Goal: Transaction & Acquisition: Purchase product/service

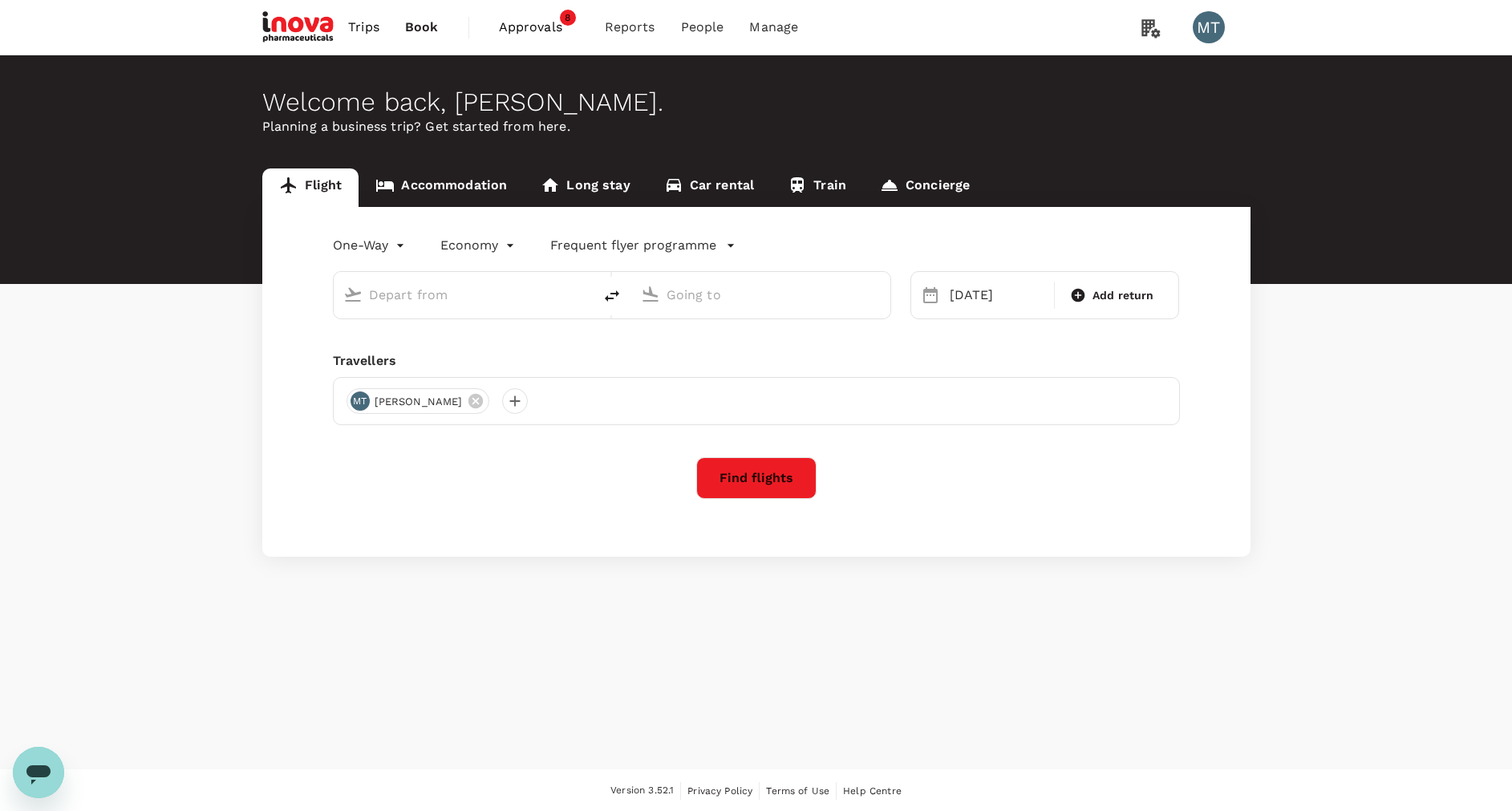
click at [529, 25] on span "Approvals" at bounding box center [538, 27] width 80 height 19
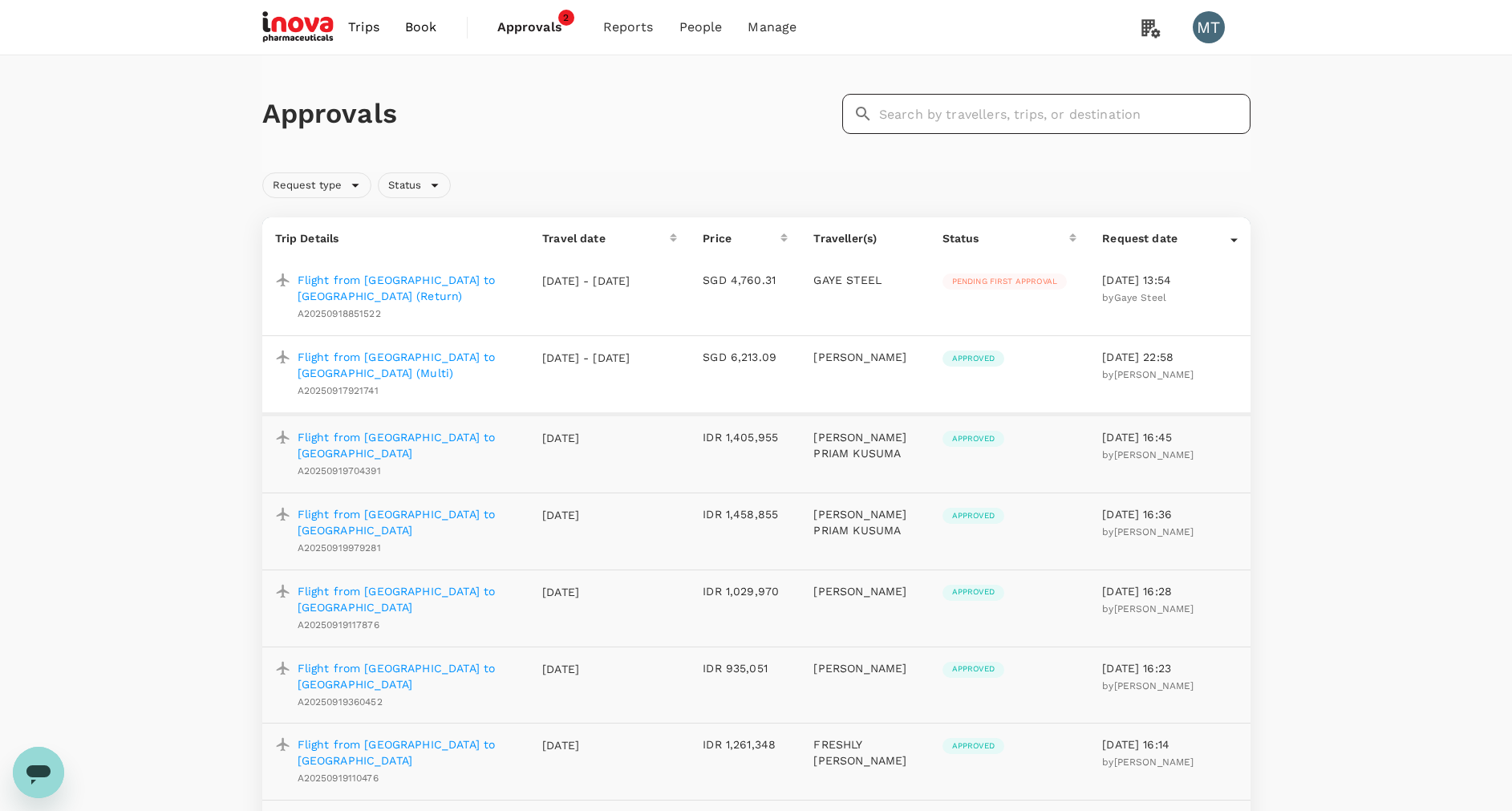
click at [950, 116] on input "text" at bounding box center [1064, 114] width 371 height 41
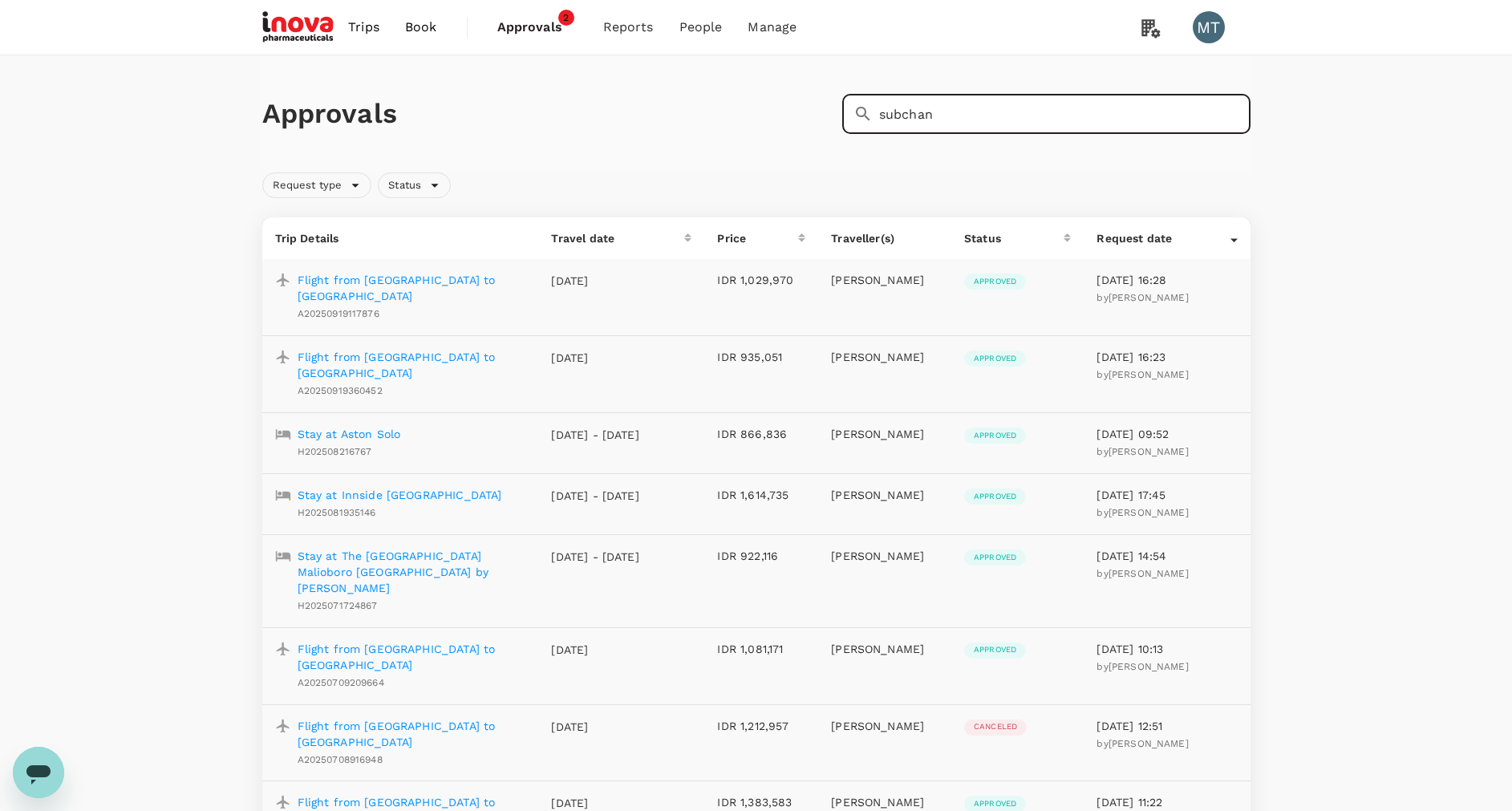
type input "subchan"
click at [305, 426] on p "Stay at Aston Solo" at bounding box center [350, 434] width 104 height 16
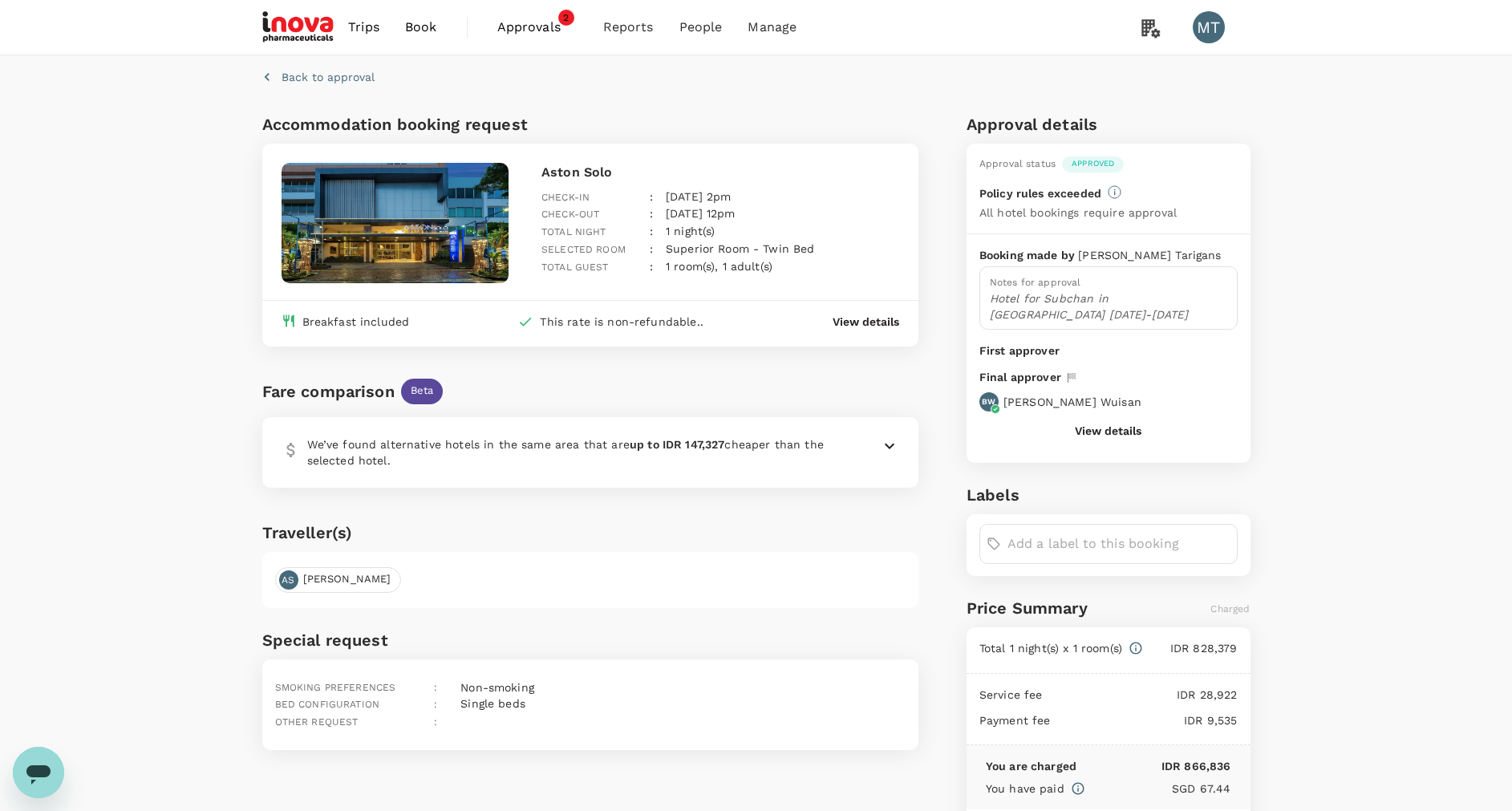
click at [553, 34] on span "Approvals" at bounding box center [536, 27] width 80 height 19
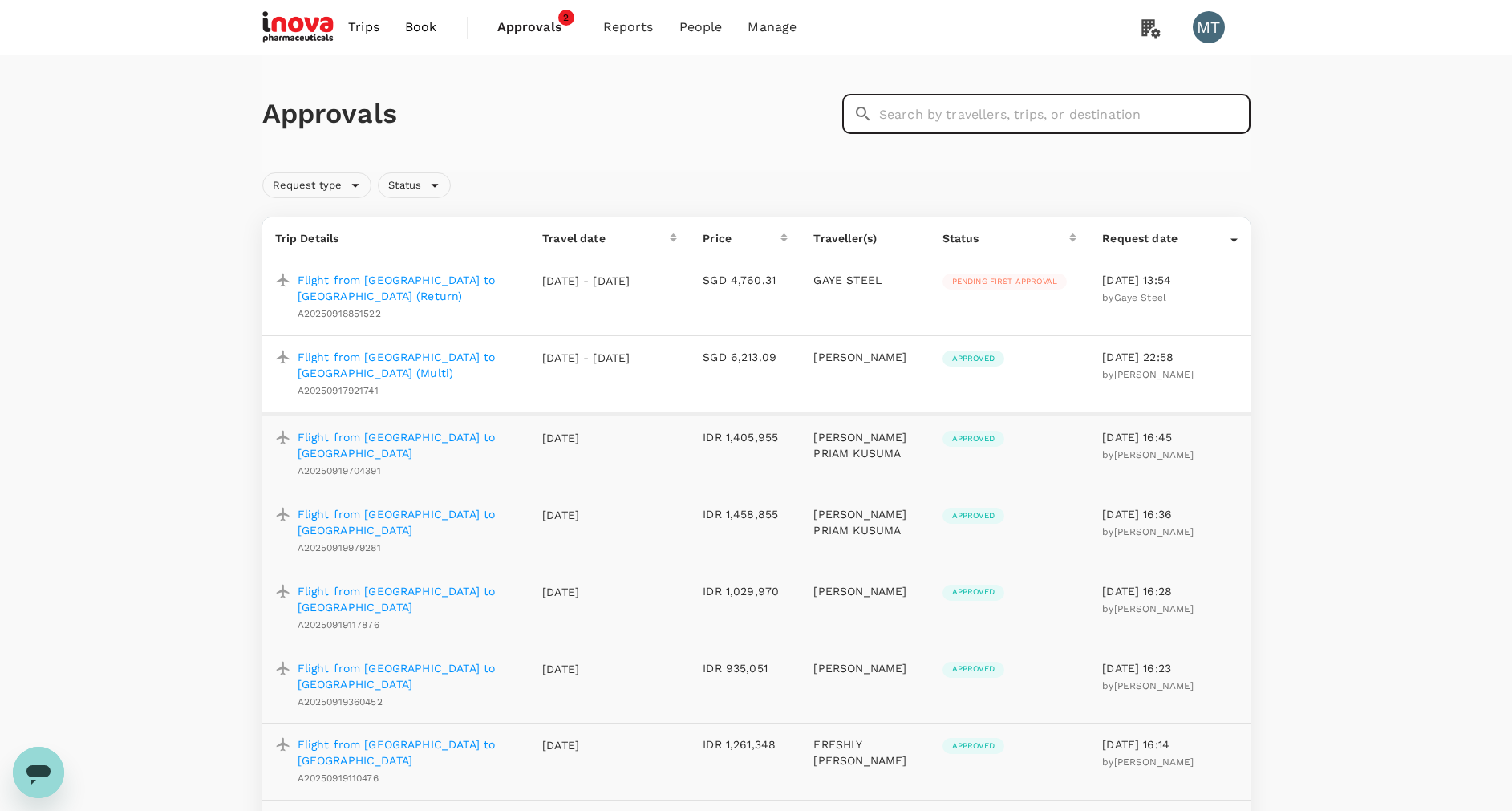
click at [1089, 109] on input "text" at bounding box center [1064, 114] width 371 height 41
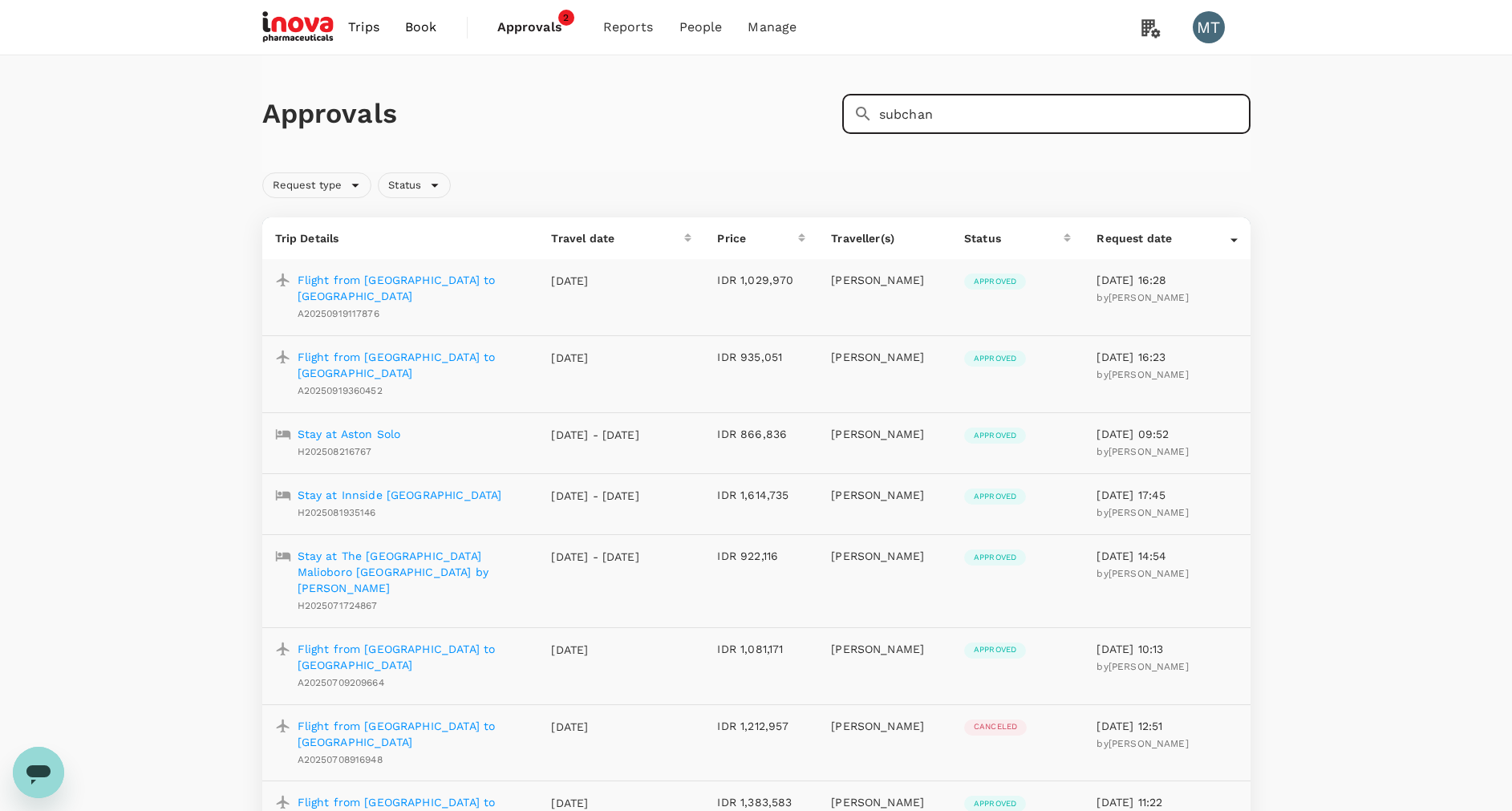
scroll to position [121, 0]
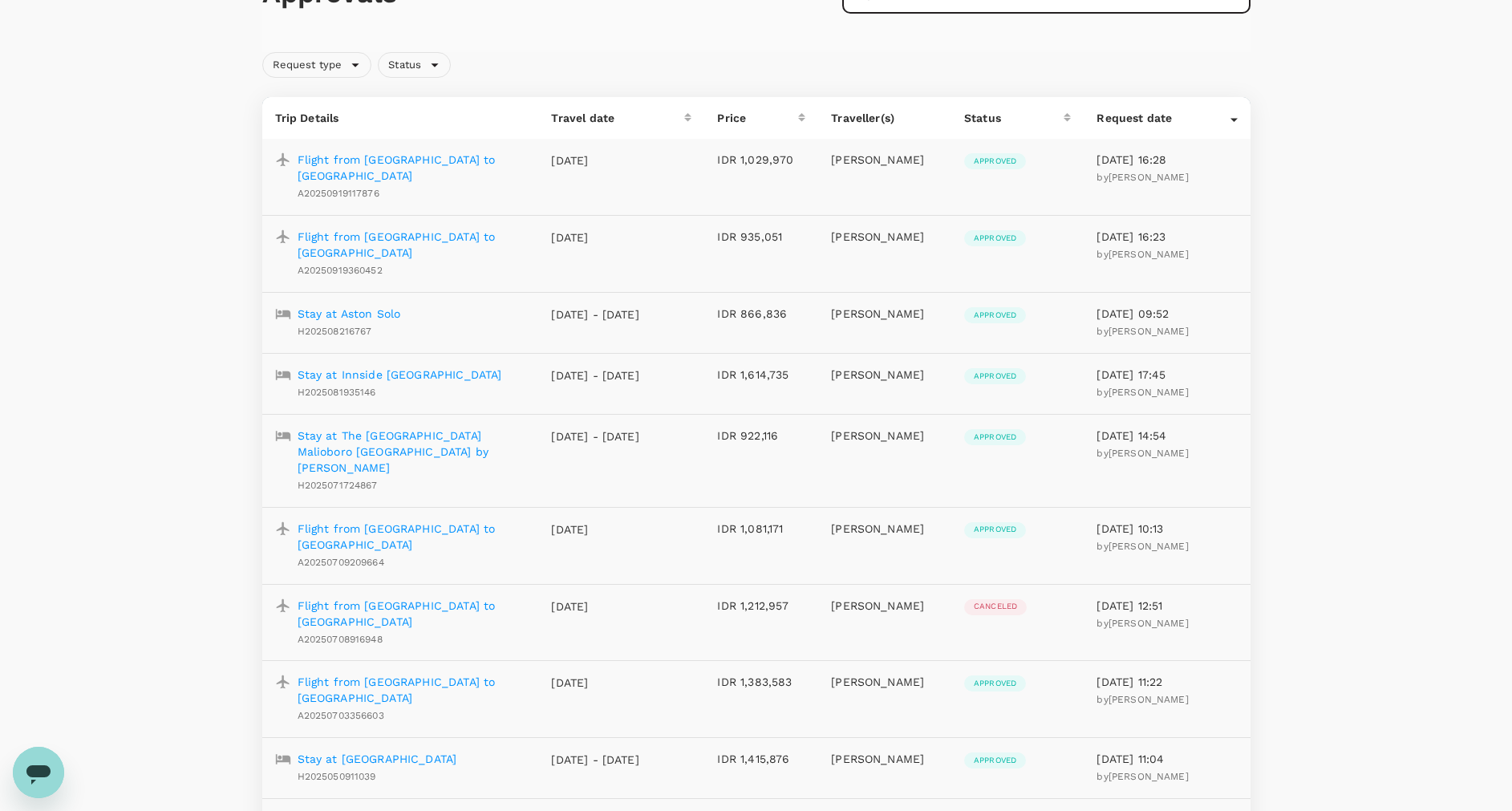
type input "subchan"
click at [394, 306] on p "Stay at Aston Solo" at bounding box center [350, 313] width 104 height 16
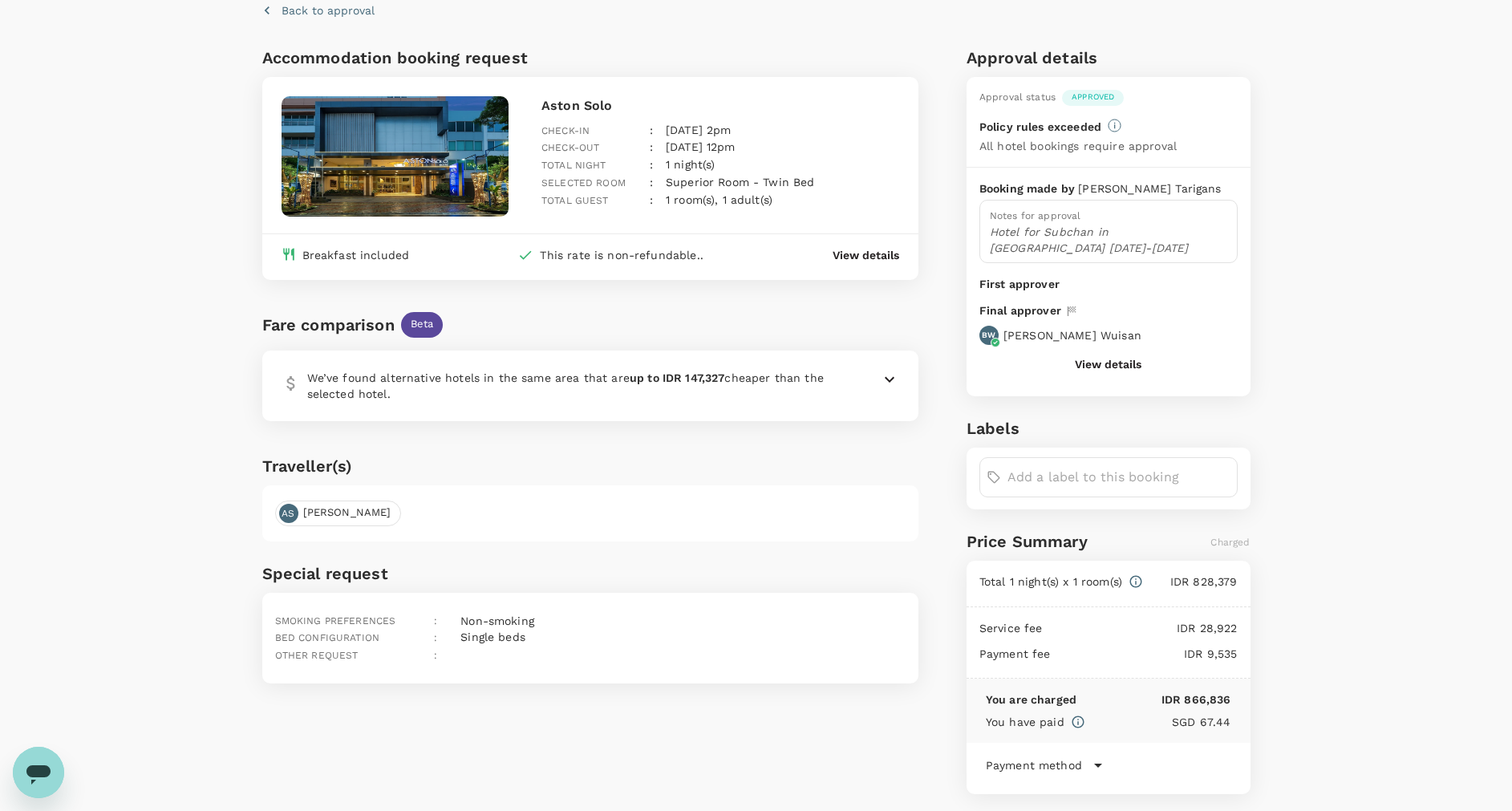
scroll to position [102, 0]
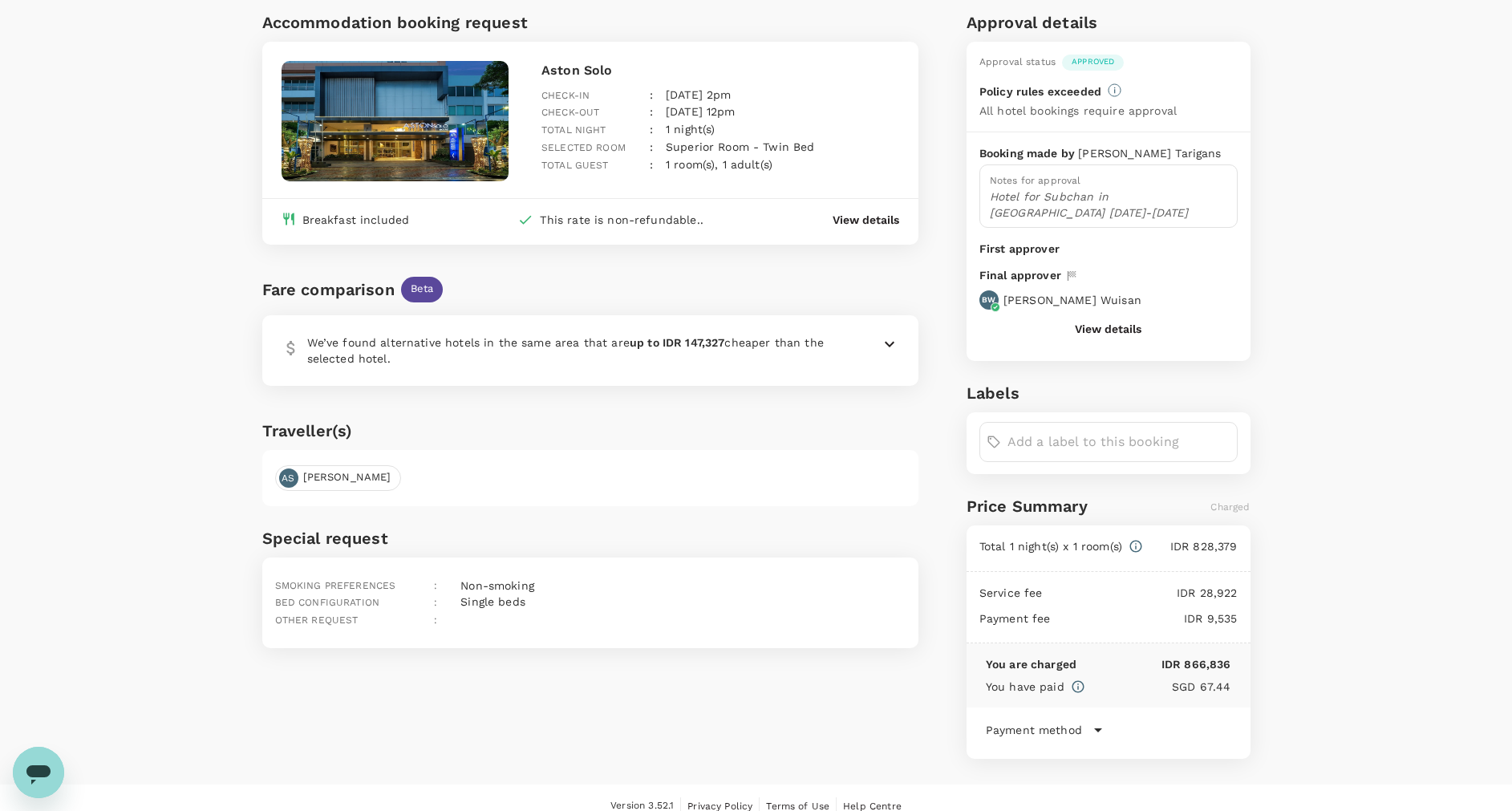
click at [873, 213] on p "View details" at bounding box center [865, 220] width 67 height 16
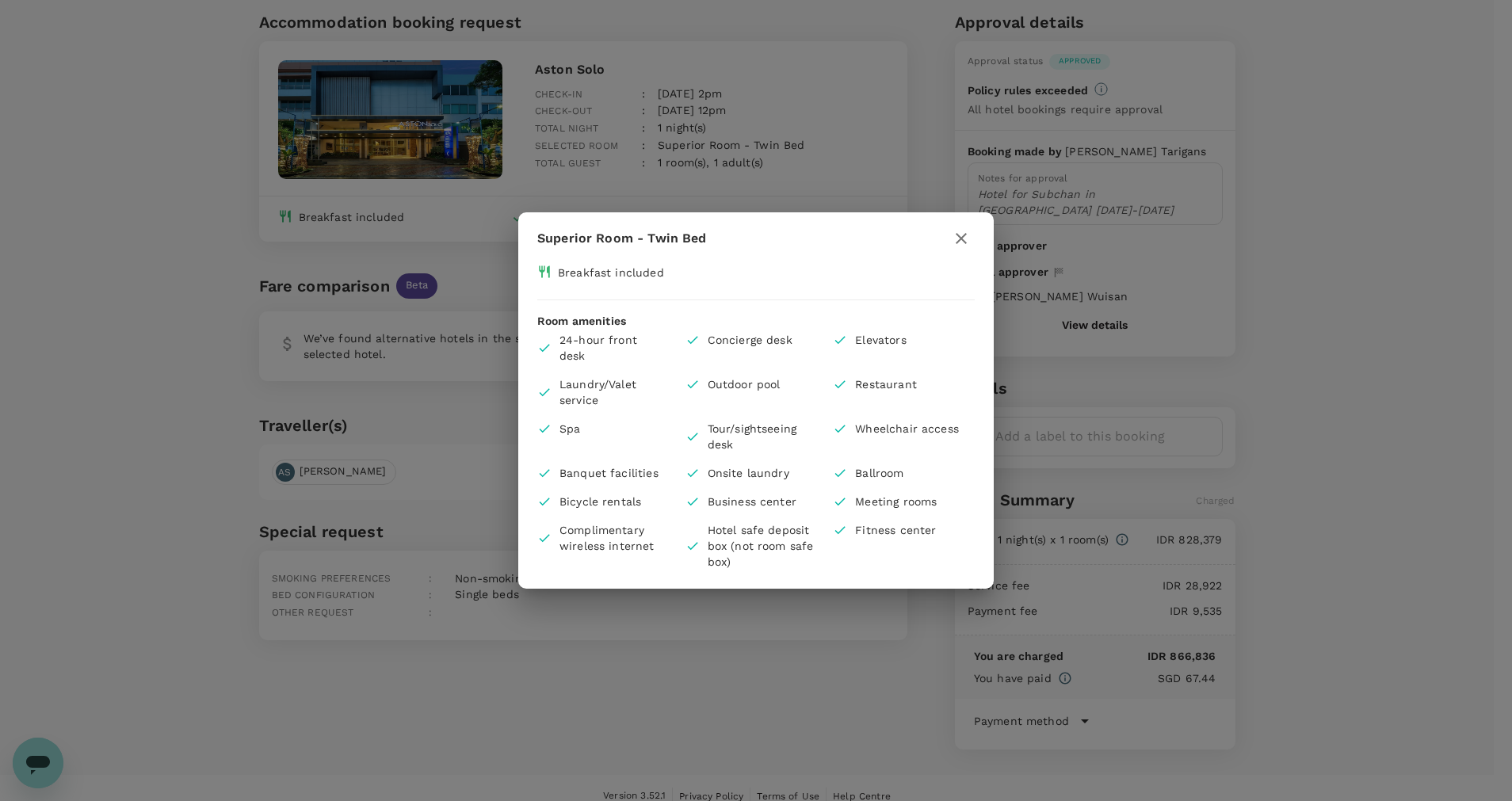
click at [1360, 218] on div "Superior Room - Twin Bed Breakfast included Room amenities 24-hour front desk C…" at bounding box center [756, 400] width 1512 height 801
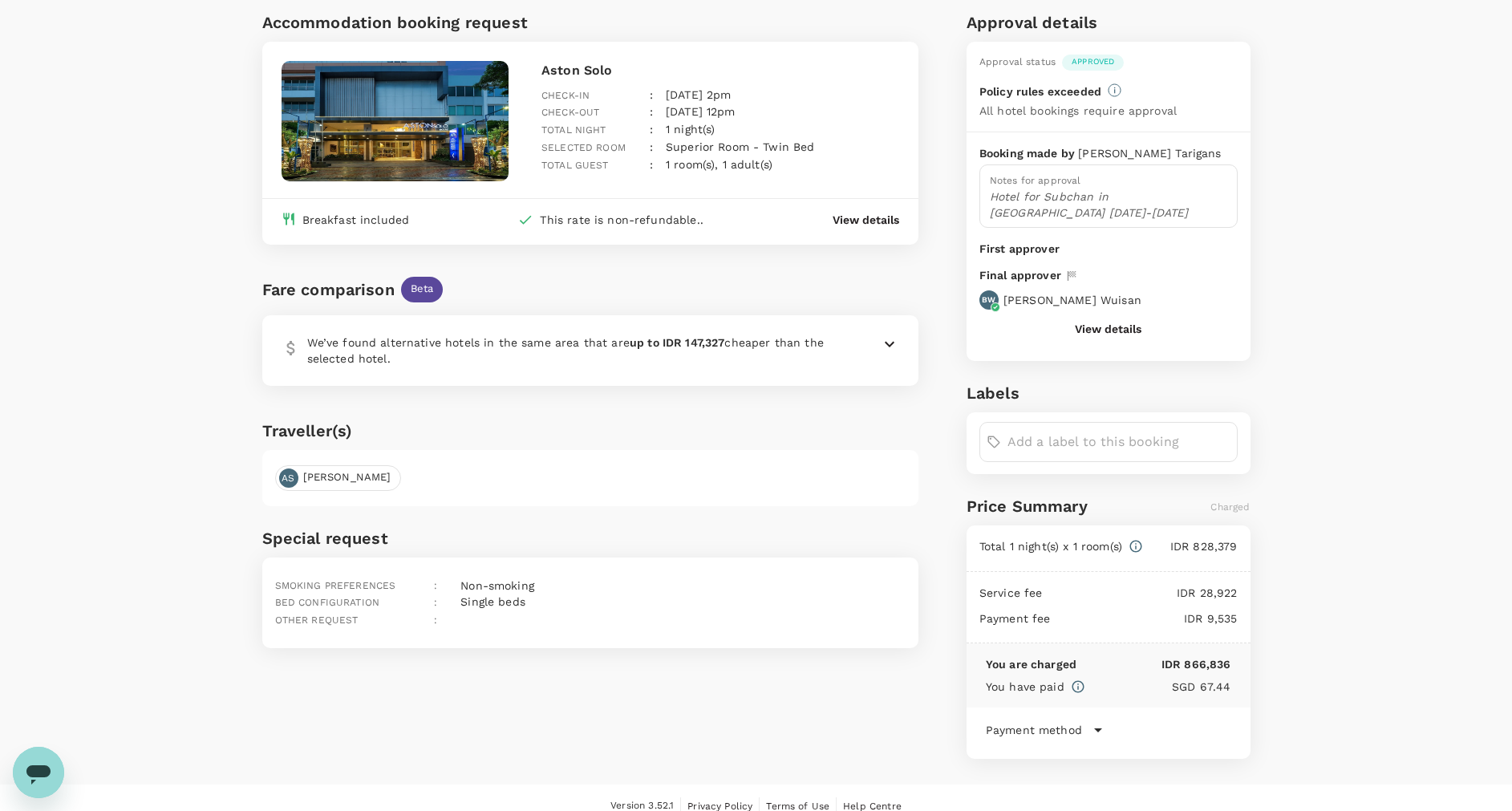
click at [54, 764] on div "Open messaging window" at bounding box center [38, 772] width 48 height 48
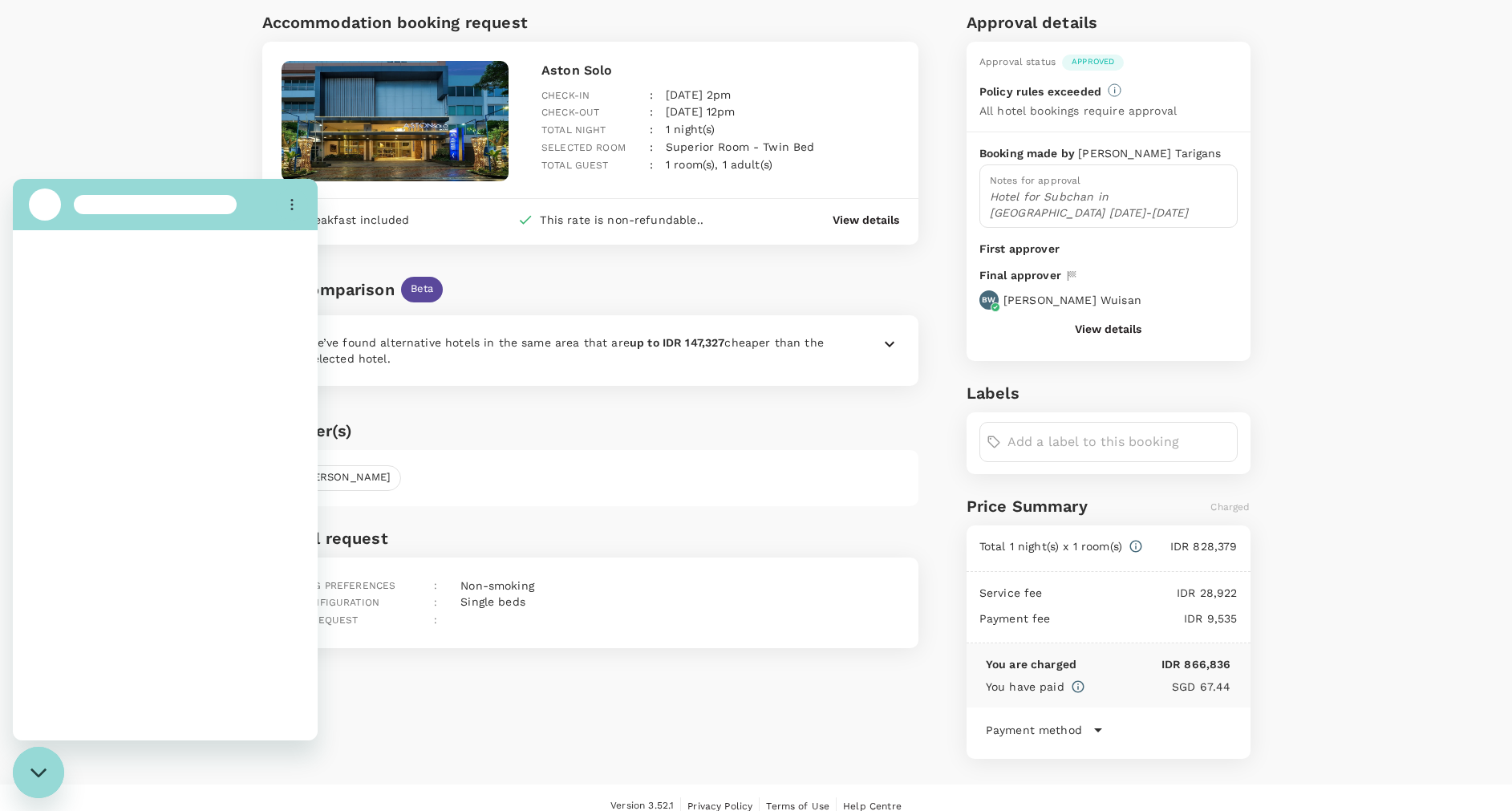
scroll to position [0, 0]
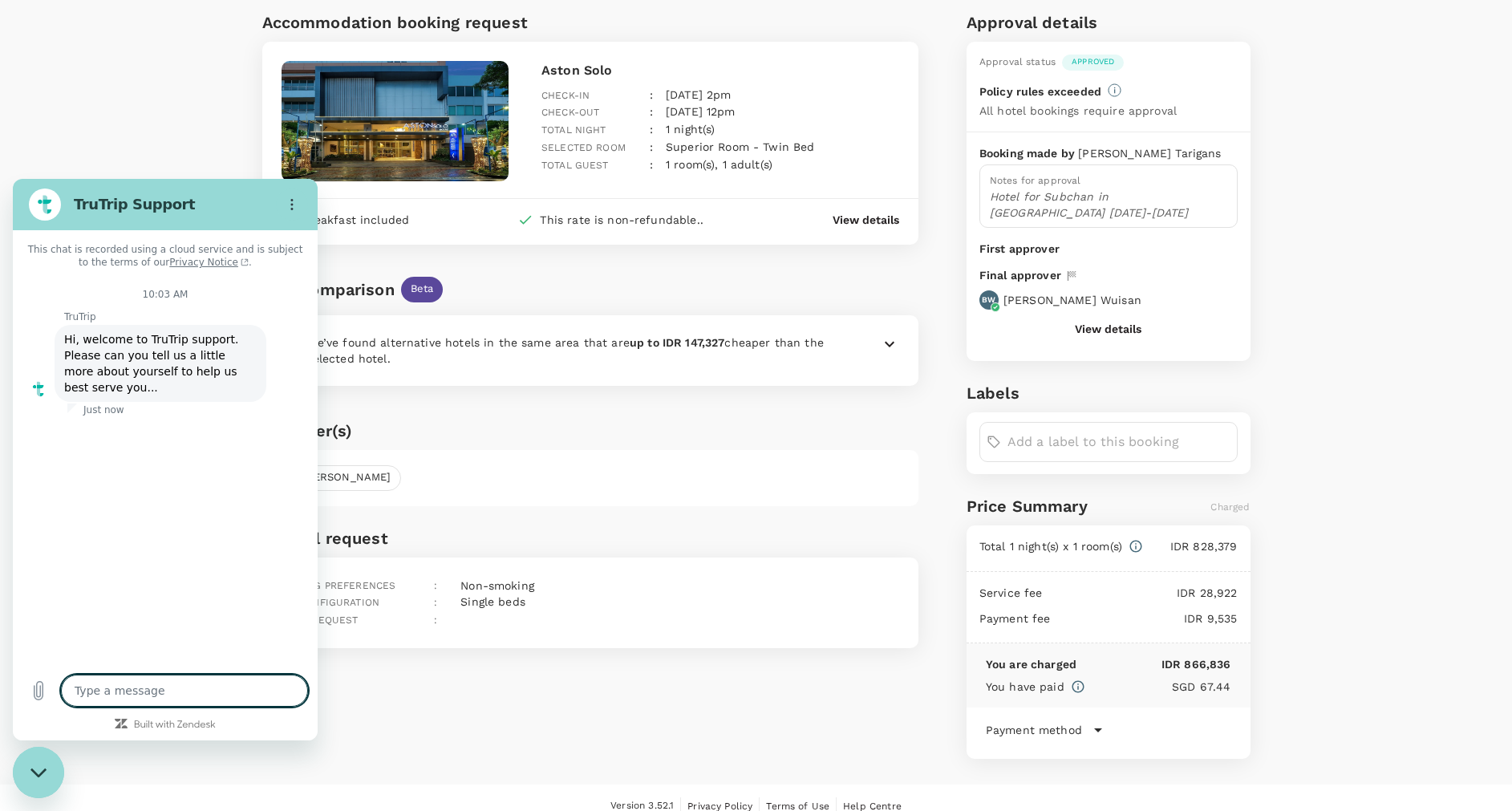
type textarea "x"
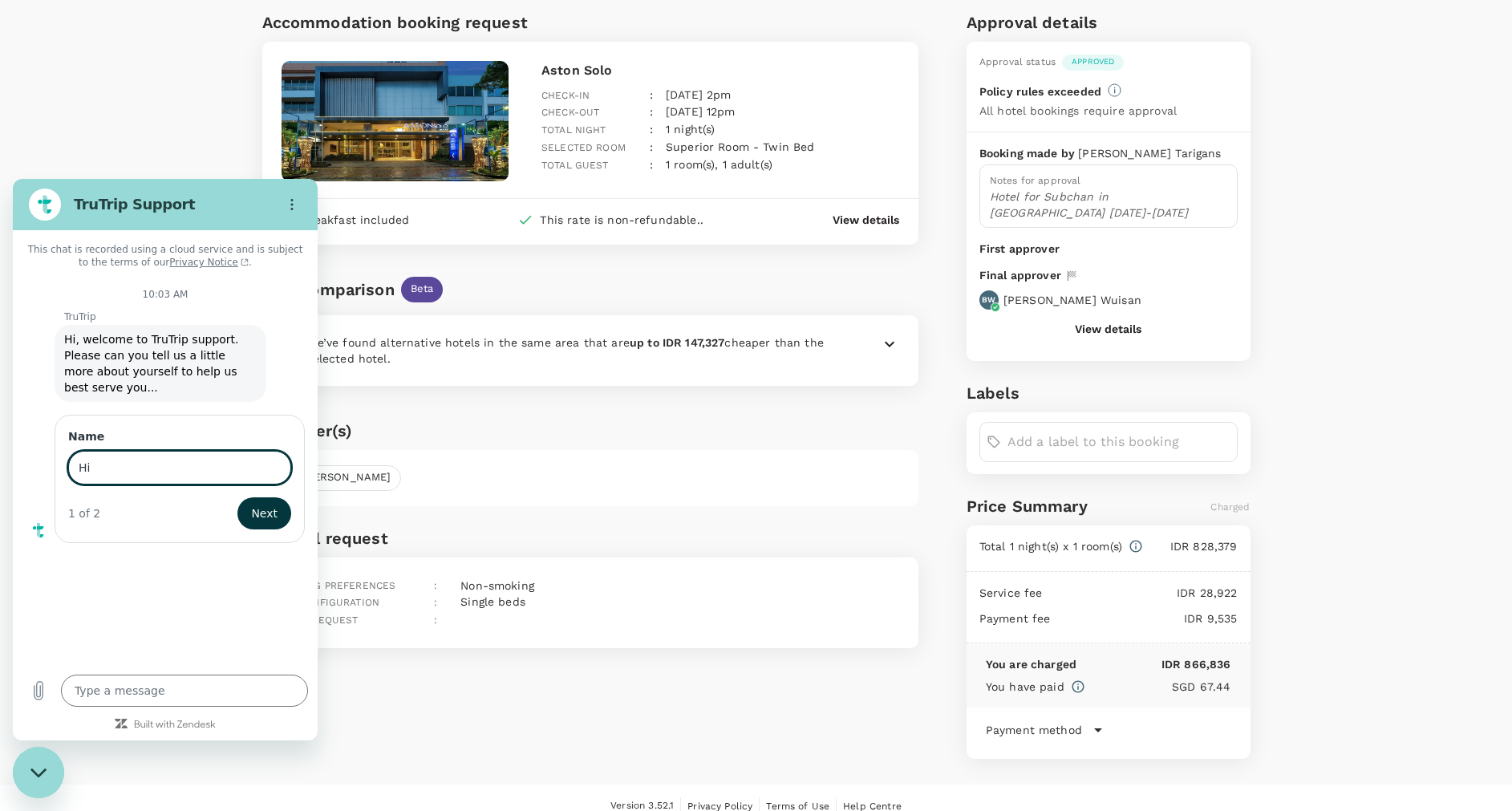
click at [238, 497] on button "Next" at bounding box center [264, 513] width 54 height 32
drag, startPoint x: 162, startPoint y: 455, endPoint x: -5, endPoint y: 449, distance: 167.1
click at [13, 449] on html "TruTrip Support This chat is recorded using a cloud service and is subject to t…" at bounding box center [165, 459] width 304 height 561
type input "Morina"
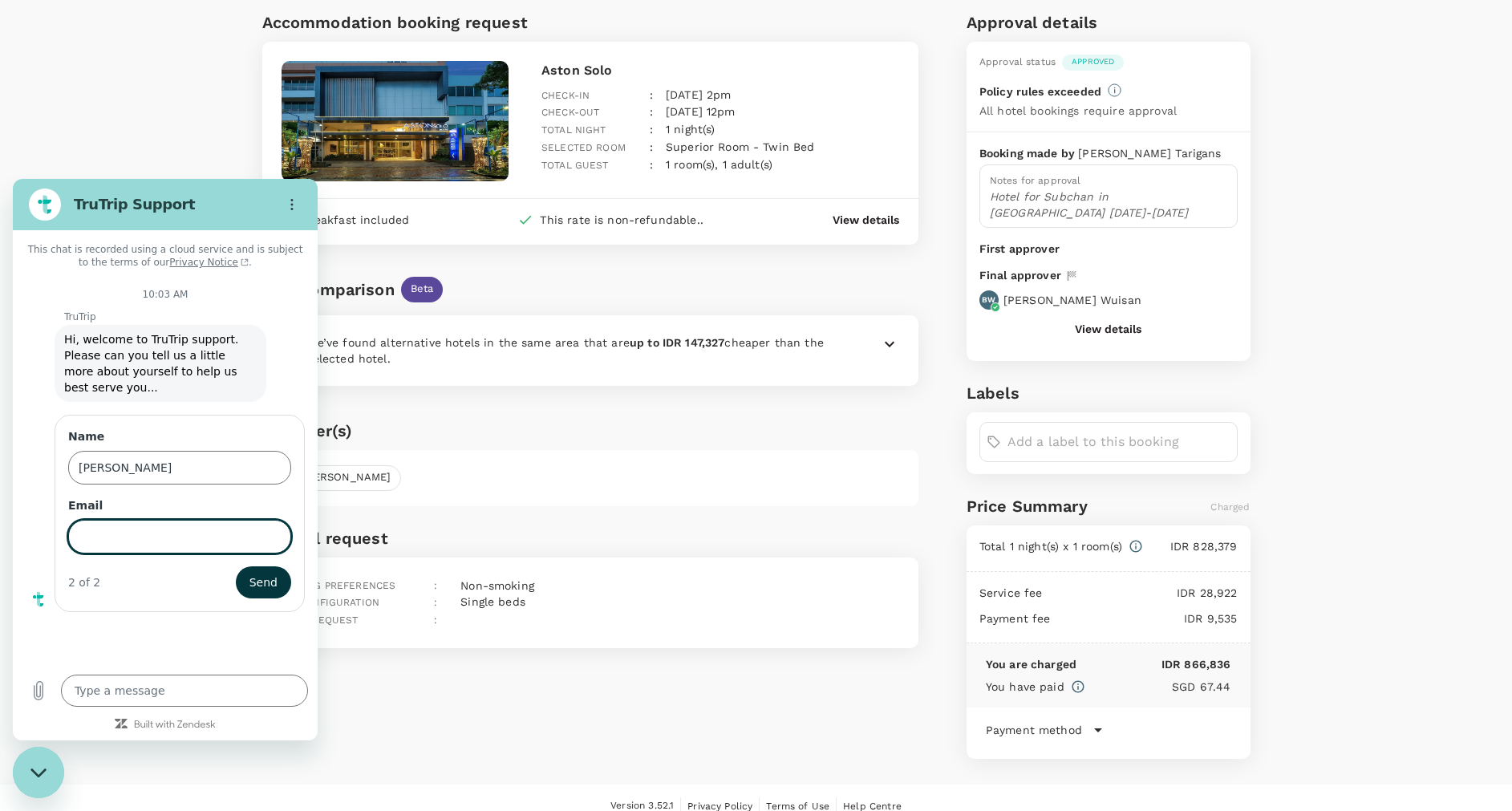
click at [112, 524] on input "Email" at bounding box center [179, 537] width 222 height 34
type input "m.tarigans@inovapharma.com"
click at [236, 567] on button "Send" at bounding box center [263, 583] width 56 height 32
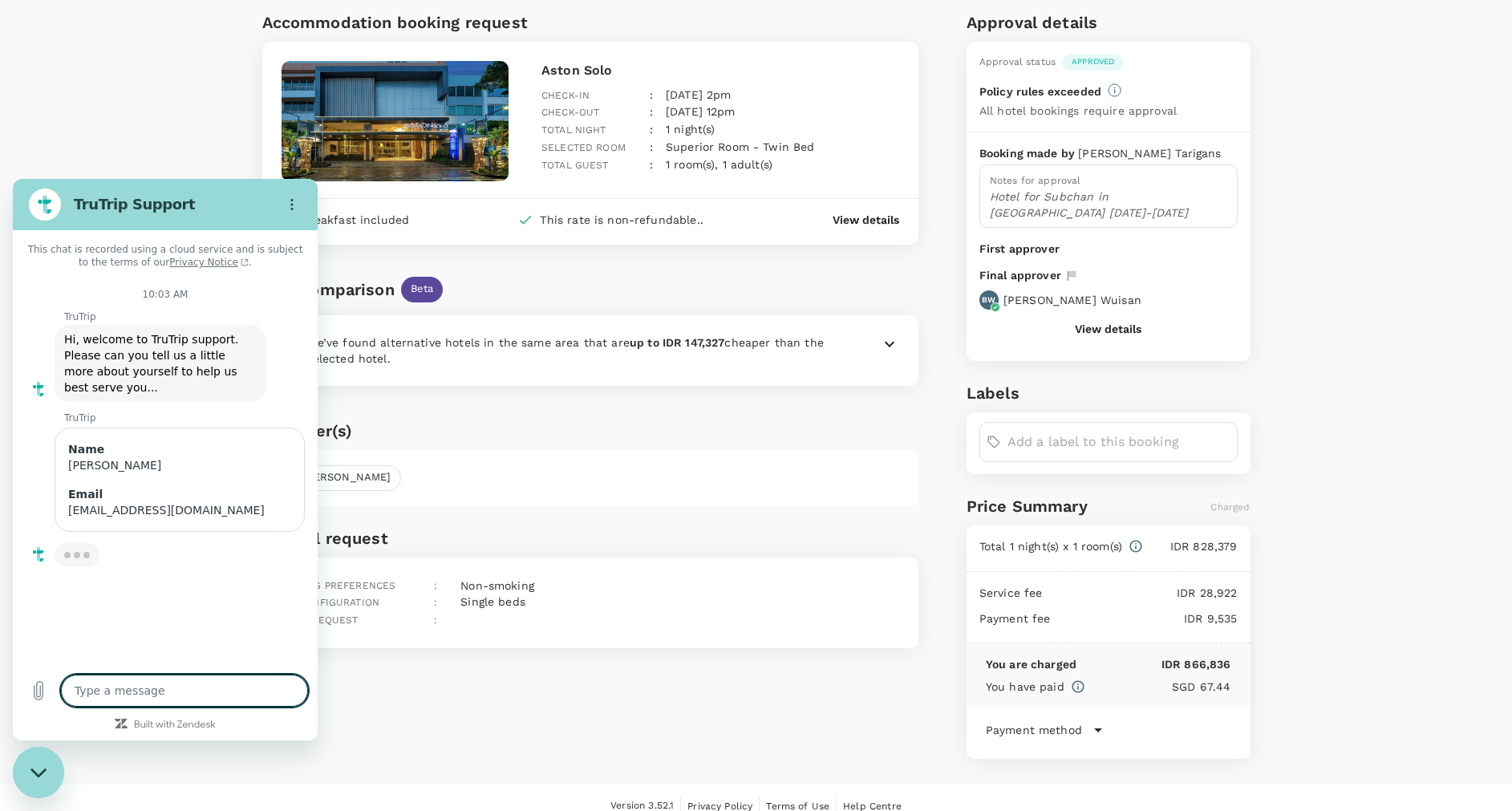
click at [1367, 314] on div "Back to approval Accommodation booking request Aston Solo Check-in : 25 Aug 202…" at bounding box center [756, 369] width 1512 height 831
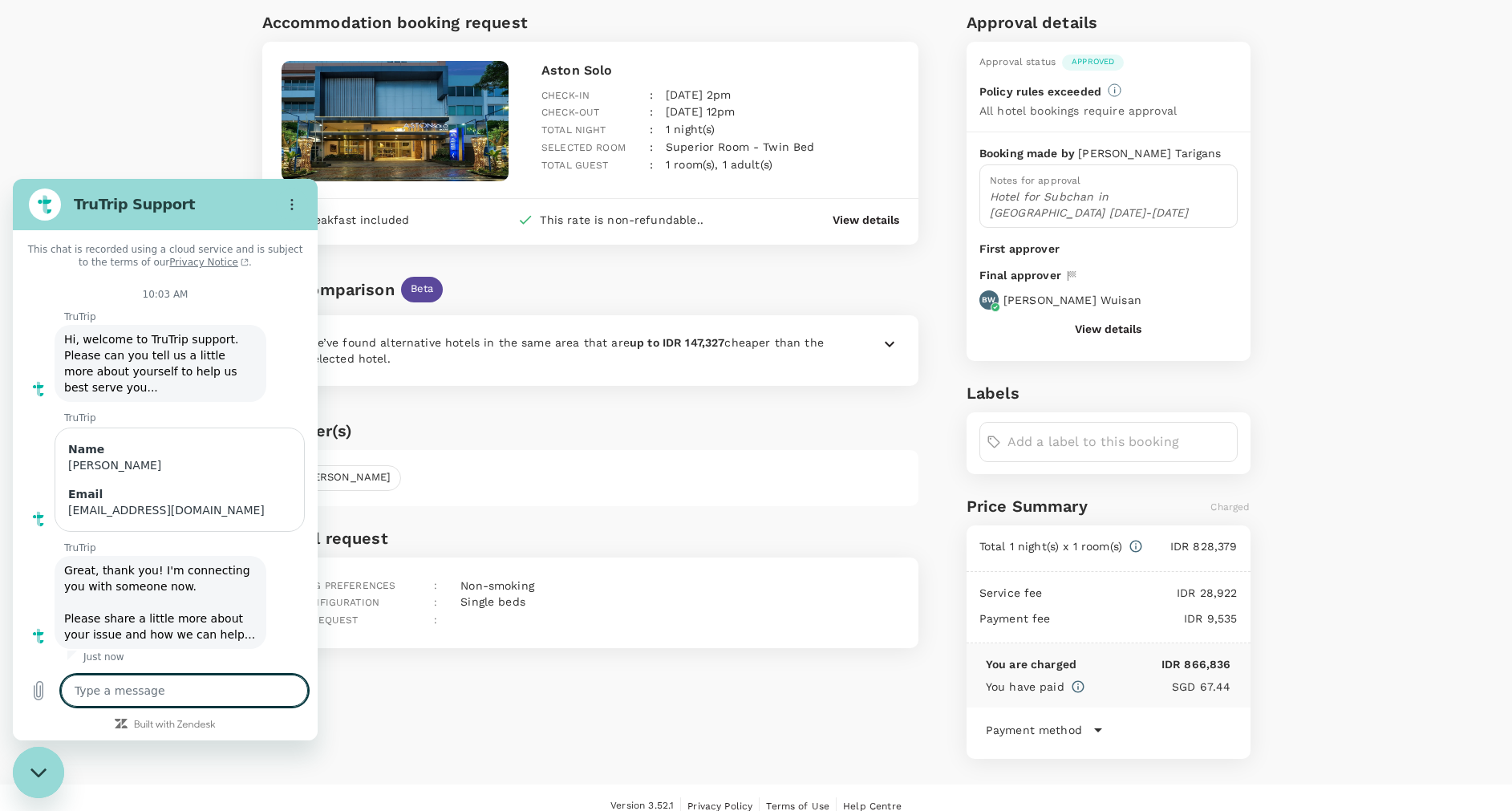
click at [887, 343] on icon at bounding box center [889, 344] width 9 height 6
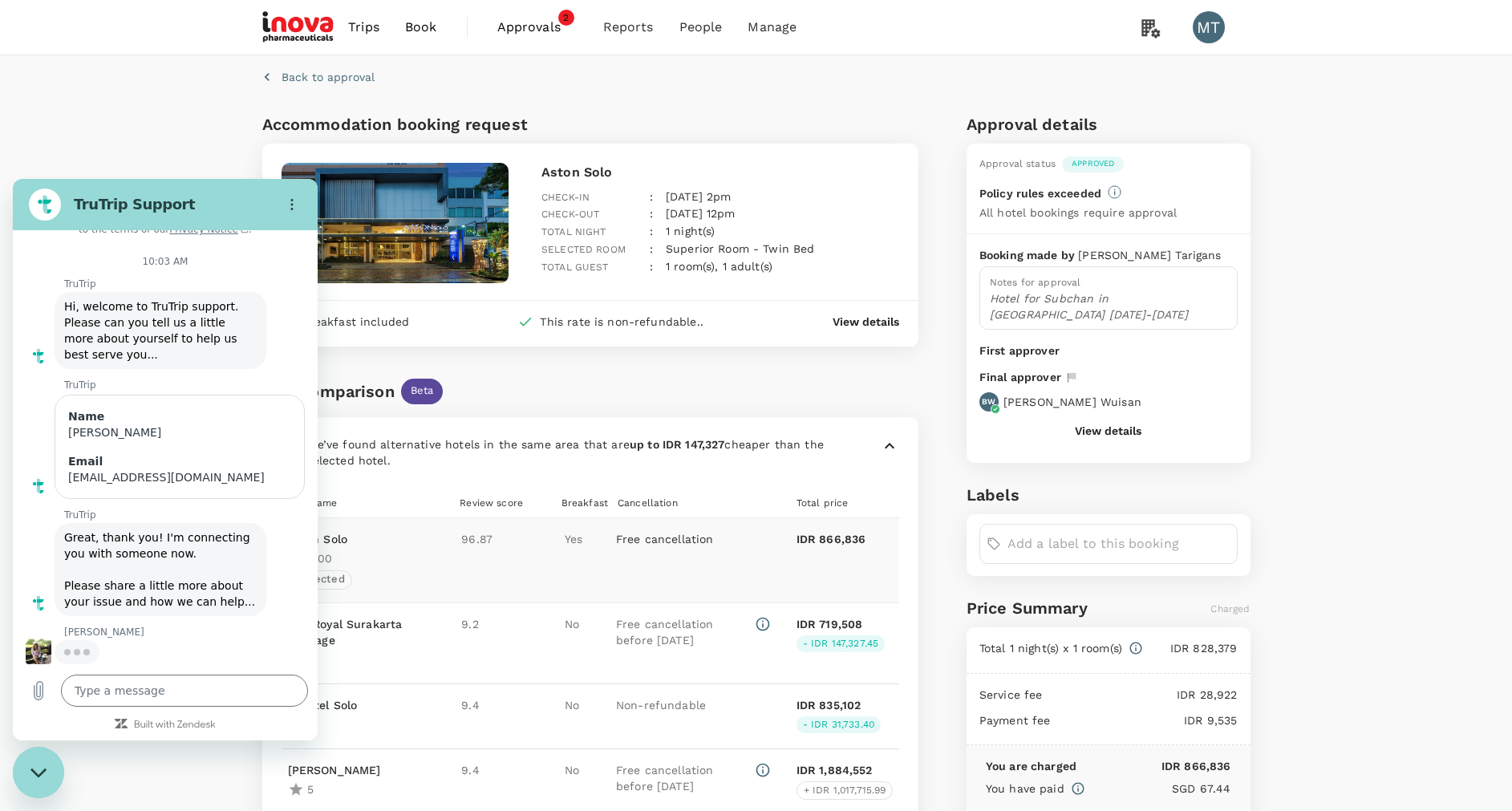
scroll to position [33, 0]
click at [169, 94] on div "Back to approval Accommodation booking request Aston Solo Check-in : 25 Aug 202…" at bounding box center [756, 613] width 1512 height 1115
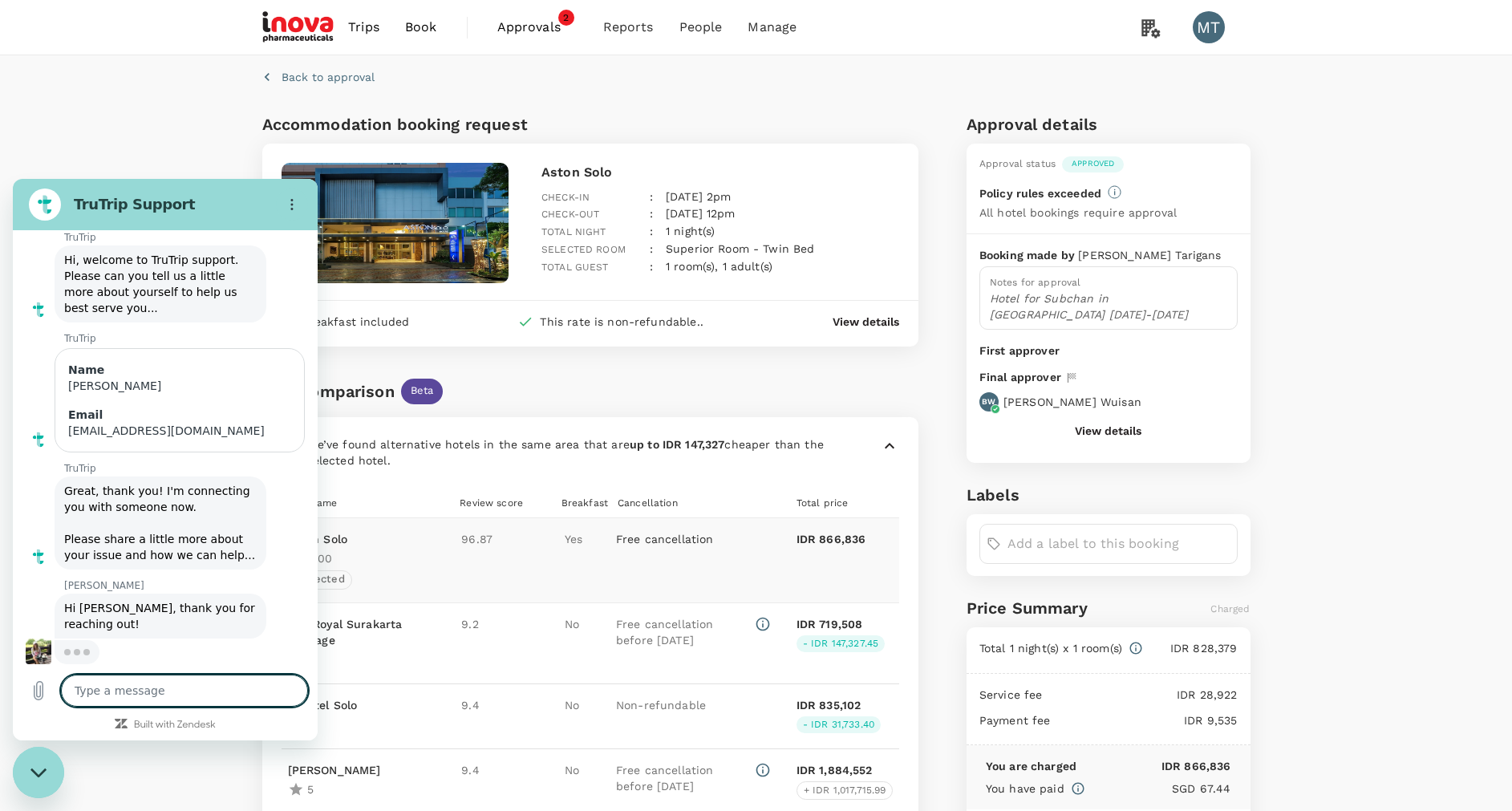
scroll to position [79, 0]
click at [32, 768] on icon "Close messaging window" at bounding box center [39, 772] width 17 height 10
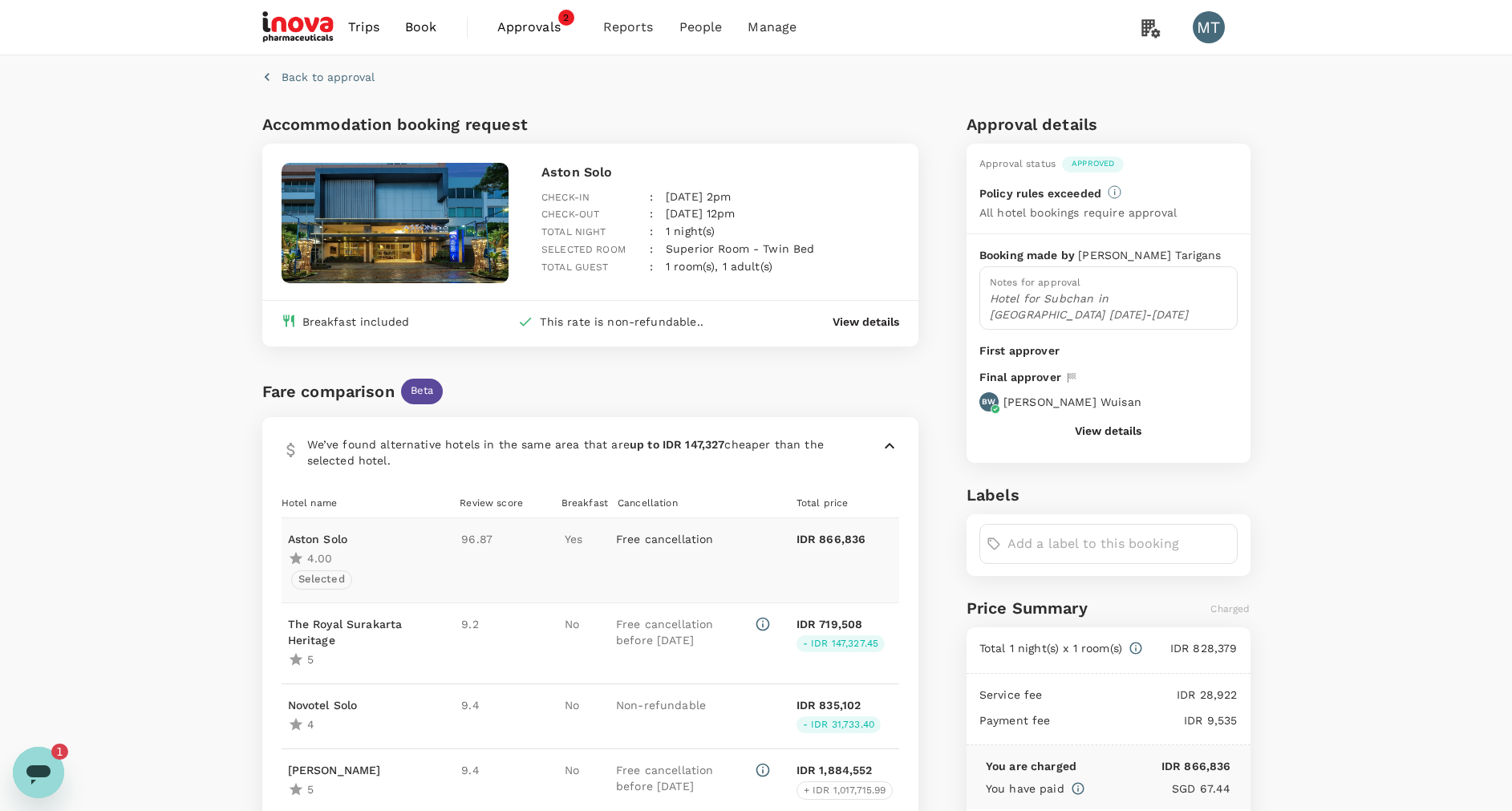
scroll to position [0, 0]
click at [39, 769] on icon "Open messaging window, 1 unread message" at bounding box center [39, 775] width 25 height 19
type textarea "x"
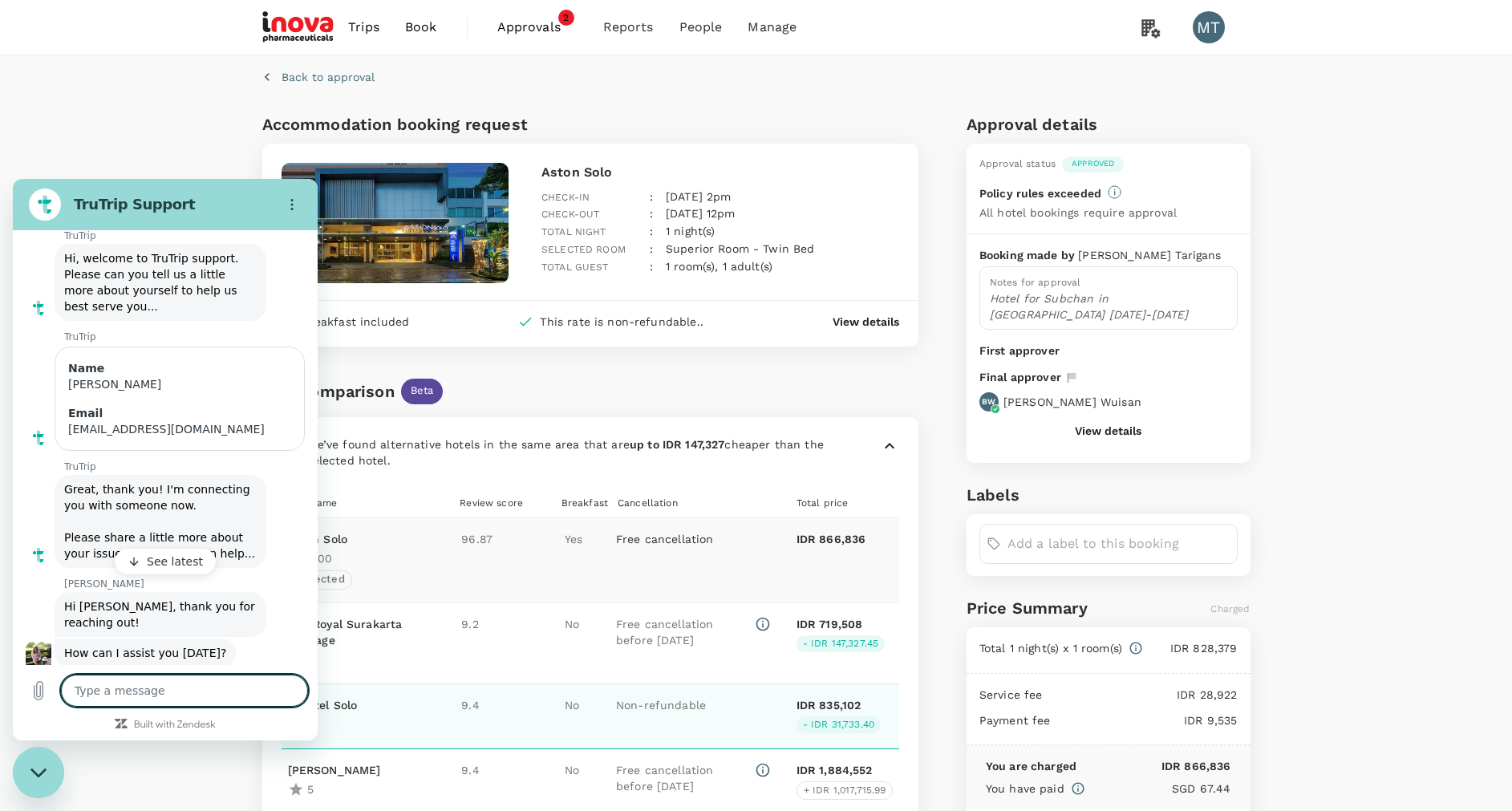
type textarea "I"
type textarea "x"
type textarea "I"
type textarea "x"
type textarea "I"
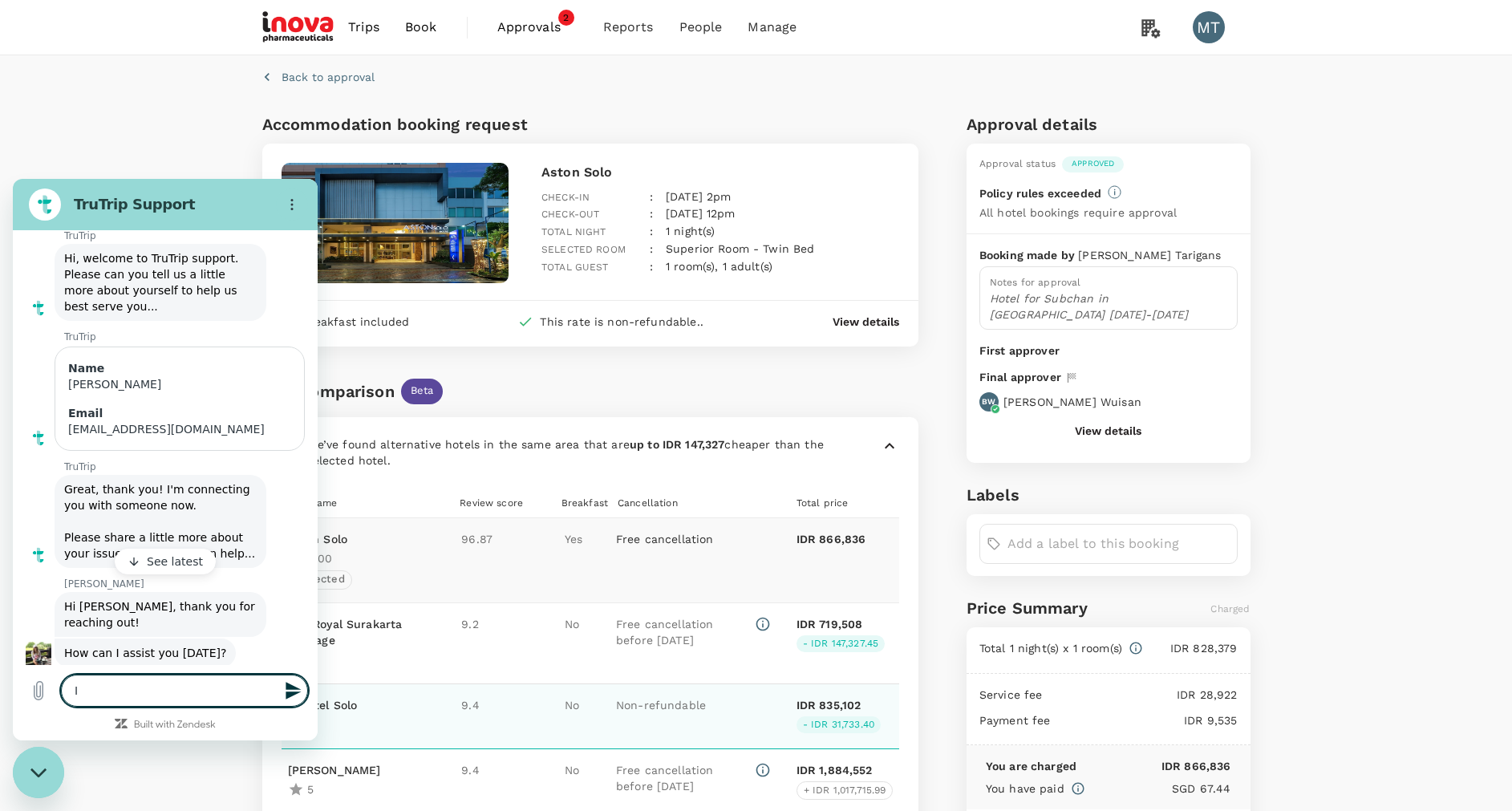
type textarea "x"
type textarea "I"
type textarea "x"
type textarea "I"
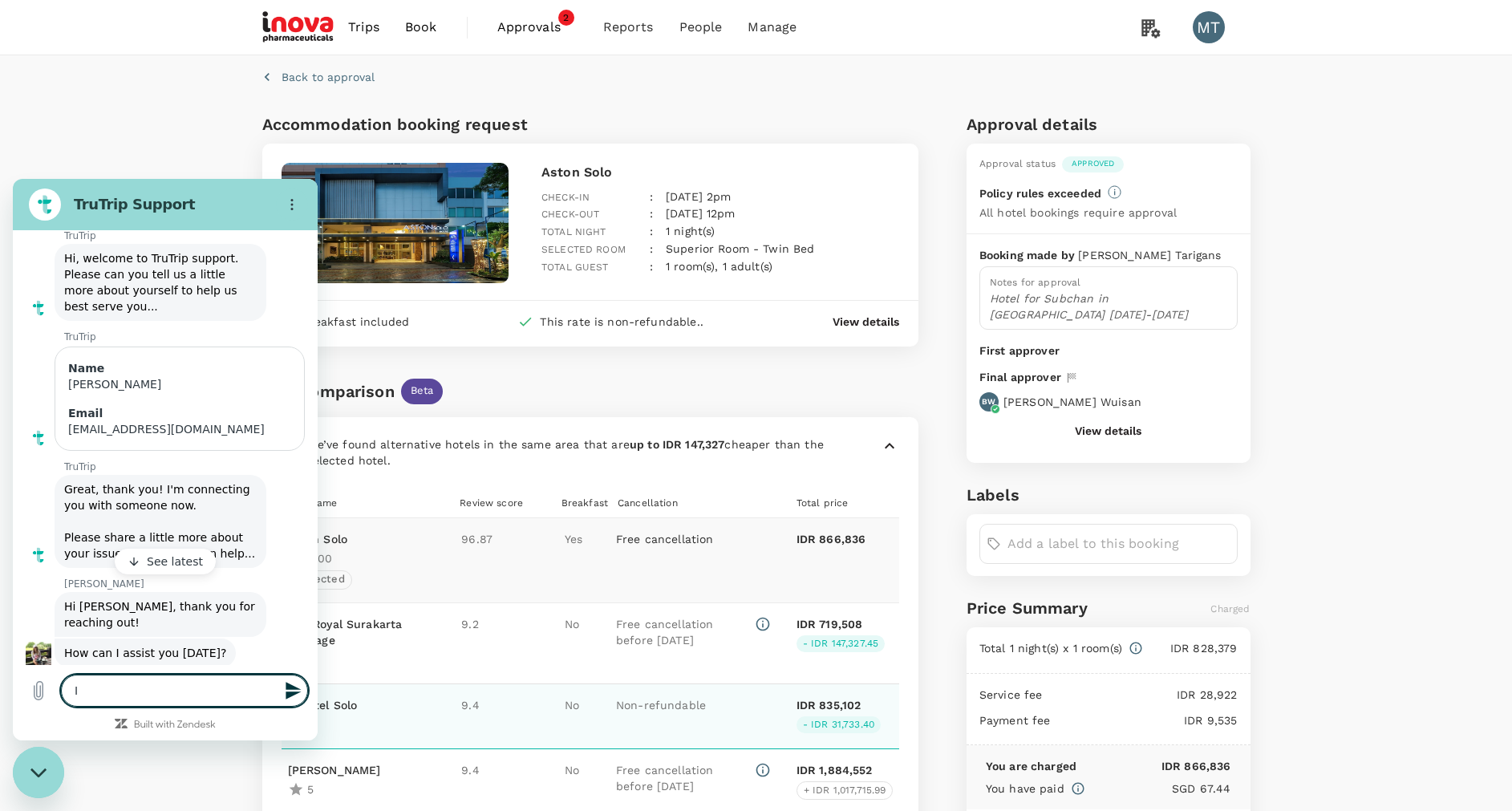
type textarea "x"
type textarea "I w"
type textarea "x"
type textarea "I wo"
type textarea "x"
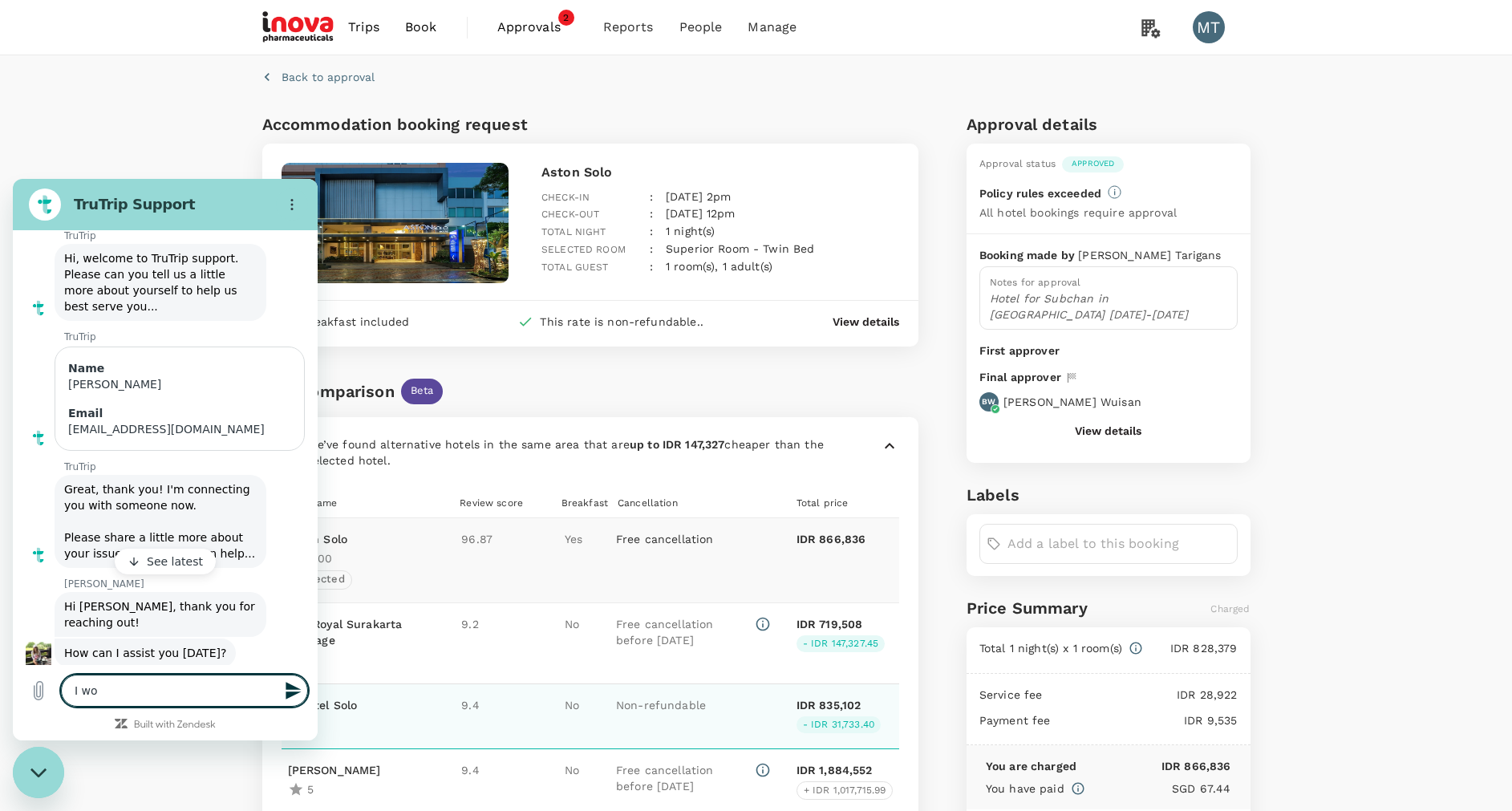
type textarea "I wou"
type textarea "x"
type textarea "I woul"
type textarea "x"
type textarea "I would"
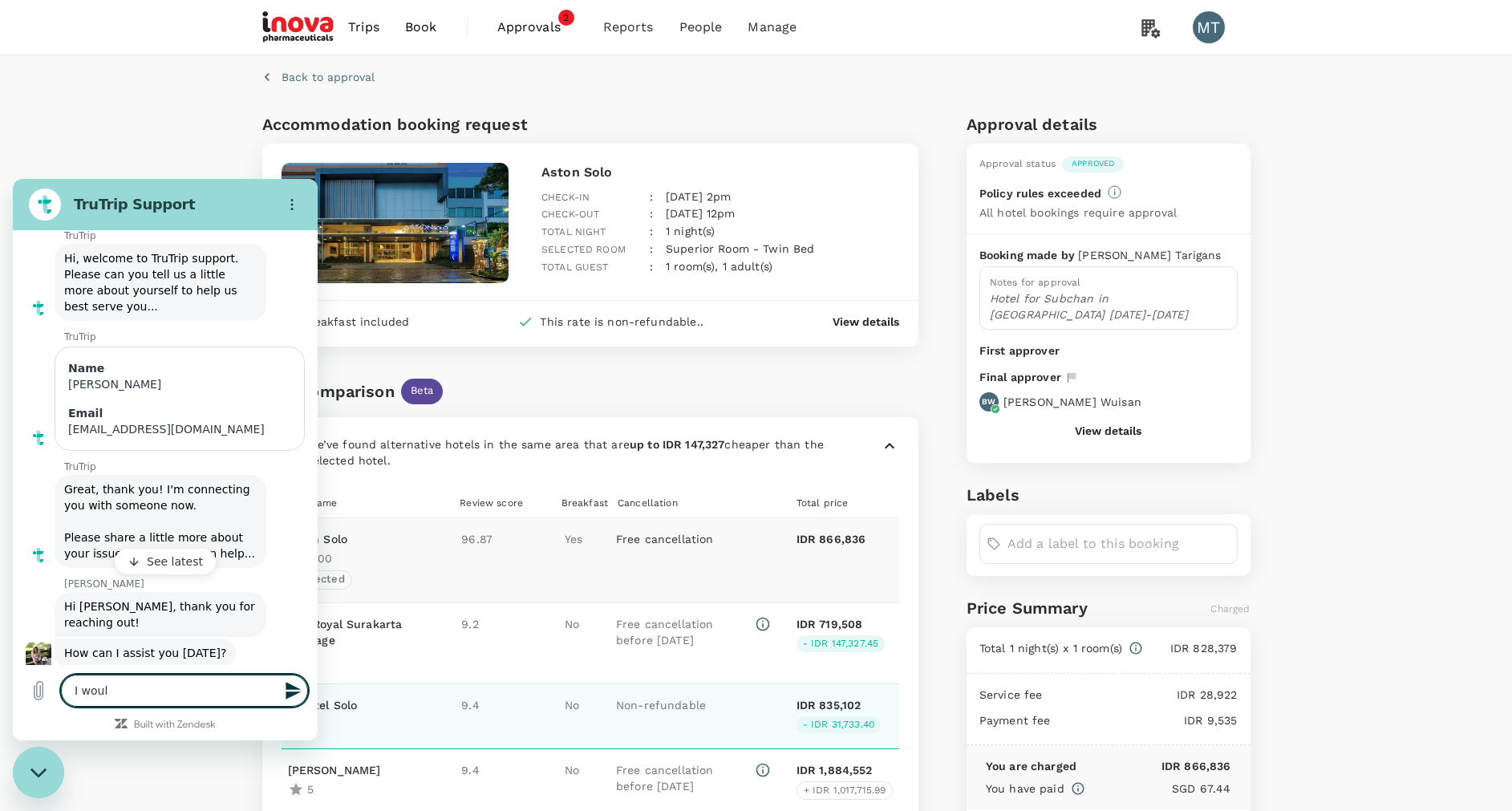
type textarea "x"
type textarea "I would"
type textarea "x"
type textarea "I would l"
type textarea "x"
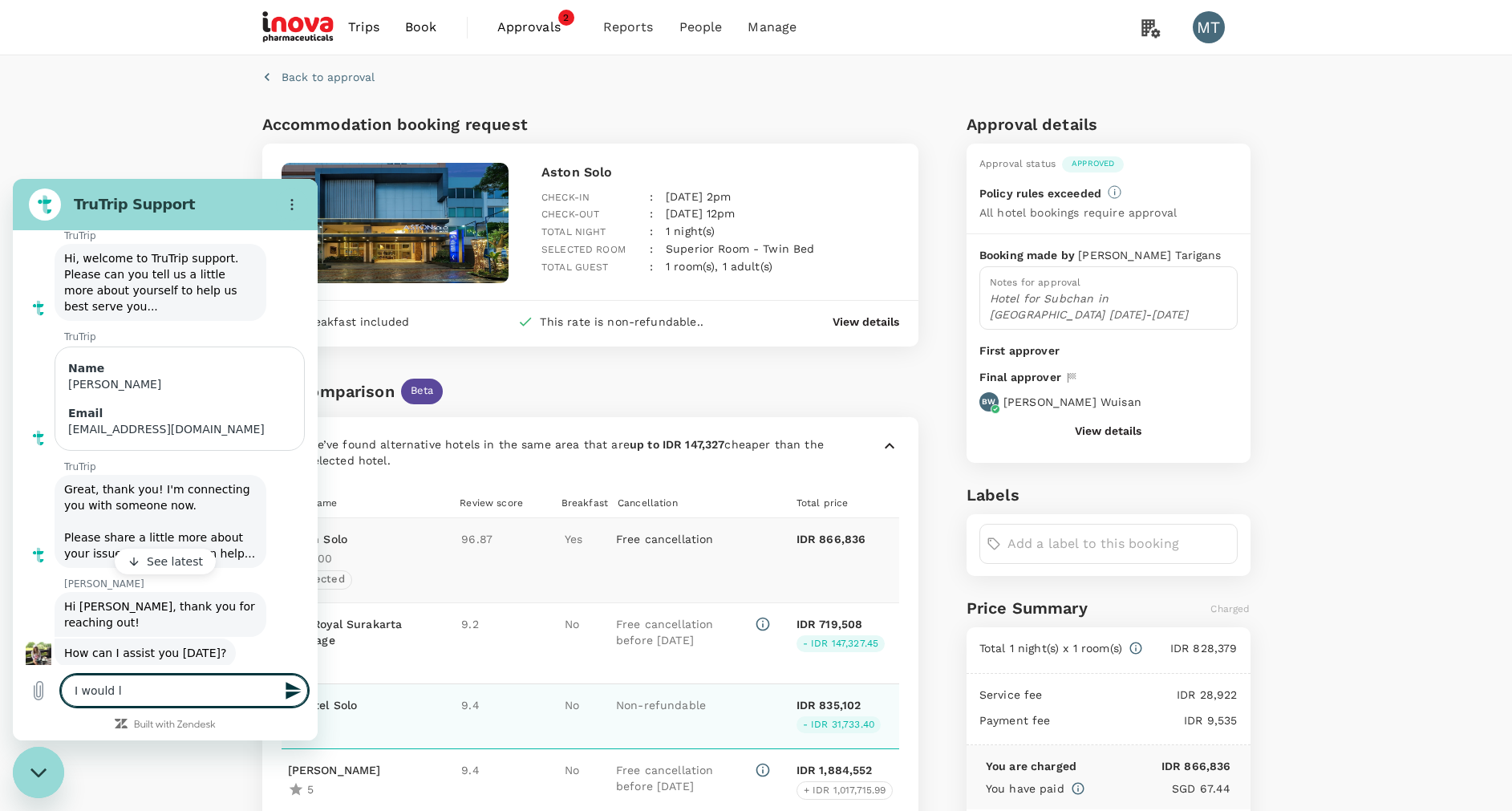
type textarea "I would li"
type textarea "x"
type textarea "I would lik"
type textarea "x"
type textarea "I would like"
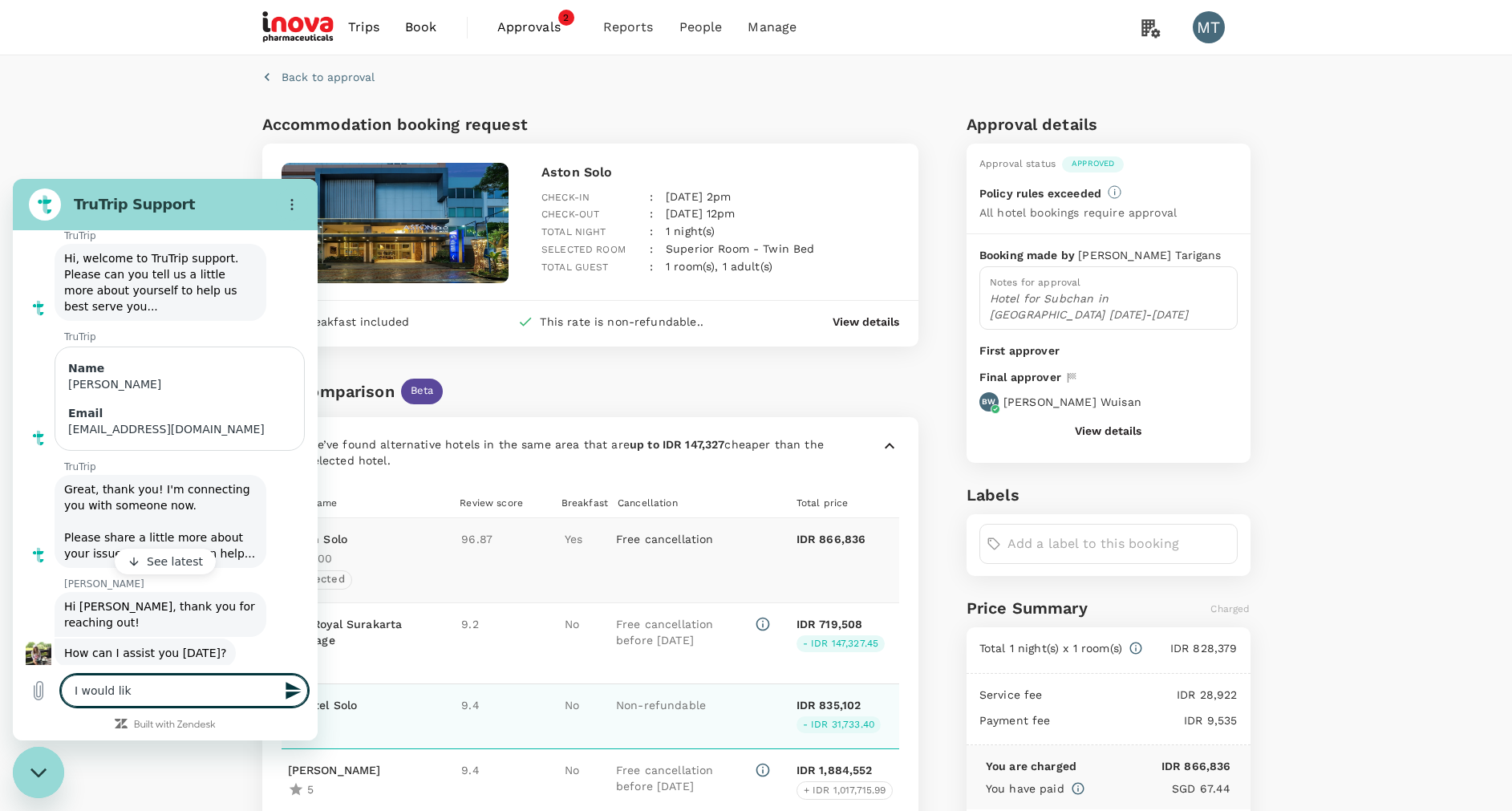
type textarea "x"
type textarea "I would like"
type textarea "x"
type textarea "I would like t"
type textarea "x"
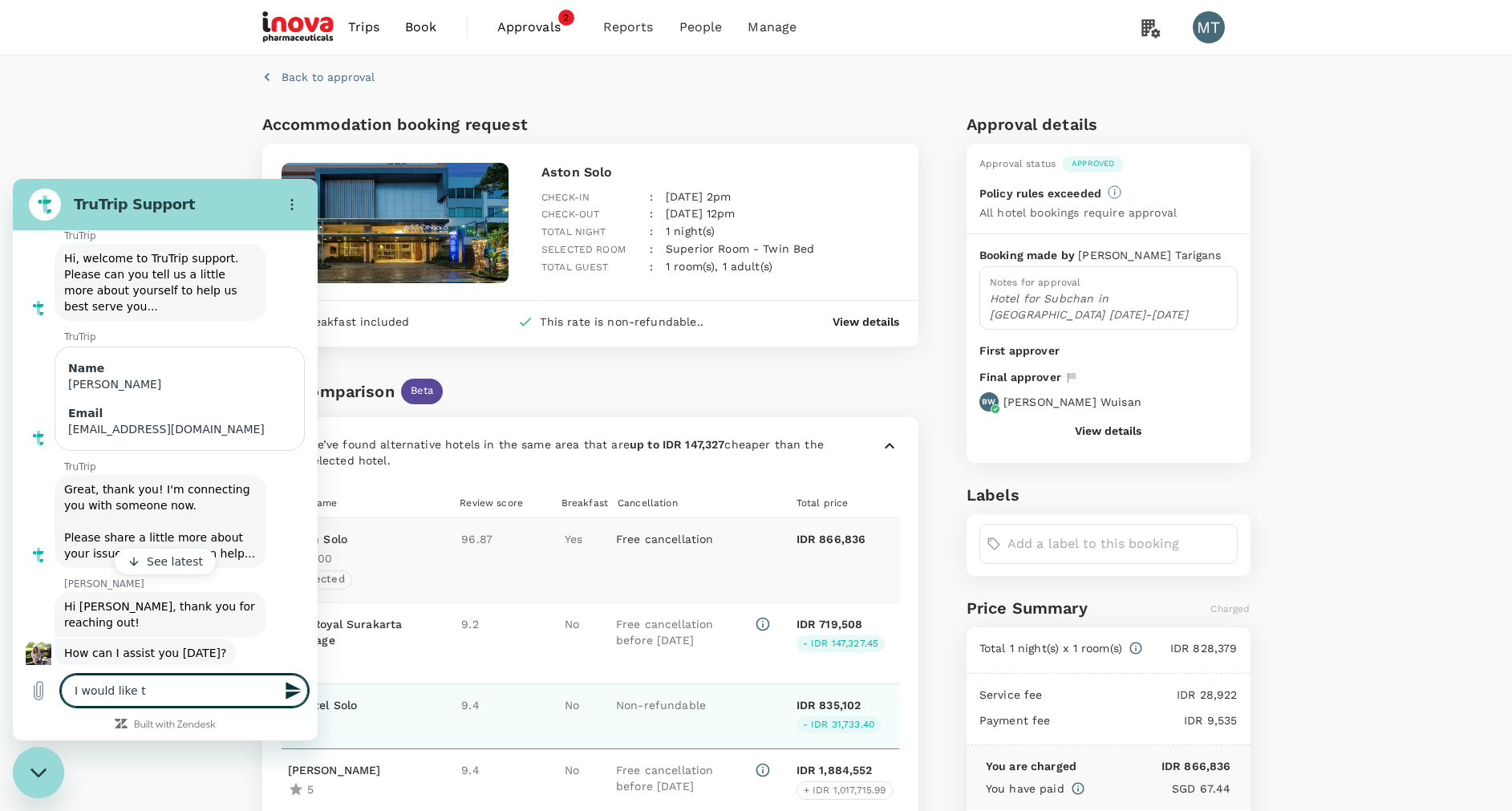
type textarea "I would like to"
type textarea "x"
type textarea "I would like to"
type textarea "x"
type textarea "I would like to c"
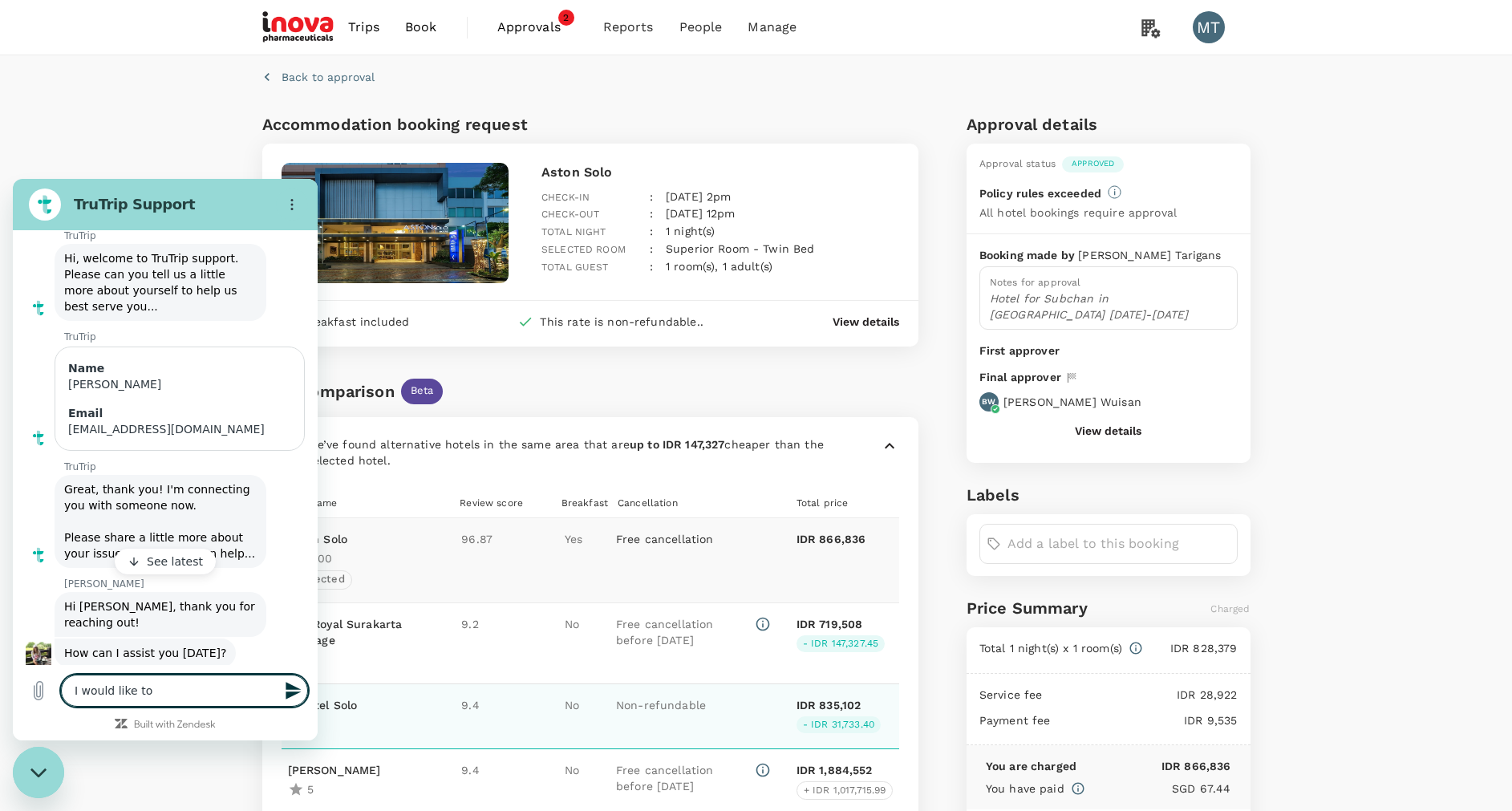
type textarea "x"
type textarea "I would like to ca"
type textarea "x"
type textarea "I would like to can"
type textarea "x"
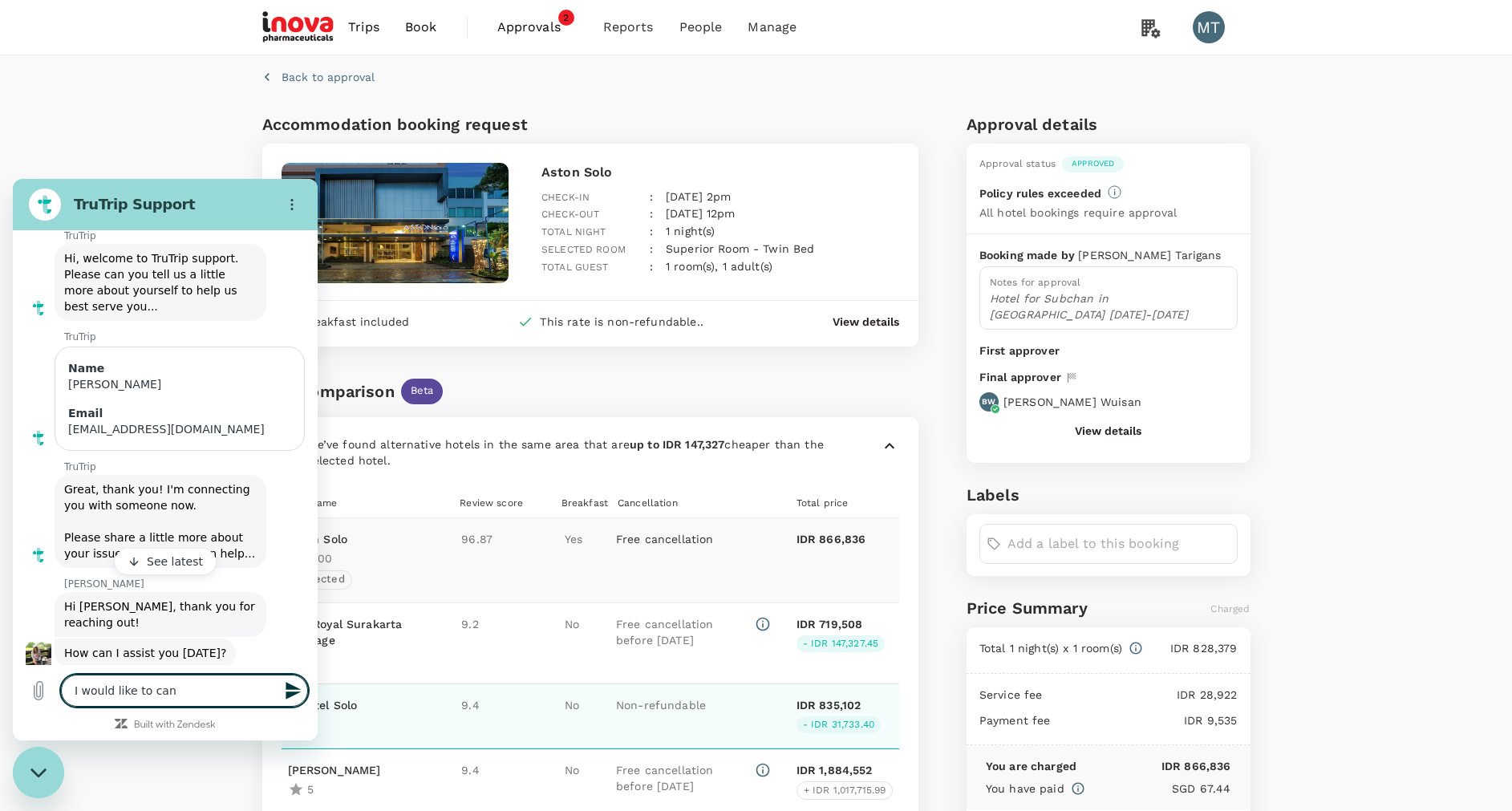
type textarea "I would like to canc"
type textarea "x"
type textarea "I would like to cance"
type textarea "x"
type textarea "I would like to cancel"
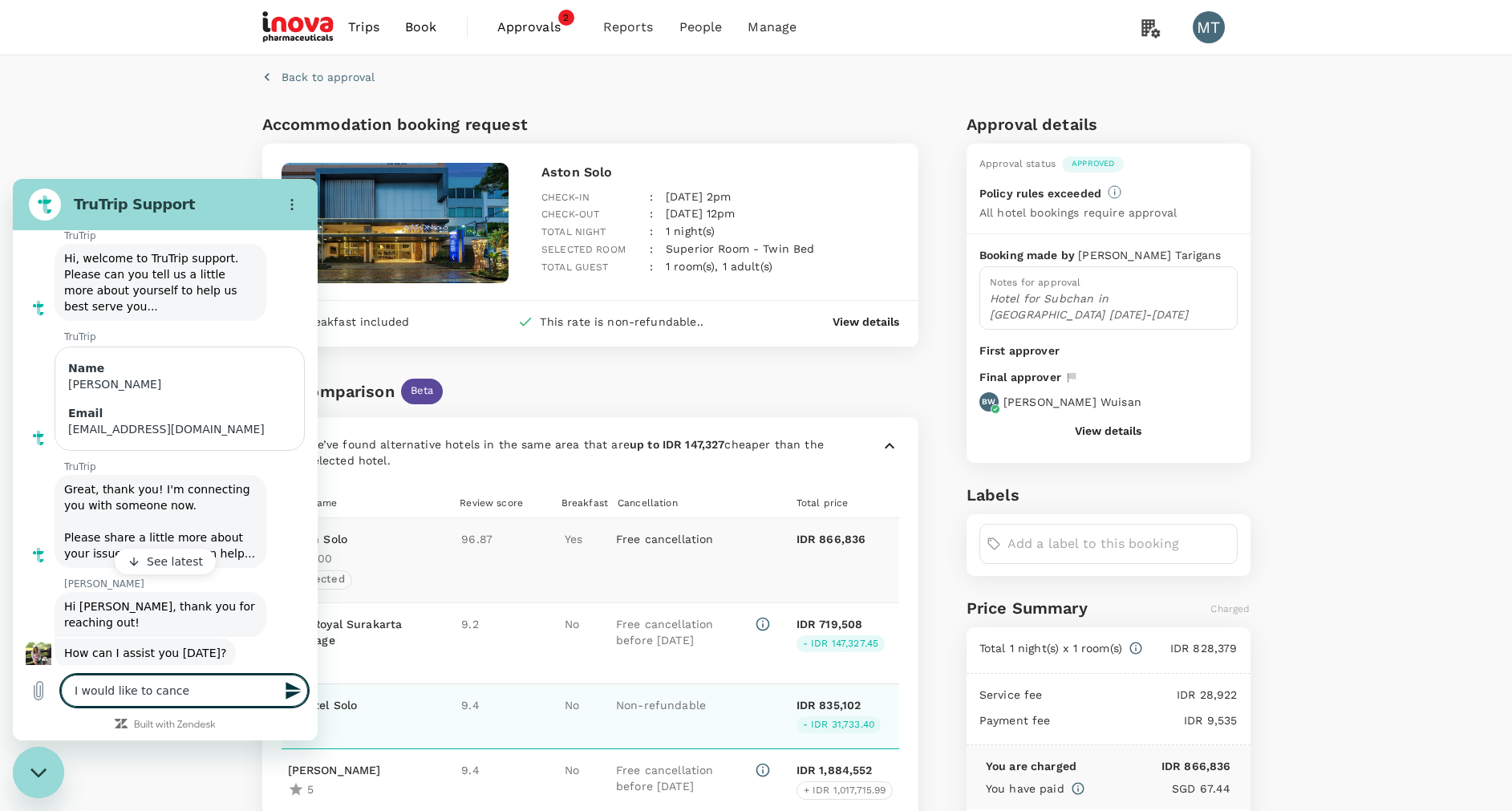
type textarea "x"
type textarea "I would like to cancel"
type textarea "x"
type textarea "I would like to cancel a"
type textarea "x"
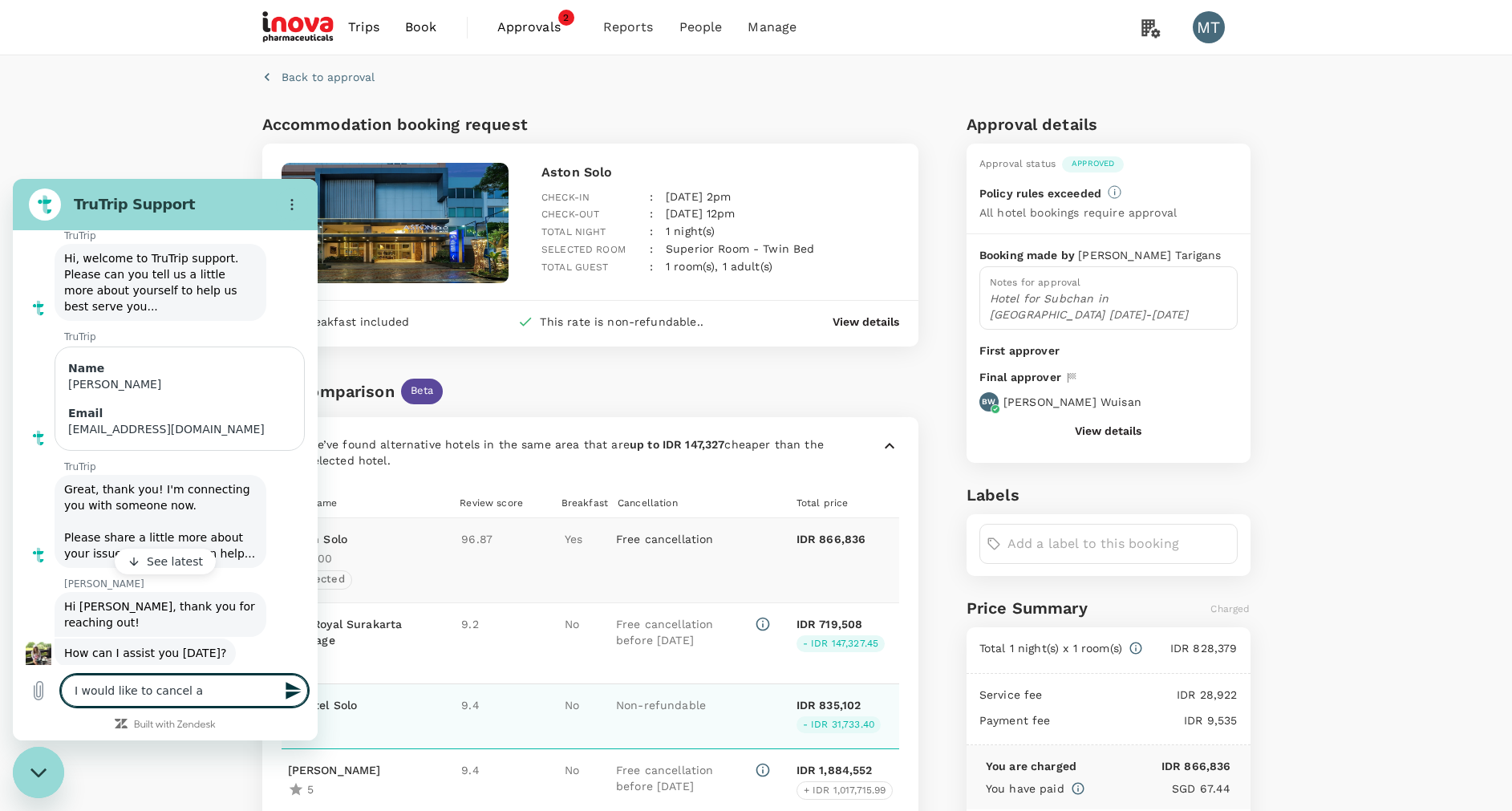
type textarea "I would like to cancel a"
type textarea "x"
type textarea "I would like to cancel a h"
type textarea "x"
type textarea "I would like to cancel a ho"
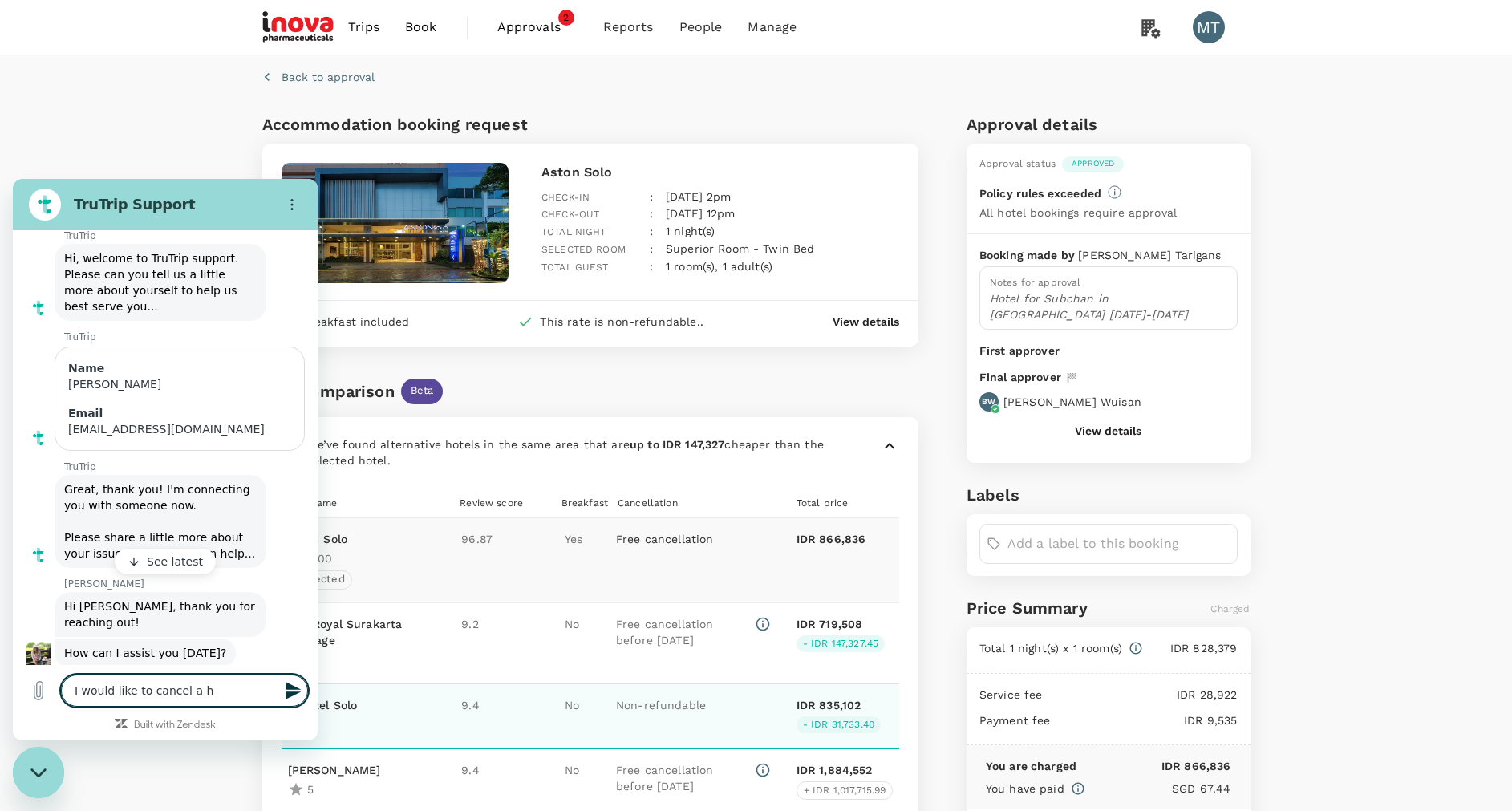
type textarea "x"
type textarea "I would like to cancel a hot"
type textarea "x"
type textarea "I would like to cancel a hote"
type textarea "x"
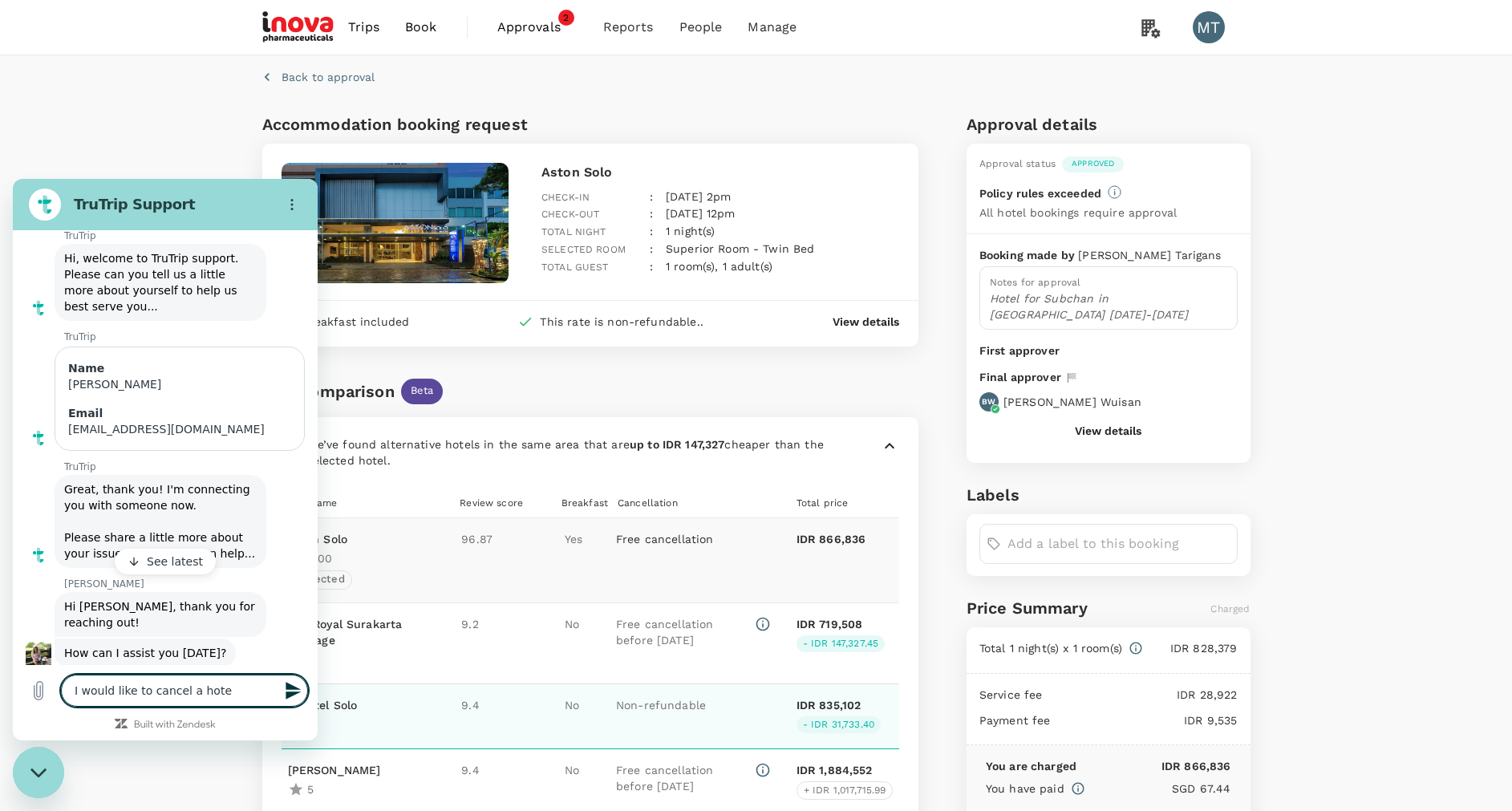
type textarea "I would like to cancel a hotel"
type textarea "x"
type textarea "I would like to cancel a hotel"
type textarea "x"
type textarea "I would like to cancel a hotel r"
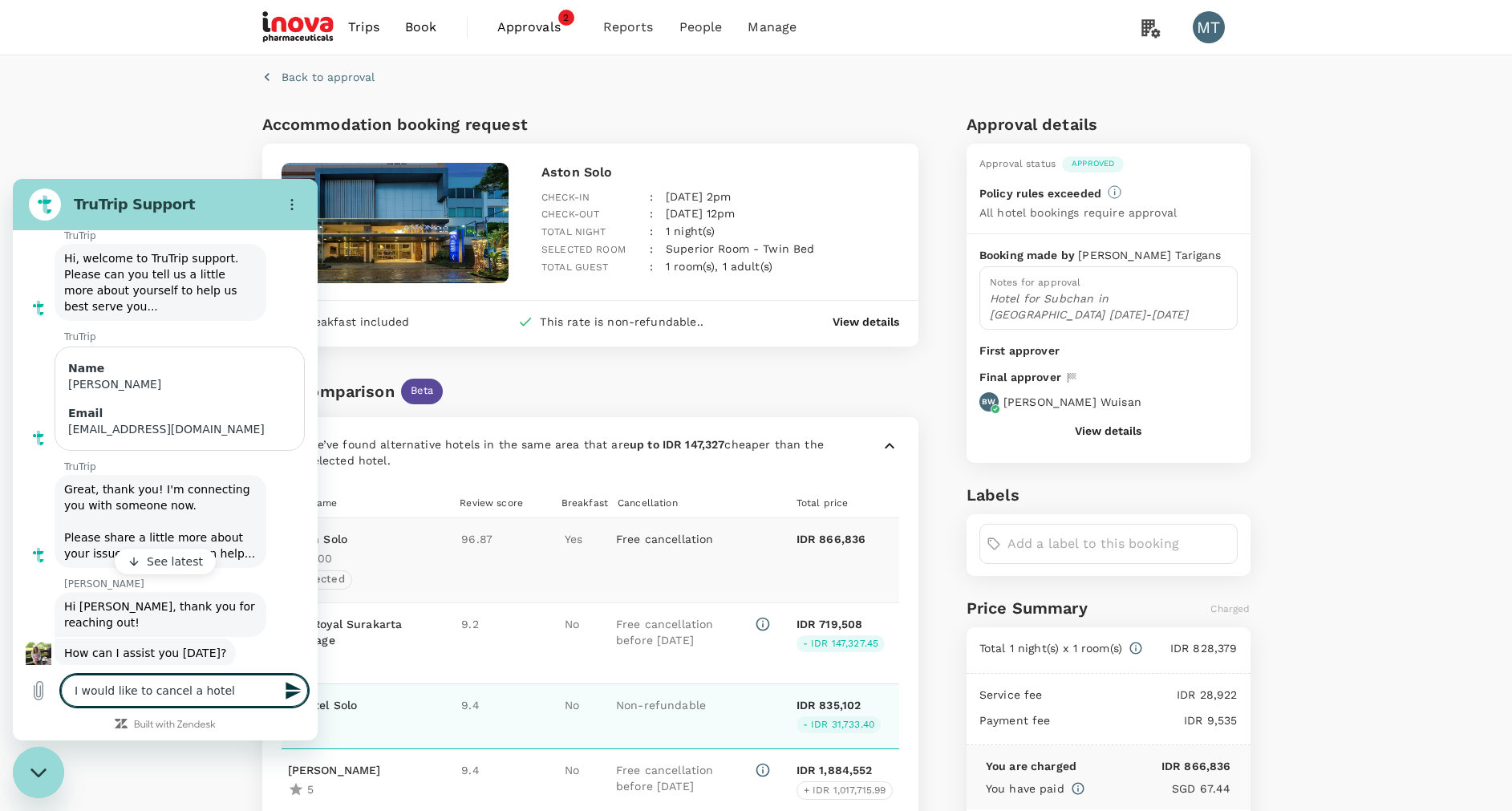
type textarea "x"
type textarea "I would like to cancel a hotel re"
type textarea "x"
type textarea "I would like to cancel a hotel ree"
type textarea "x"
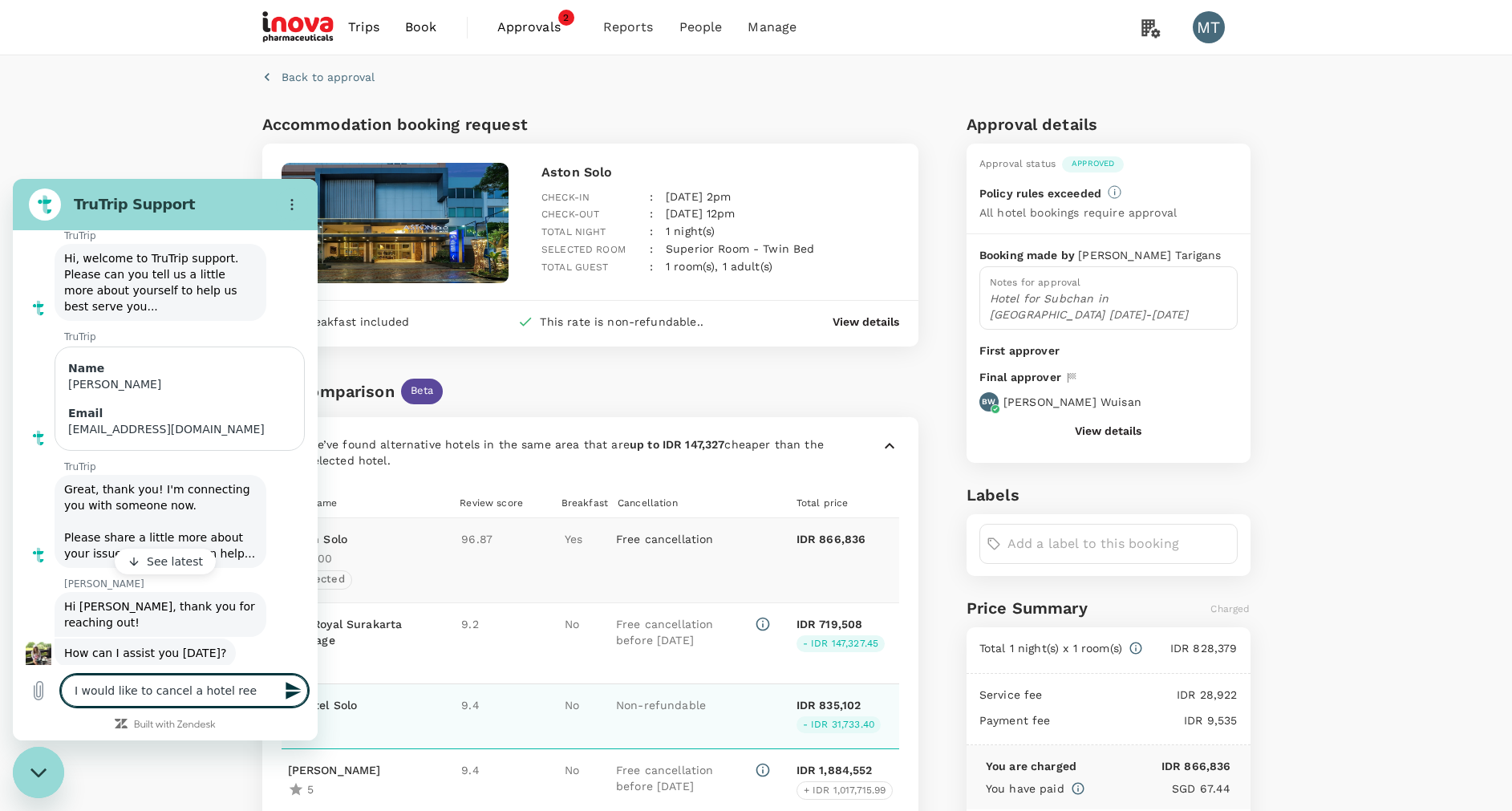
type textarea "I would like to cancel a hotel reer"
type textarea "x"
type textarea "I would like to cancel a hotel reerv"
type textarea "x"
type textarea "I would like to cancel a hotel reerva"
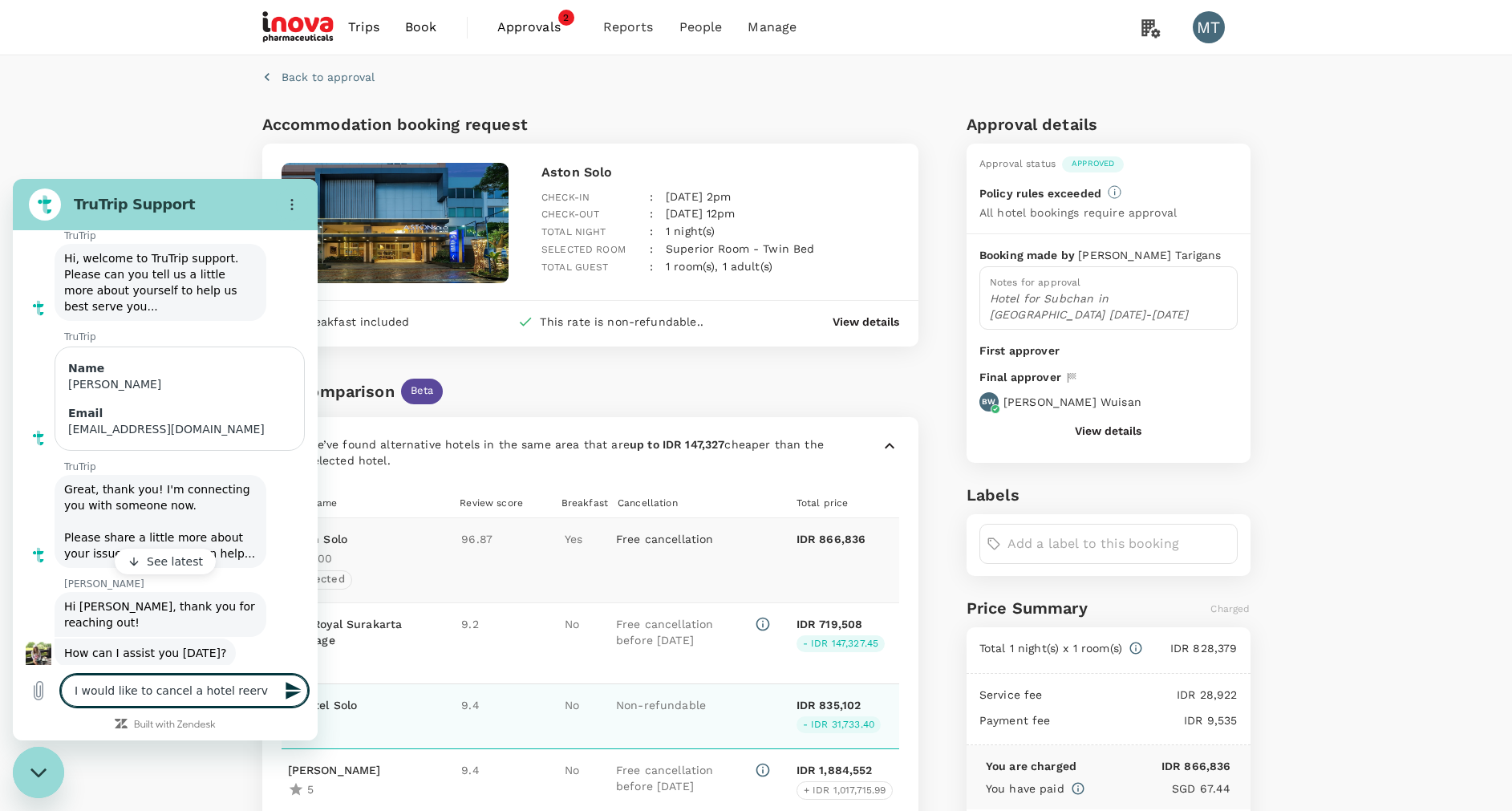
type textarea "x"
type textarea "I would like to cancel a hotel reerv"
type textarea "x"
type textarea "I would like to cancel a hotel reer"
type textarea "x"
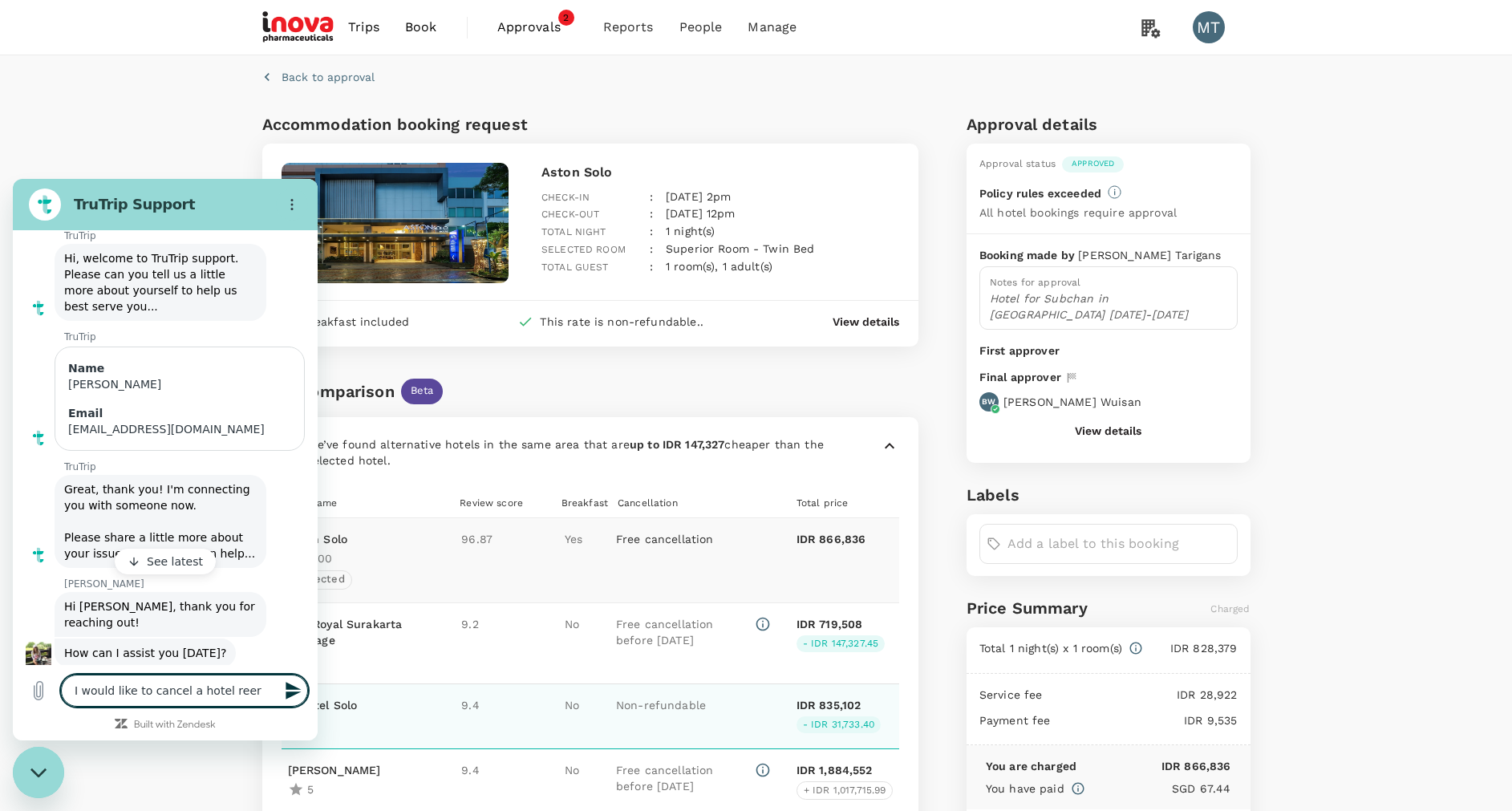
type textarea "I would like to cancel a hotel ree"
type textarea "x"
type textarea "I would like to cancel a hotel re"
type textarea "x"
type textarea "I would like to cancel a hotel res"
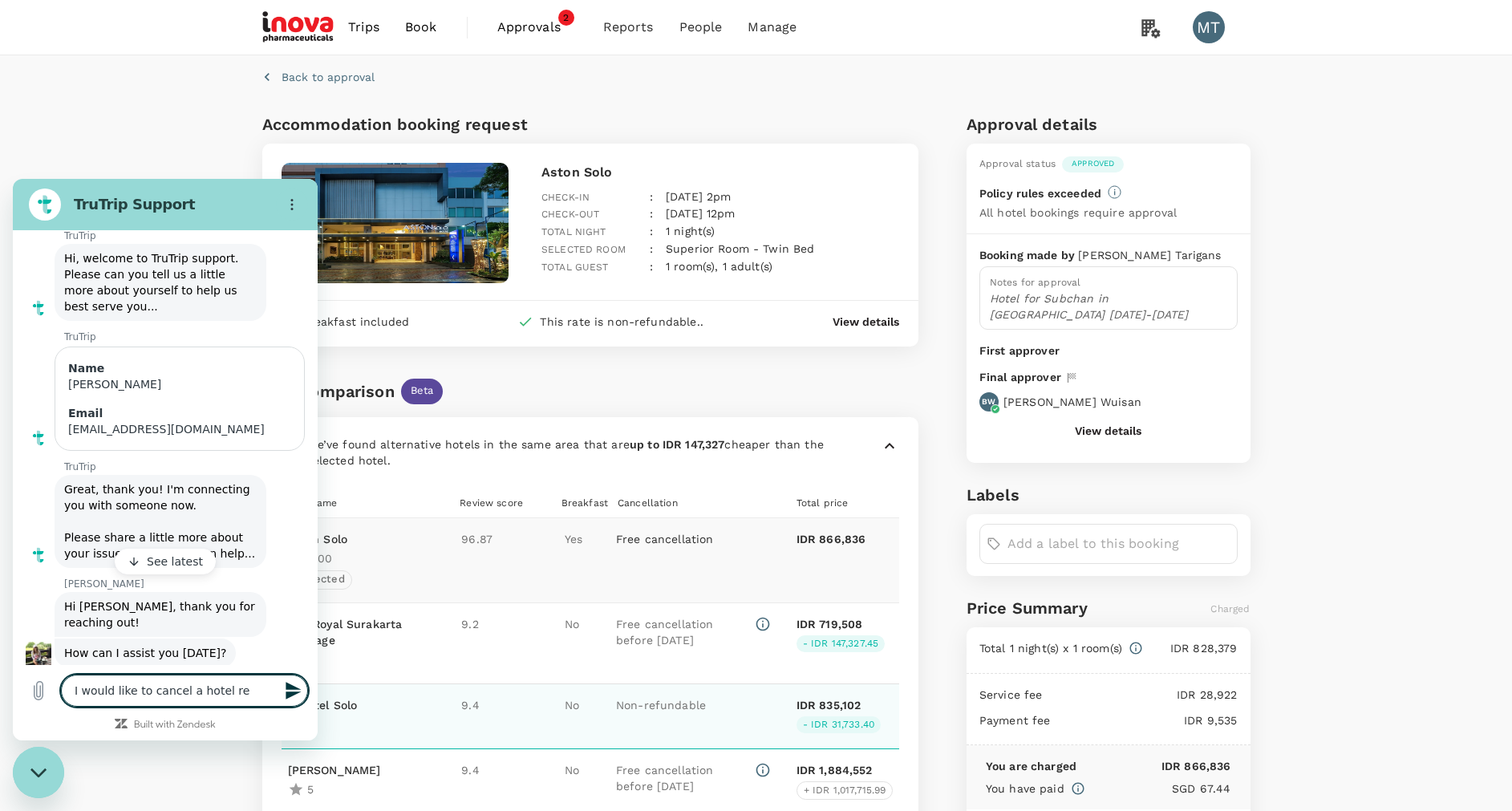
type textarea "x"
type textarea "I would like to cancel a hotel rese"
type textarea "x"
type textarea "I would like to cancel a hotel reser"
type textarea "x"
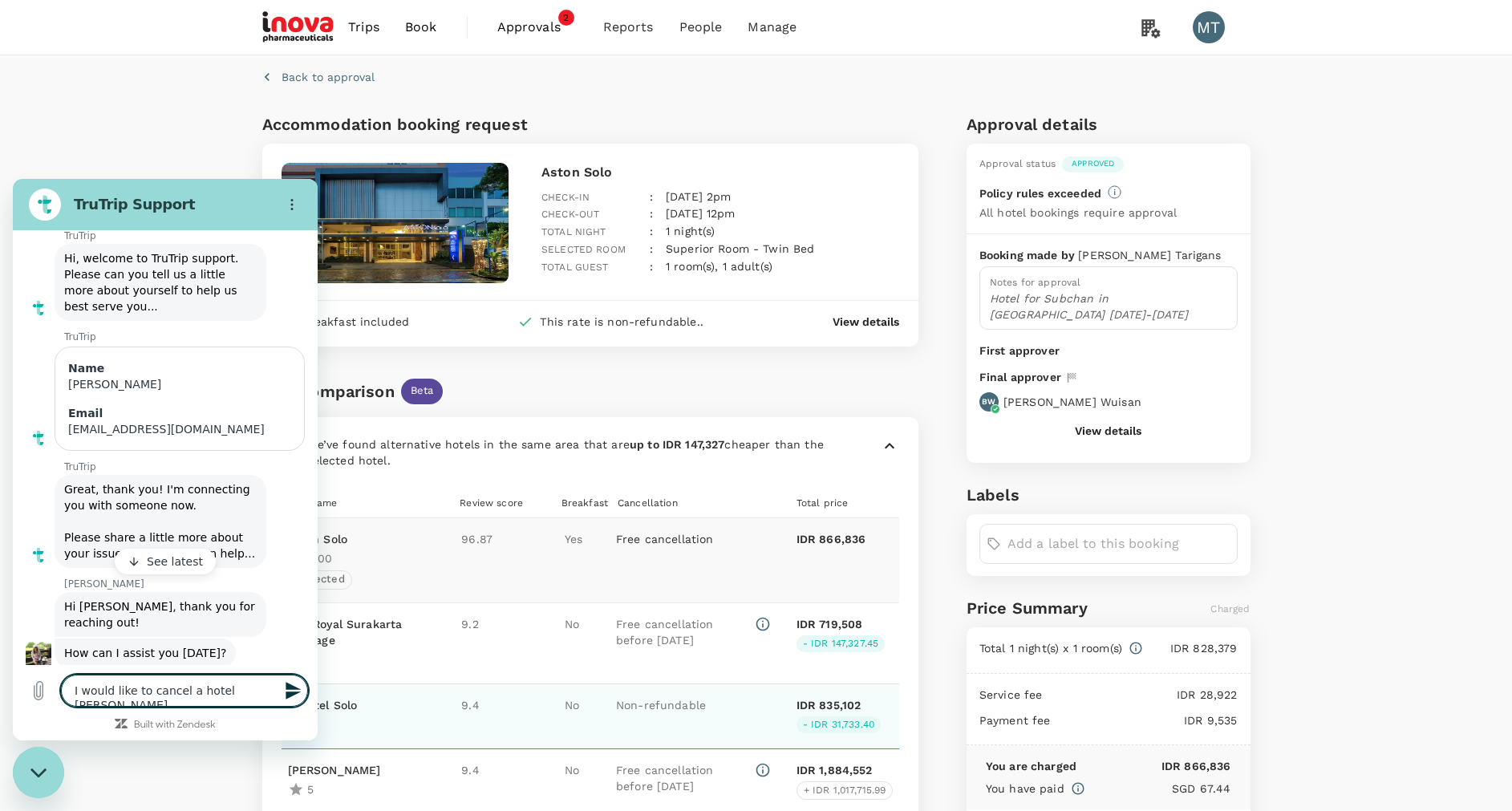
type textarea "I would like to cancel a hotel reserv"
type textarea "x"
type textarea "I would like to cancel a hotel reserva"
type textarea "x"
type textarea "I would like to cancel a hotel reservat"
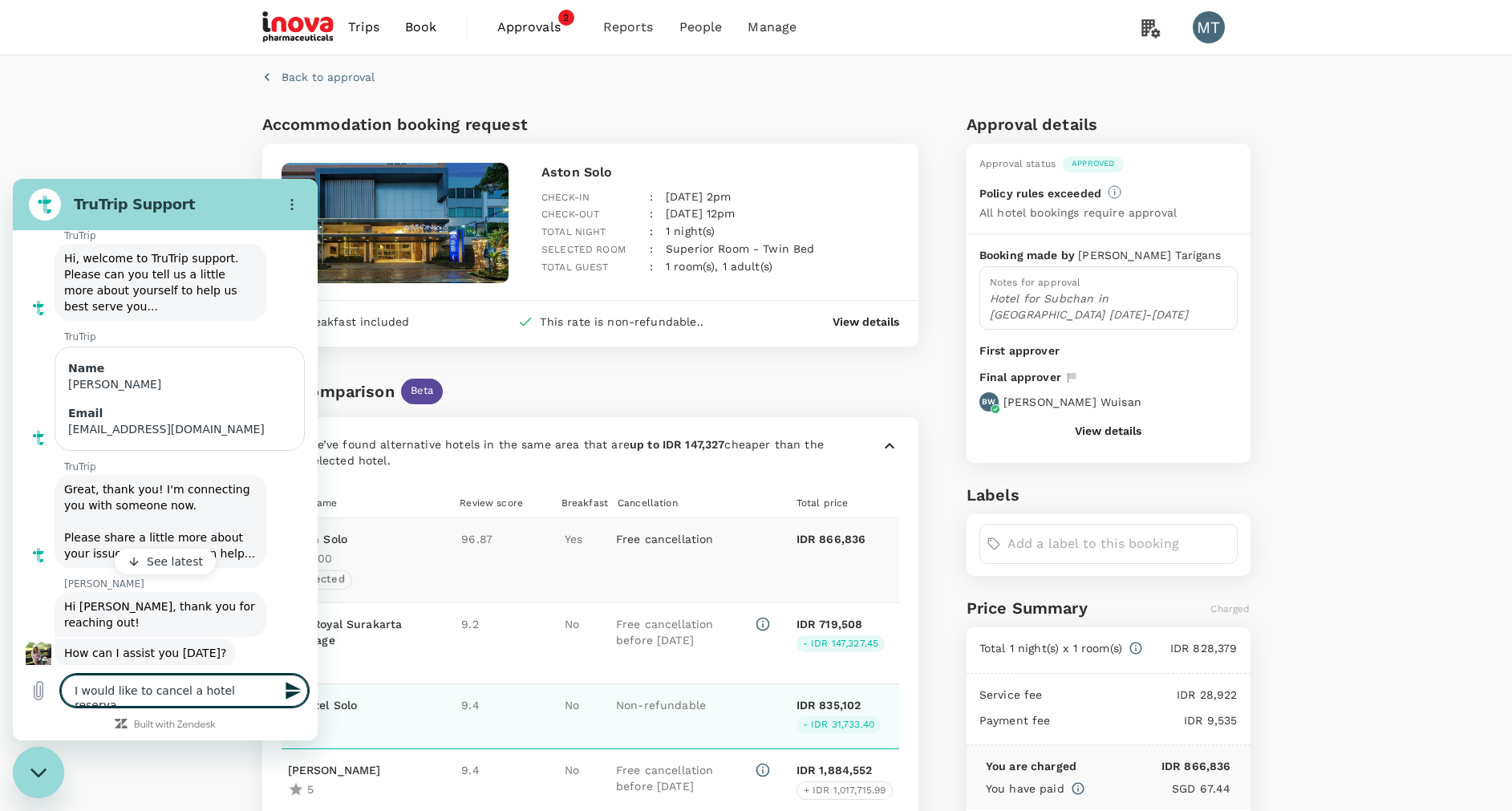
type textarea "x"
type textarea "I would like to cancel a hotel reservati"
type textarea "x"
type textarea "I would like to cancel a hotel reservatio"
type textarea "x"
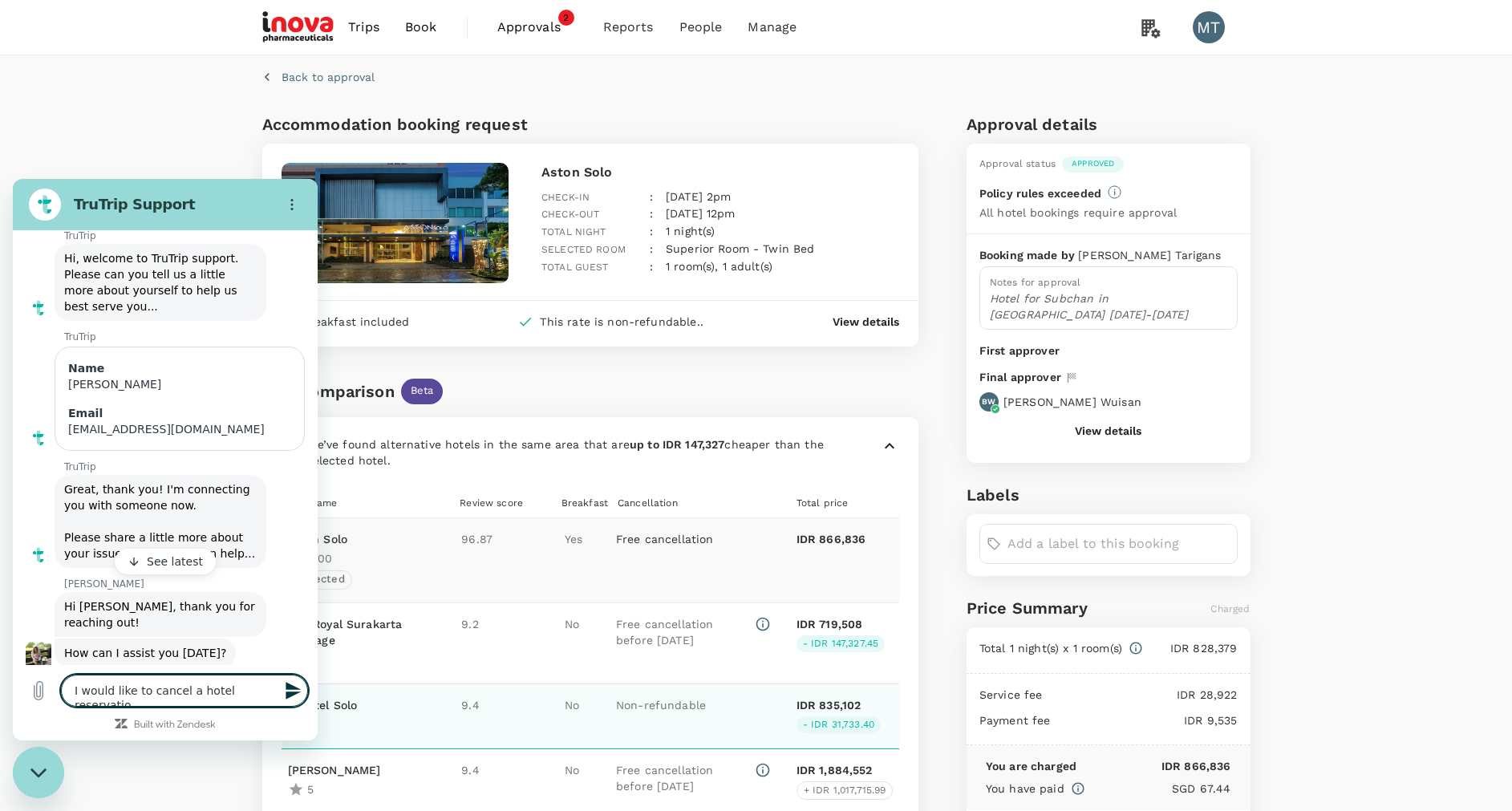
type textarea "I would like to cancel a hotel reservation"
type textarea "x"
type textarea "I would like to cancel a hotel reservation"
type textarea "x"
type textarea "I would like to cancel a hotel reservation p"
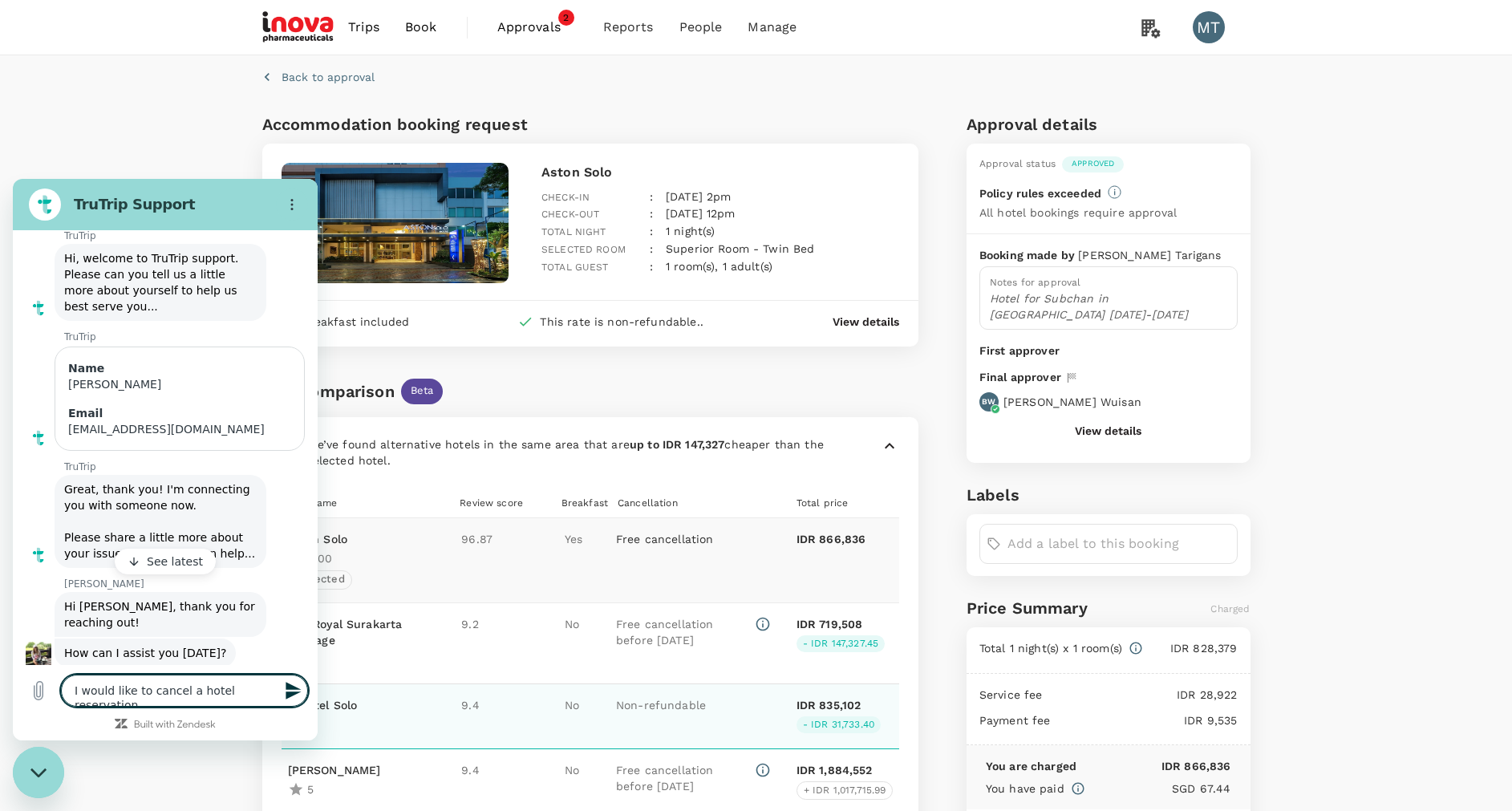
type textarea "x"
type textarea "I would like to cancel a hotel reservation pl"
type textarea "x"
type textarea "I would like to cancel a hotel reservation ple"
type textarea "x"
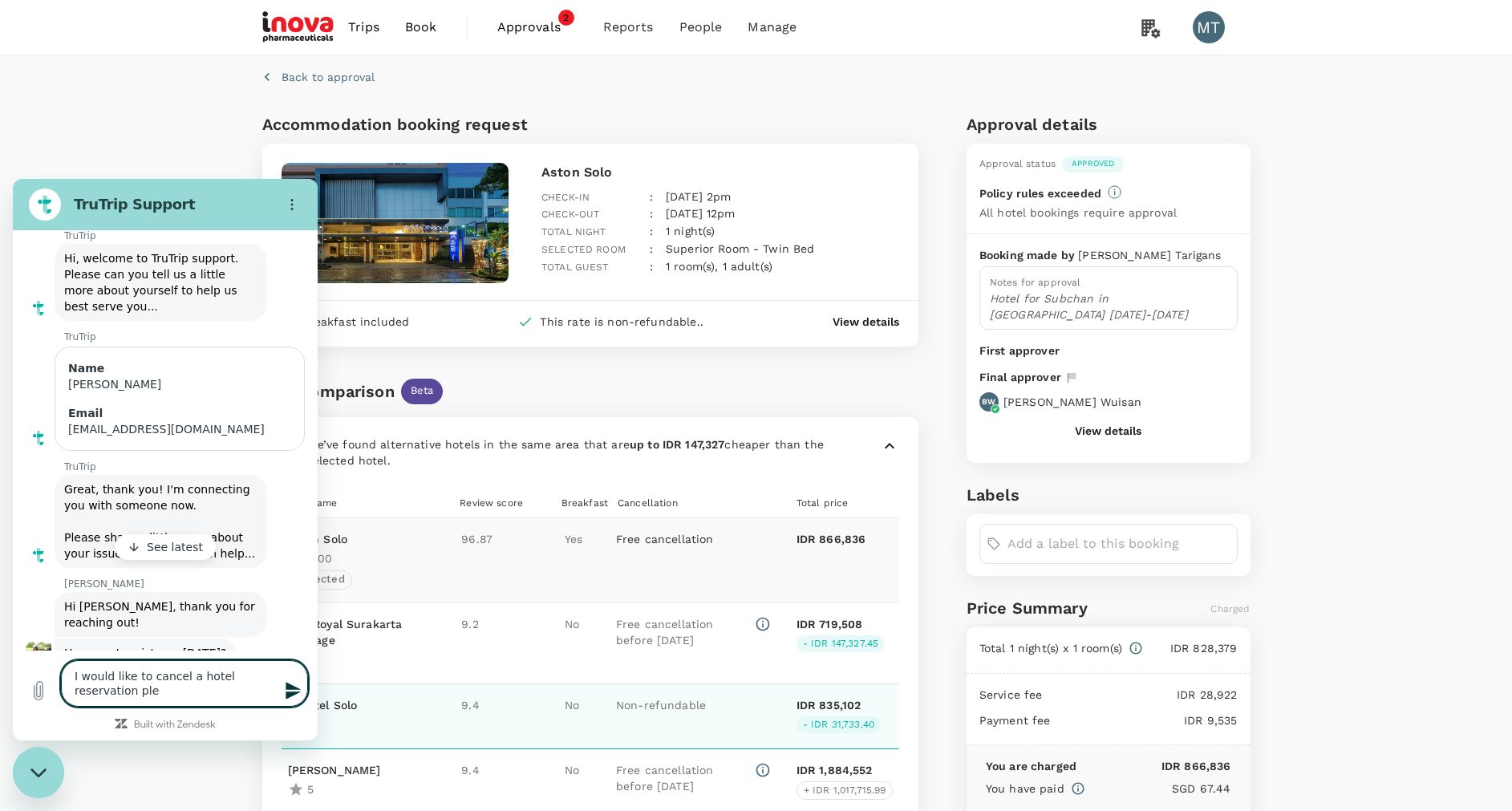
type textarea "I would like to cancel a hotel reservation plea"
type textarea "x"
type textarea "I would like to cancel a hotel reservation pleas"
type textarea "x"
type textarea "I would like to cancel a hotel reservation please"
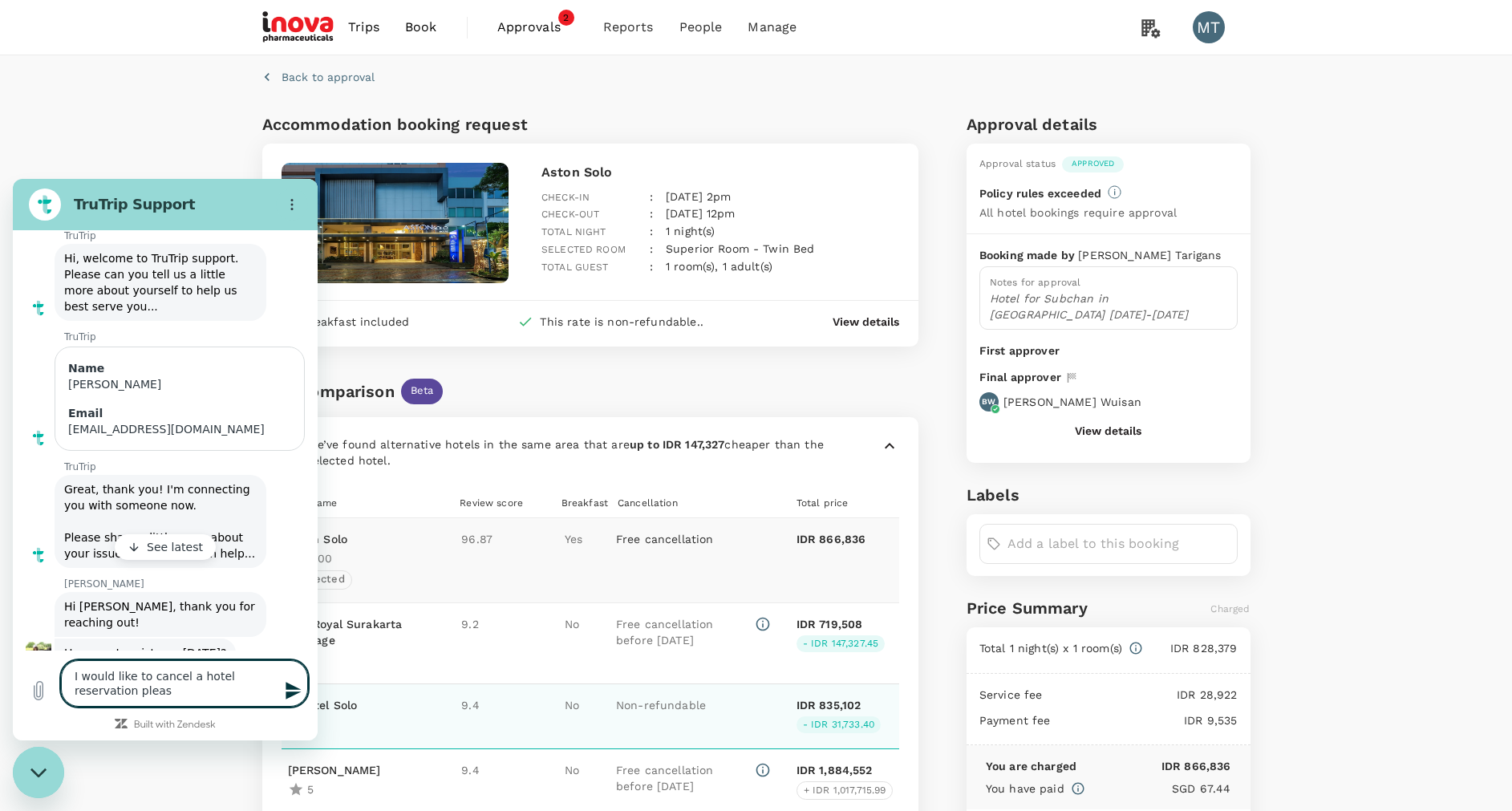
type textarea "x"
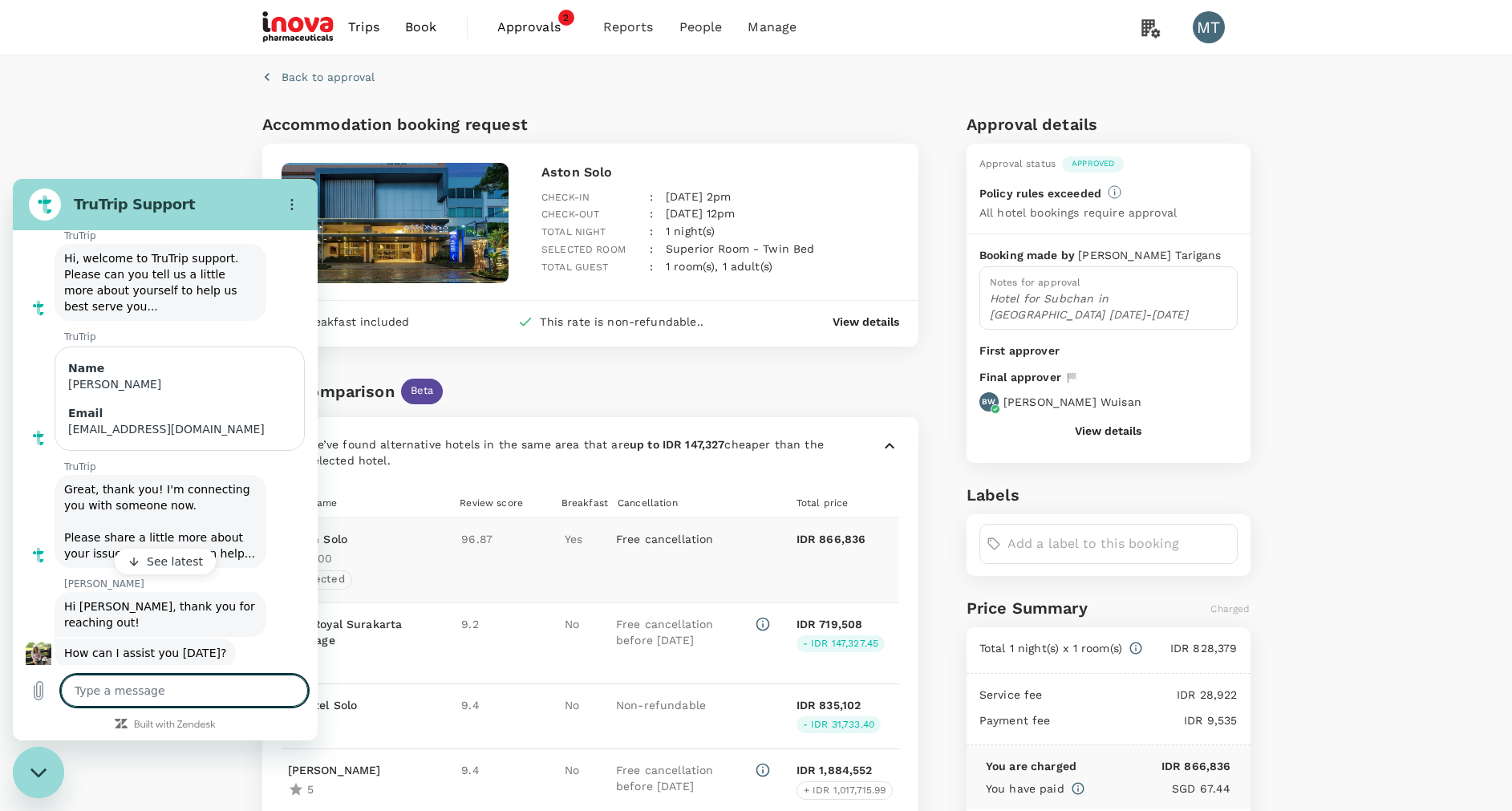
click at [158, 91] on div "Back to approval Accommodation booking request Aston Solo Check-in : 25 Aug 202…" at bounding box center [756, 613] width 1512 height 1115
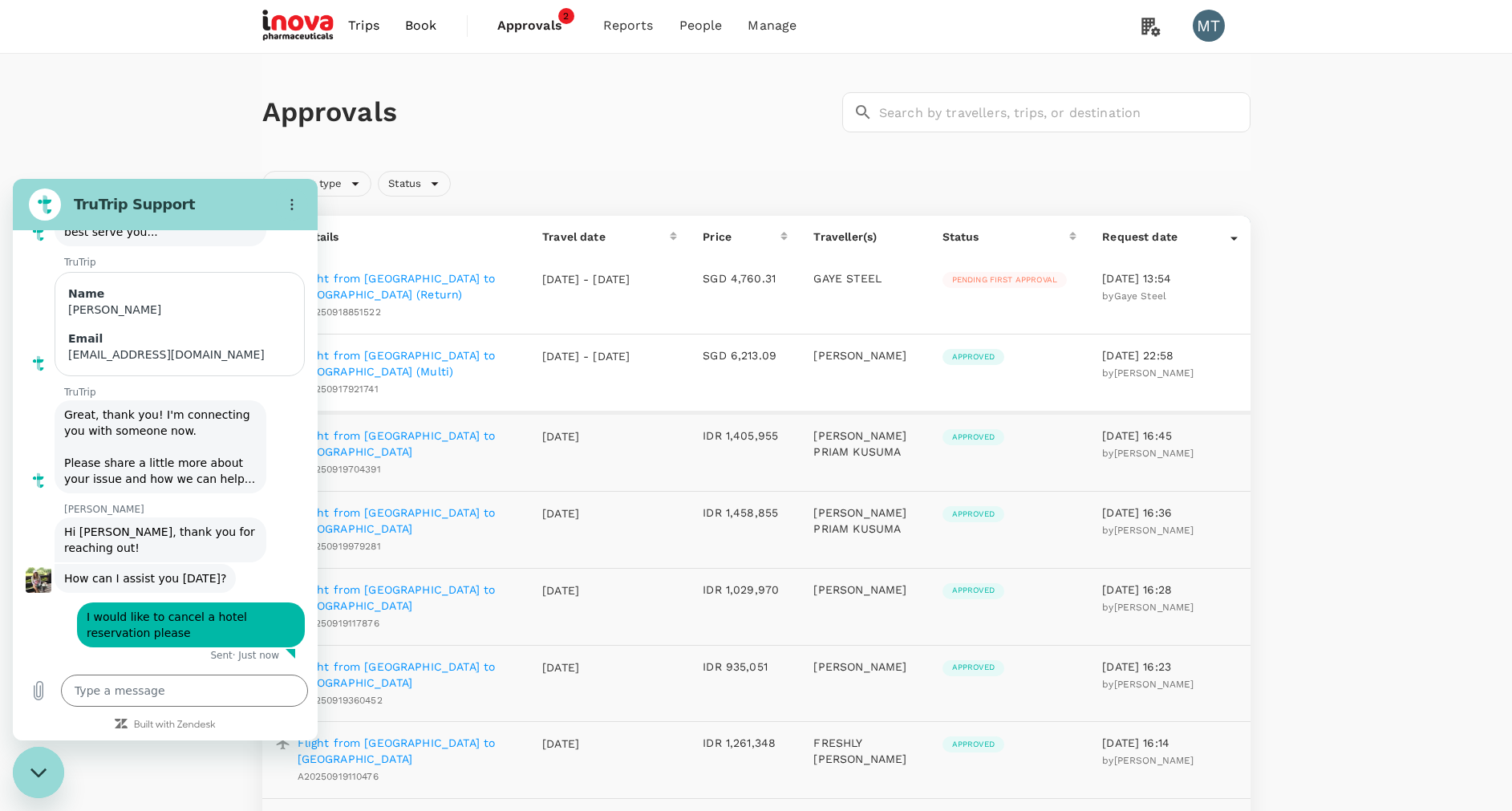
scroll to position [157, 0]
click at [32, 787] on div "Close messaging window" at bounding box center [38, 772] width 48 height 48
type textarea "x"
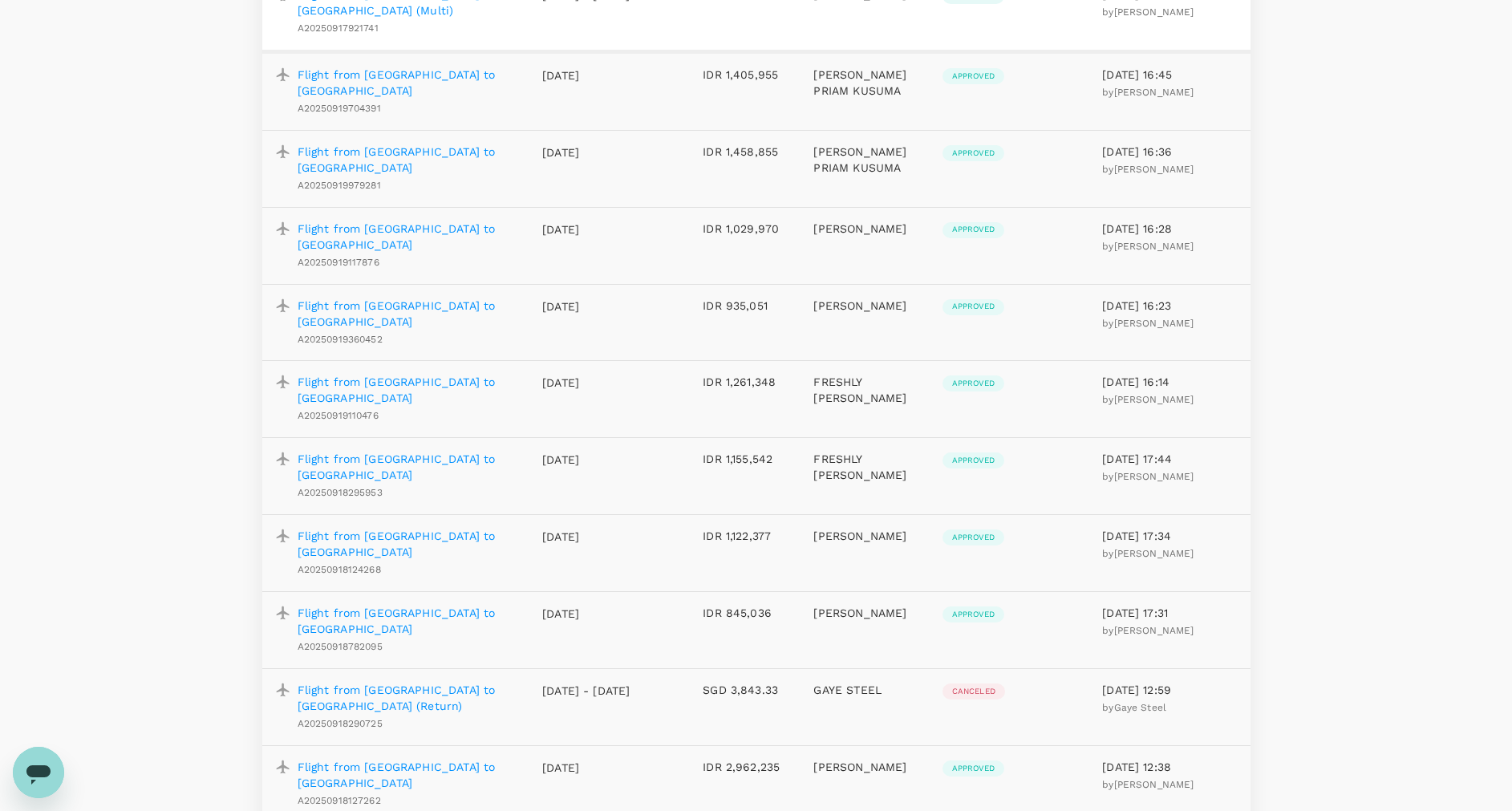
scroll to position [0, 0]
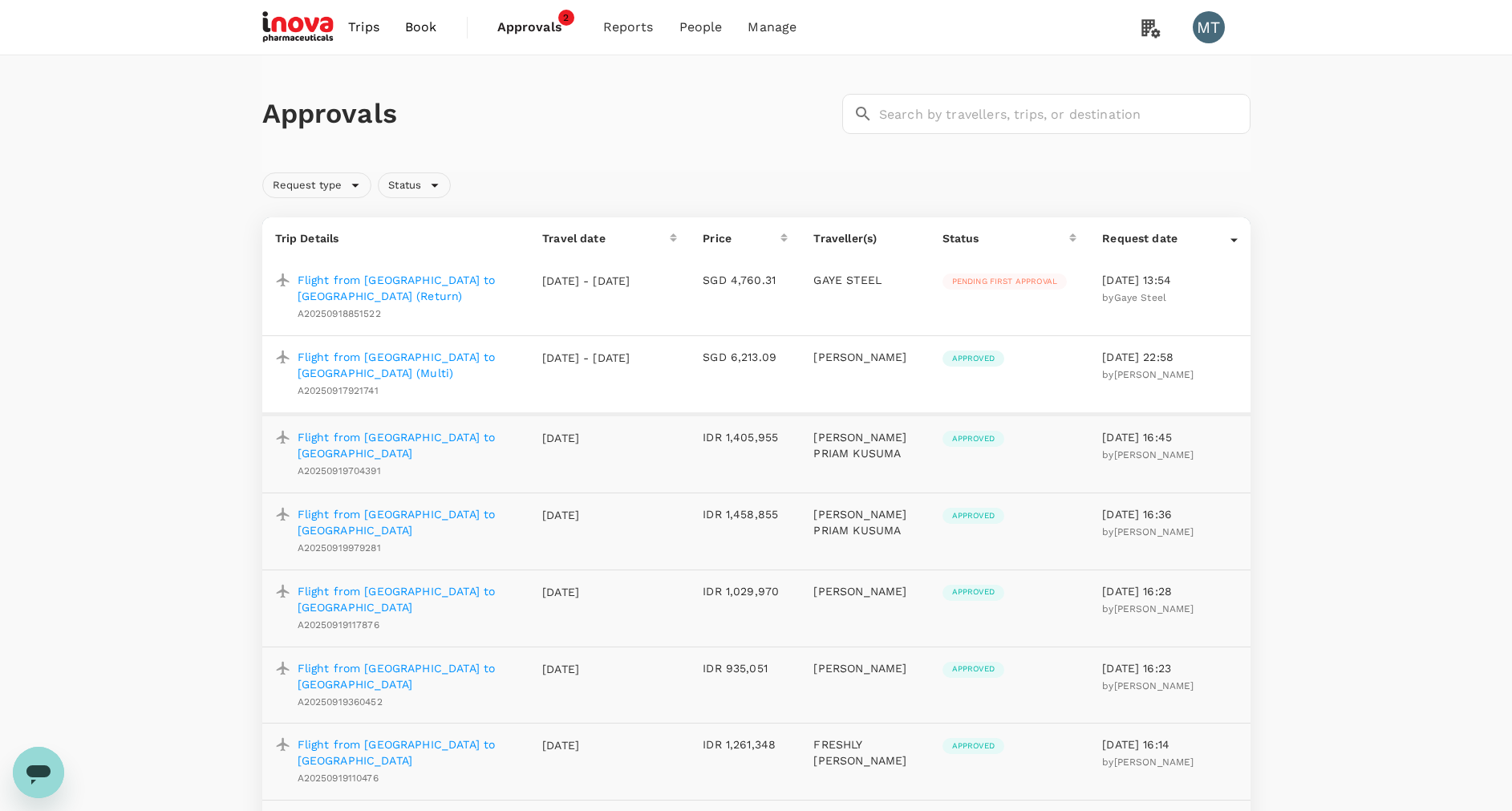
drag, startPoint x: 1034, startPoint y: 124, endPoint x: 1036, endPoint y: 134, distance: 10.2
click at [1035, 128] on input "text" at bounding box center [1064, 114] width 371 height 41
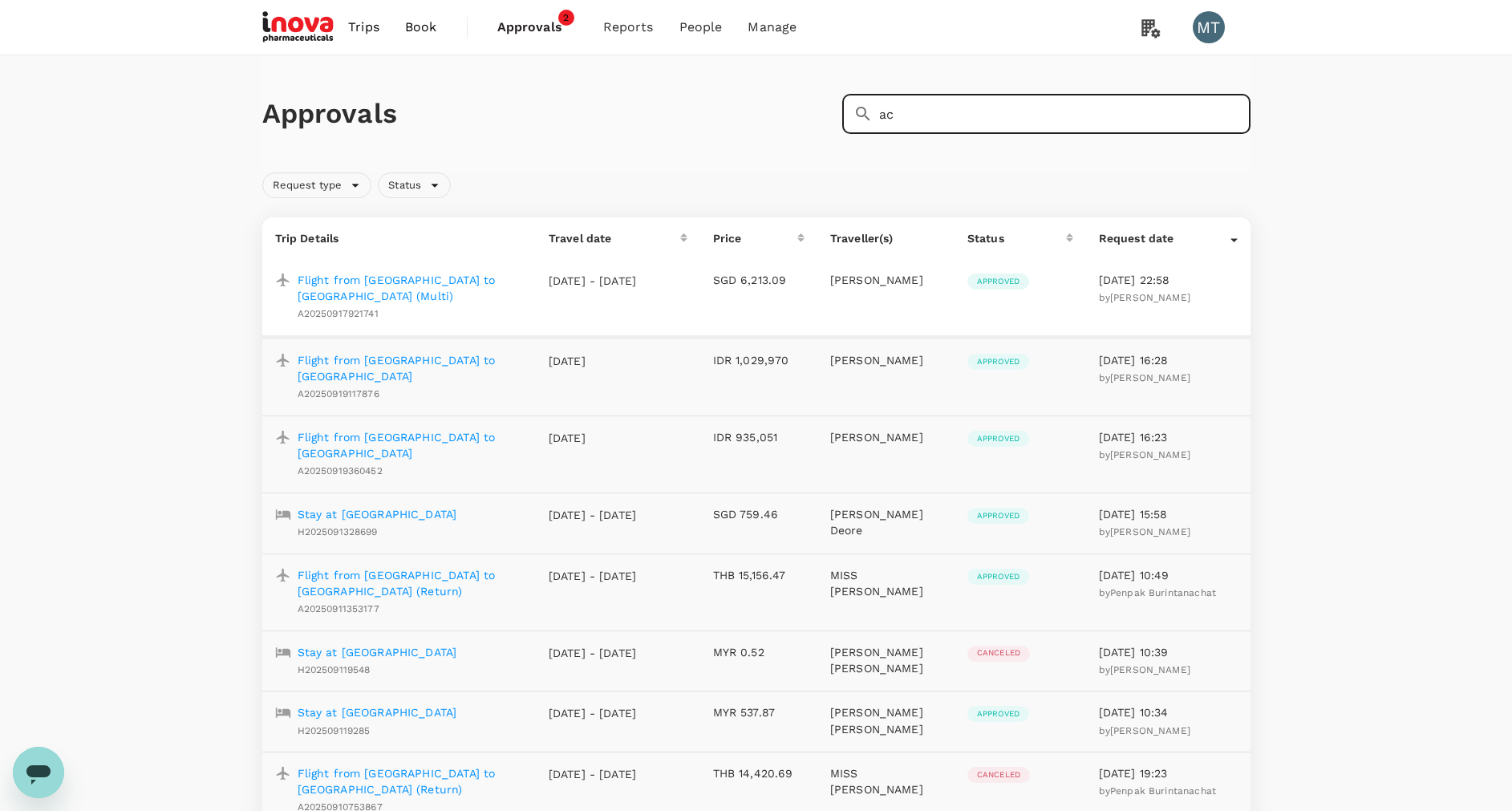
type input "a"
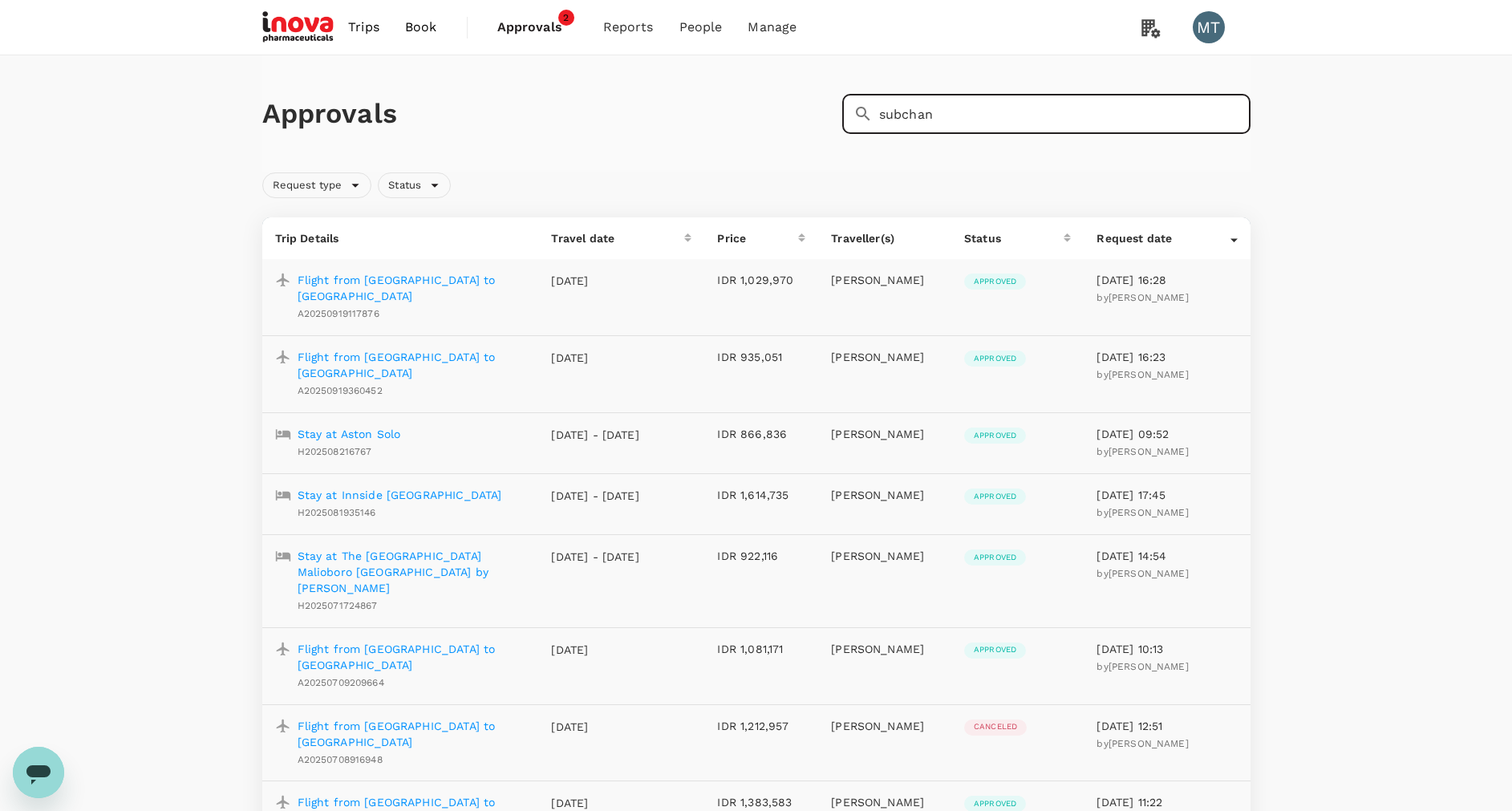
type input "subchan"
click at [54, 773] on div "Open messaging window" at bounding box center [38, 772] width 48 height 48
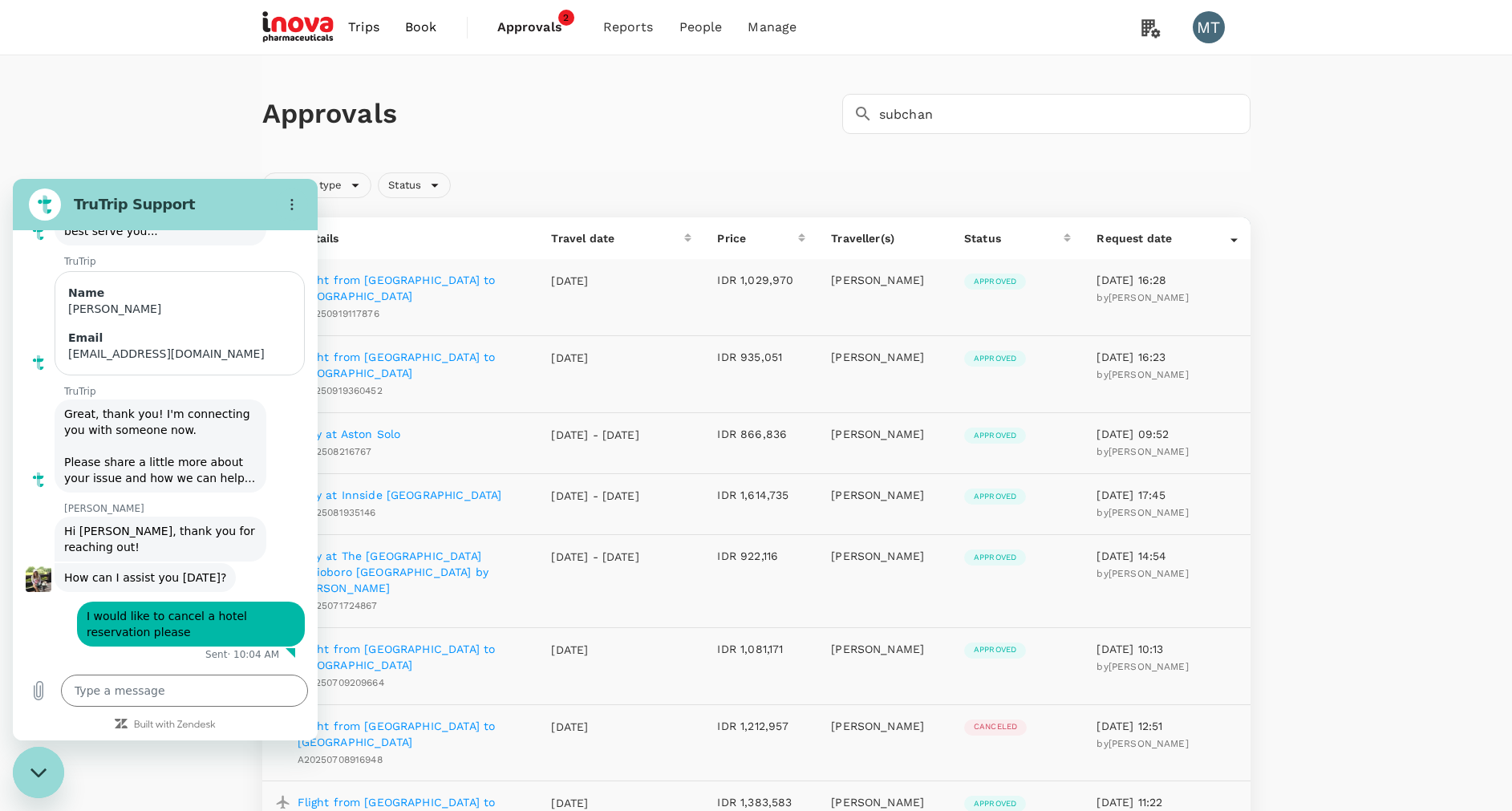
click at [380, 426] on p "Stay at Aston Solo" at bounding box center [350, 434] width 104 height 16
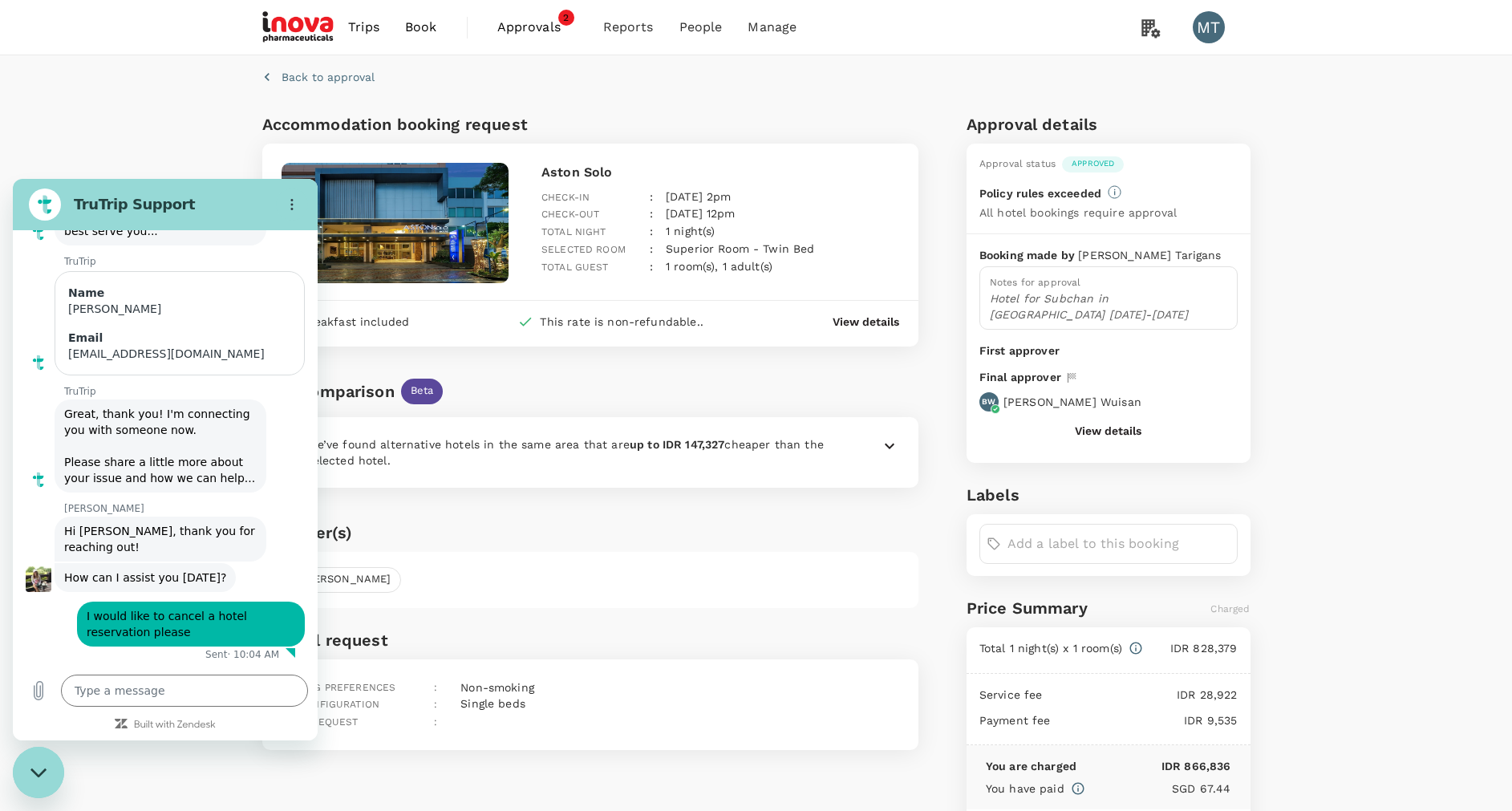
drag, startPoint x: 34, startPoint y: 764, endPoint x: 58, endPoint y: 759, distance: 24.5
click at [36, 763] on div "Close messaging window" at bounding box center [38, 772] width 48 height 48
type textarea "x"
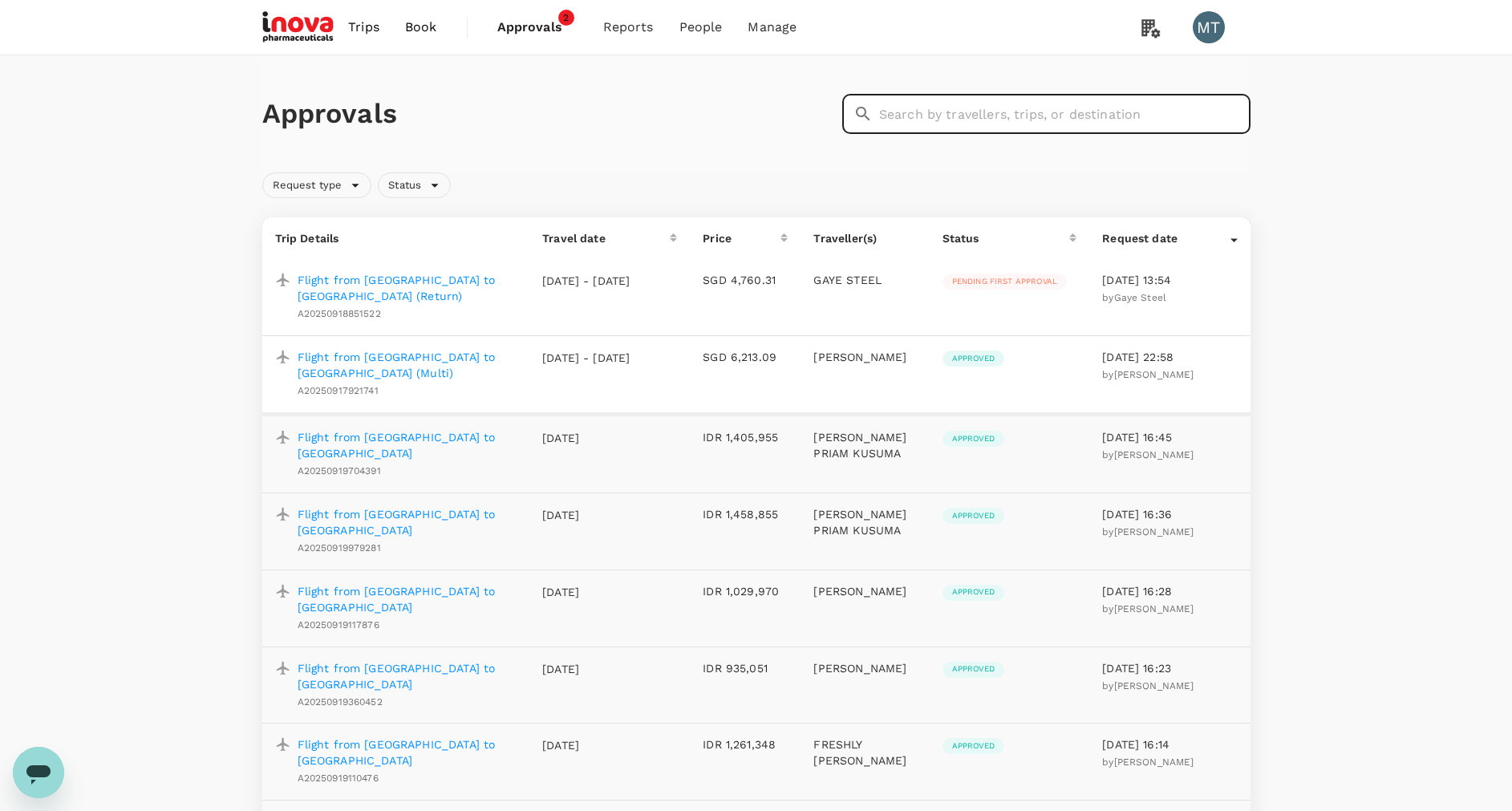
click at [899, 122] on input "text" at bounding box center [1064, 114] width 371 height 41
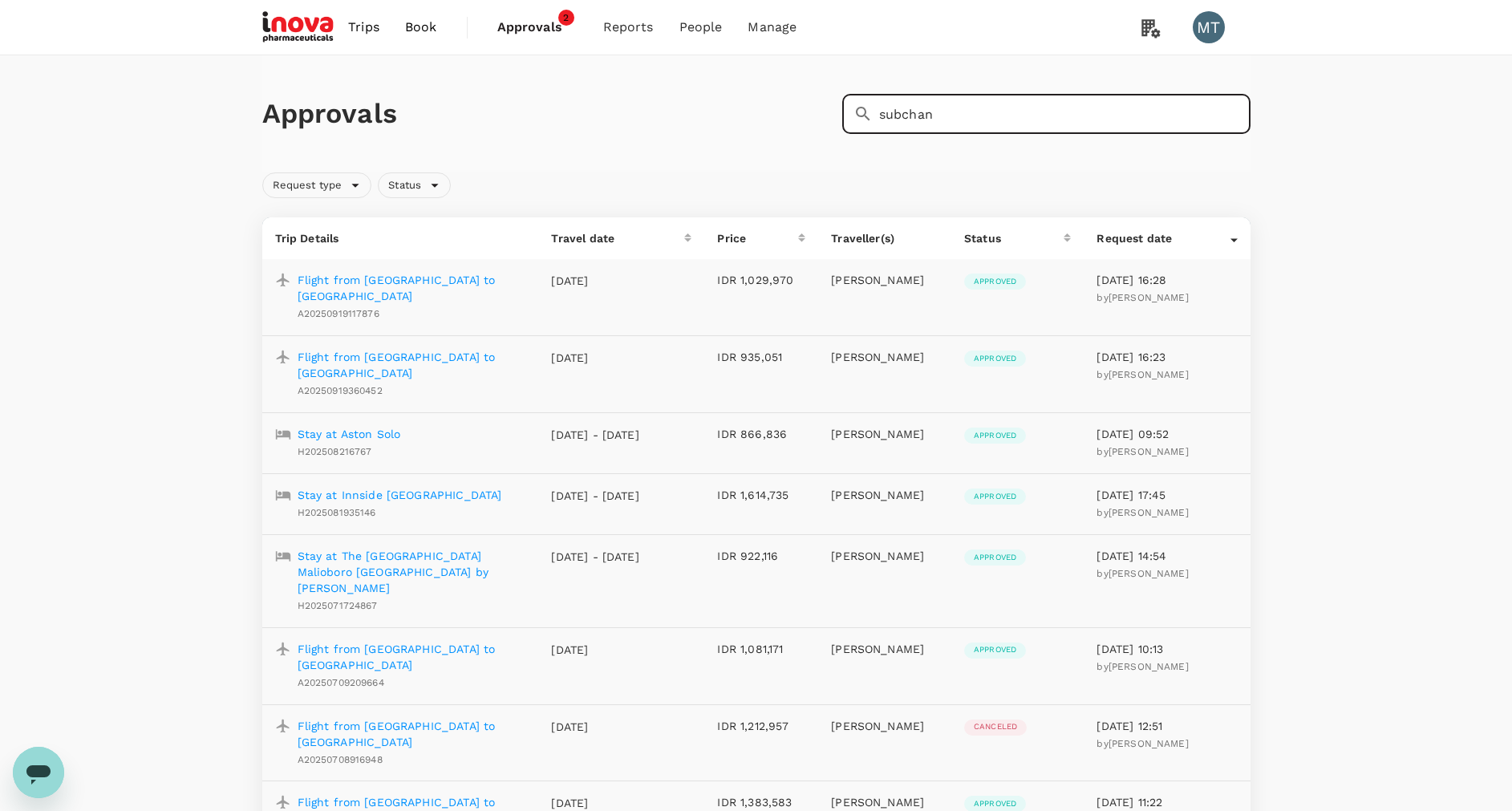
type input "subchan"
click at [44, 770] on icon "Open messaging window" at bounding box center [39, 775] width 25 height 19
type textarea "x"
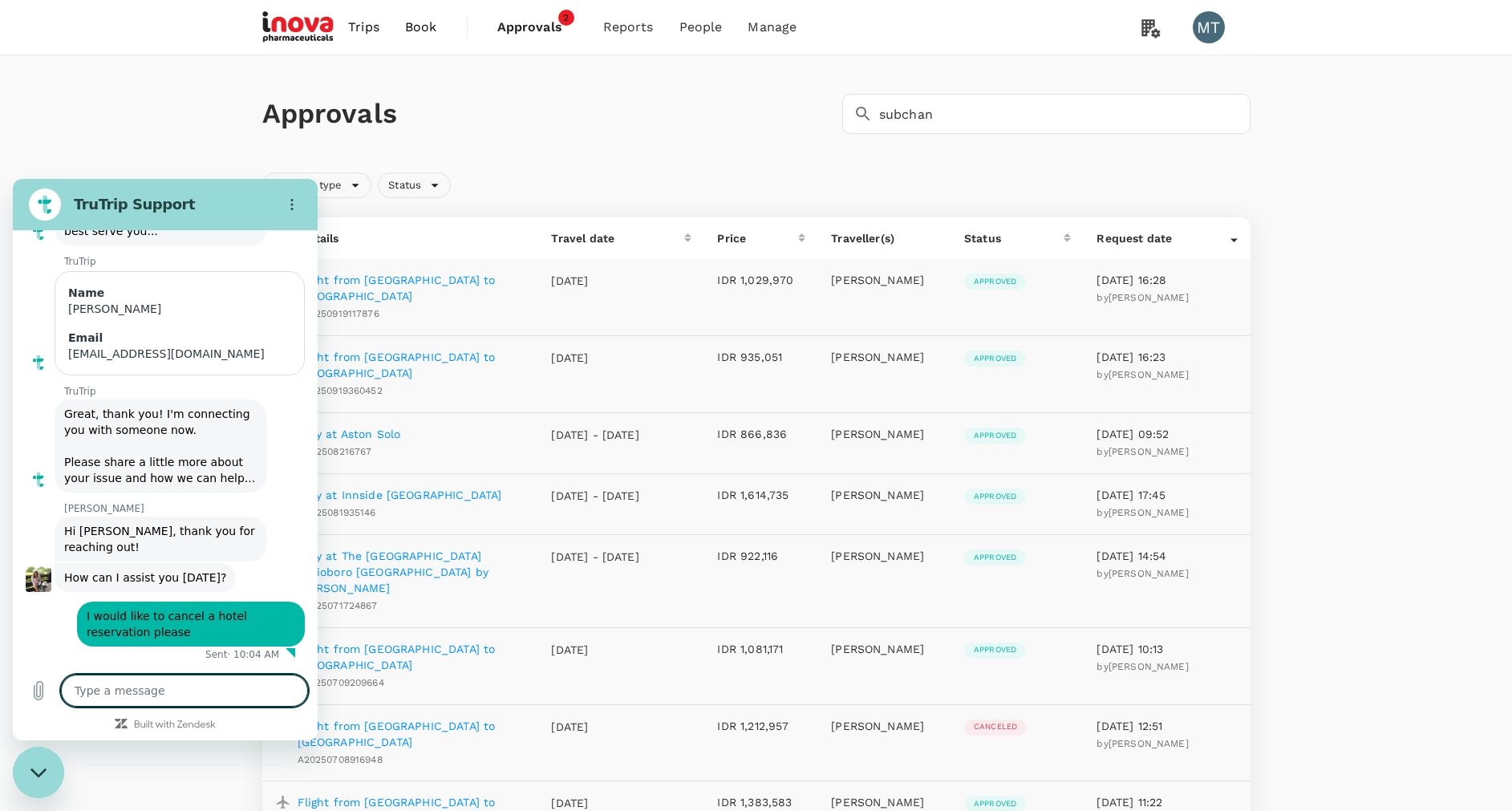
click at [156, 675] on textarea at bounding box center [185, 690] width 247 height 32
type textarea "I"
type textarea "x"
type textarea "p"
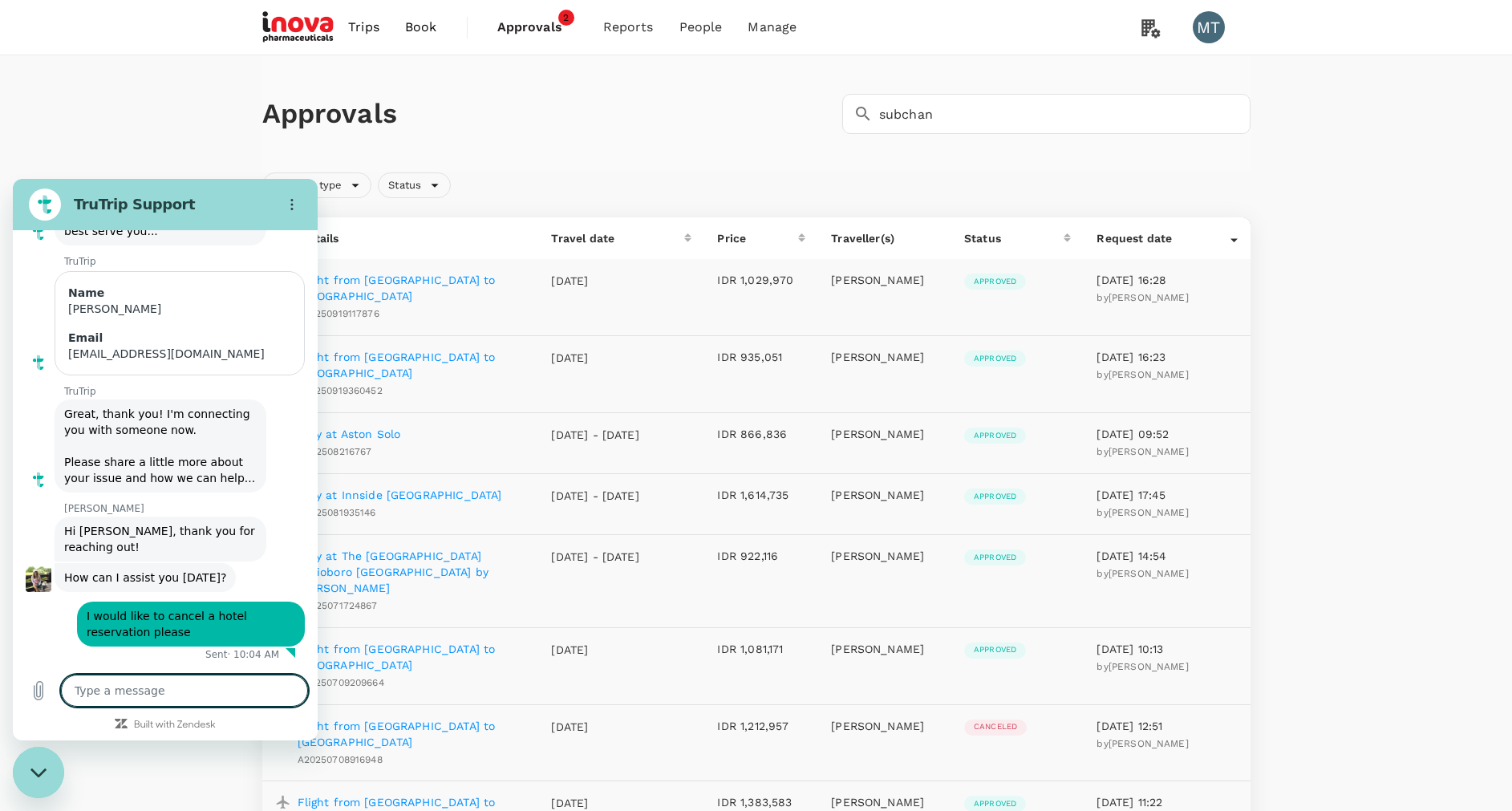
type textarea "x"
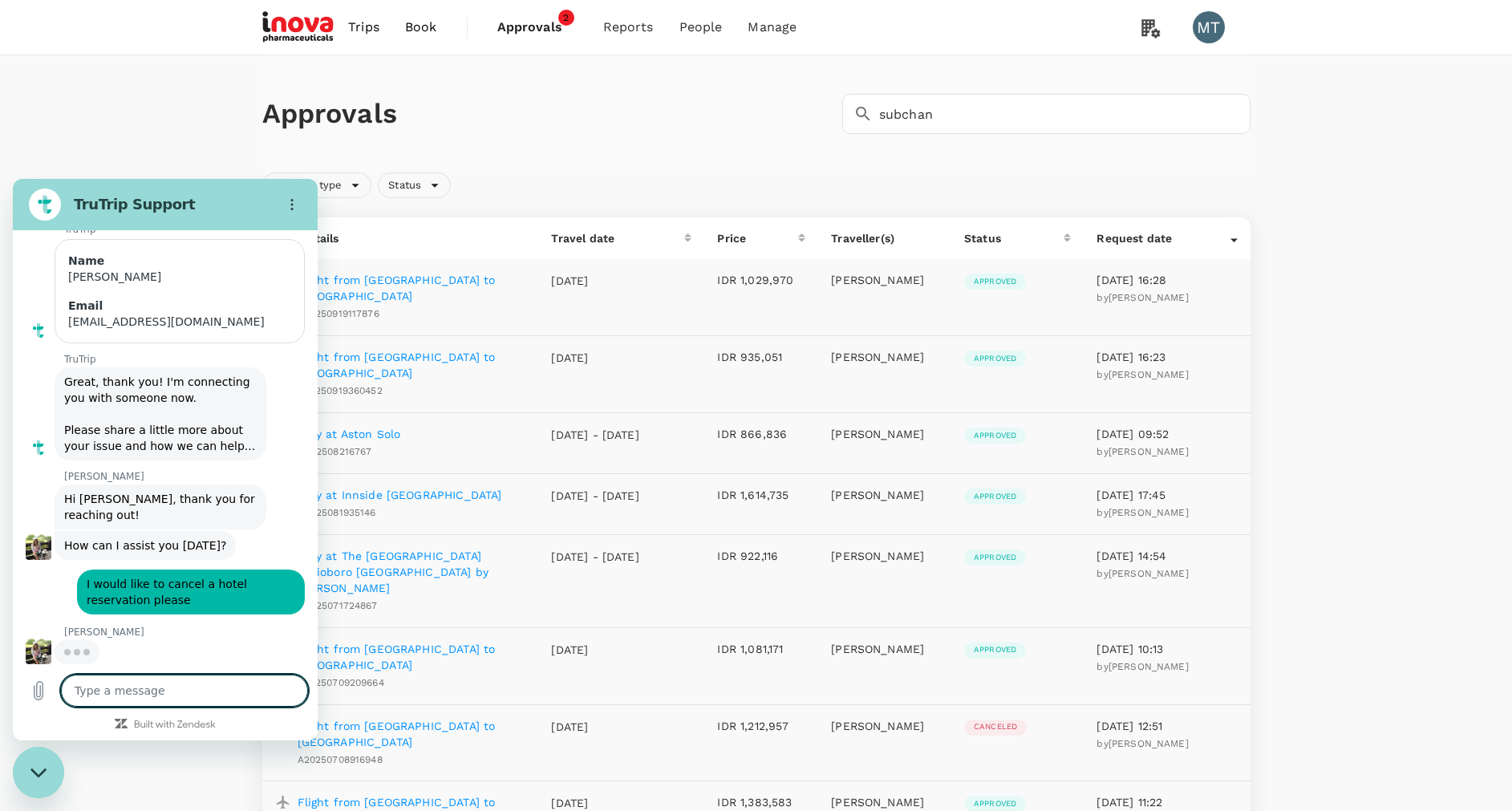
type textarea "I"
type textarea "x"
type textarea "I"
type textarea "x"
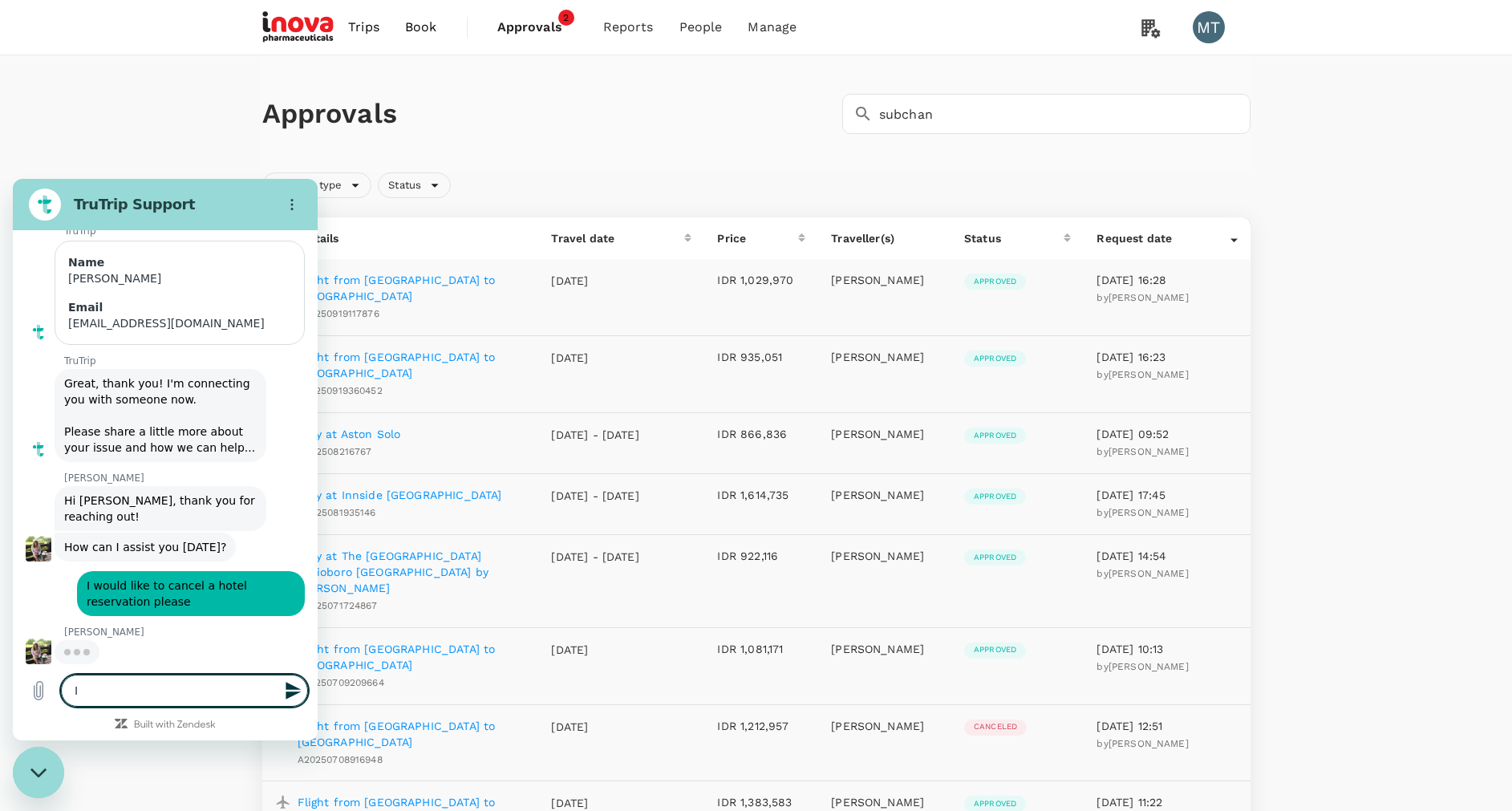
type textarea "I w"
type textarea "x"
type textarea "I wo"
type textarea "x"
type textarea "I wou"
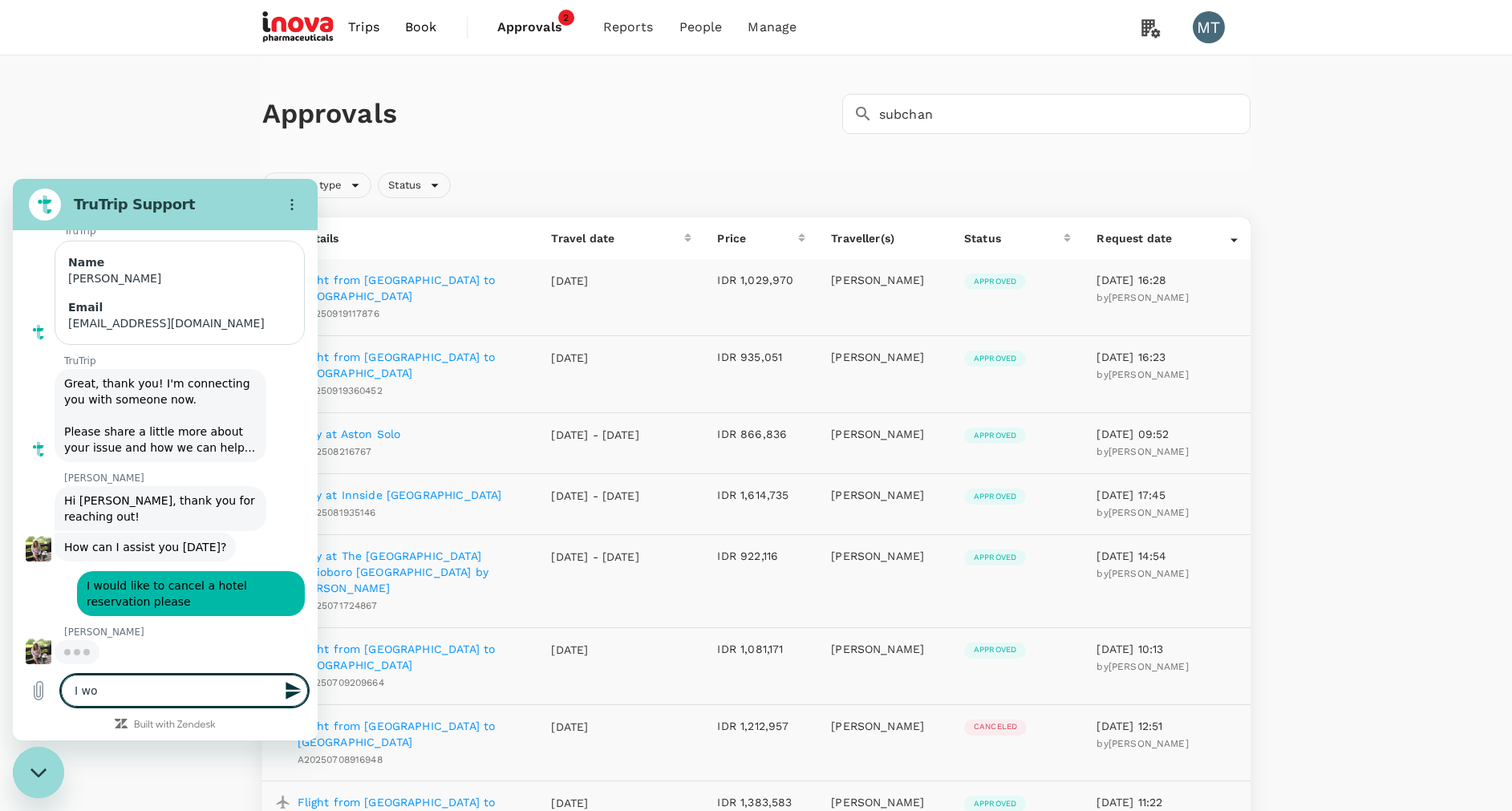
type textarea "x"
type textarea "I woul"
type textarea "x"
type textarea "I would"
type textarea "x"
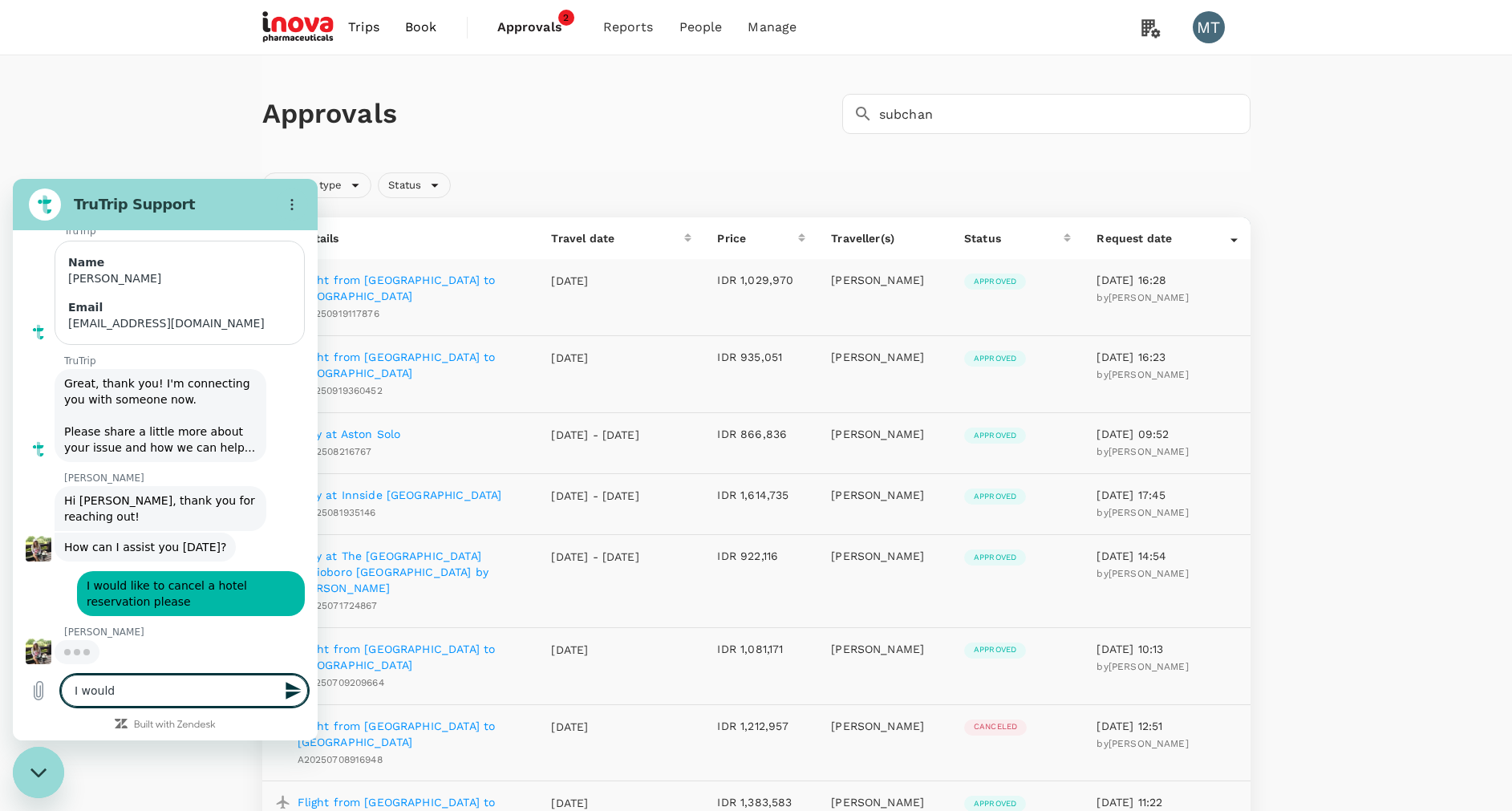
type textarea "I would"
type textarea "x"
type textarea "I would l"
type textarea "x"
type textarea "I would li"
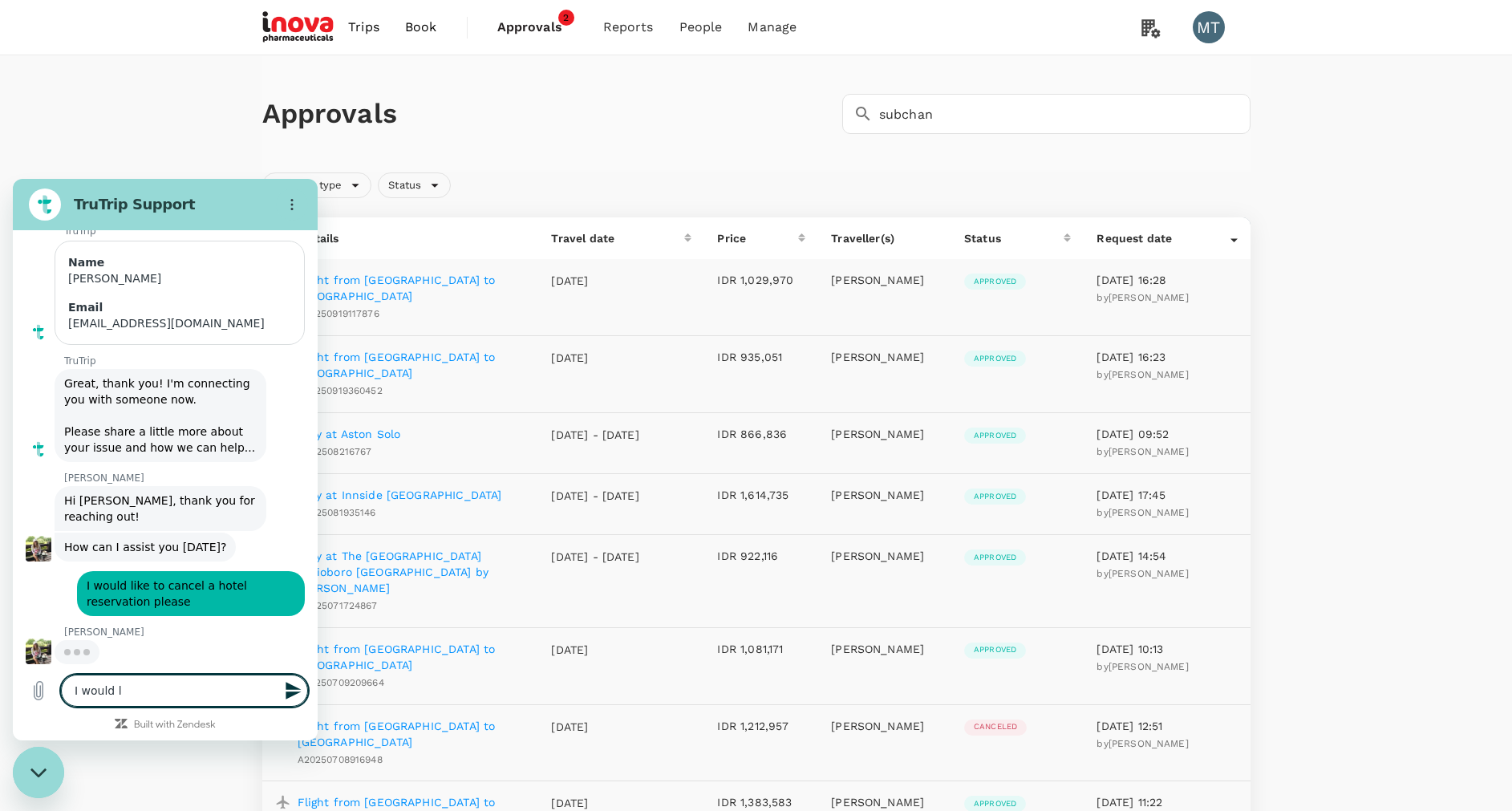
type textarea "x"
type textarea "I would lik"
type textarea "x"
type textarea "I would like"
type textarea "x"
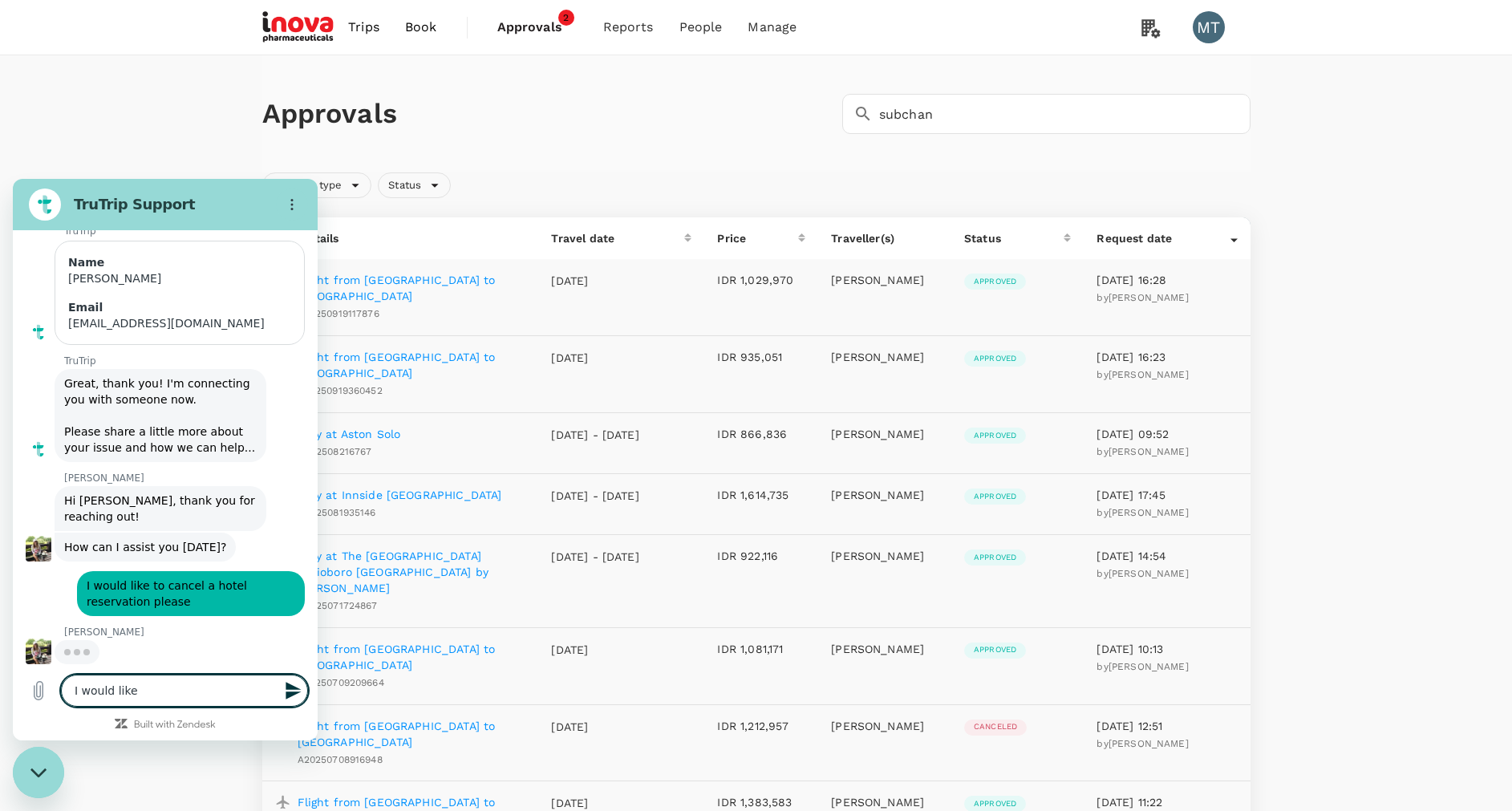
type textarea "I would like"
type textarea "x"
type textarea "I would like t"
type textarea "x"
type textarea "I would like to"
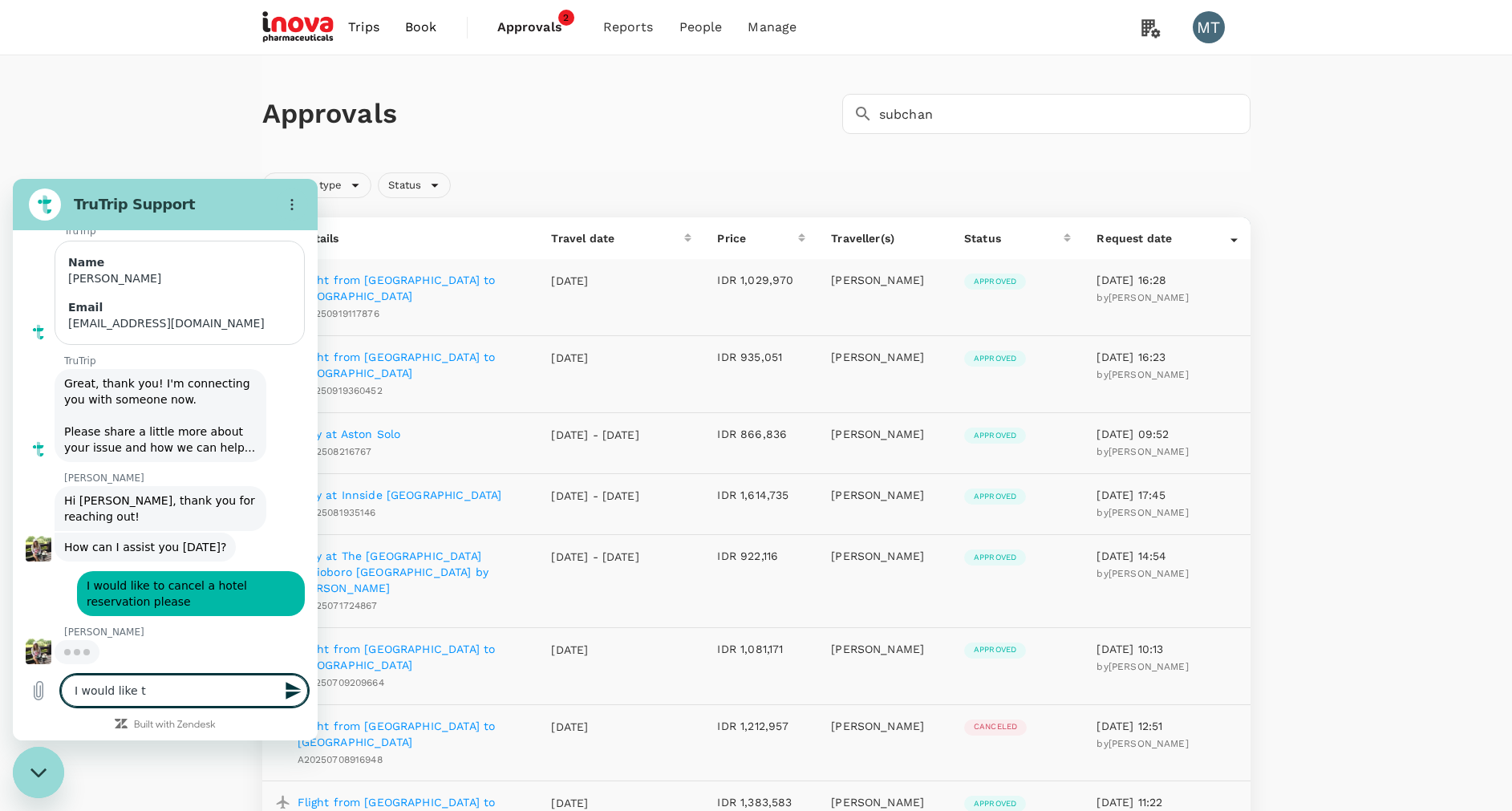
type textarea "x"
type textarea "I would like to"
type textarea "x"
type textarea "I would like to c"
type textarea "x"
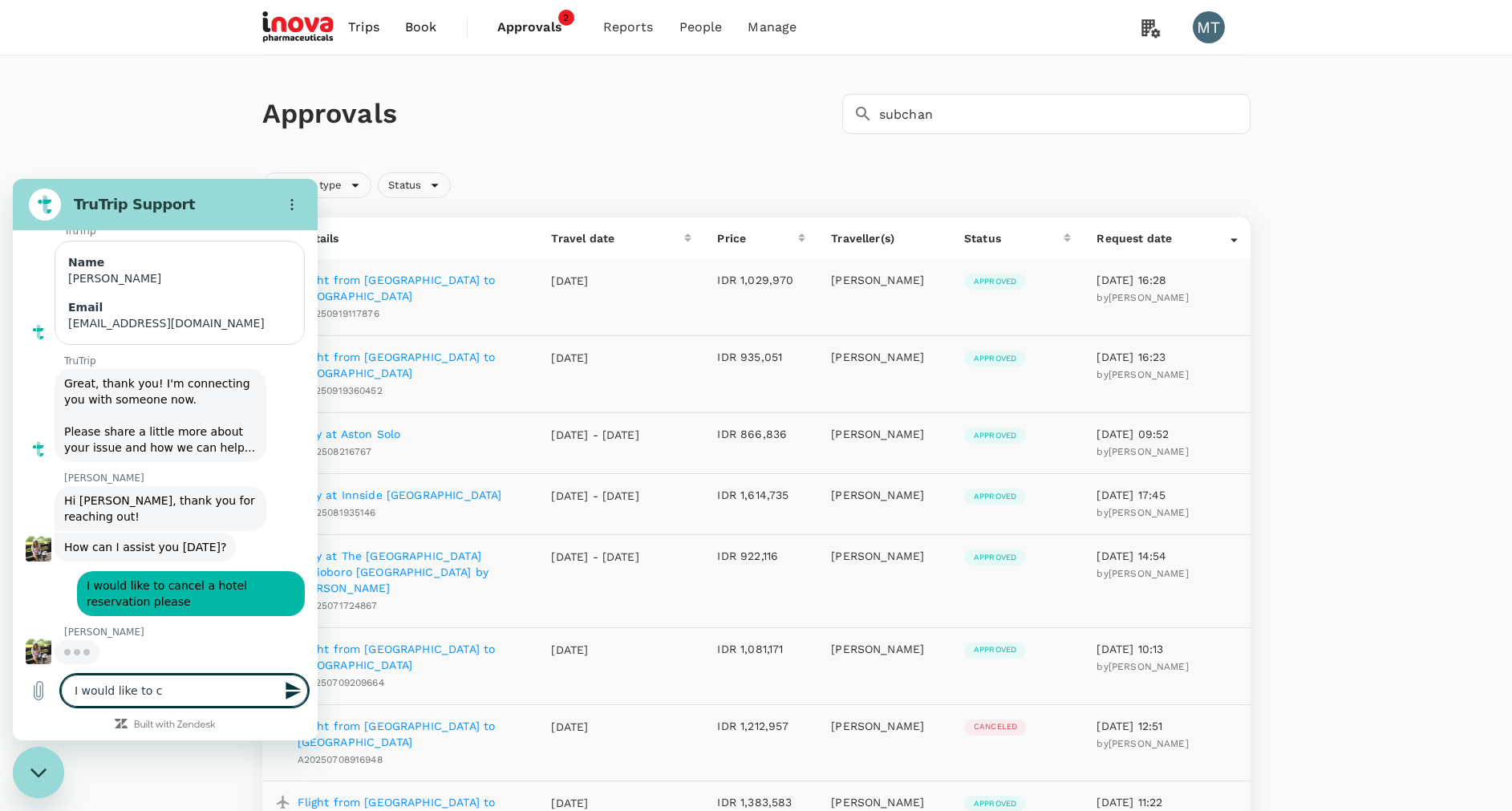
type textarea "I would like to ca"
type textarea "x"
type textarea "I would like to can"
type textarea "x"
type textarea "I would like to canc"
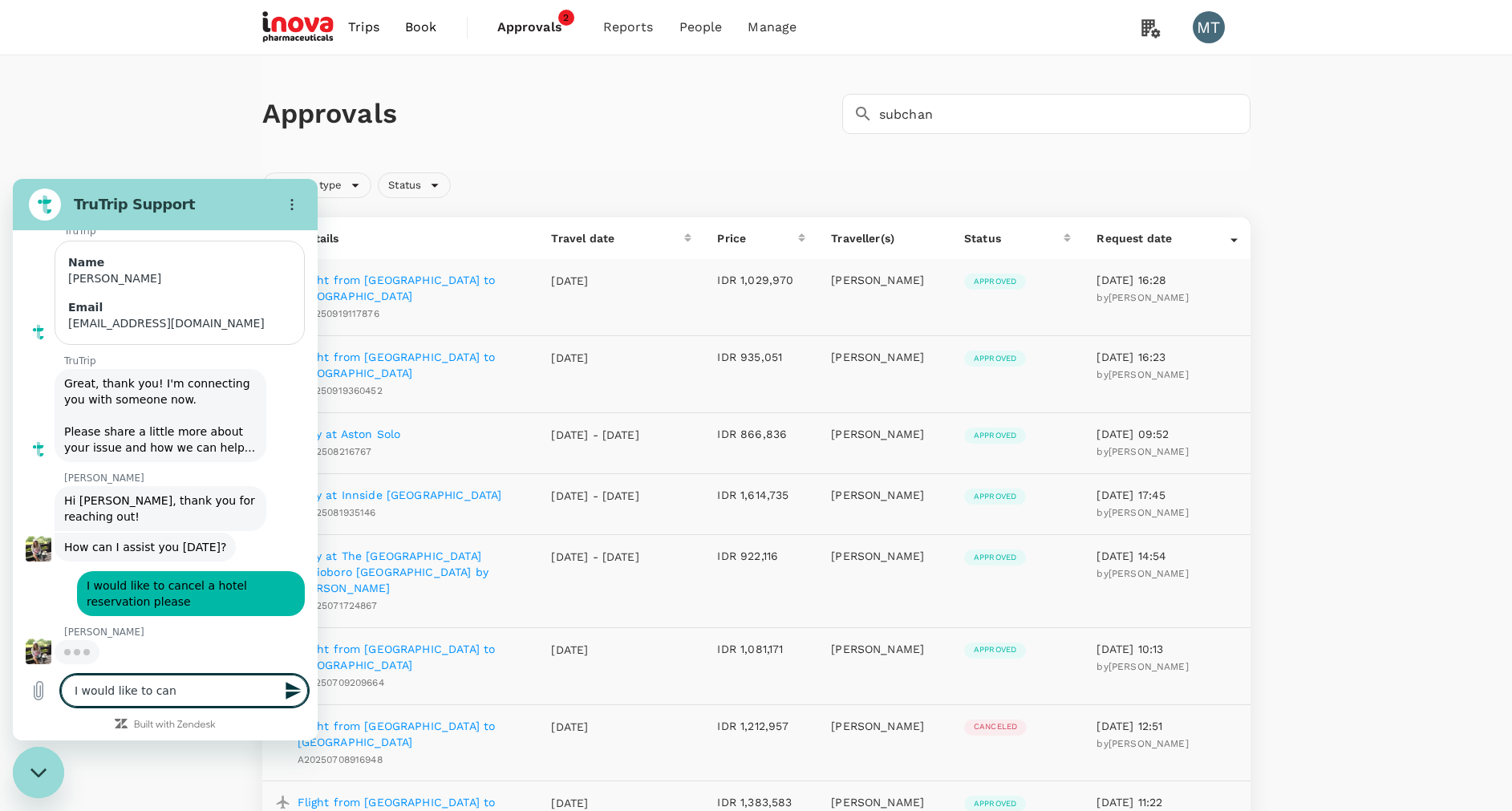
type textarea "x"
type textarea "I would like to cance"
type textarea "x"
type textarea "I would like to cancel"
type textarea "x"
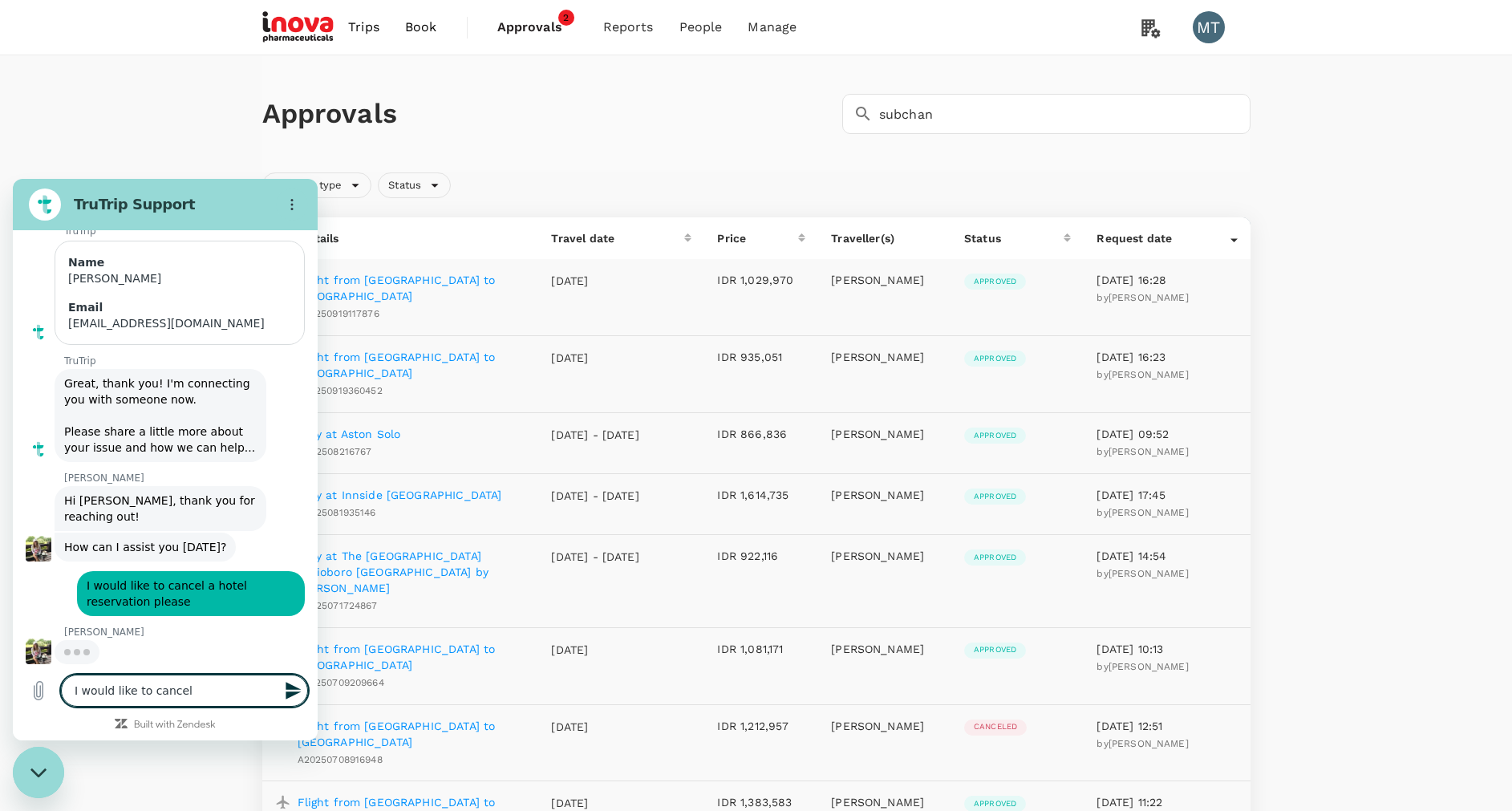
type textarea "I would like to cancel"
type textarea "x"
type textarea "I would like to cancel h"
type textarea "x"
type textarea "I would like to cancel ho"
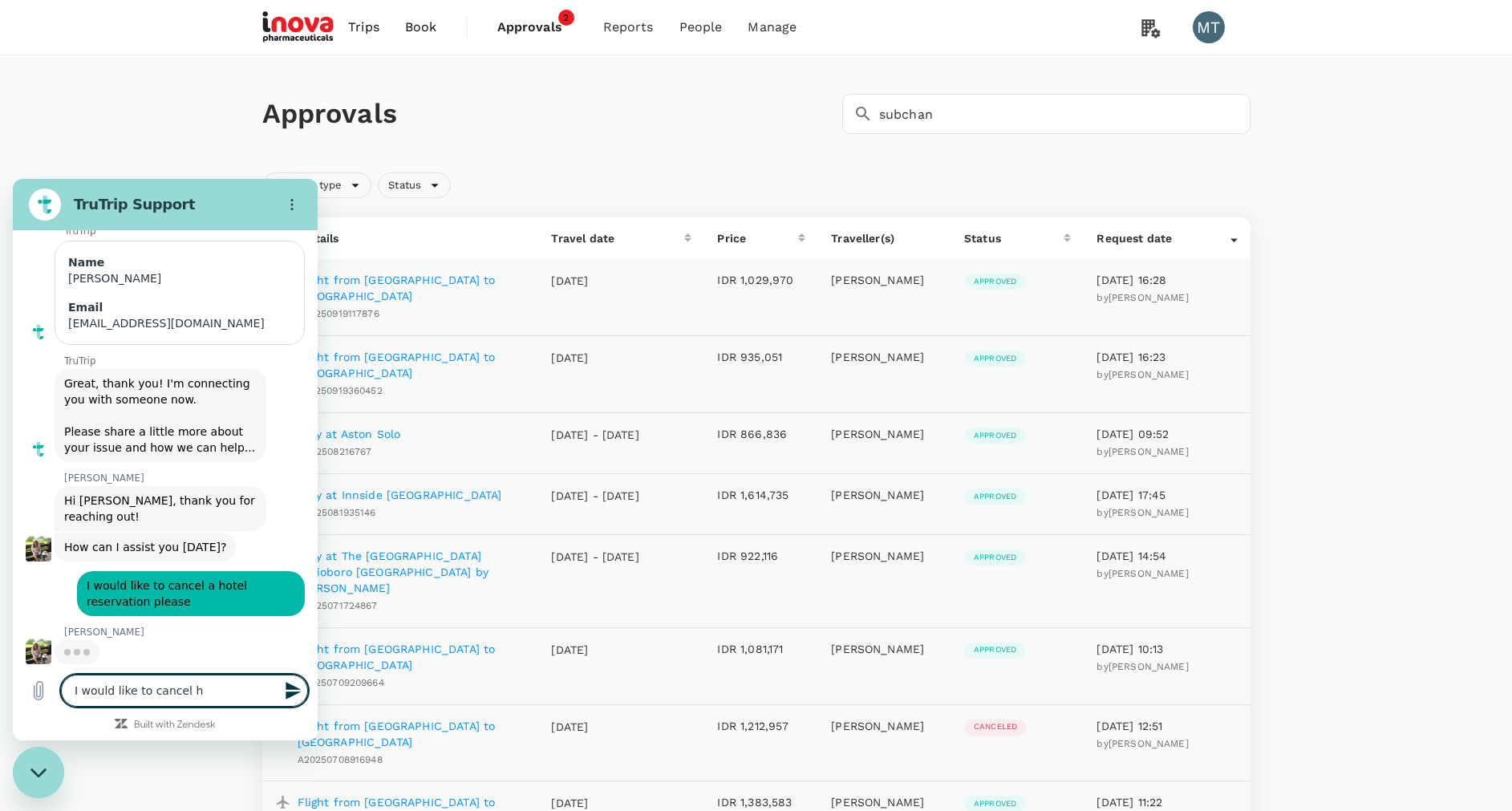
type textarea "x"
type textarea "I would like to cancel hot"
type textarea "x"
type textarea "I would like to cancel hote"
type textarea "x"
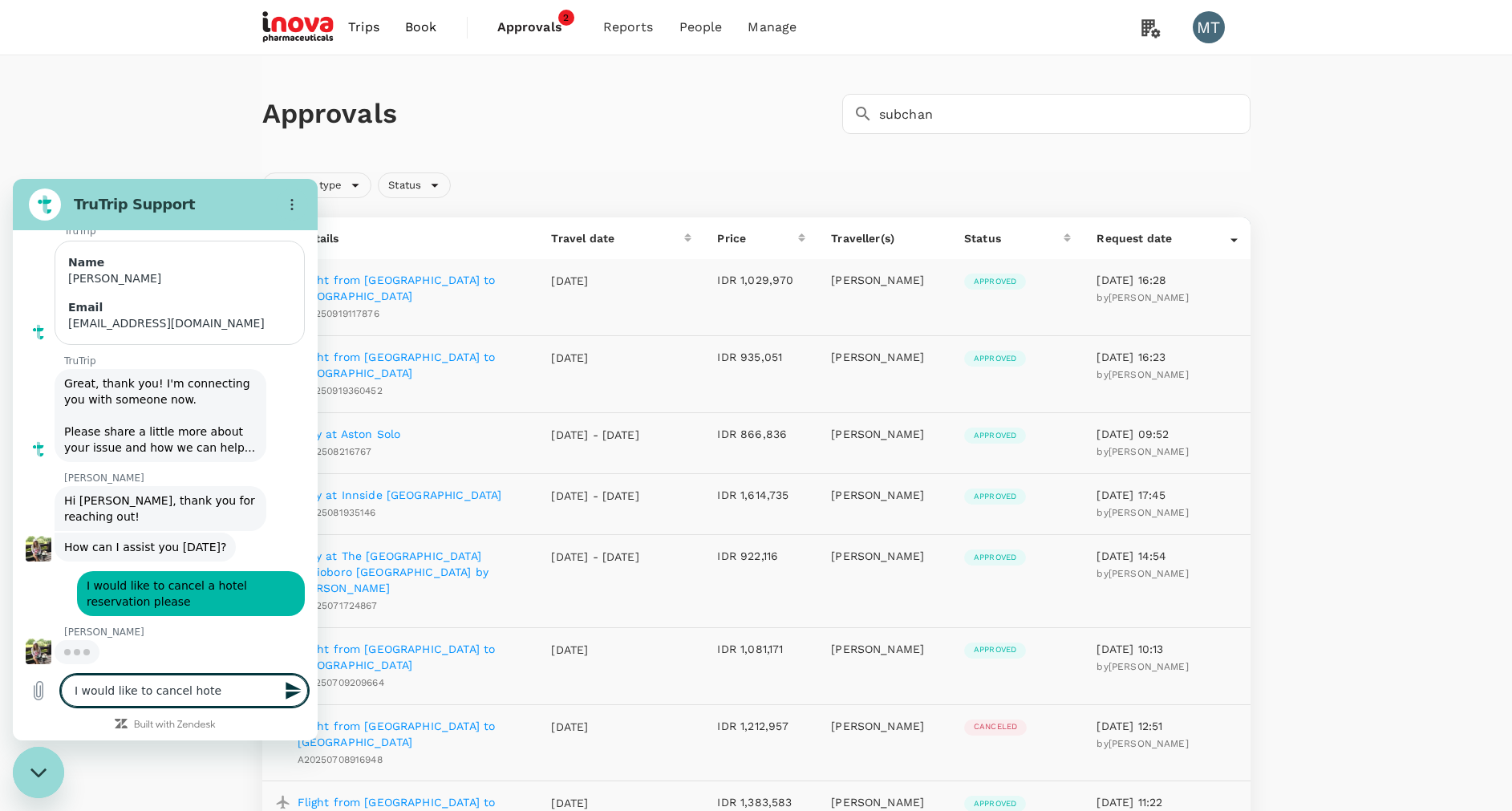
type textarea "I would like to cancel hotel"
type textarea "x"
type textarea "I would like to cancel hotel"
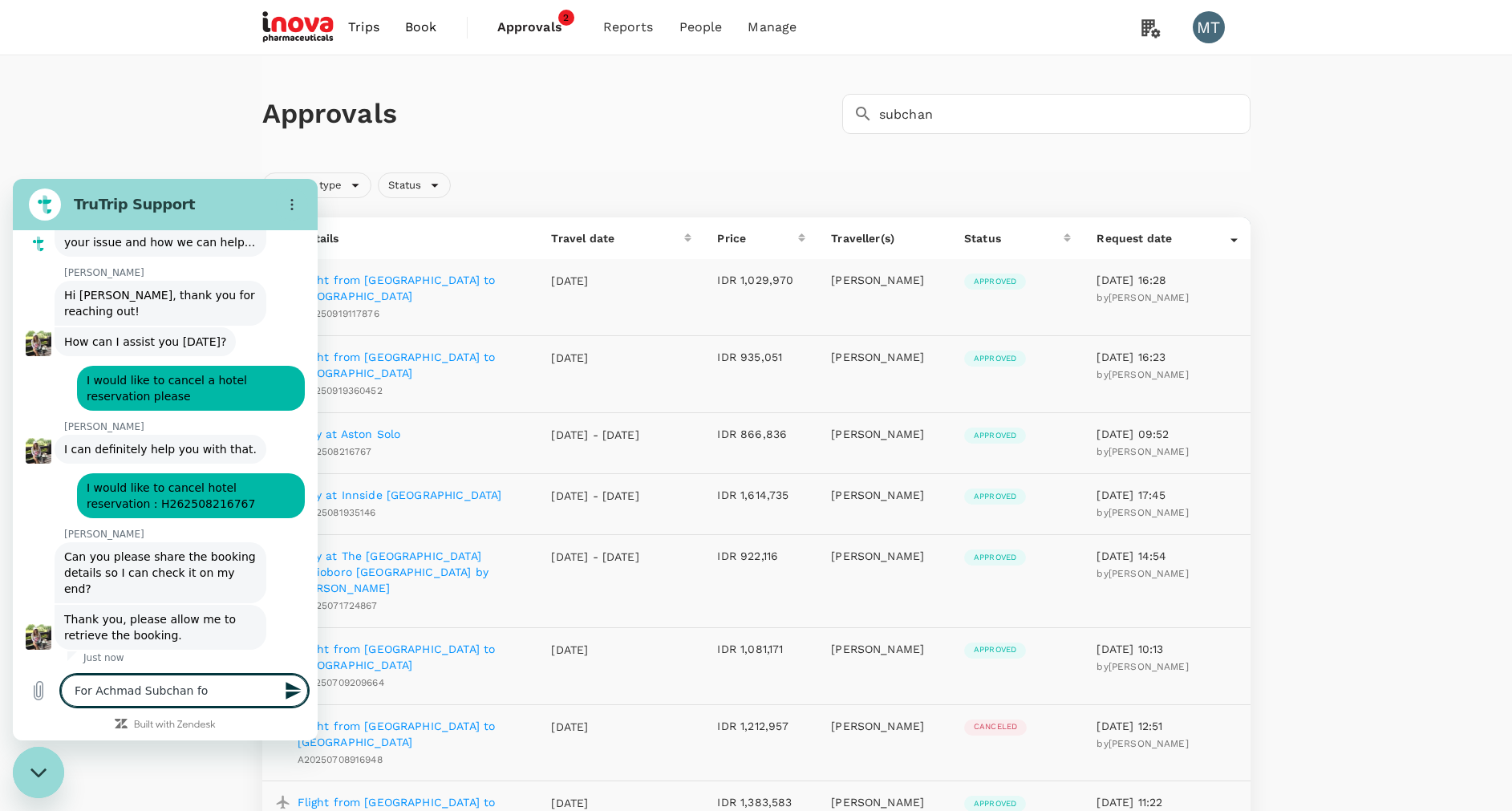
scroll to position [395, 0]
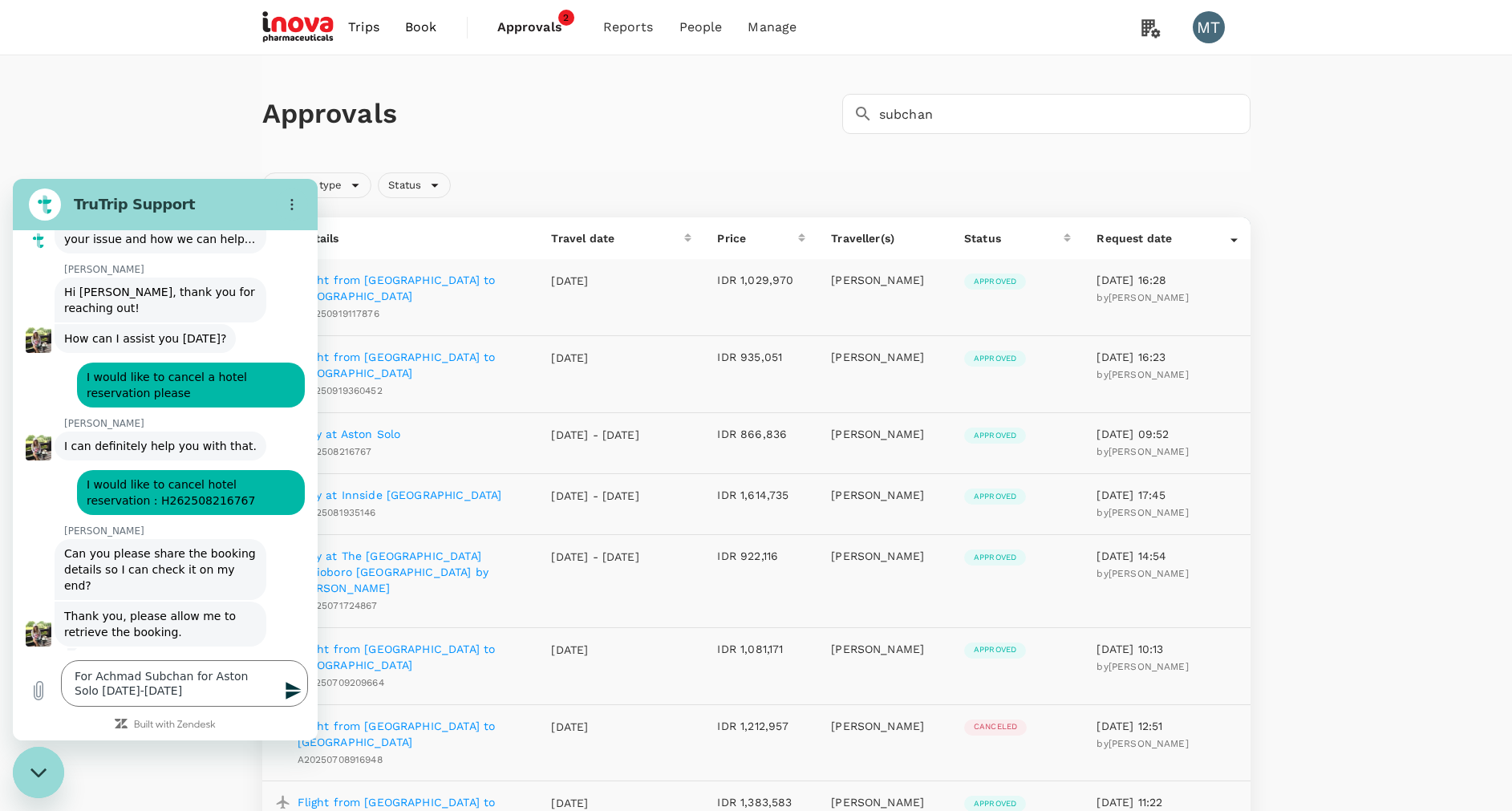
click at [189, 116] on div "Approvals ​ subchan ​ Request type Status Trip Details Travel date Price Travel…" at bounding box center [756, 744] width 1512 height 1378
drag, startPoint x: 73, startPoint y: 674, endPoint x: 243, endPoint y: 697, distance: 171.5
click at [243, 697] on textarea "For Achmad Subchan for Aston Solo 25-26 Sept" at bounding box center [185, 683] width 247 height 46
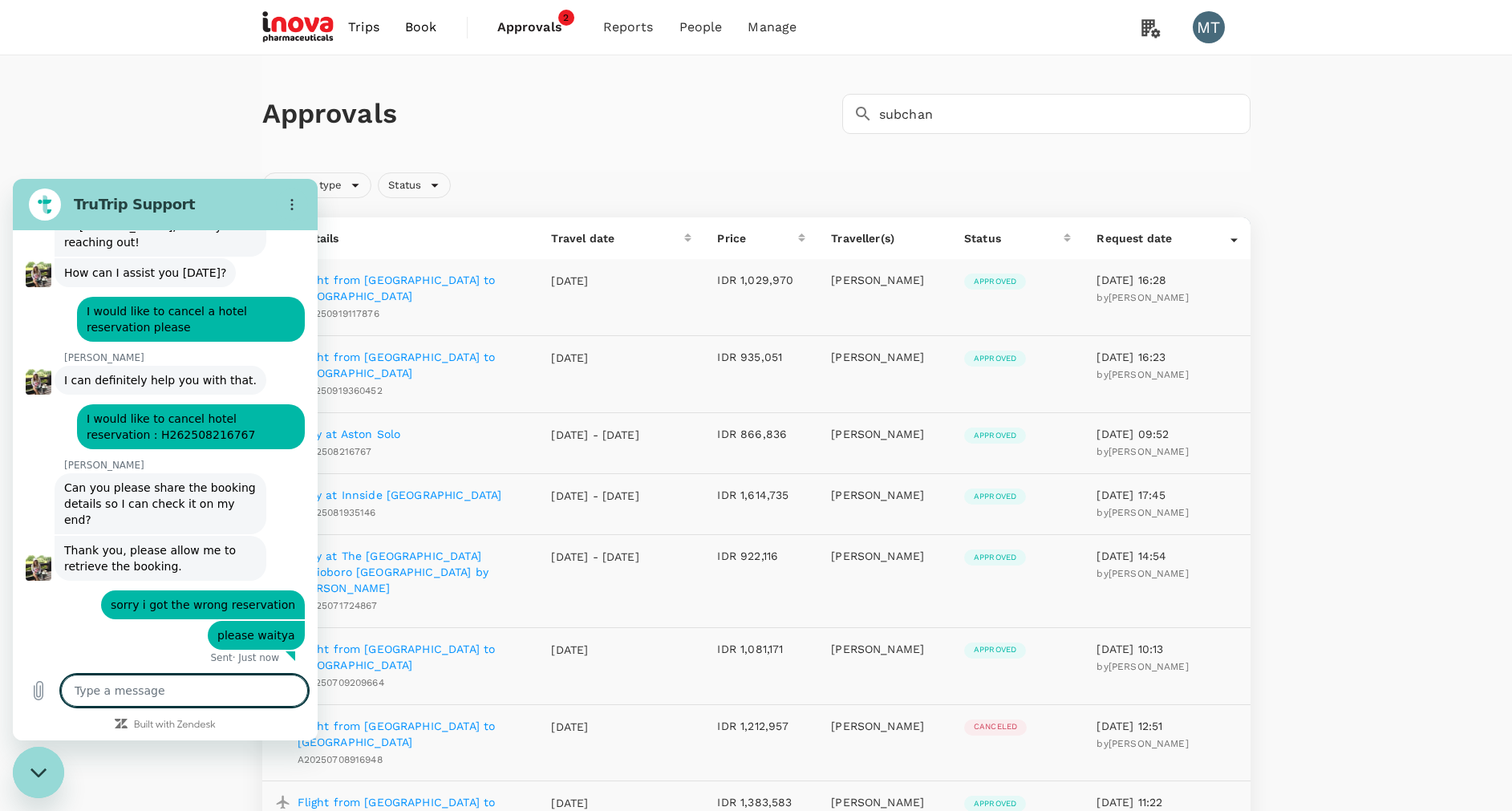
scroll to position [465, 0]
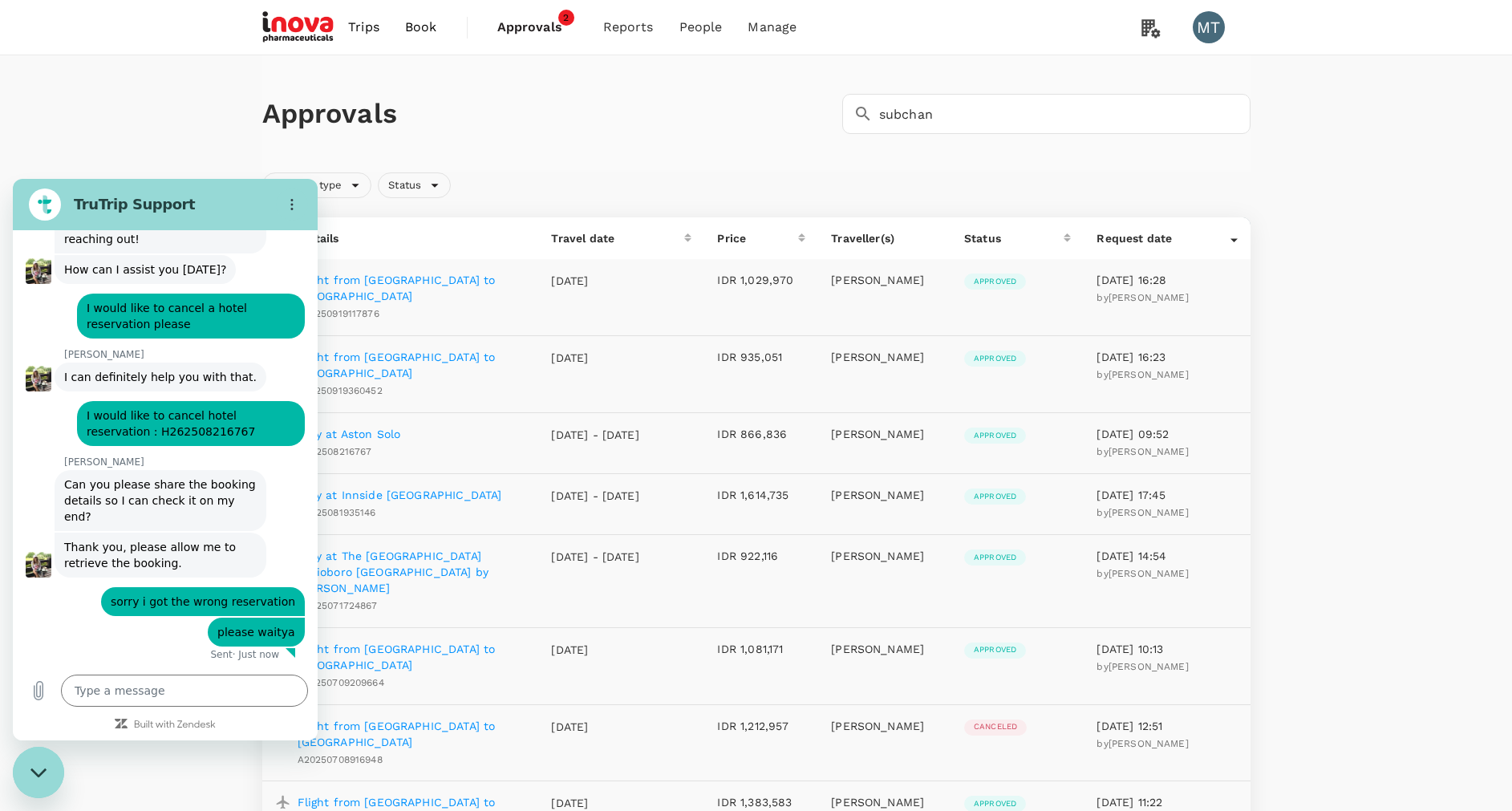
click at [65, 153] on div "Approvals ​ subchan ​ Request type Status Trip Details Travel date Price Travel…" at bounding box center [756, 744] width 1512 height 1378
click at [15, 754] on div "Approvals ​ subchan ​ Request type Status Trip Details Travel date Price Travel…" at bounding box center [756, 744] width 1512 height 1378
click at [36, 761] on div "Close messaging window" at bounding box center [38, 772] width 48 height 48
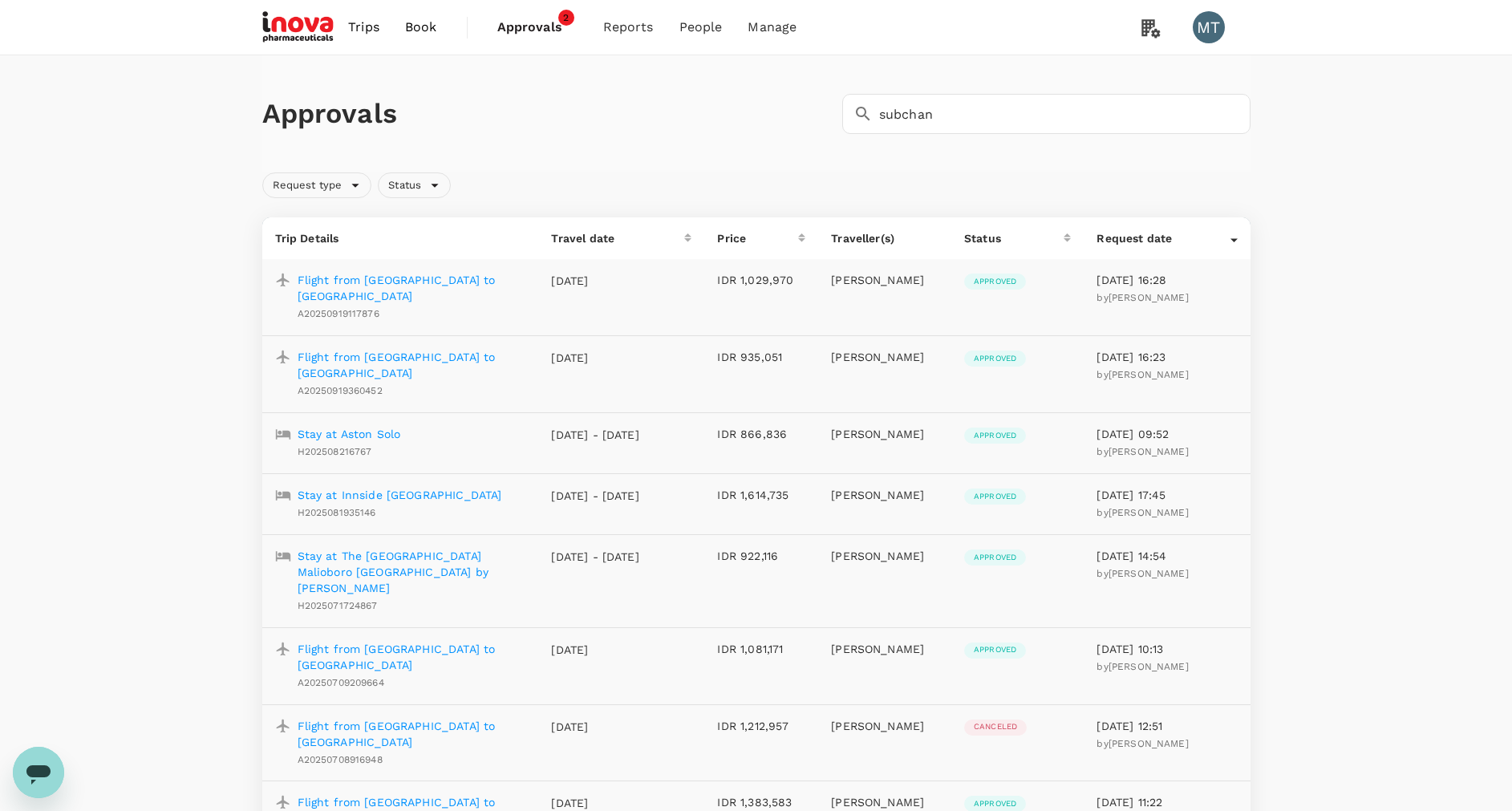
click at [426, 33] on span "Book" at bounding box center [421, 27] width 32 height 19
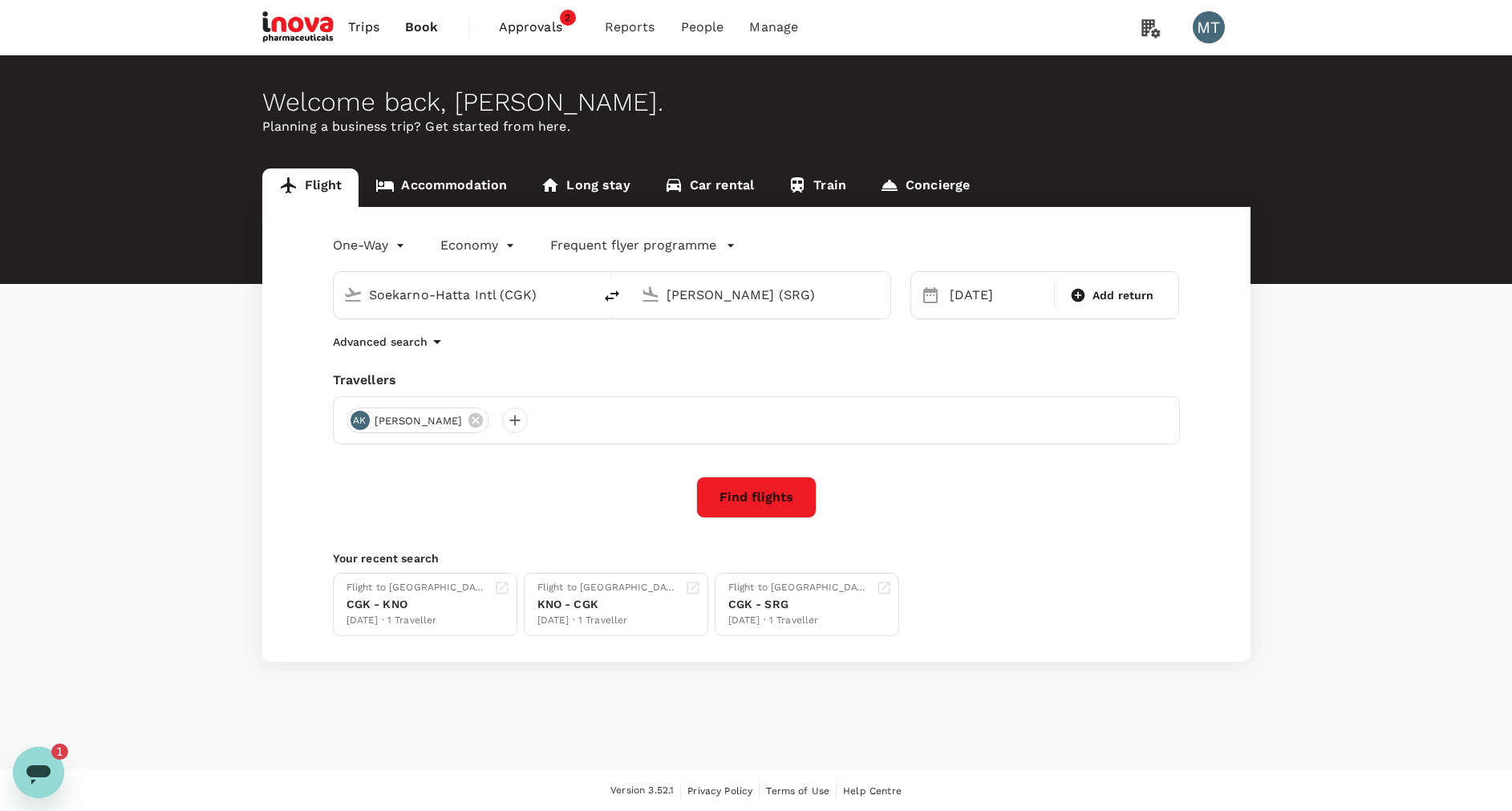
click at [52, 774] on div "Open messaging window, 1 unread message" at bounding box center [38, 772] width 48 height 48
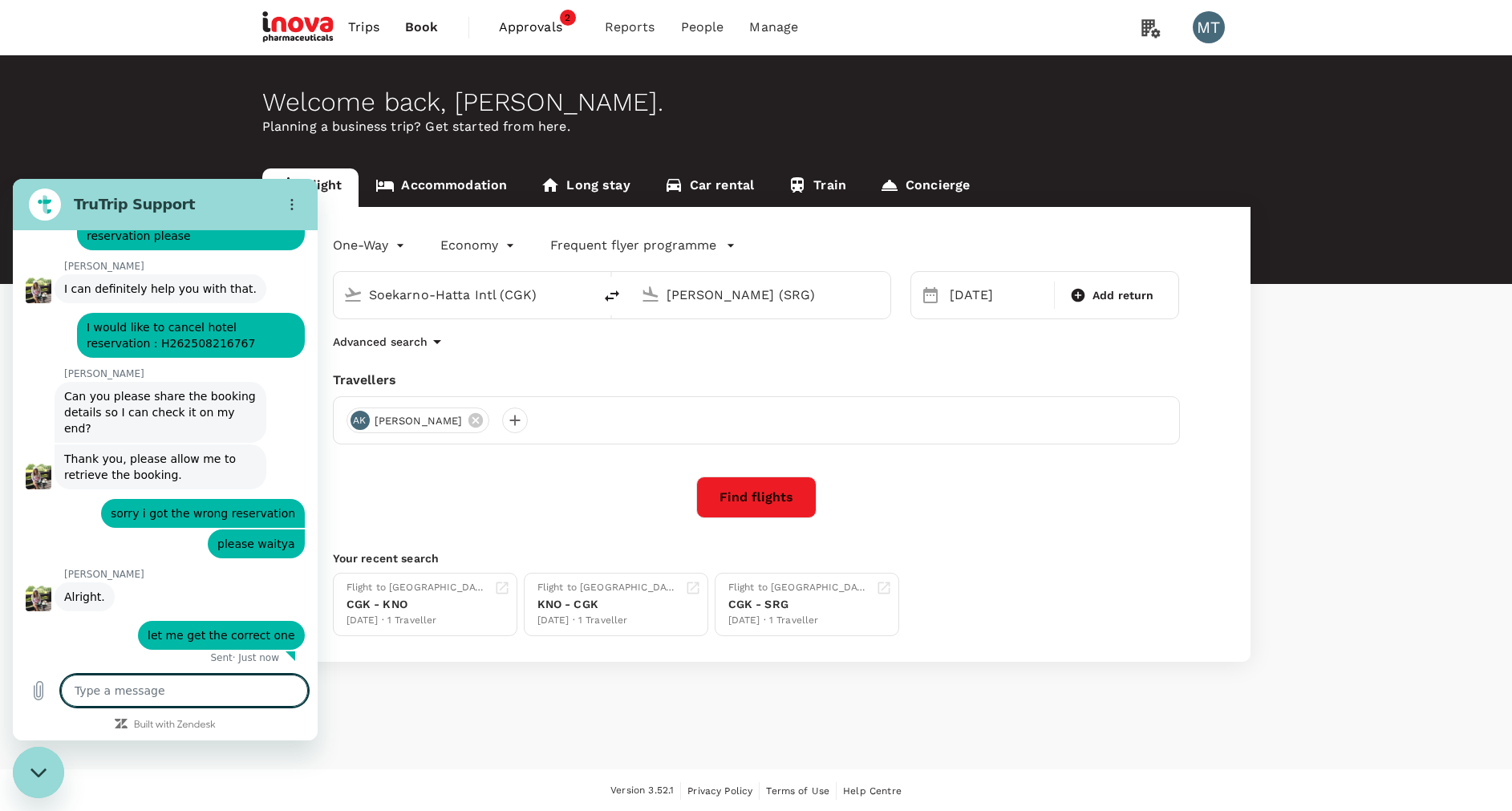
scroll to position [556, 0]
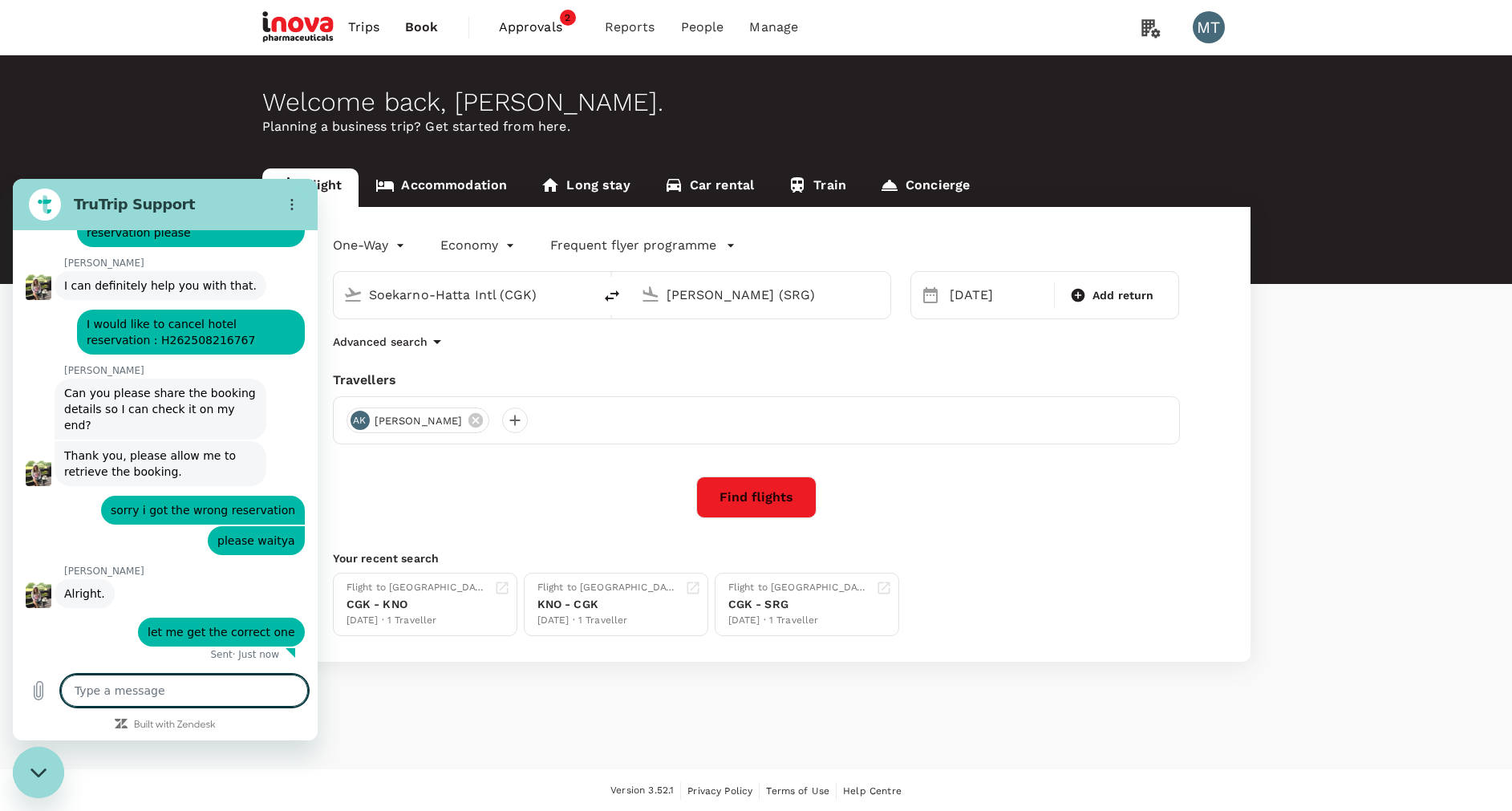
click at [47, 773] on div "Close messaging window" at bounding box center [38, 772] width 48 height 48
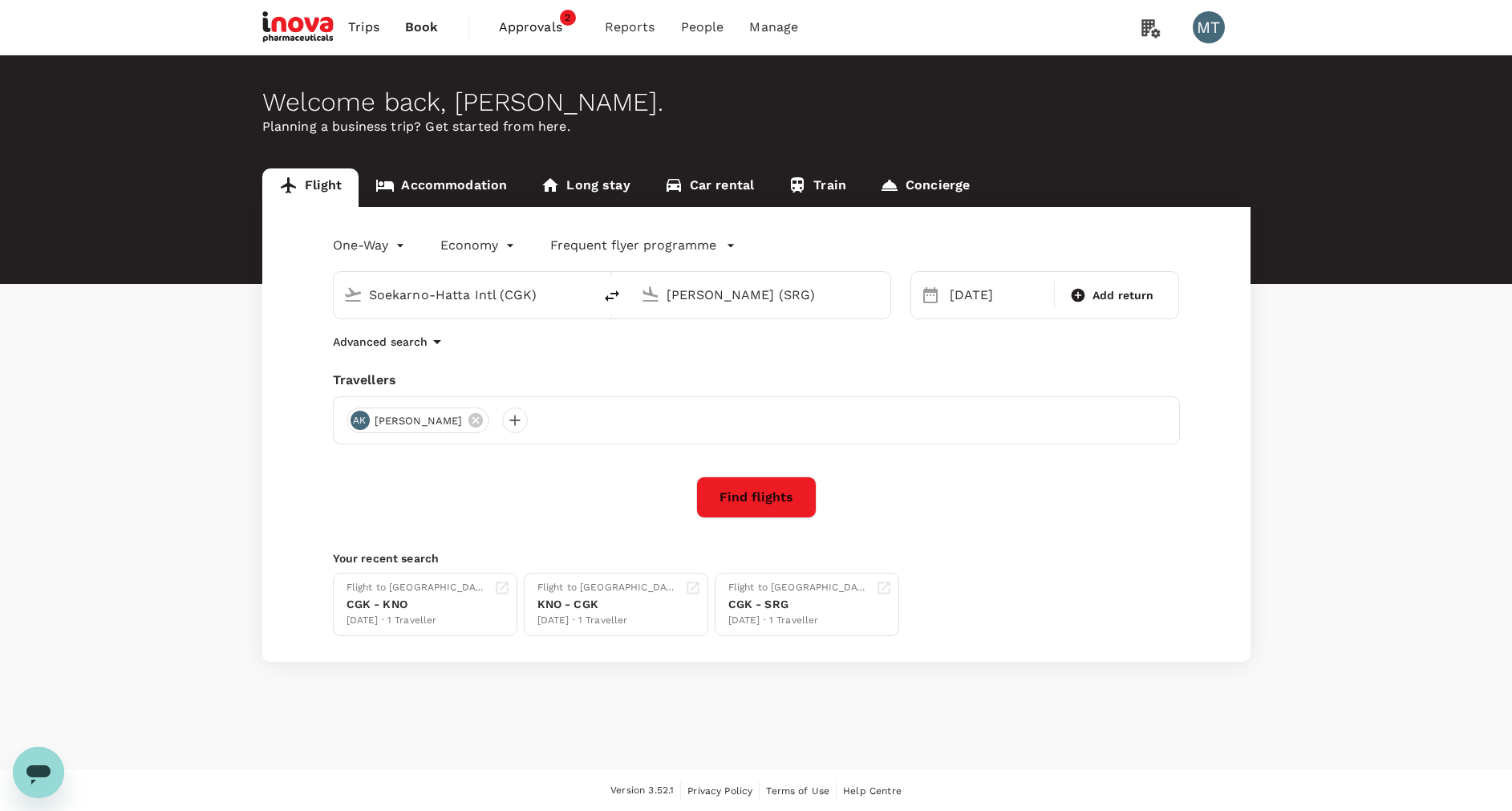
click at [414, 27] on span "Book" at bounding box center [422, 27] width 34 height 19
click at [433, 181] on link "Accommodation" at bounding box center [440, 188] width 165 height 39
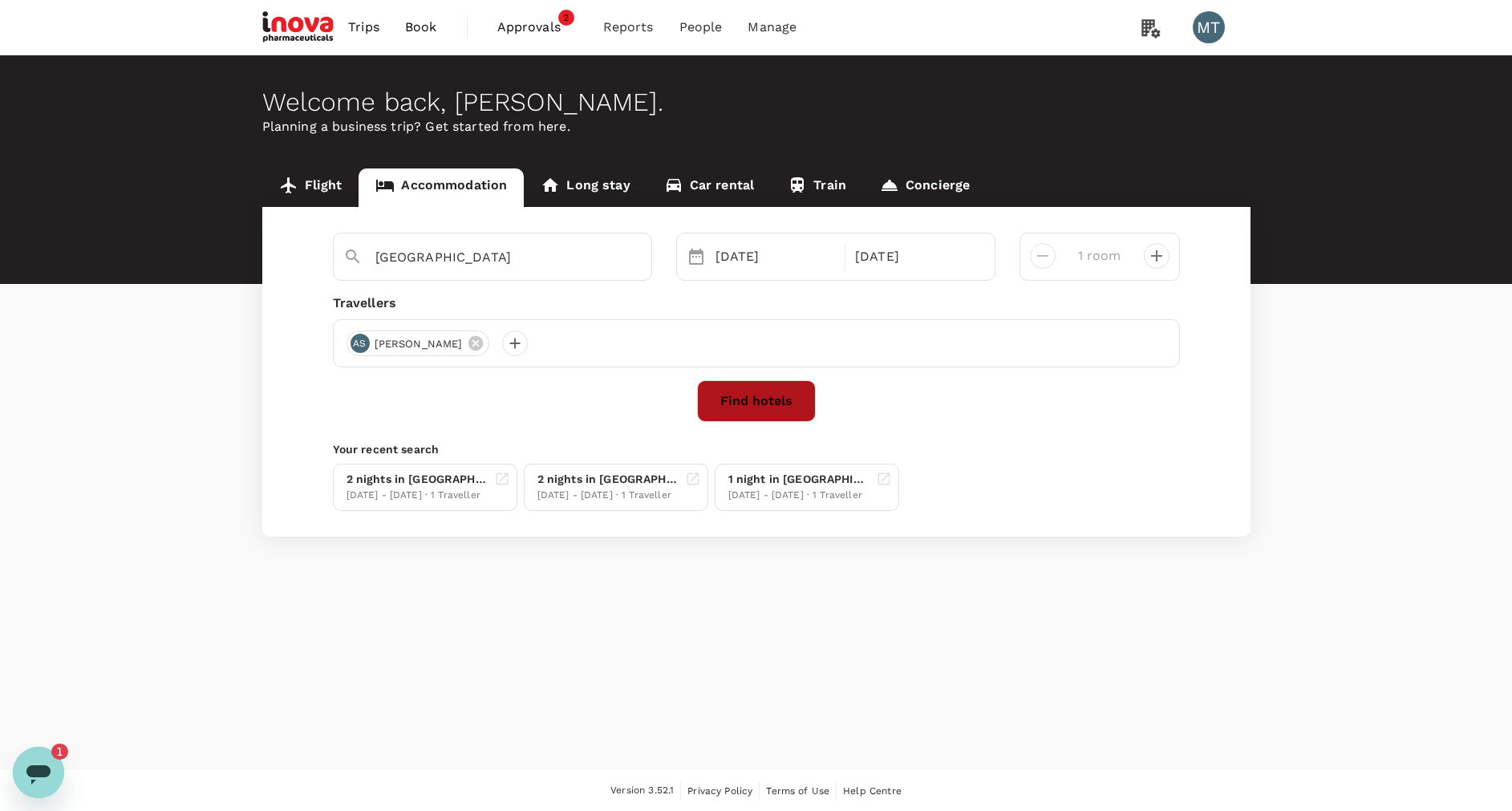
click at [738, 395] on button "Find hotels" at bounding box center [756, 401] width 119 height 41
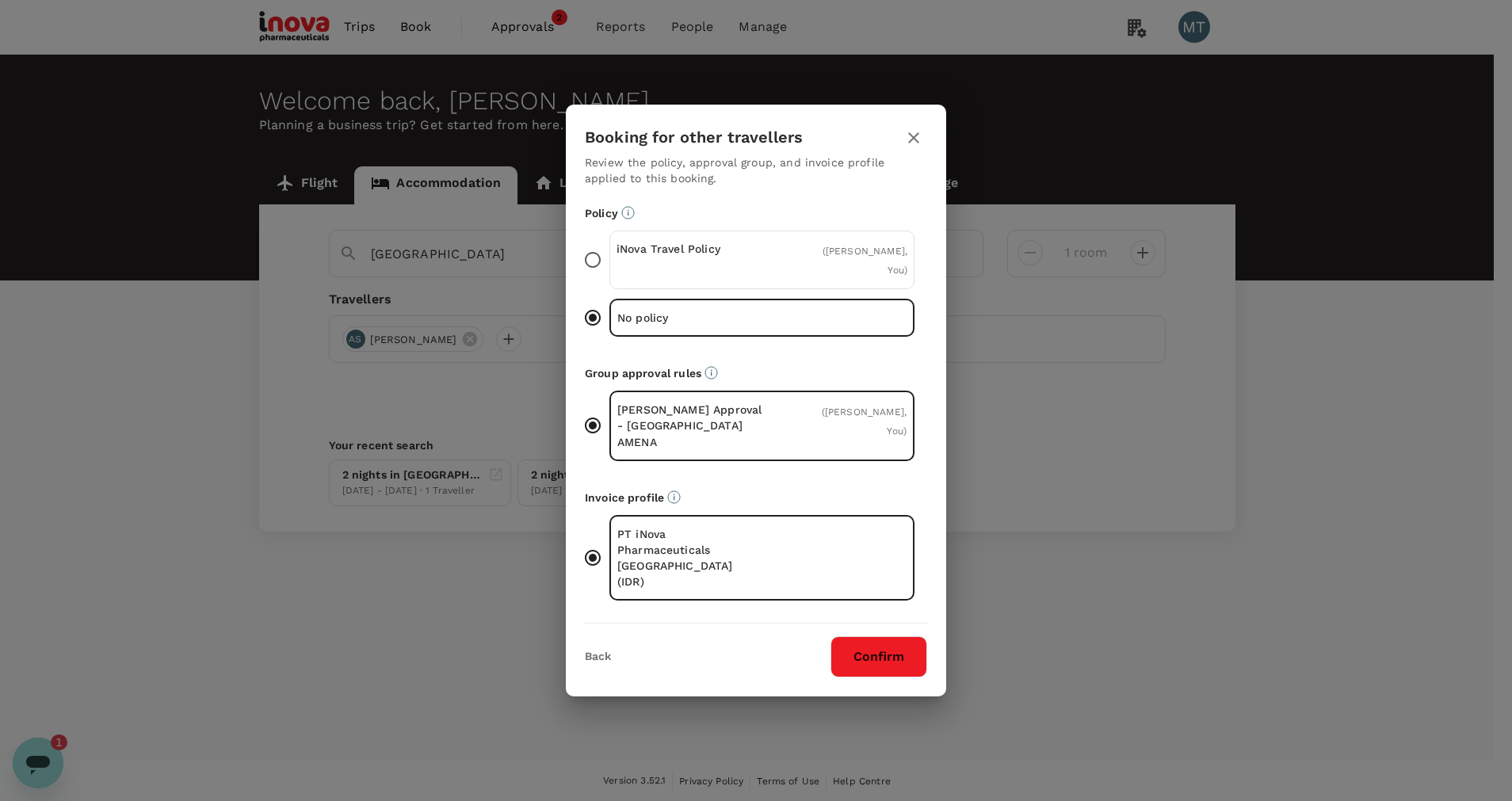
click at [804, 276] on div "iNova Travel Policy ( Achmad Subchan, You )" at bounding box center [762, 260] width 306 height 59
click at [609, 276] on input "iNova Travel Policy ( Achmad Subchan, You )" at bounding box center [593, 260] width 34 height 34
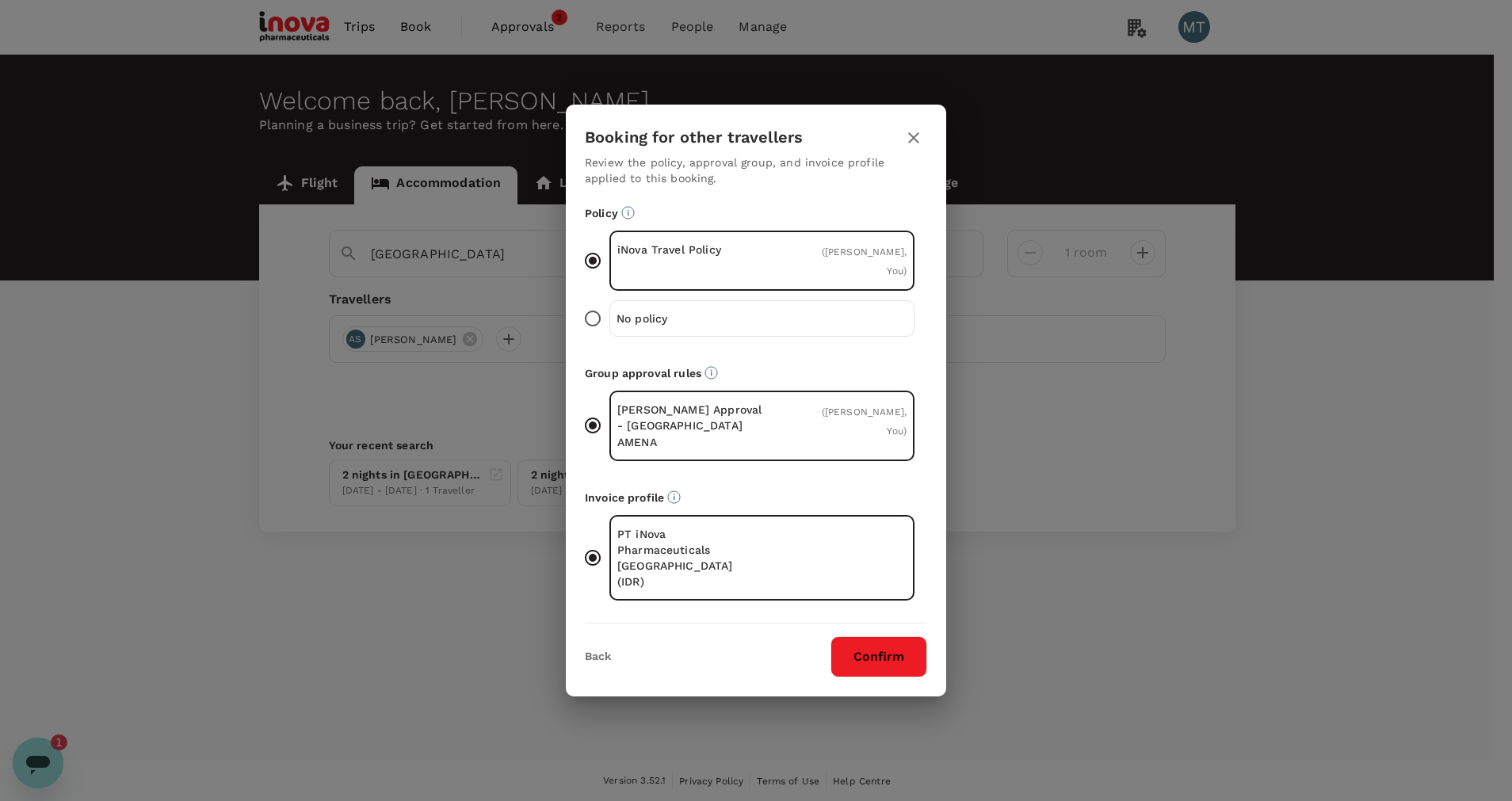
click at [897, 640] on button "Confirm" at bounding box center [879, 657] width 97 height 41
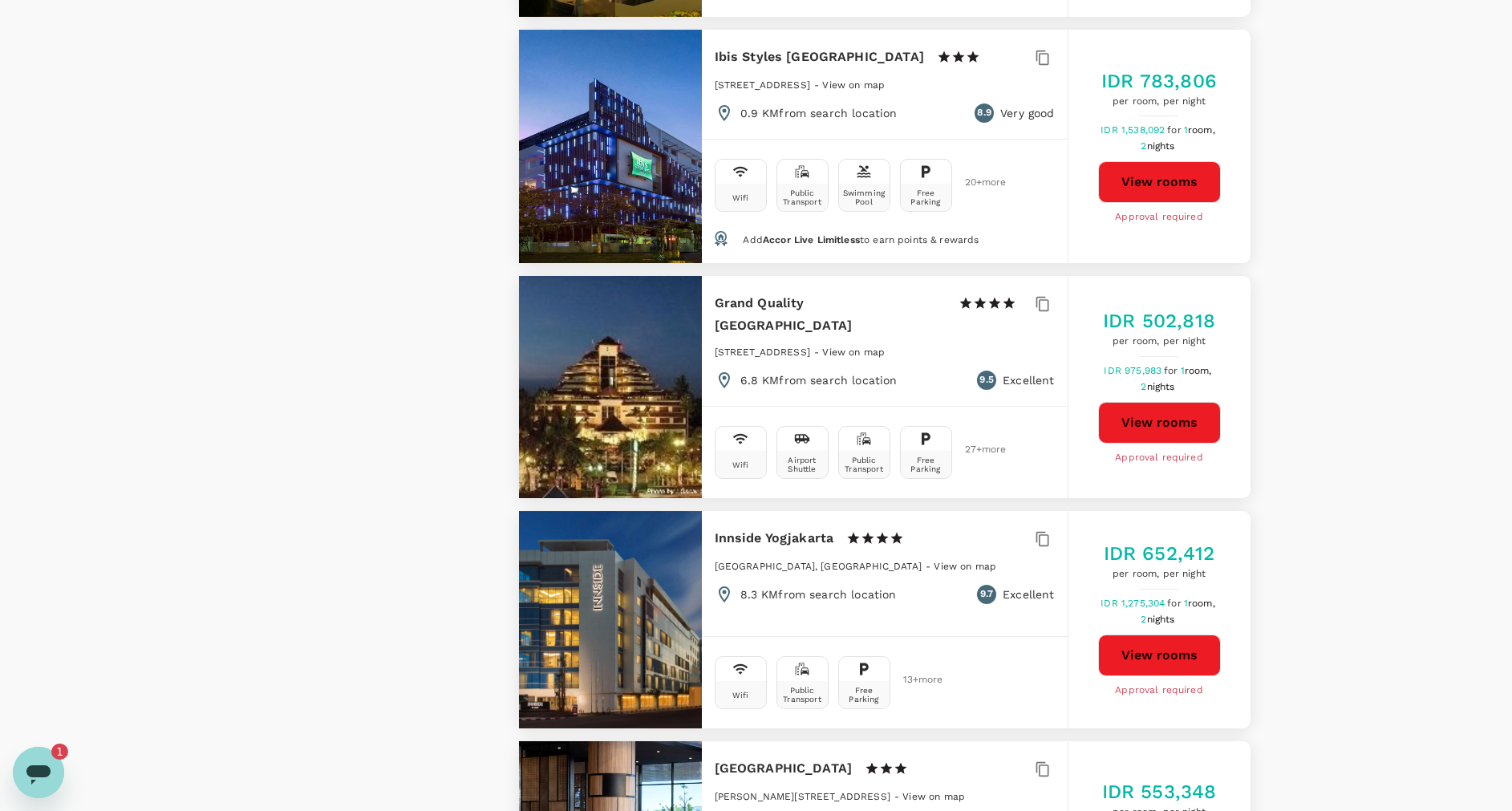
scroll to position [2407, 0]
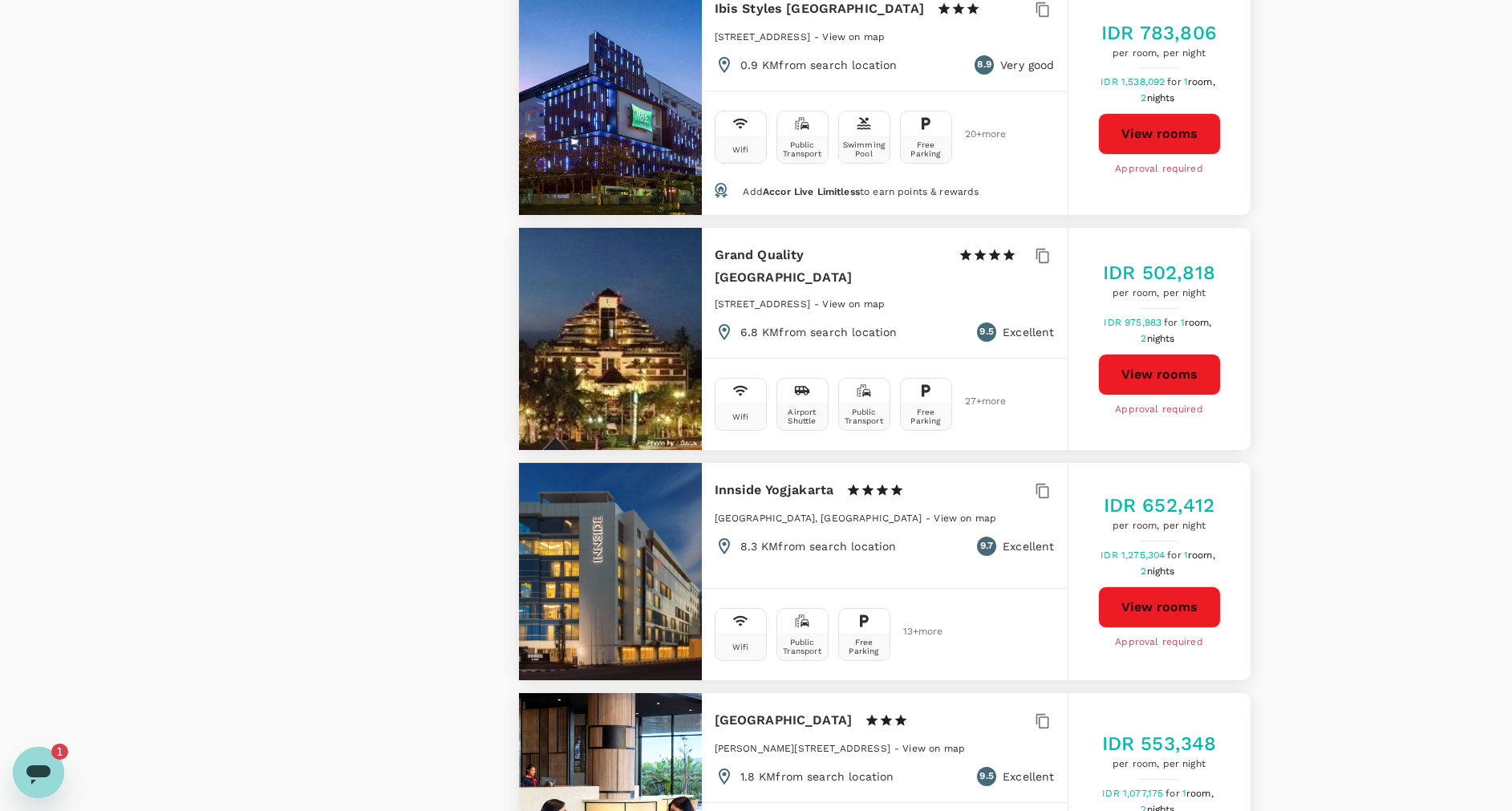
click at [1188, 587] on button "View rooms" at bounding box center [1159, 607] width 123 height 41
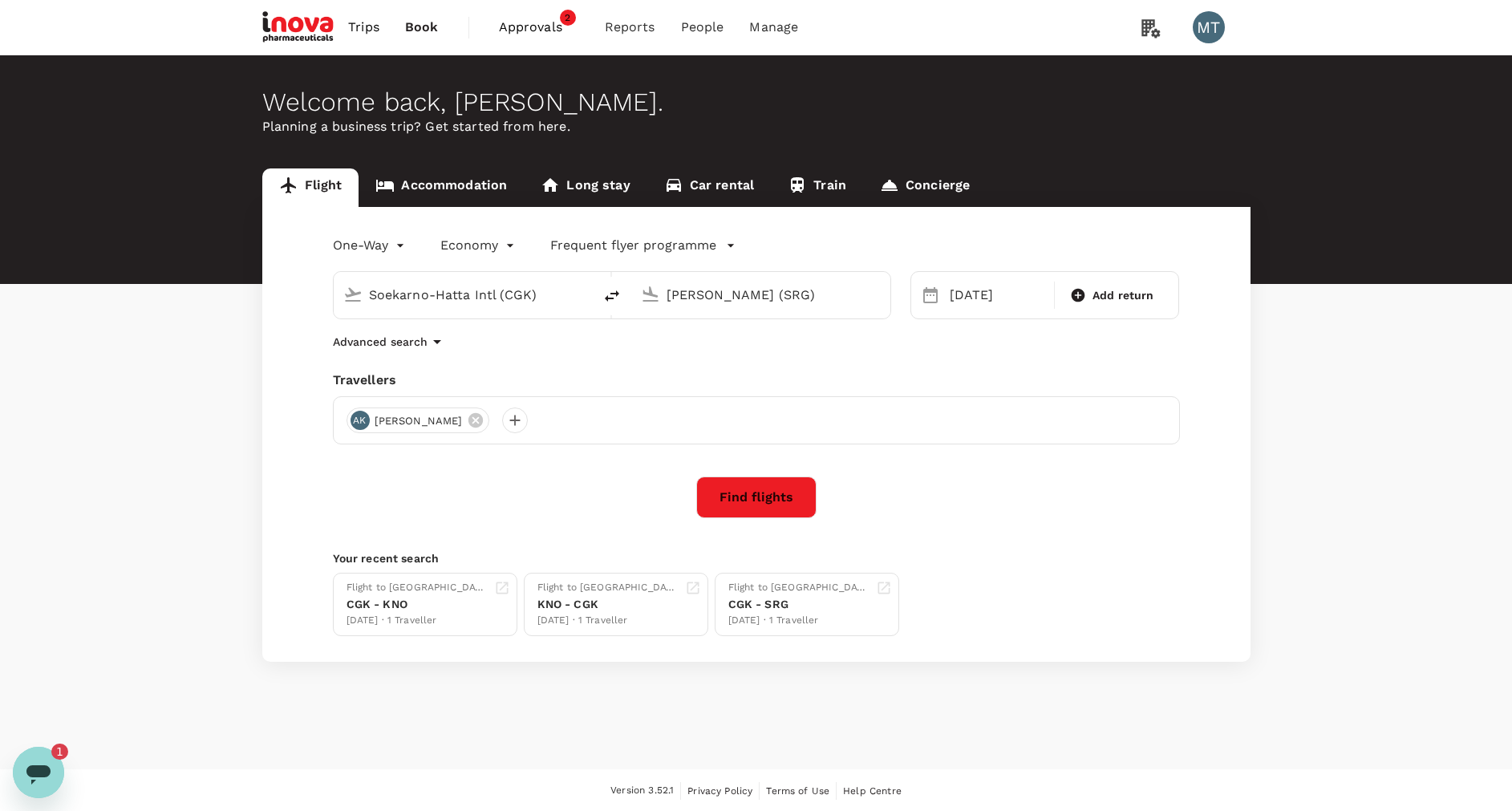
click at [563, 25] on span "2" at bounding box center [567, 17] width 16 height 16
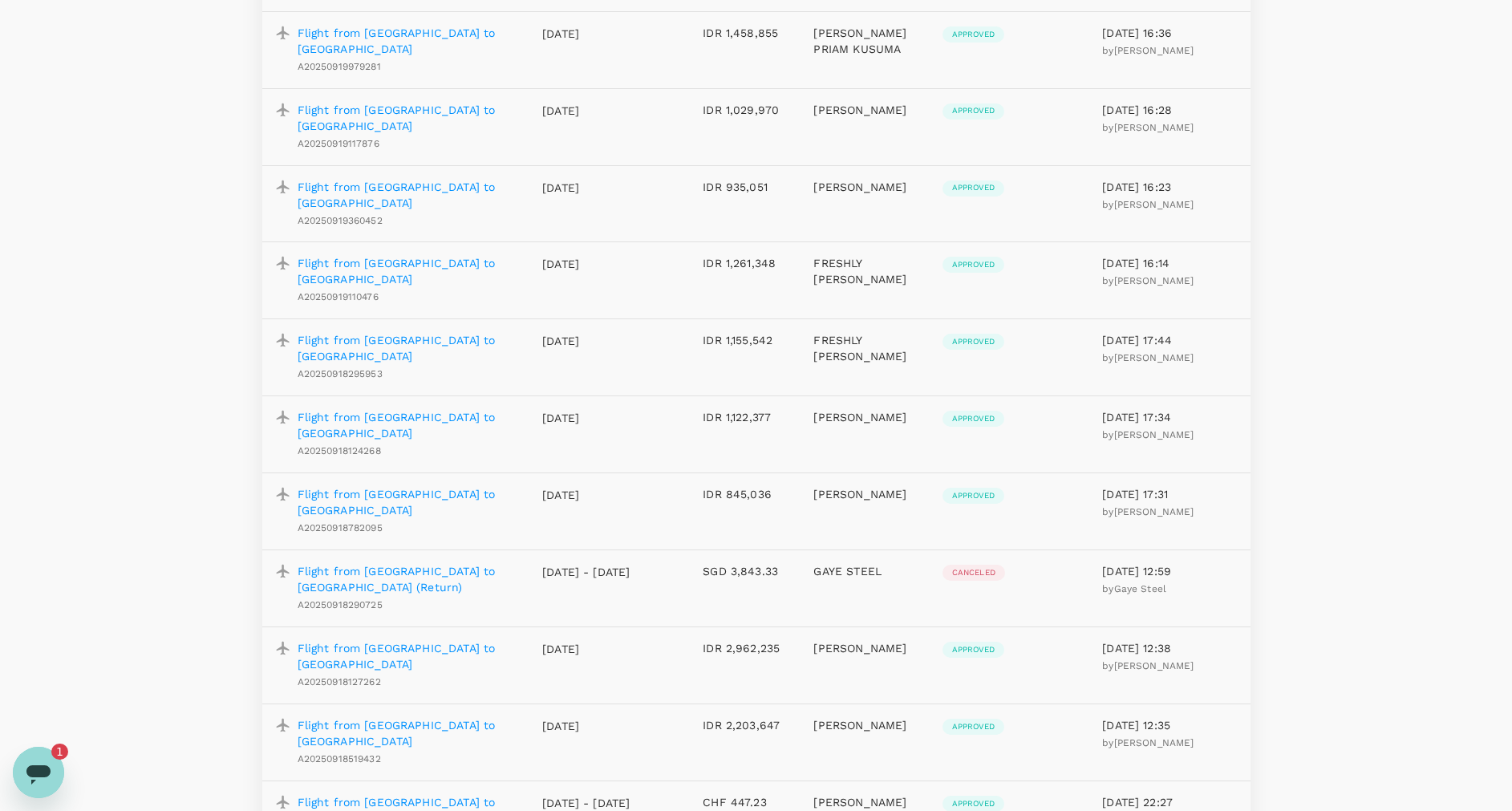
scroll to position [602, 0]
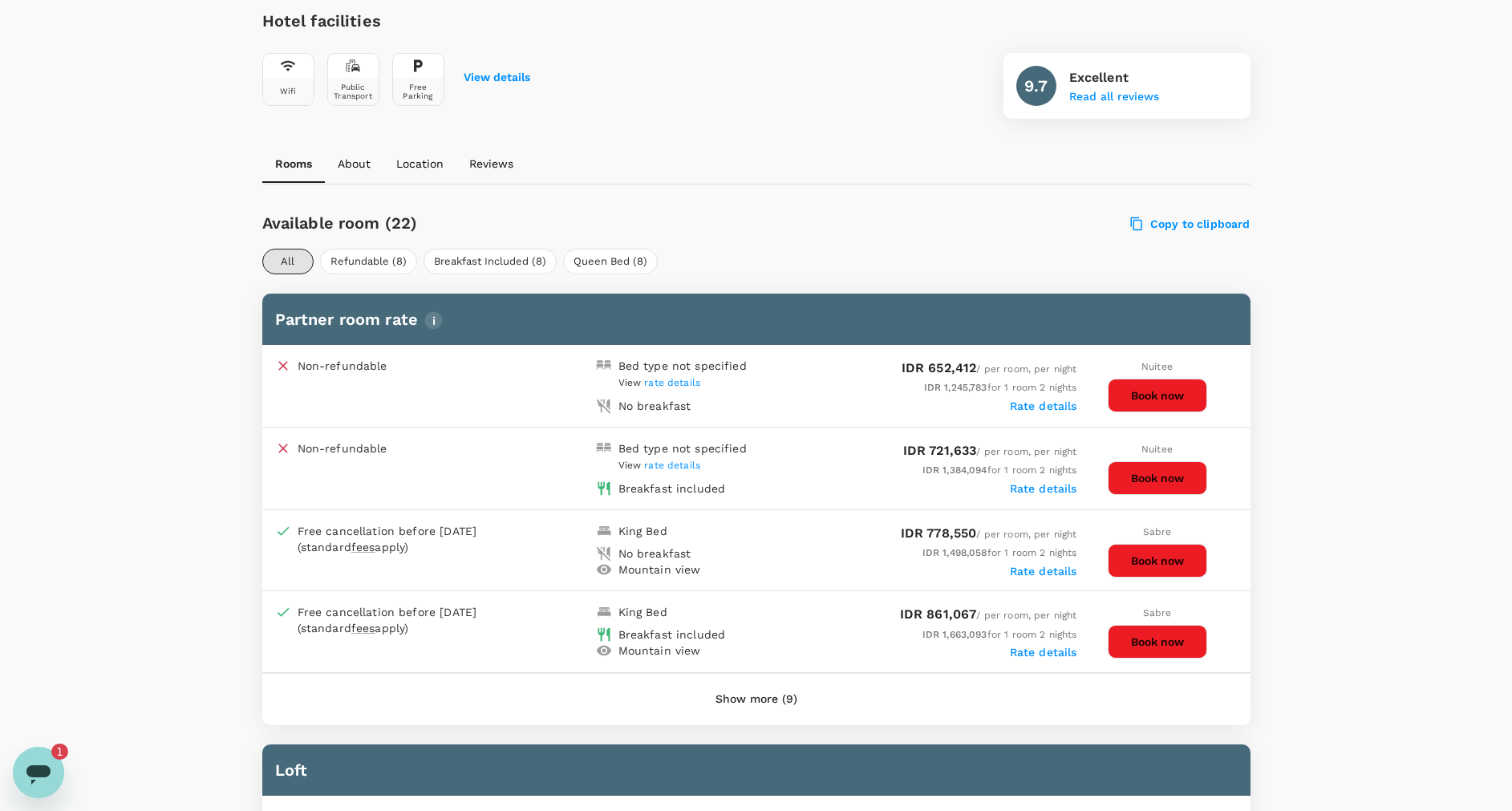
scroll to position [722, 0]
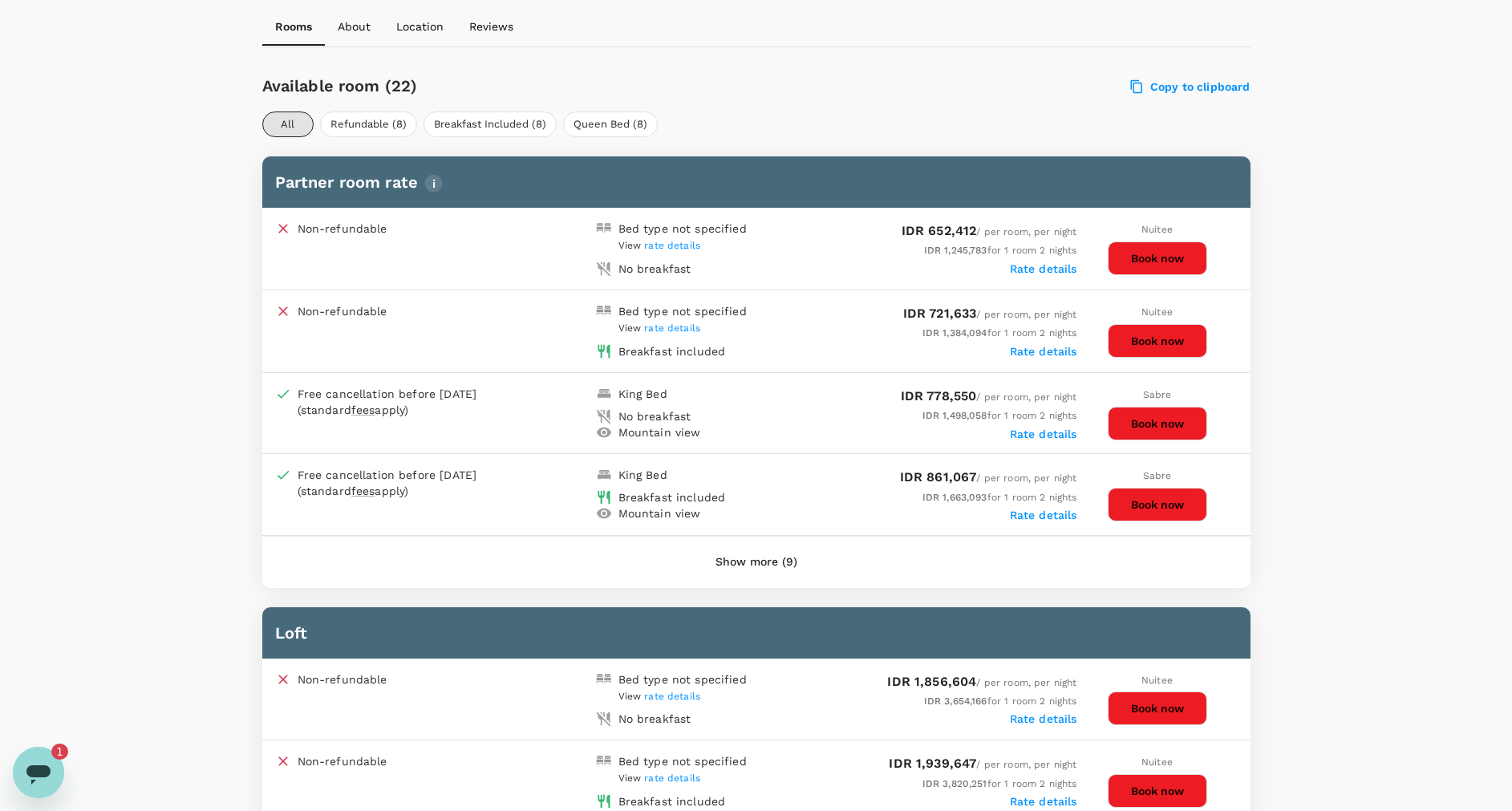
click at [51, 772] on icon "Open messaging window, 1 unread message" at bounding box center [39, 772] width 29 height 29
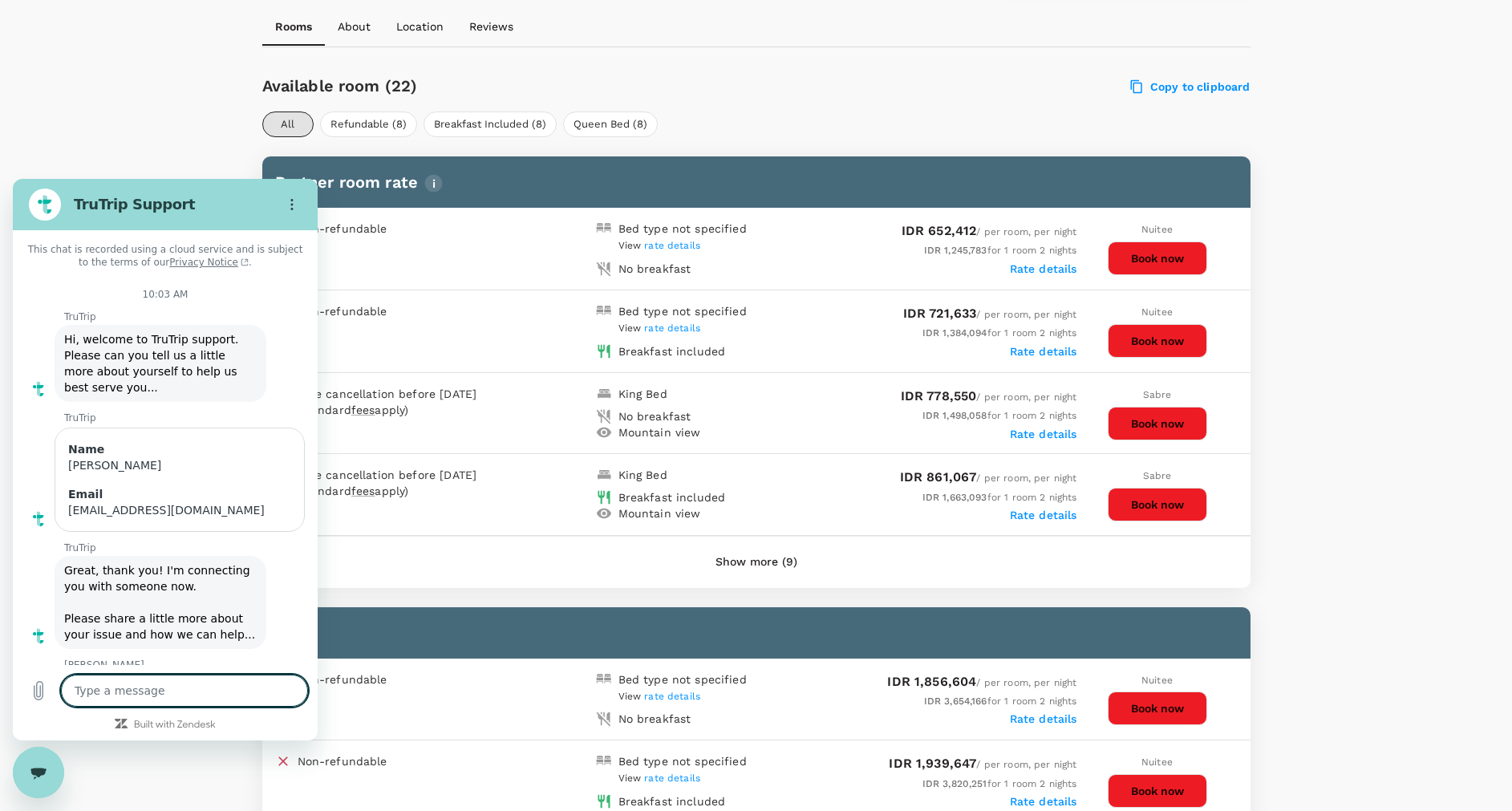
scroll to position [635, 0]
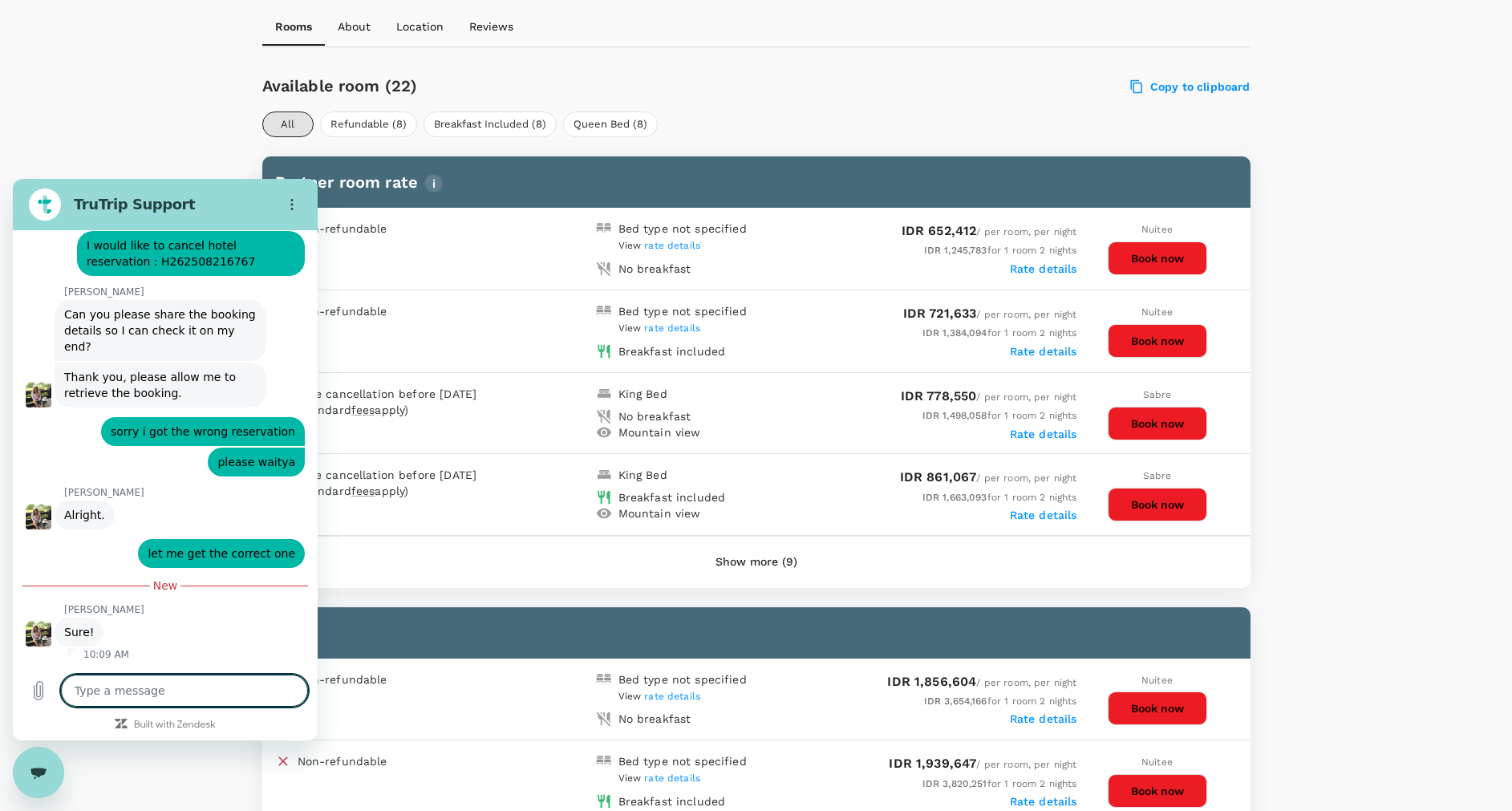
click at [154, 696] on textarea at bounding box center [185, 690] width 247 height 32
type textarea "H"
type textarea "x"
type textarea "Hi"
type textarea "x"
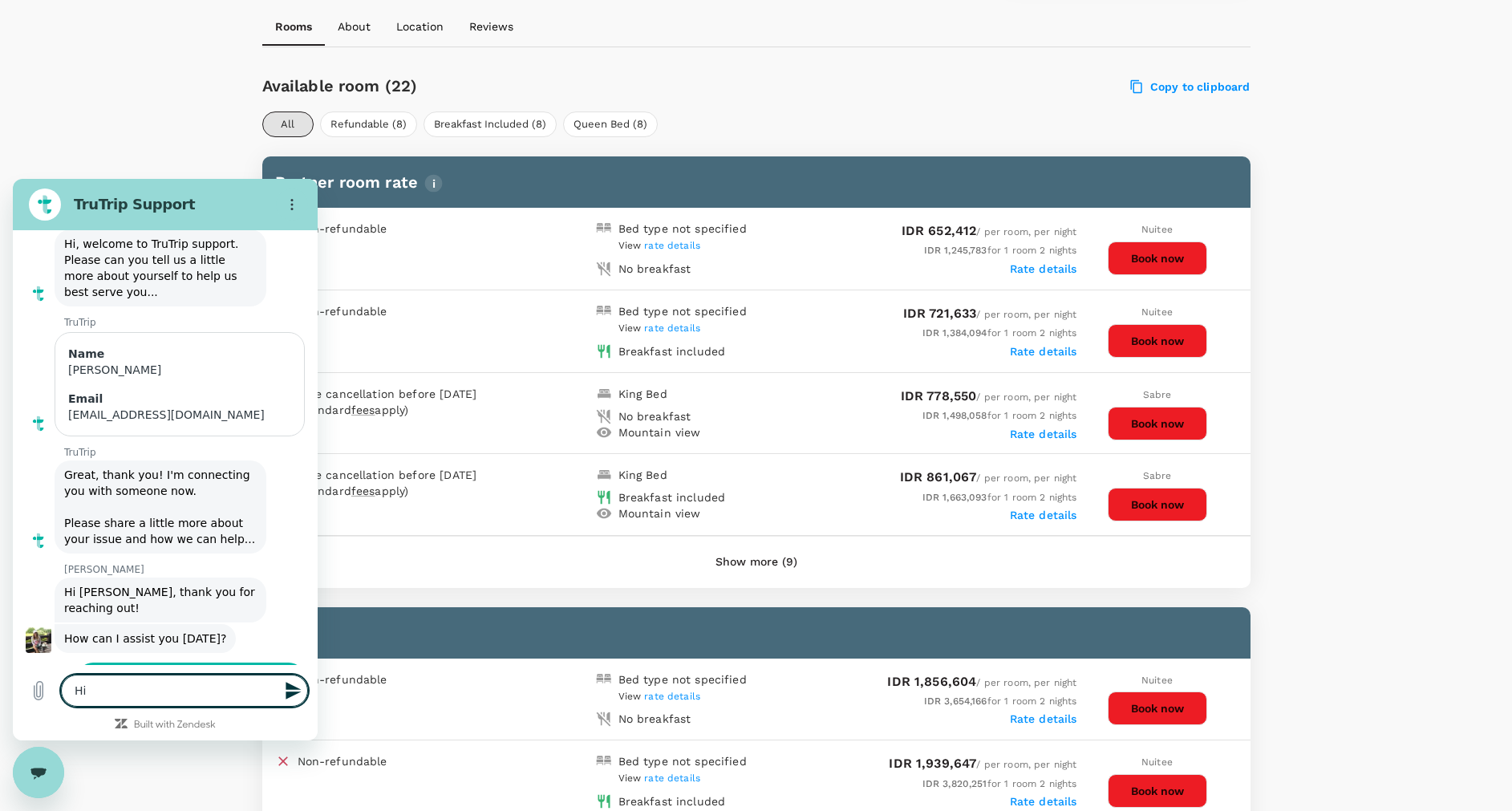
scroll to position [240, 0]
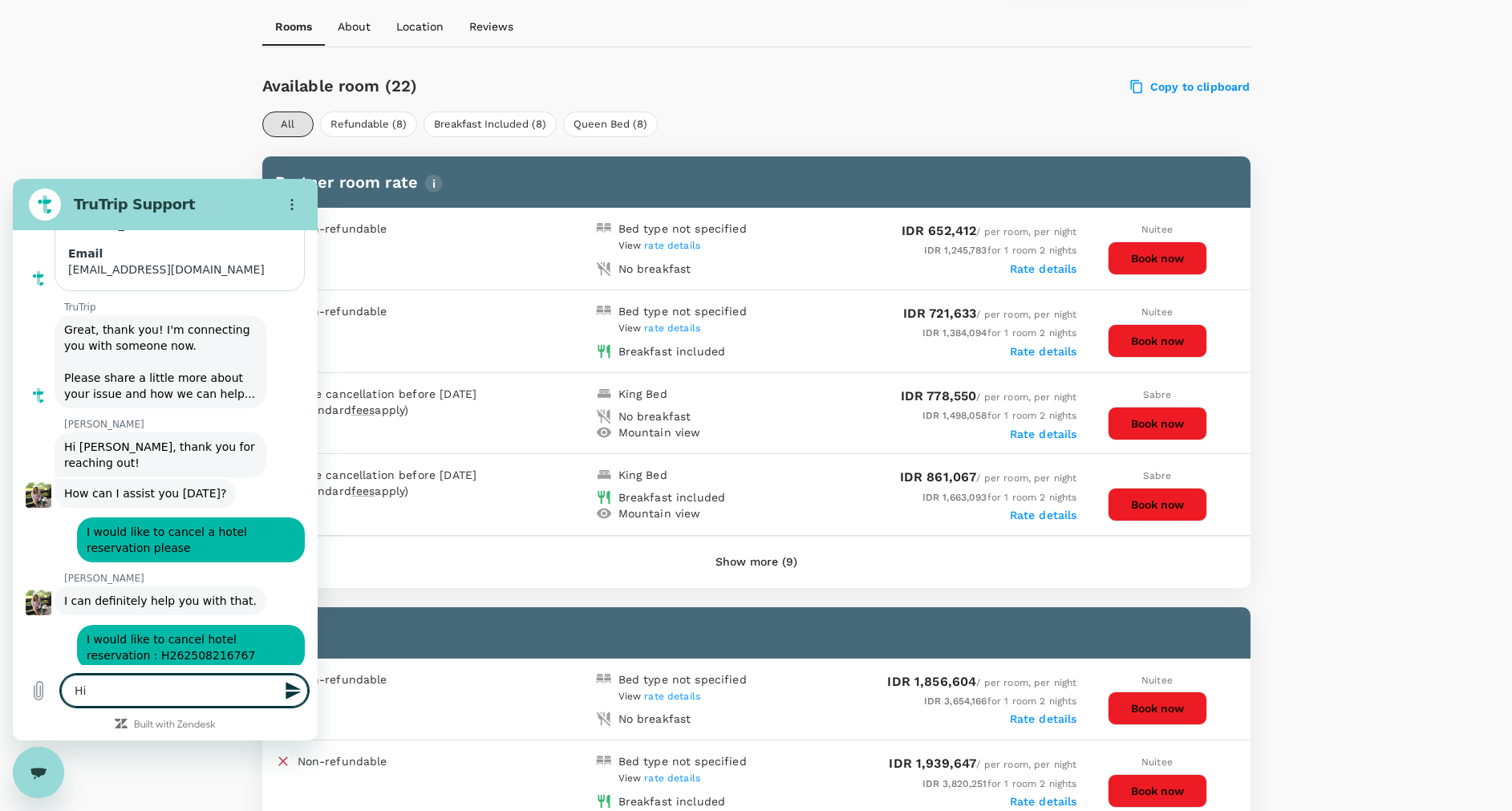
type textarea "Hi"
type textarea "x"
type textarea "Hi ."
type textarea "x"
type textarea "Hi .."
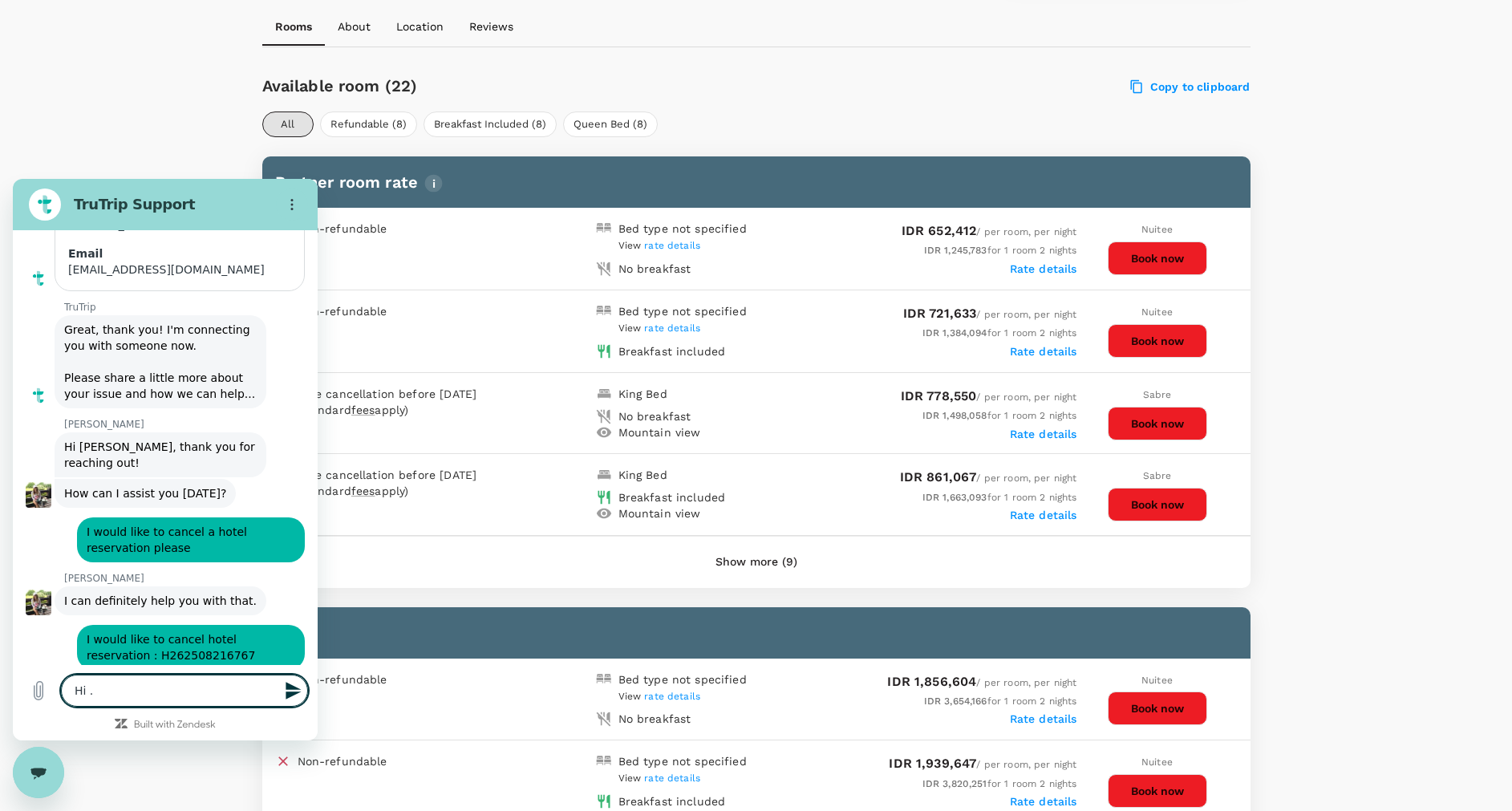
type textarea "x"
type textarea "Hi .."
type textarea "x"
type textarea "Hi .. s"
type textarea "x"
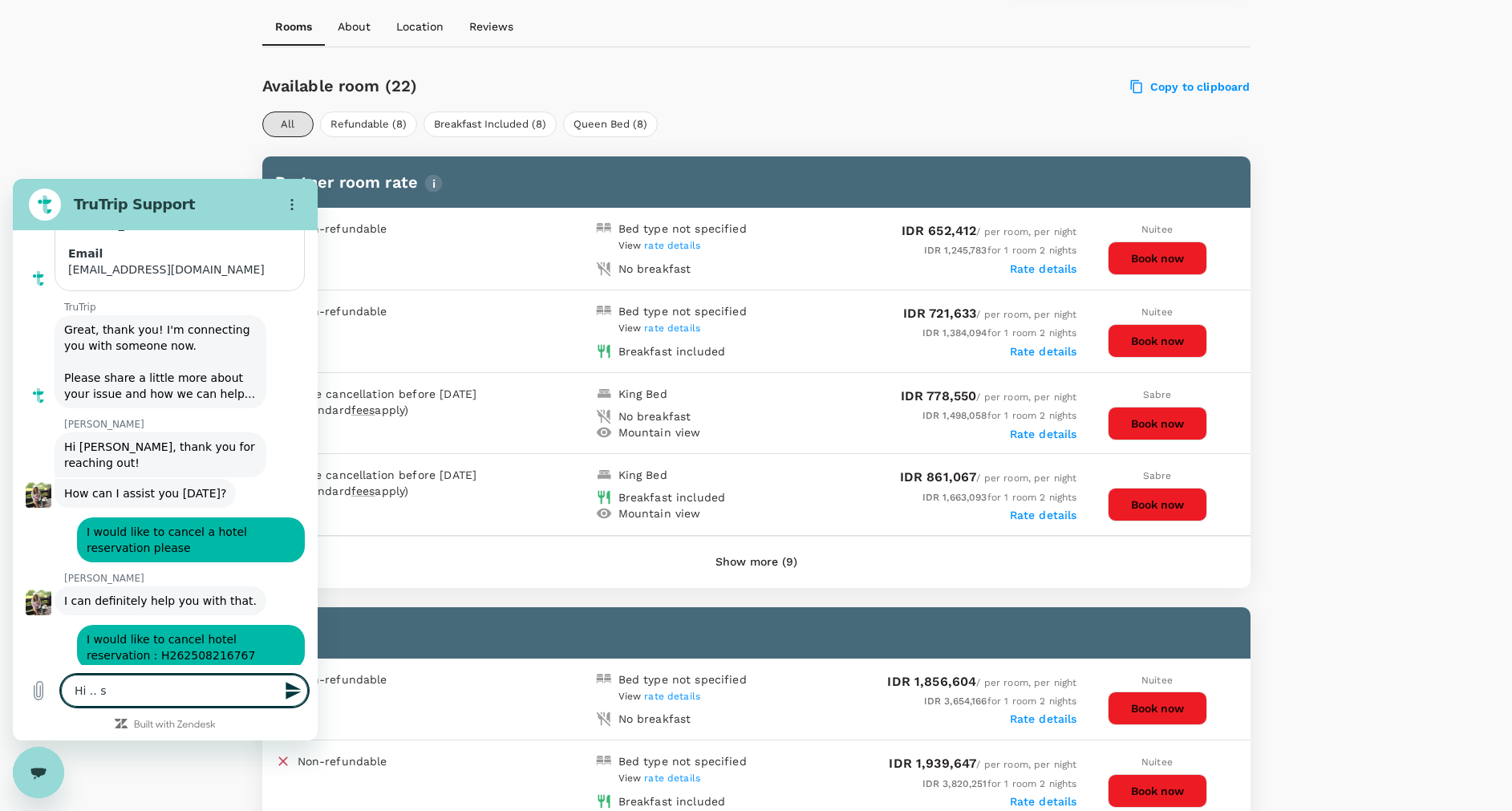
type textarea "Hi .. so"
type textarea "x"
type textarea "Hi .. sos"
type textarea "x"
type textarea "Hi .. sos"
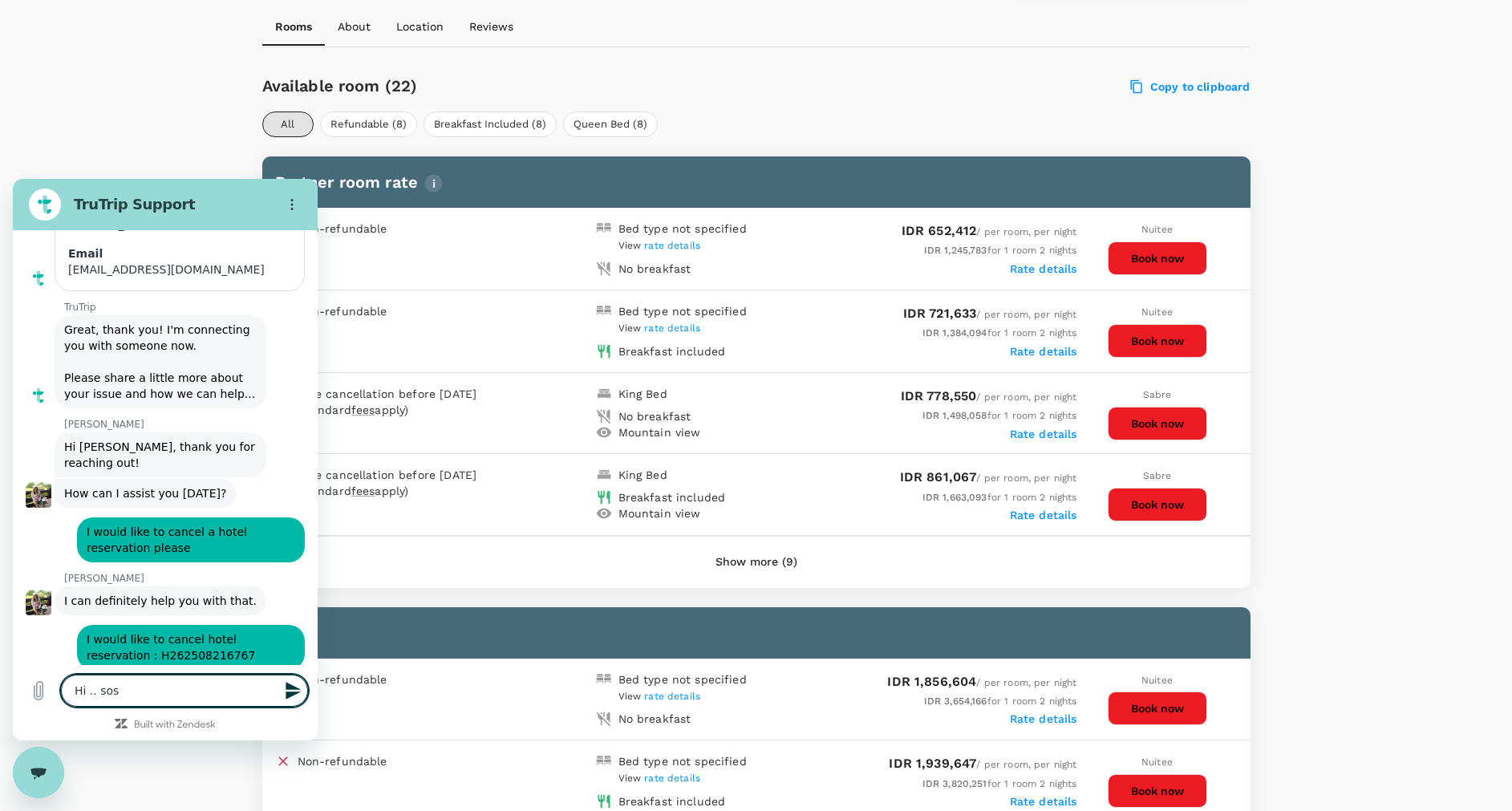
type textarea "x"
type textarea "Hi .. sos"
type textarea "x"
type textarea "Hi .. so"
type textarea "x"
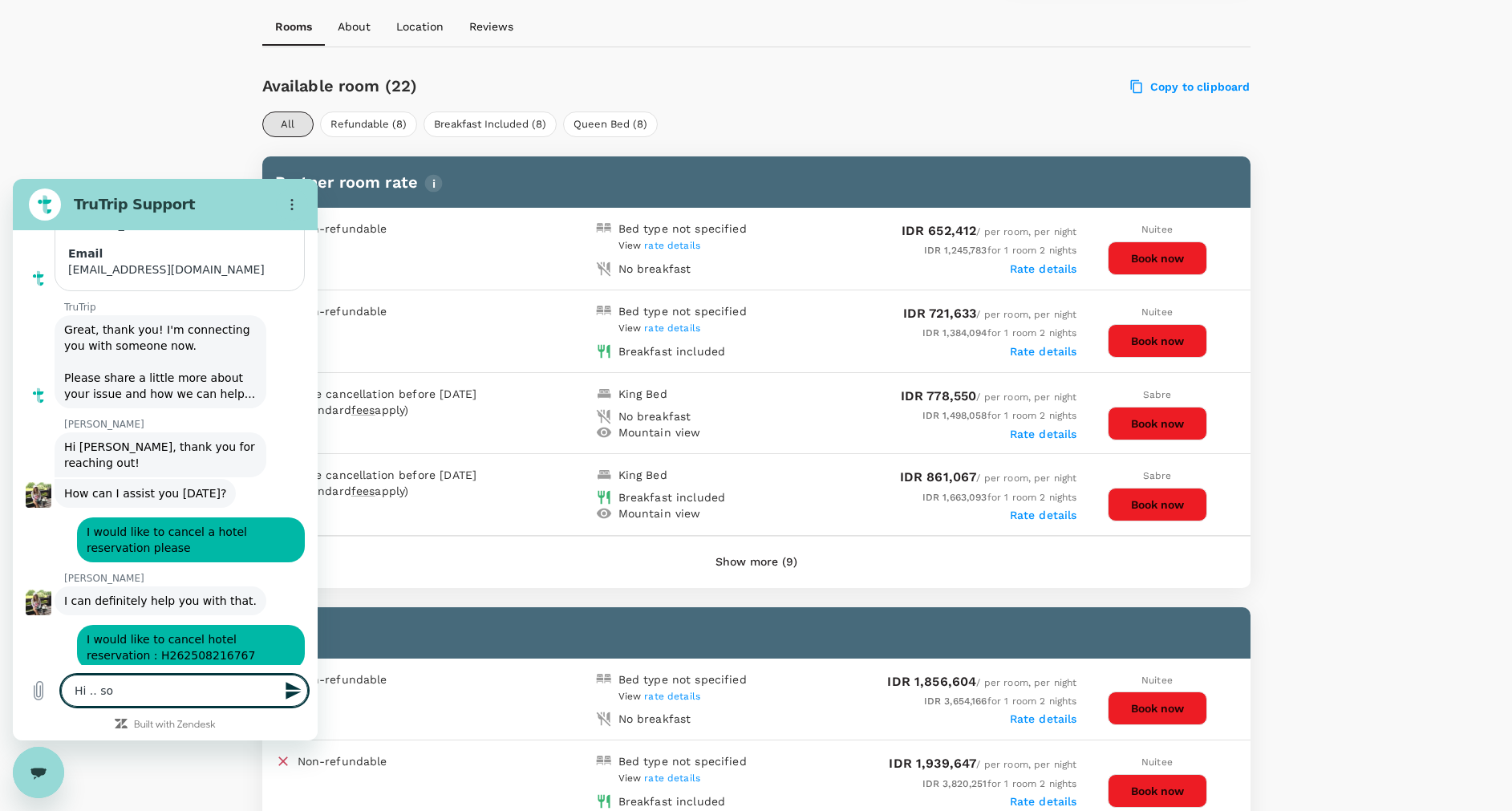
type textarea "Hi .. so"
type textarea "x"
type textarea "Hi .. so s"
type textarea "x"
type textarea "Hi .. so so"
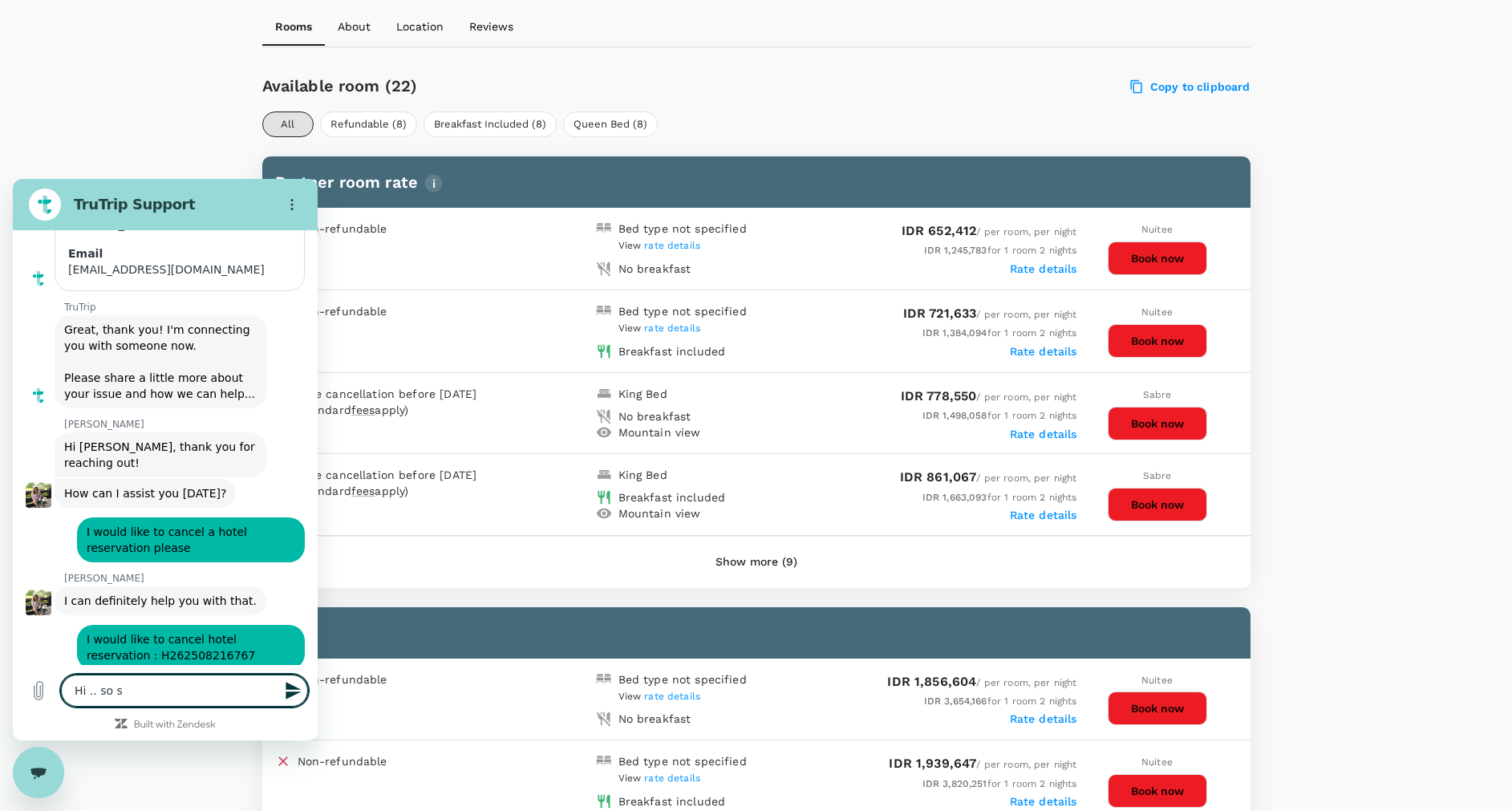
type textarea "x"
type textarea "Hi .. so sor"
type textarea "x"
type textarea "Hi .. so sorr"
type textarea "x"
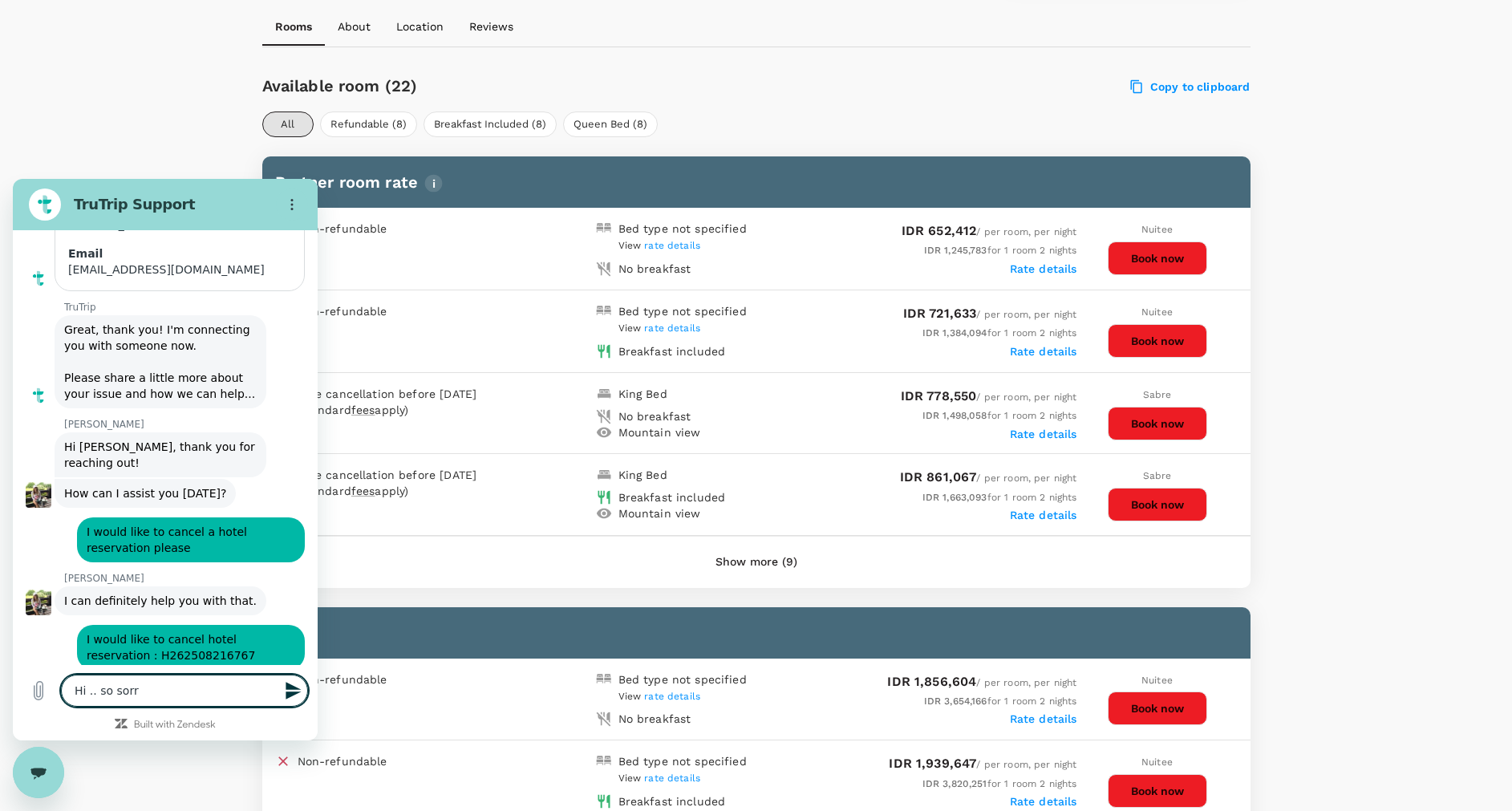
type textarea "Hi .. so sorry"
type textarea "x"
type textarea "Hi .. so sorry."
type textarea "x"
type textarea "Hi .. so sorry.."
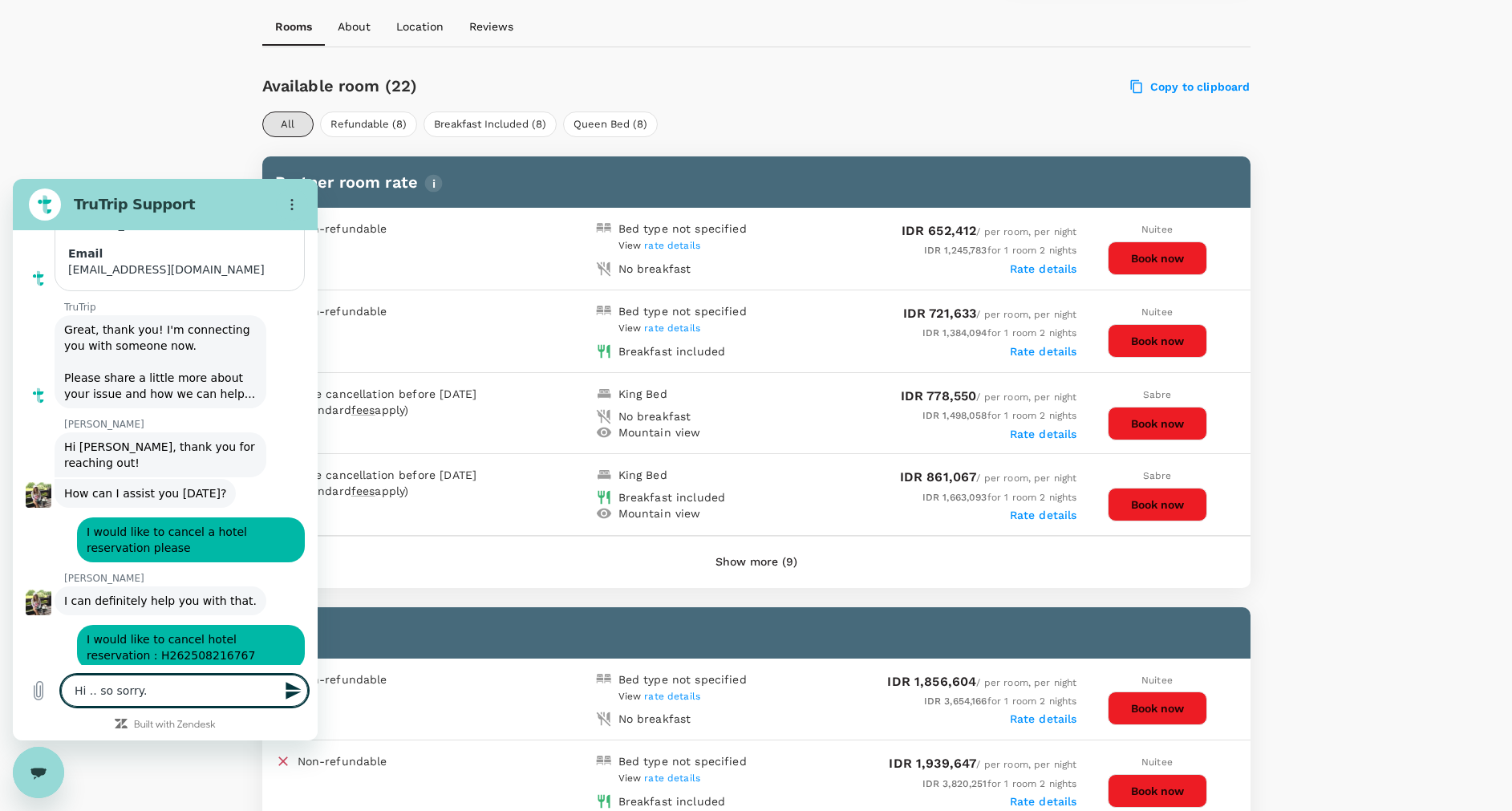
type textarea "x"
type textarea "Hi .. so sorry.."
type textarea "x"
type textarea "Hi .. so sorry.. u"
type textarea "x"
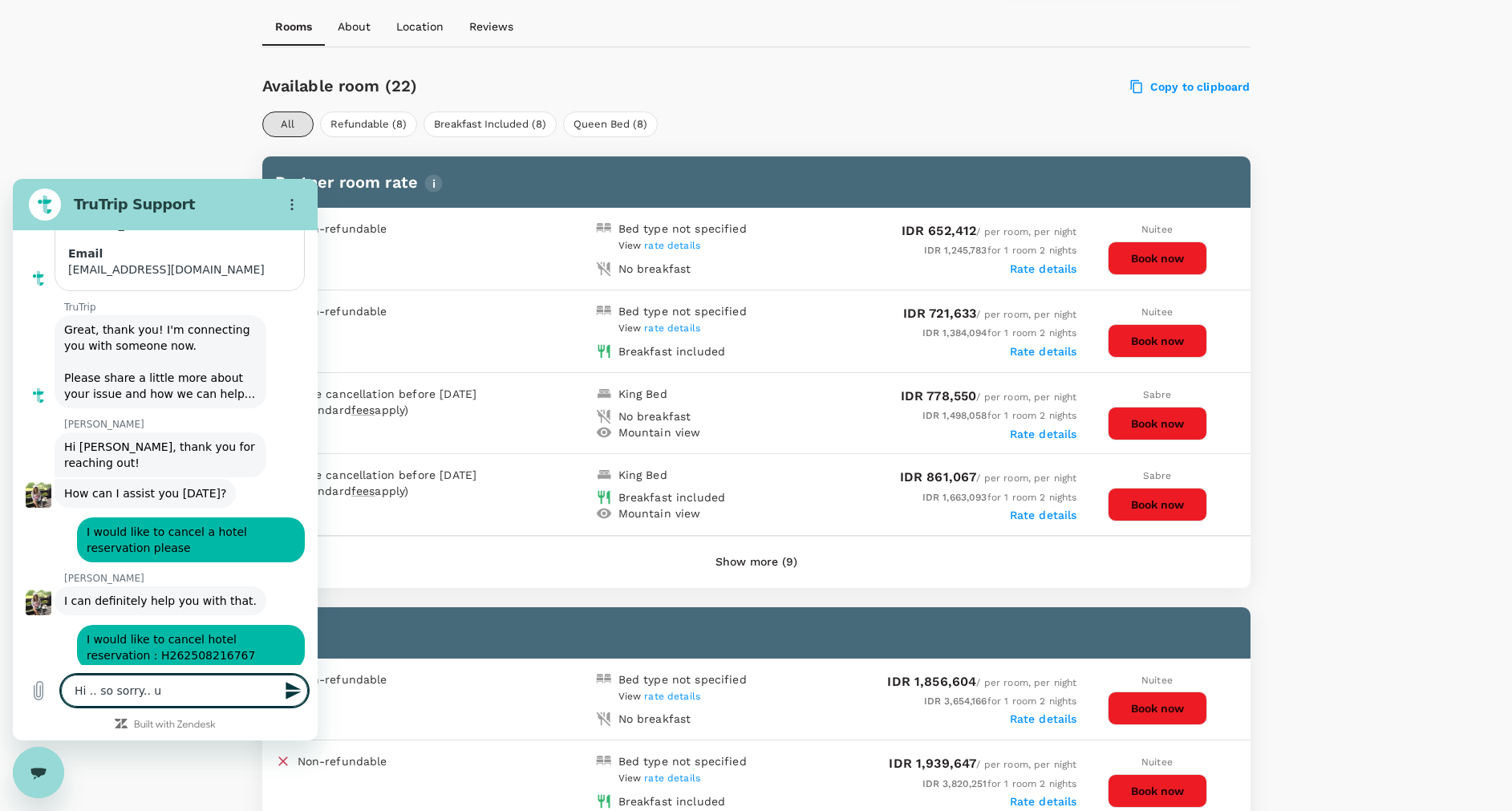
type textarea "Hi .. so sorry.. us"
type textarea "x"
type textarea "Hi .. so sorry.. use"
type textarea "x"
type textarea "Hi .. so sorry.. user"
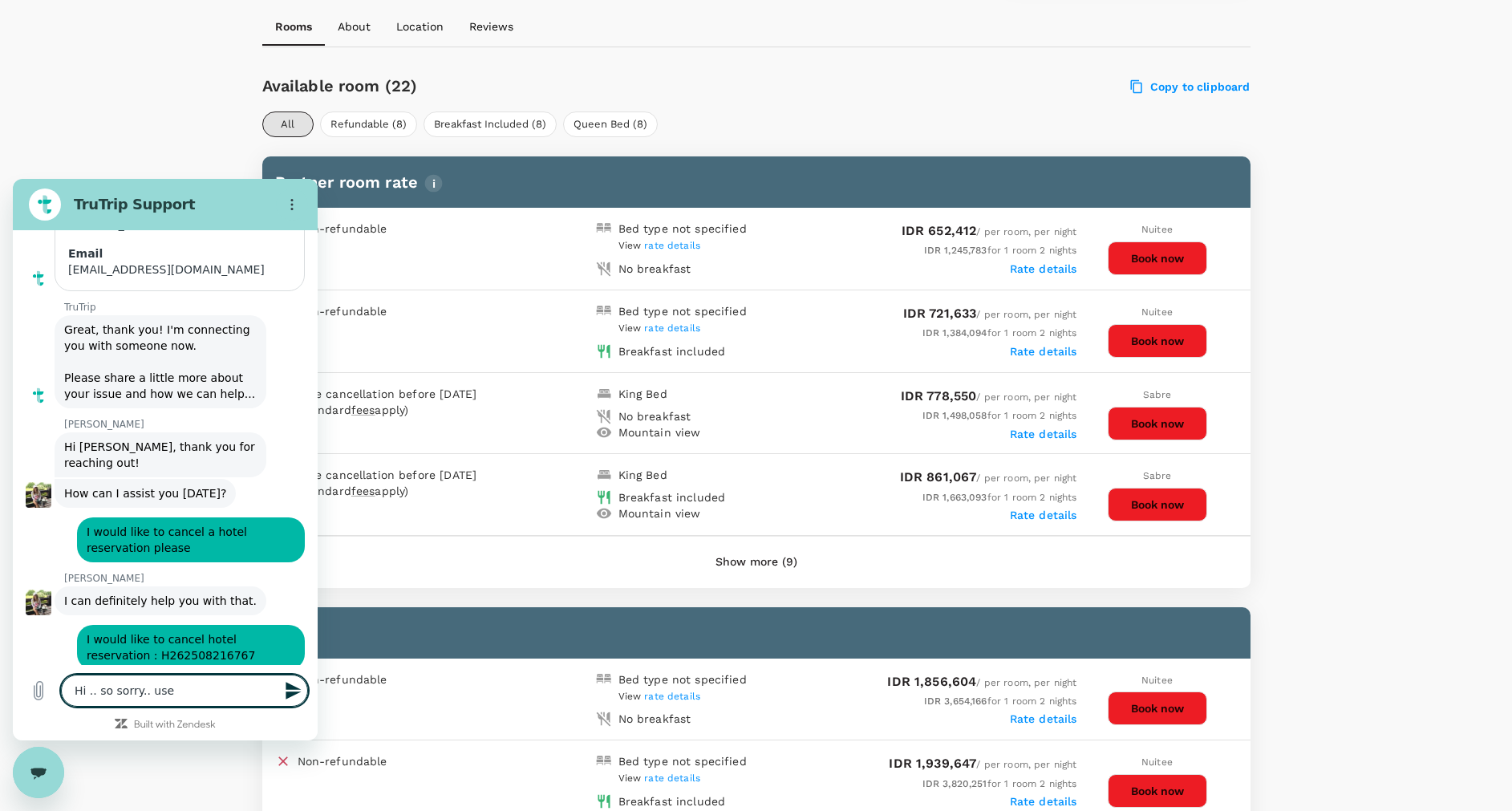
type textarea "x"
type textarea "Hi .. so sorry.. user"
type textarea "x"
type textarea "Hi .. so sorry.. user s"
type textarea "x"
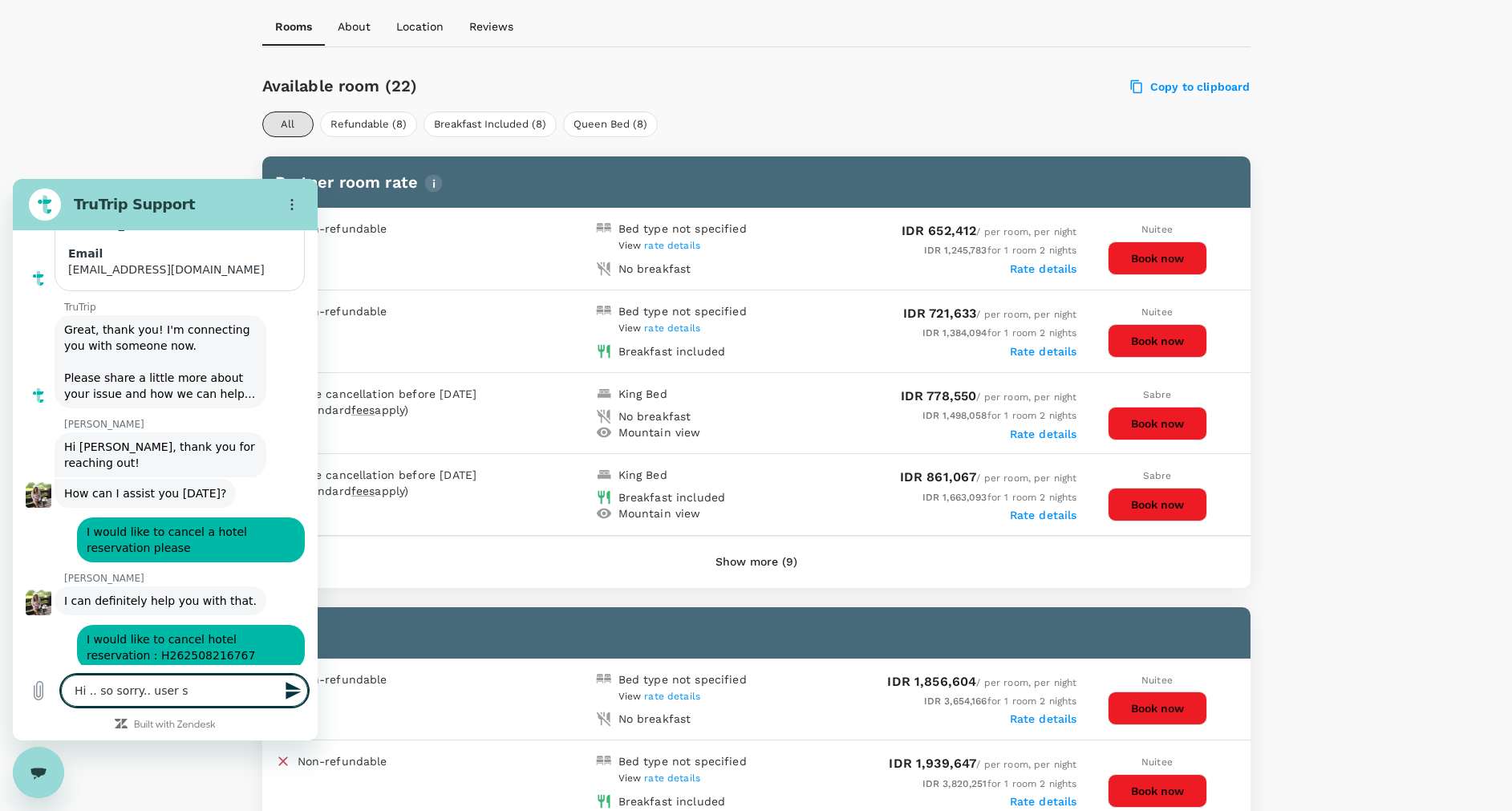
type textarea "Hi .. so sorry.. user sa"
type textarea "x"
type textarea "Hi .. so sorry.. user sai"
type textarea "x"
type textarea "Hi .. so sorry.. user said"
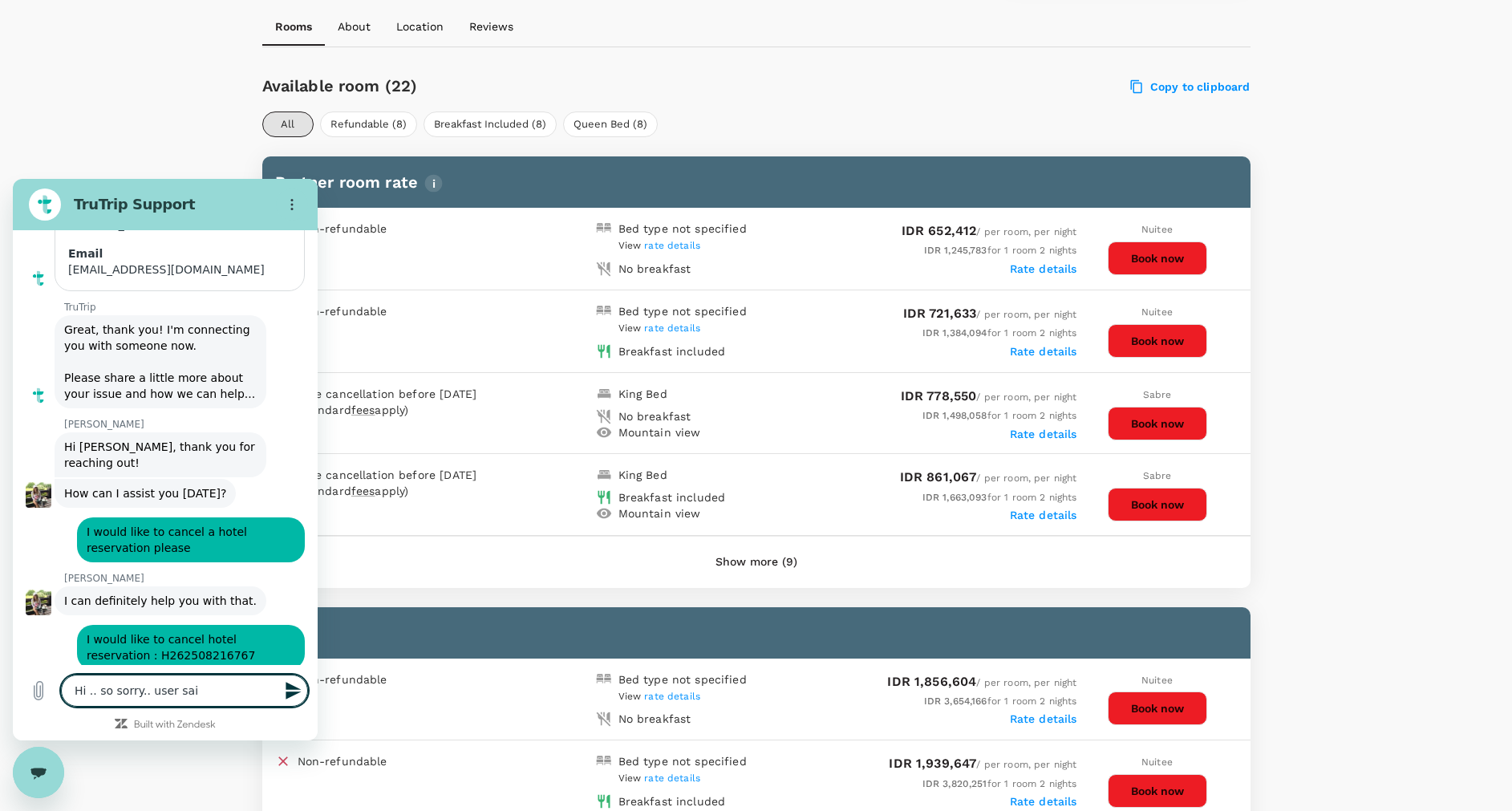
type textarea "x"
type textarea "Hi .. so sorry.. user said"
type textarea "x"
type textarea "Hi .. so sorry.. user said i"
type textarea "x"
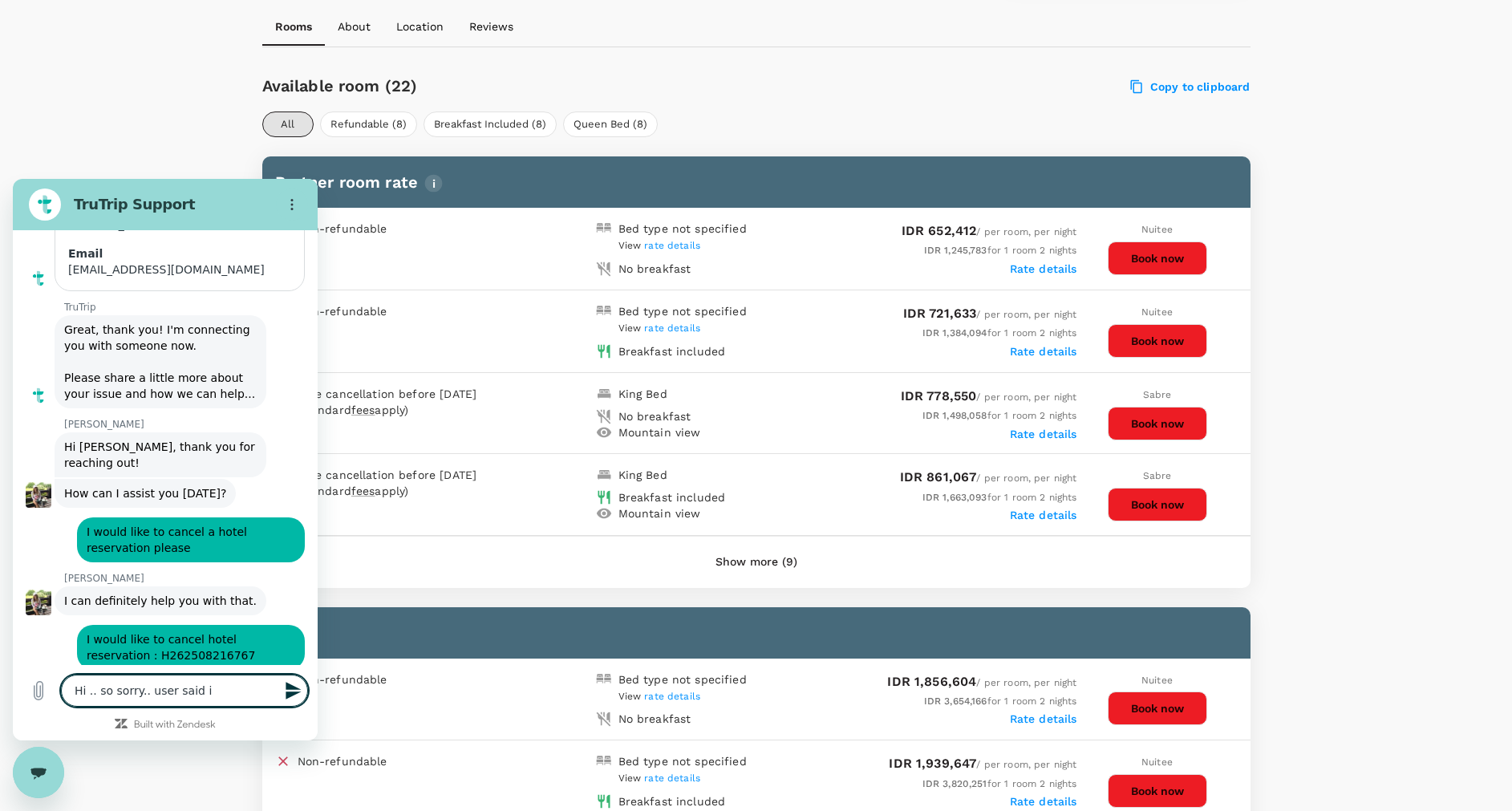
type textarea "Hi .. so sorry.. user said it"
type textarea "x"
type textarea "Hi .. so sorry.. user said its"
type textarea "x"
type textarea "Hi .. so sorry.. user said its"
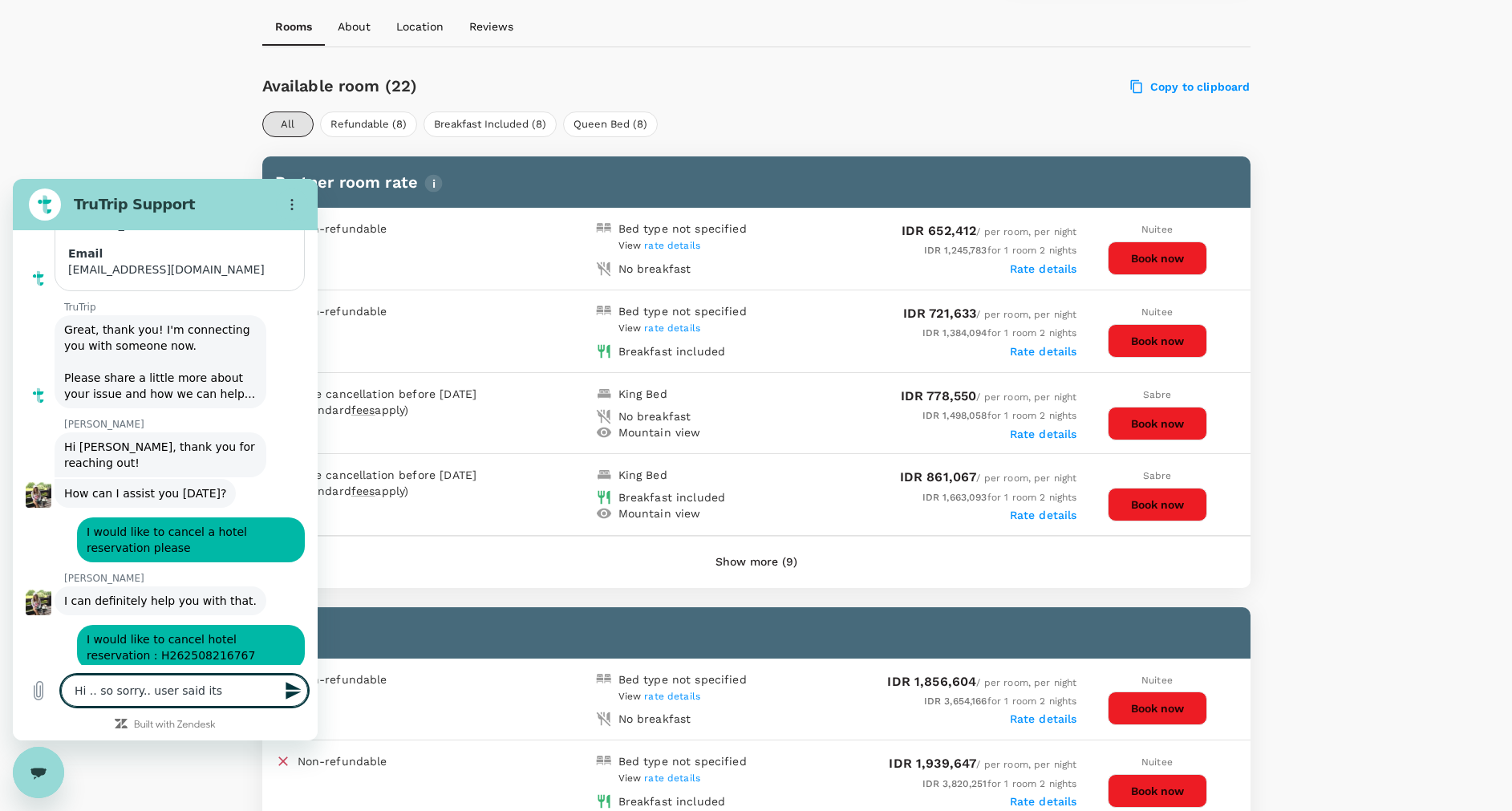
type textarea "x"
type textarea "Hi .. so sorry.. user said its o"
type textarea "x"
type textarea "Hi .. so sorry.. user said its ok"
type textarea "x"
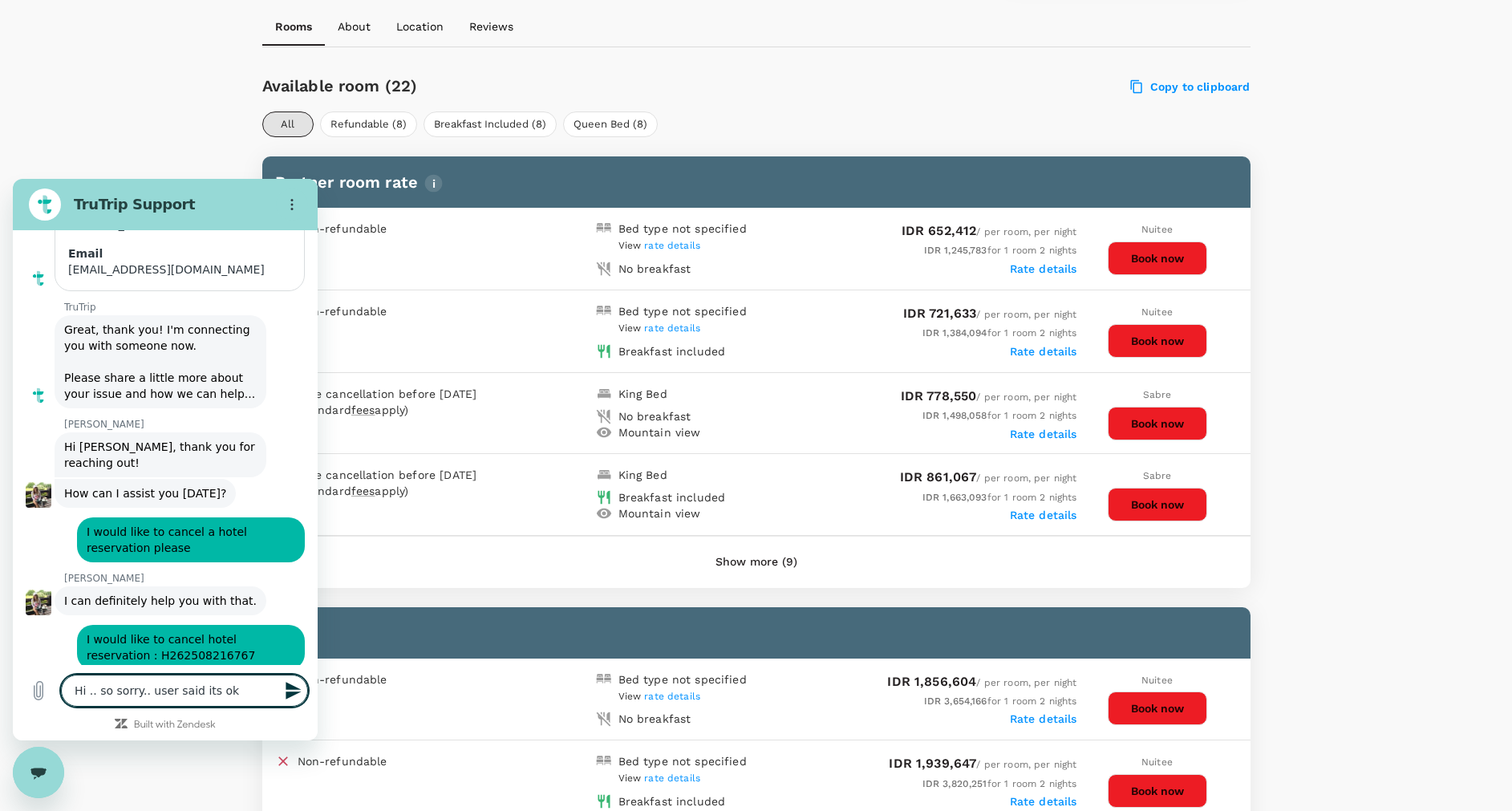
type textarea "Hi .. so sorry.. user said its ok"
type textarea "x"
type textarea "Hi .. so sorry.. user said its ok ."
type textarea "x"
type textarea "Hi .. so sorry.. user said its ok .."
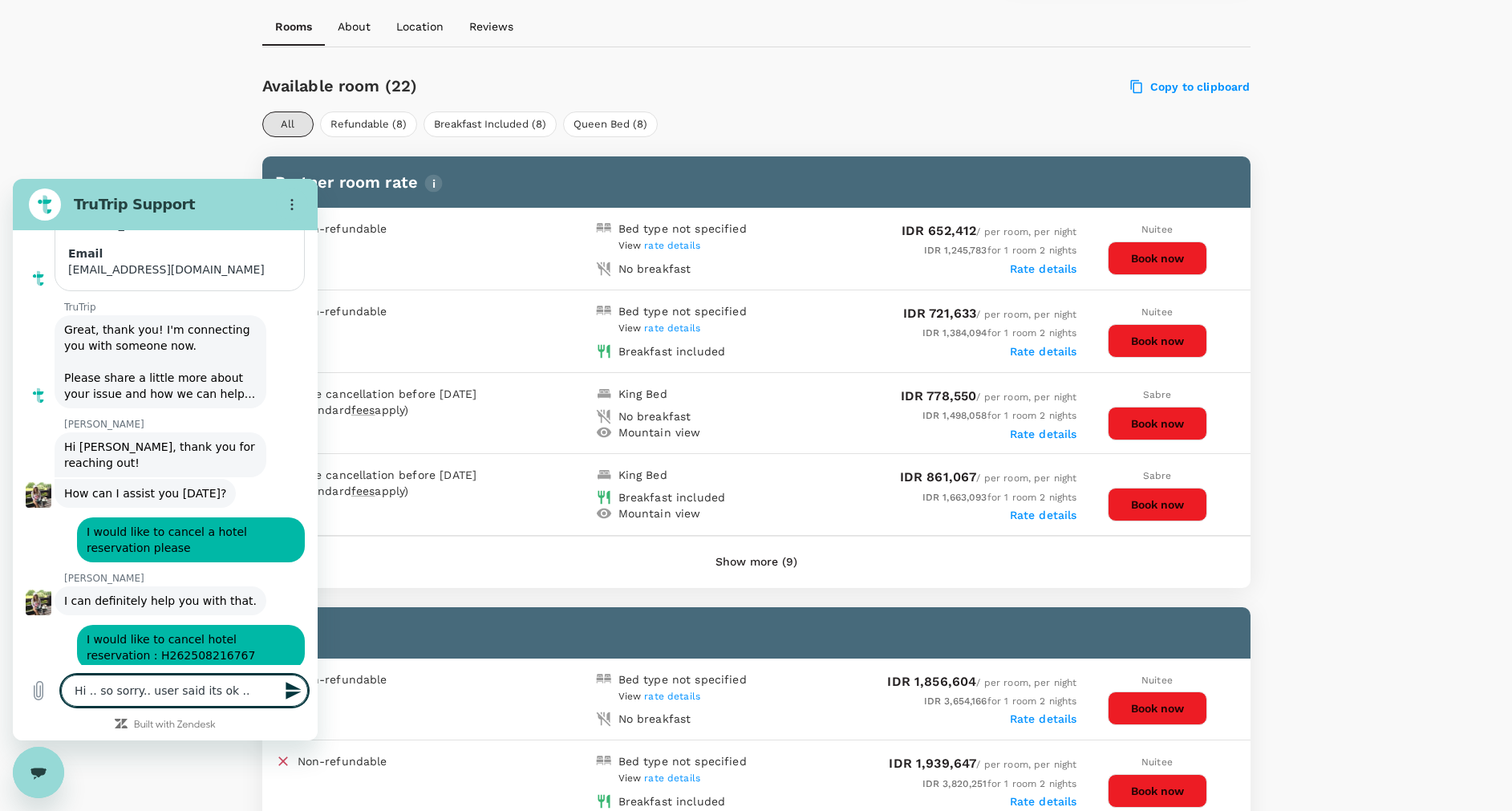
type textarea "x"
type textarea "Hi .. so sorry.. user said its ok .."
type textarea "x"
type textarea "Hi .. so sorry.. user said its ok .."
type textarea "x"
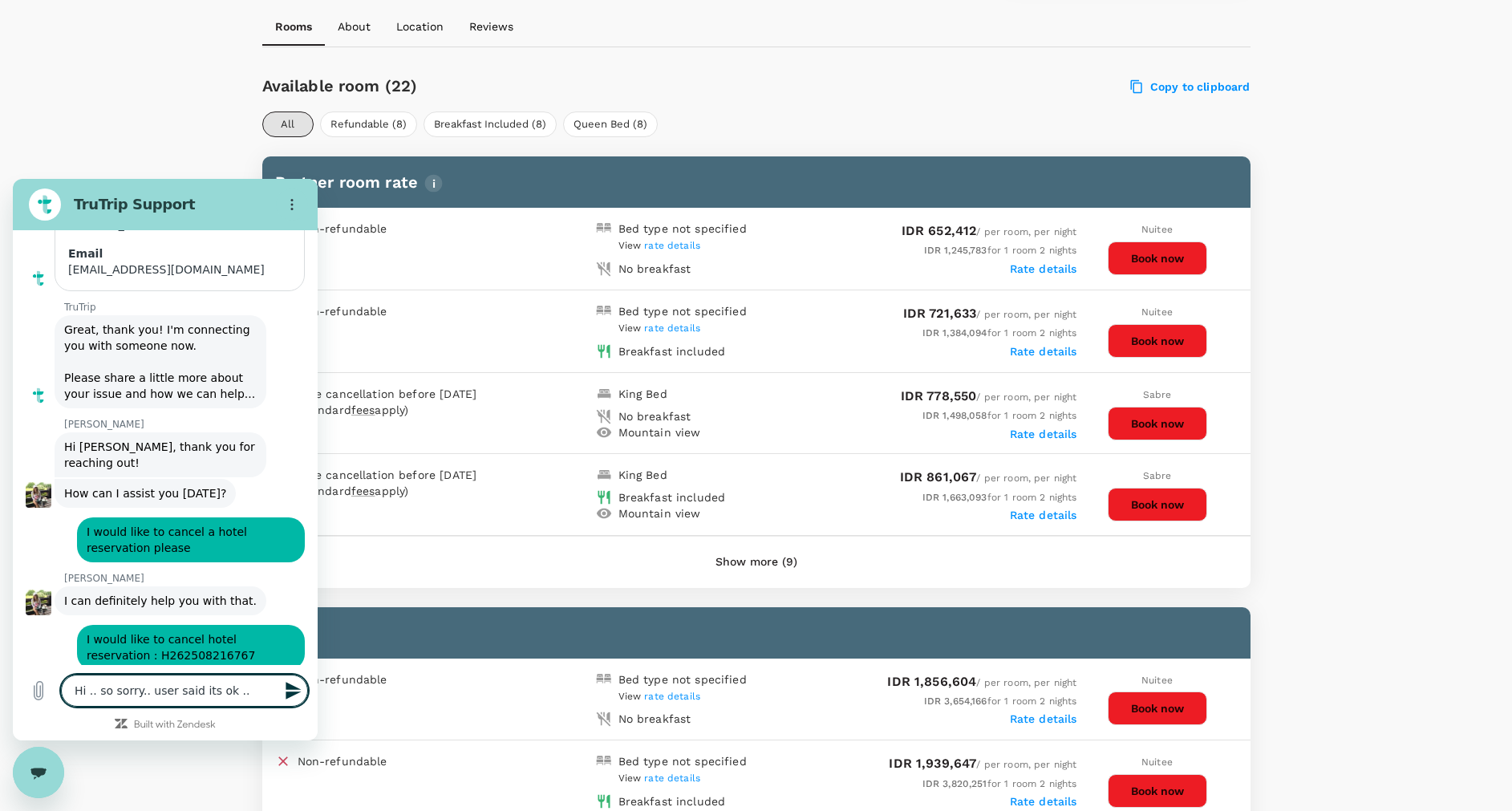
type textarea "Hi .. so sorry.. user said its ok ."
type textarea "x"
type textarea "Hi .. so sorry.. user said its ok ."
type textarea "x"
type textarea "Hi .. so sorry.. user said its ok . s"
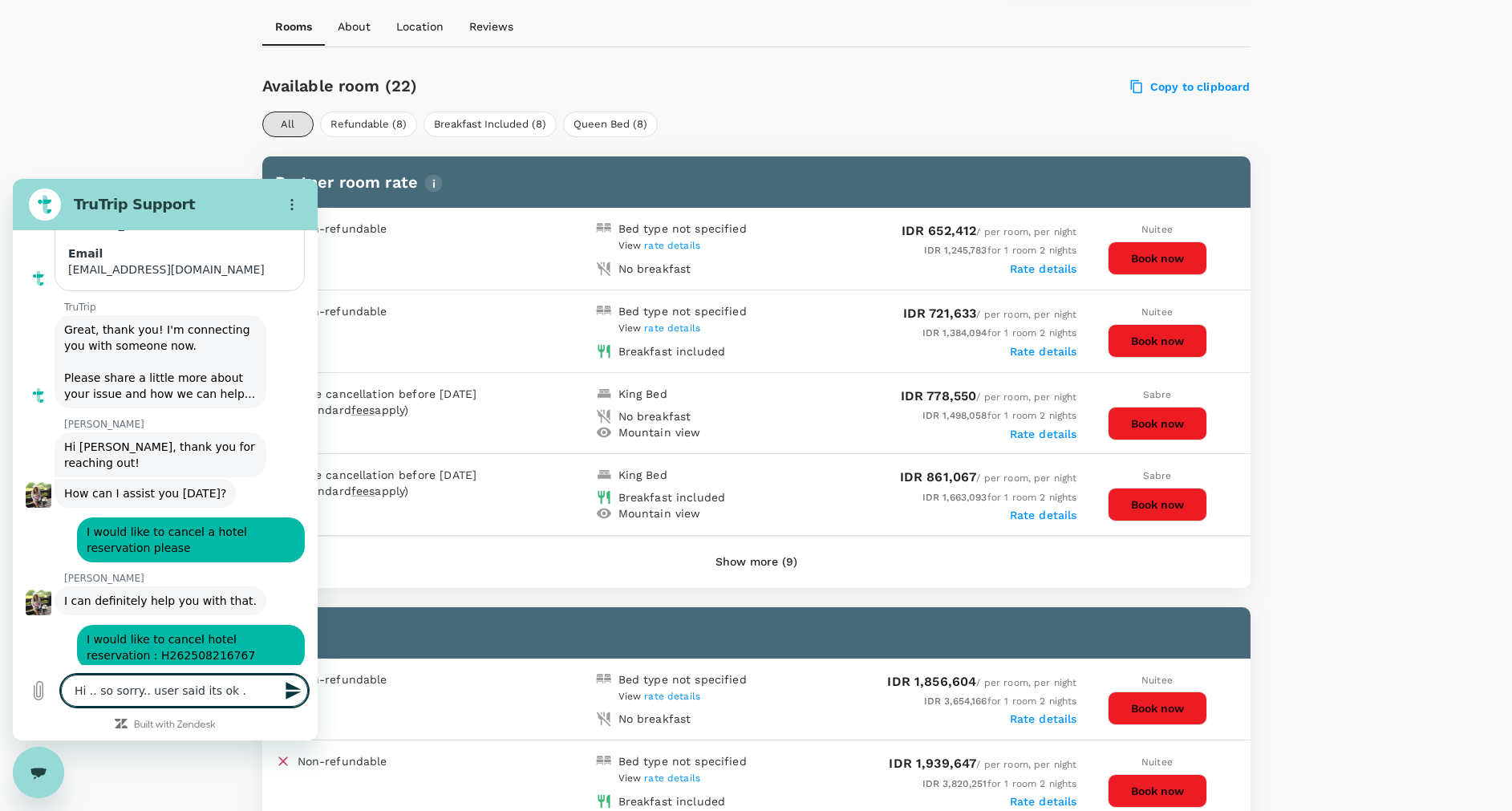
type textarea "x"
type textarea "Hi .. so sorry.. user said its ok . so"
type textarea "x"
type textarea "Hi .. so sorry.. user said its ok . so"
type textarea "x"
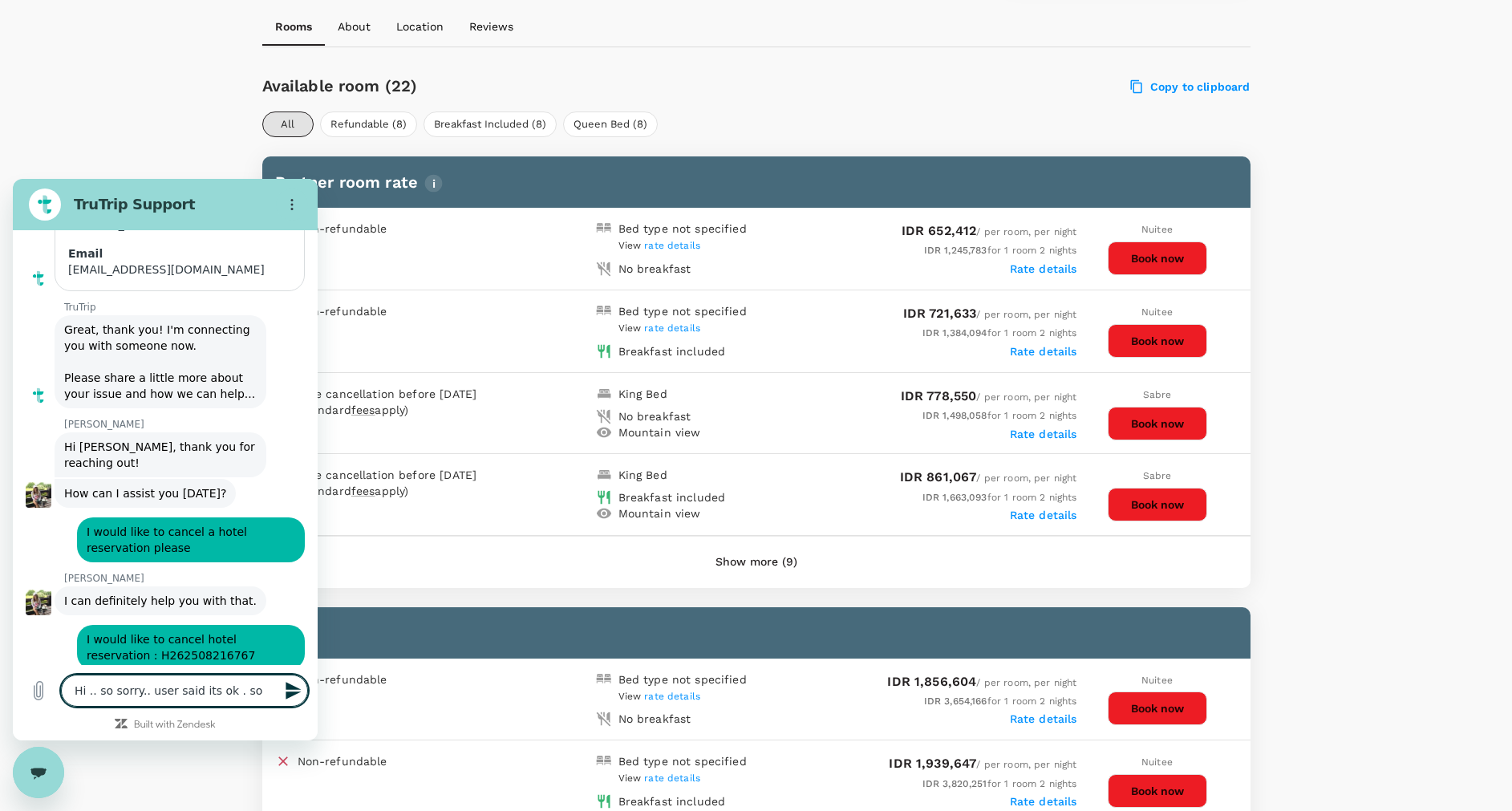
type textarea "Hi .. so sorry.. user said its ok . so a"
type textarea "x"
type textarea "Hi .. so sorry.. user said its ok . so al"
type textarea "x"
type textarea "Hi .. so sorry.. user said its ok . so all"
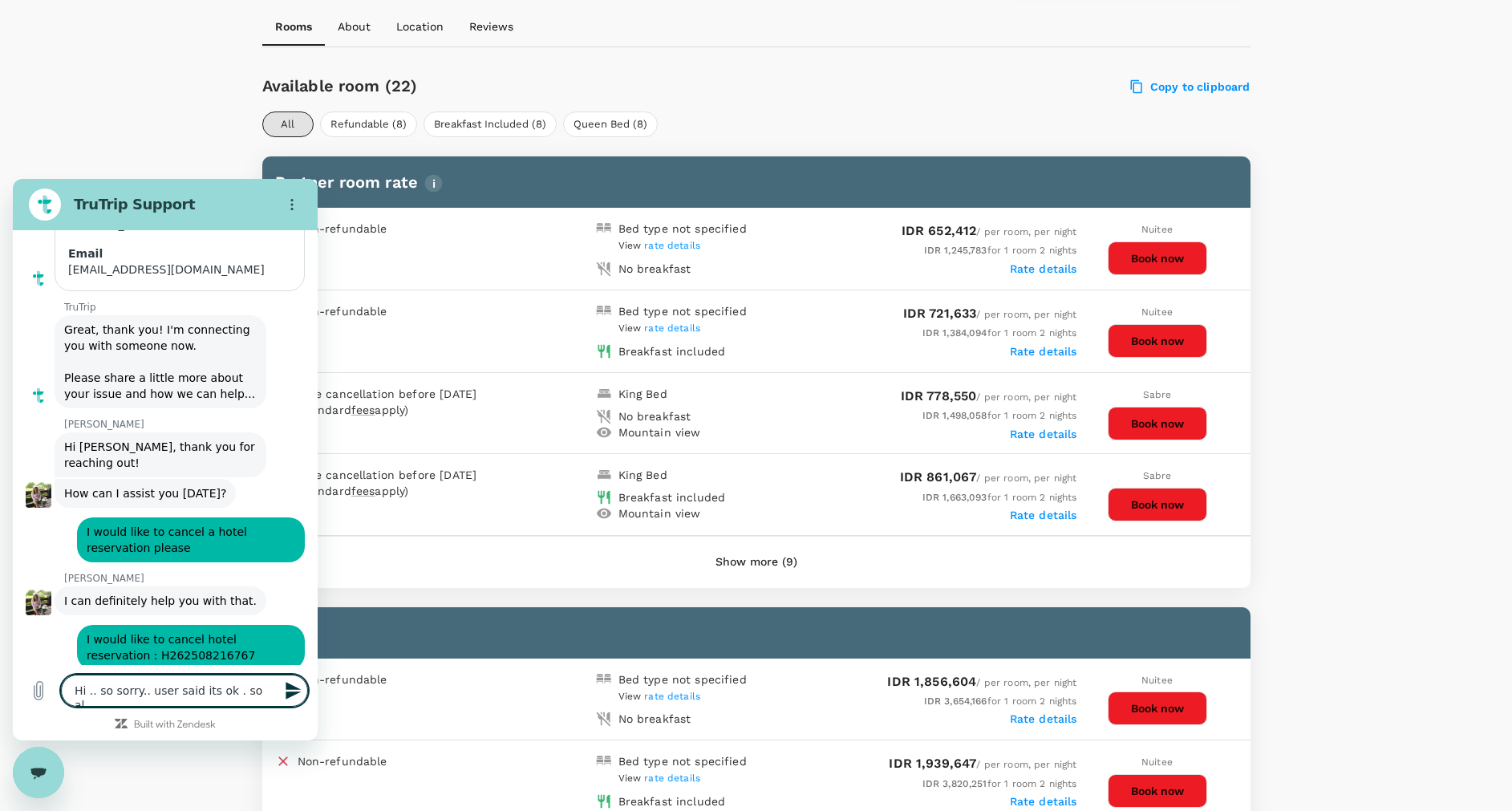
type textarea "x"
type textarea "Hi .. so sorry.. user said its ok . so all"
type textarea "x"
type textarea "Hi .. so sorry.. user said its ok . so all g"
type textarea "x"
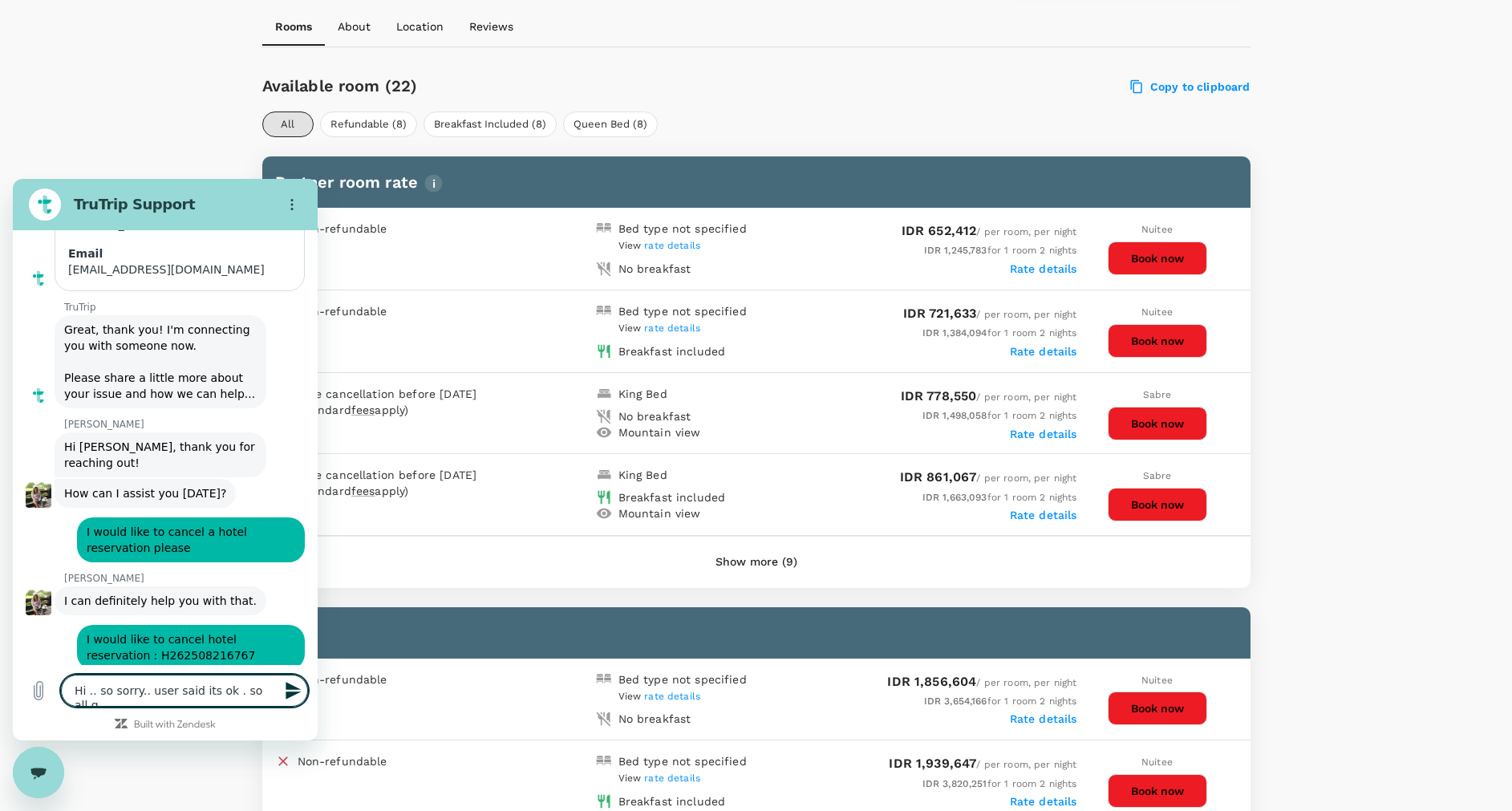
type textarea "Hi .. so sorry.. user said its ok . so all go"
type textarea "x"
type textarea "Hi .. so sorry.. user said its ok . so all goo"
type textarea "x"
type textarea "Hi .. so sorry.. user said its ok . so all good"
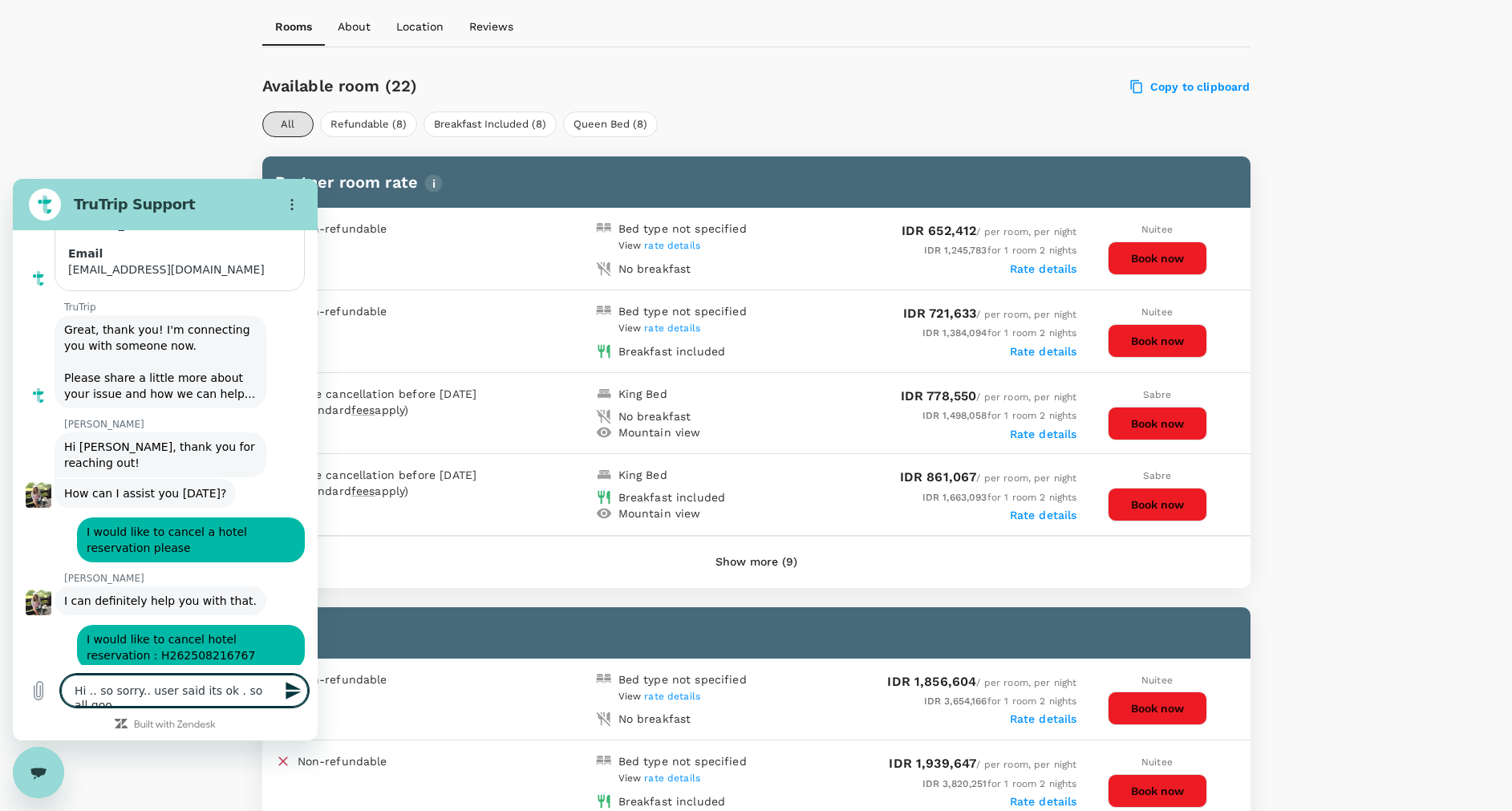
type textarea "x"
type textarea "t"
type textarea "x"
type textarea "th"
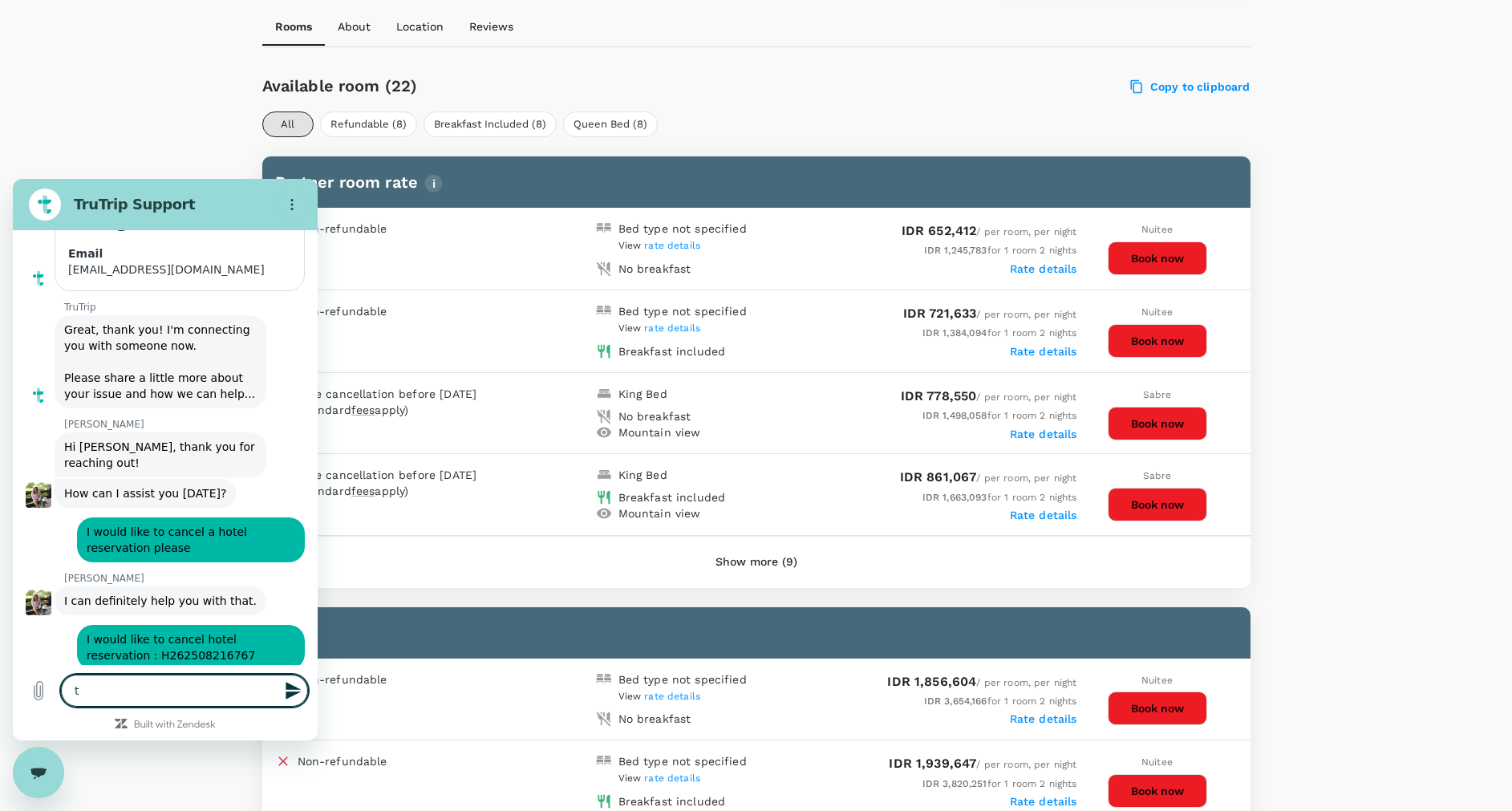
type textarea "x"
type textarea "tha"
type textarea "x"
type textarea "than"
type textarea "x"
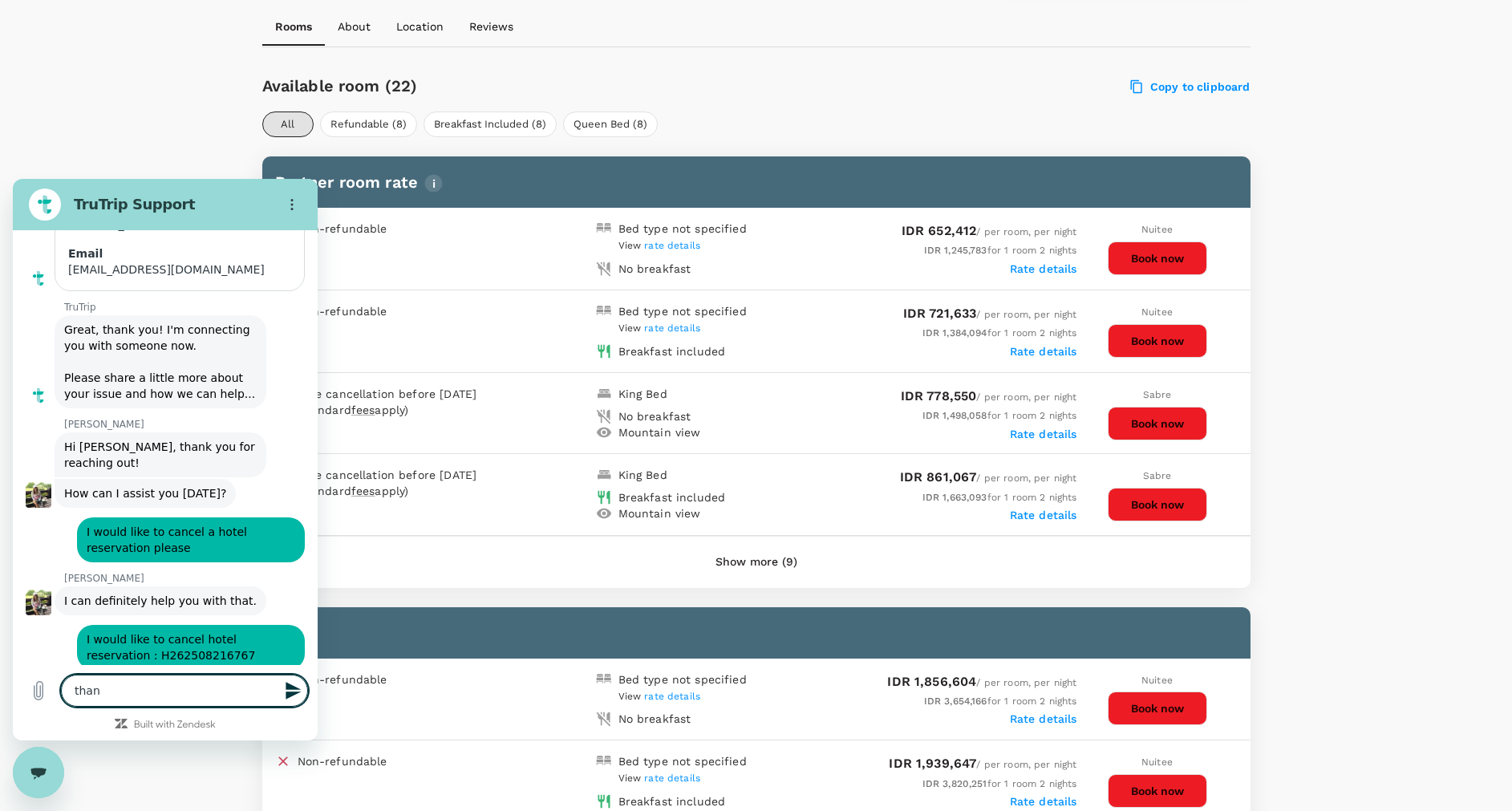
type textarea "thank"
type textarea "x"
type textarea "thank"
type textarea "x"
type textarea "thank y"
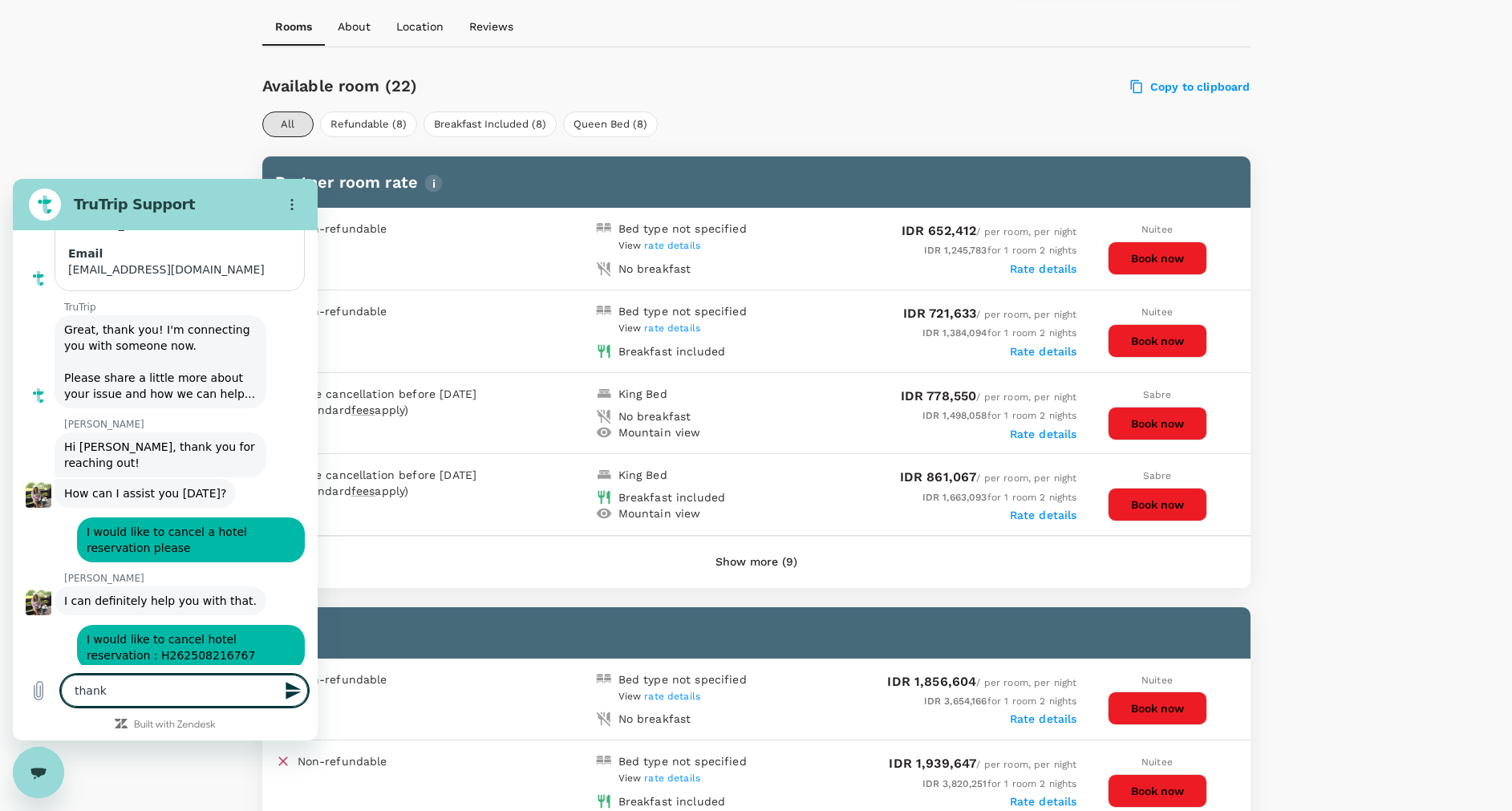
type textarea "x"
type textarea "thank yo"
type textarea "x"
type textarea "thank you"
type textarea "x"
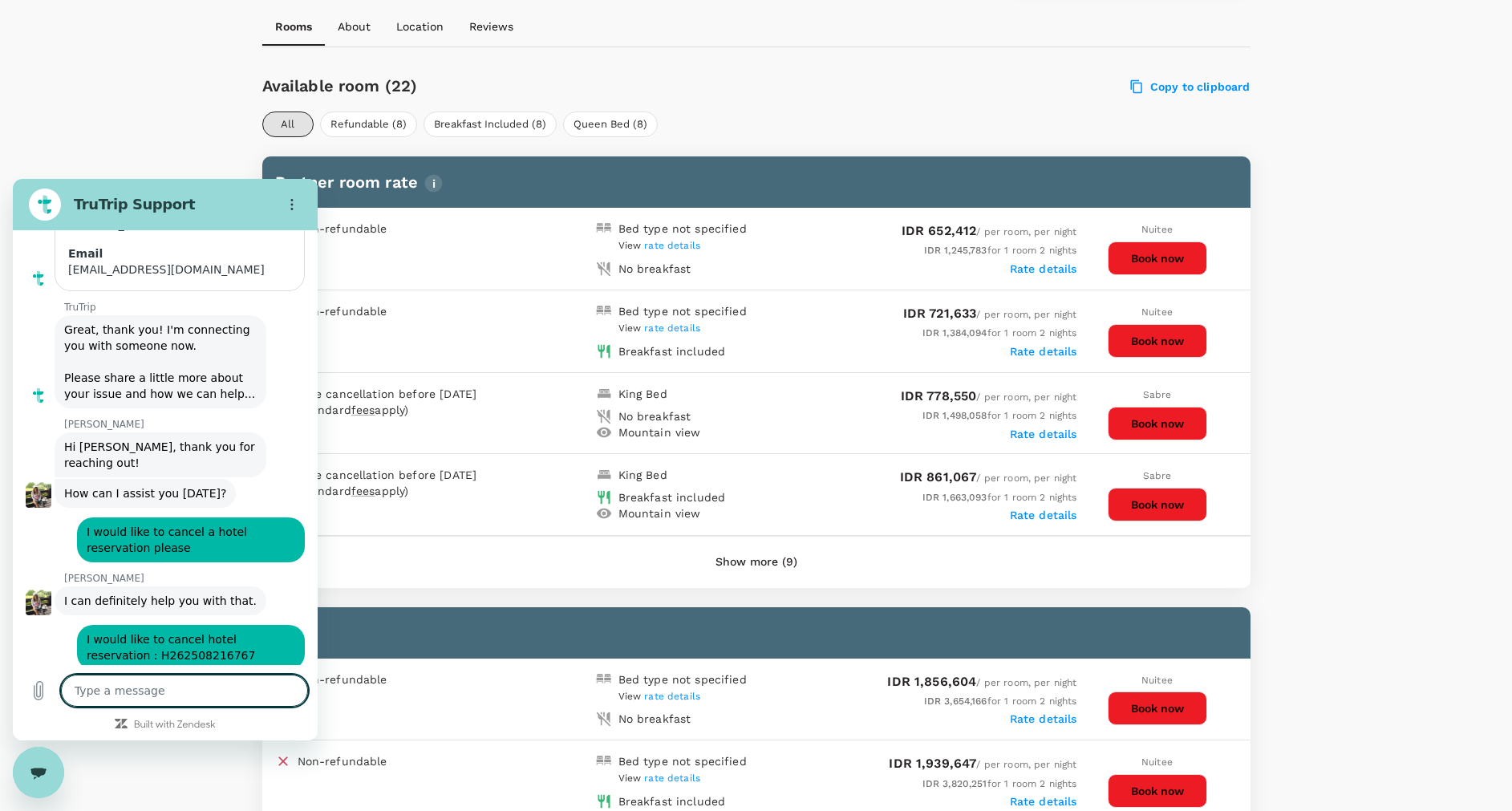
click at [40, 776] on icon "Close messaging window" at bounding box center [37, 771] width 16 height 8
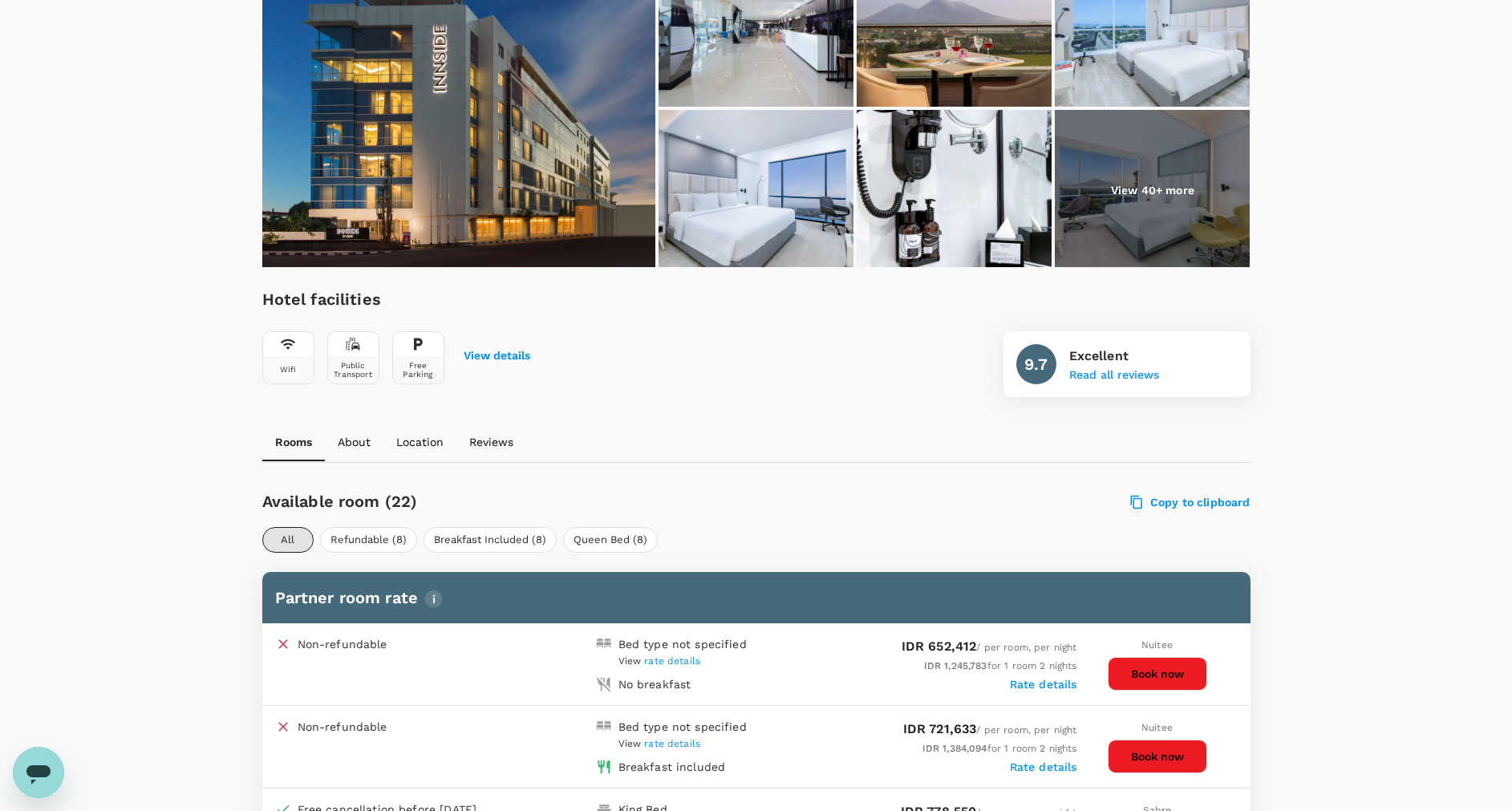
scroll to position [602, 0]
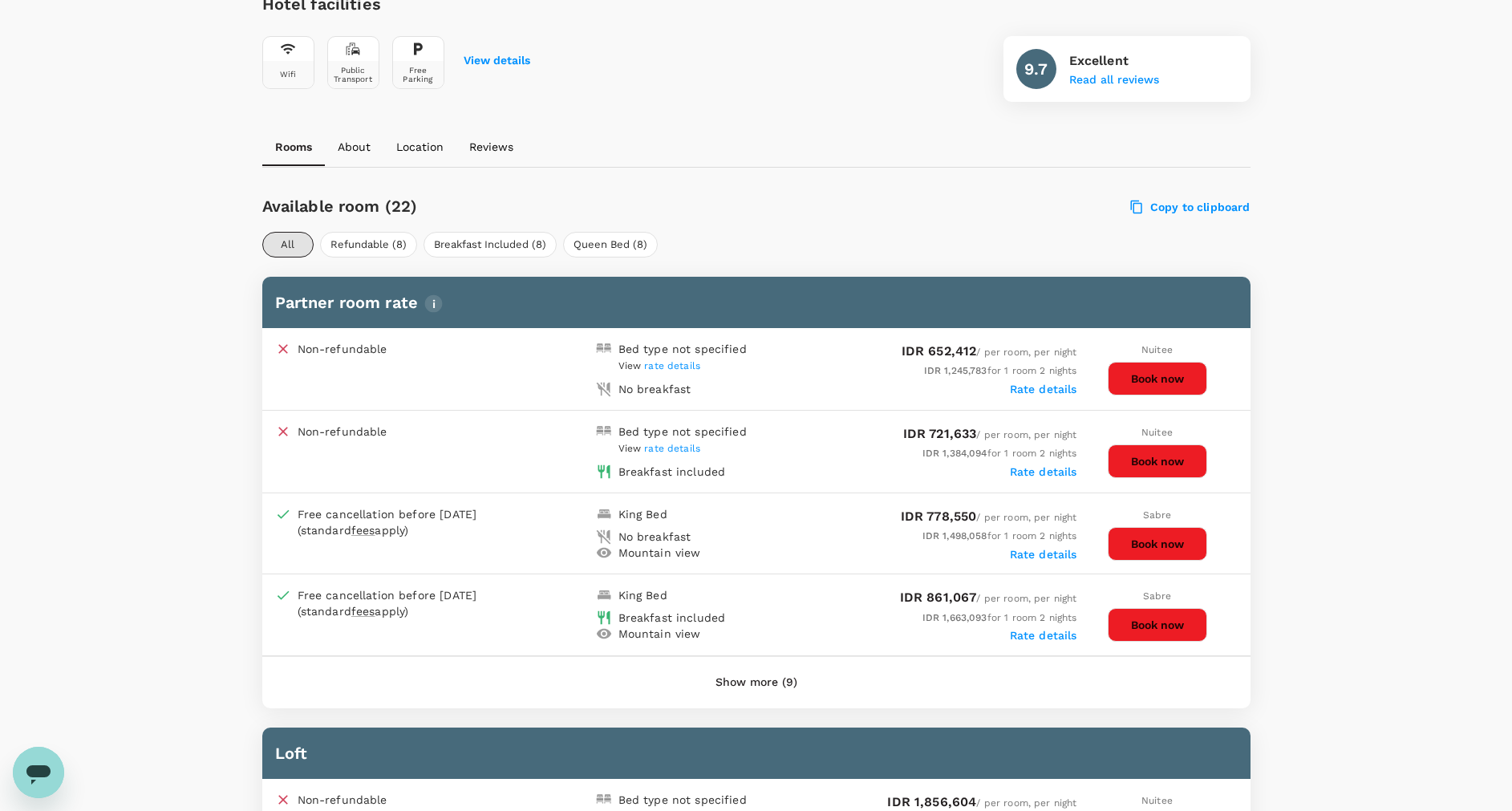
click at [1159, 628] on button "Book now" at bounding box center [1157, 625] width 99 height 34
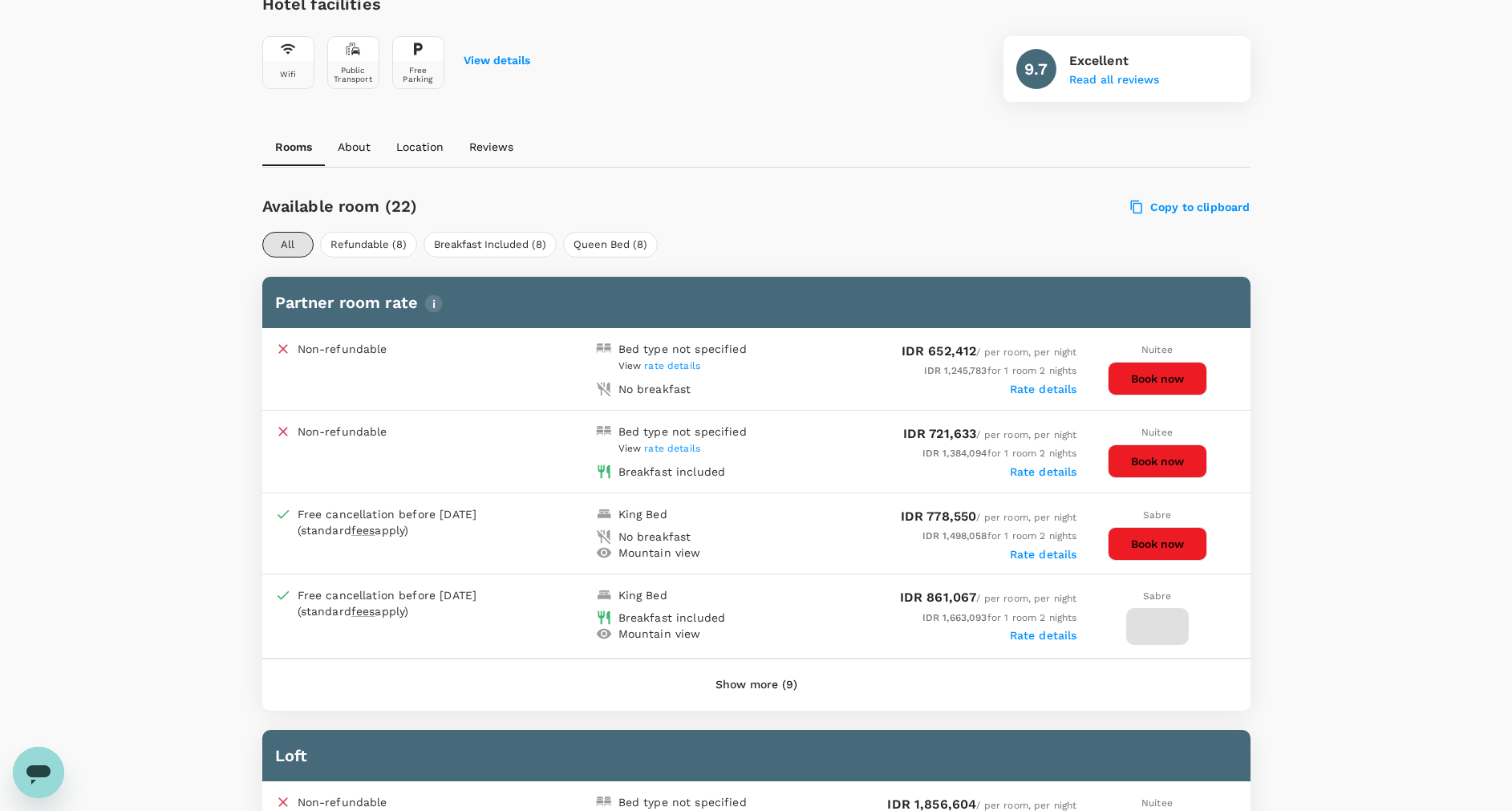
click at [765, 690] on button "Show more (9)" at bounding box center [756, 685] width 126 height 39
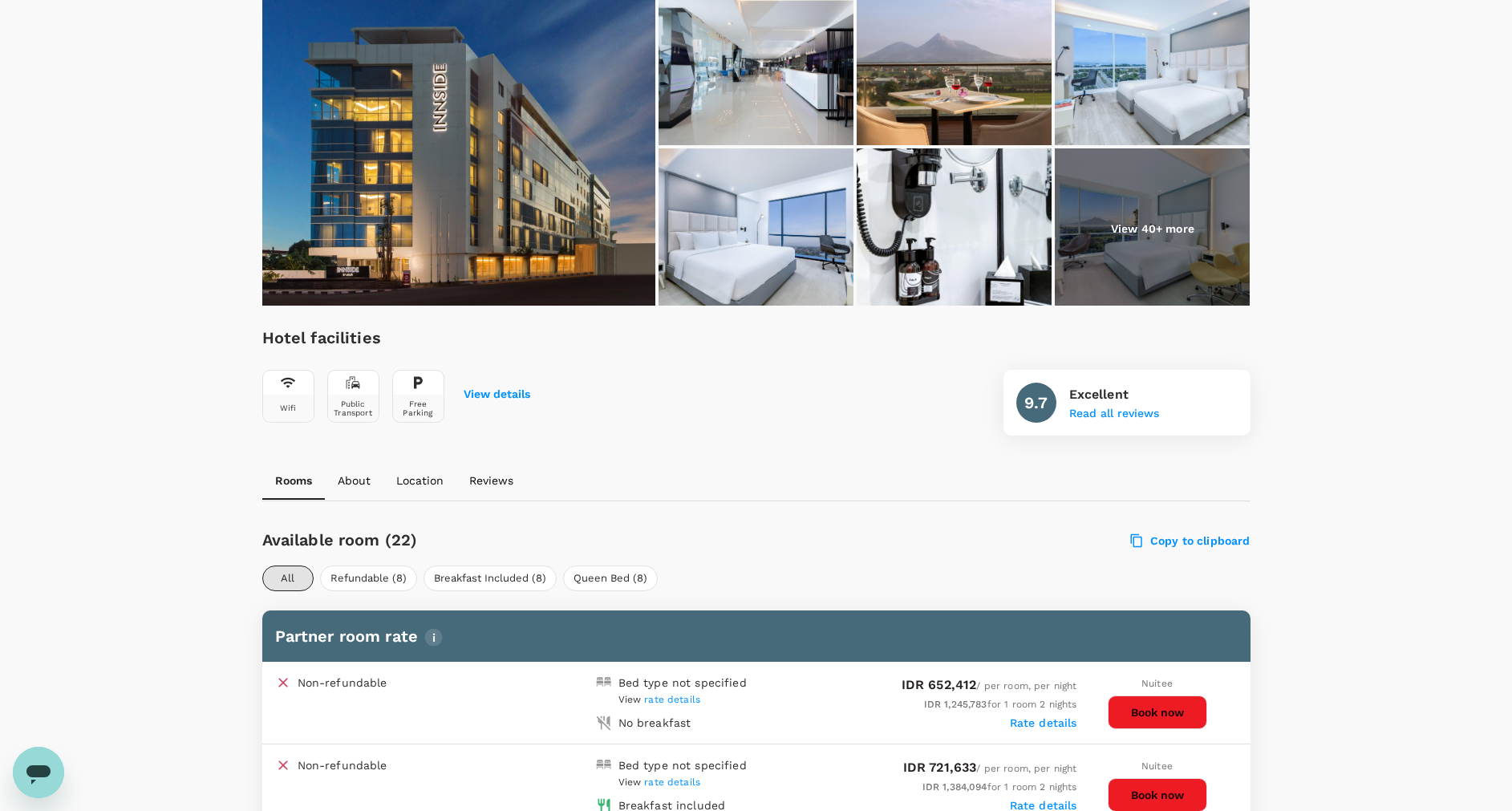
scroll to position [602, 0]
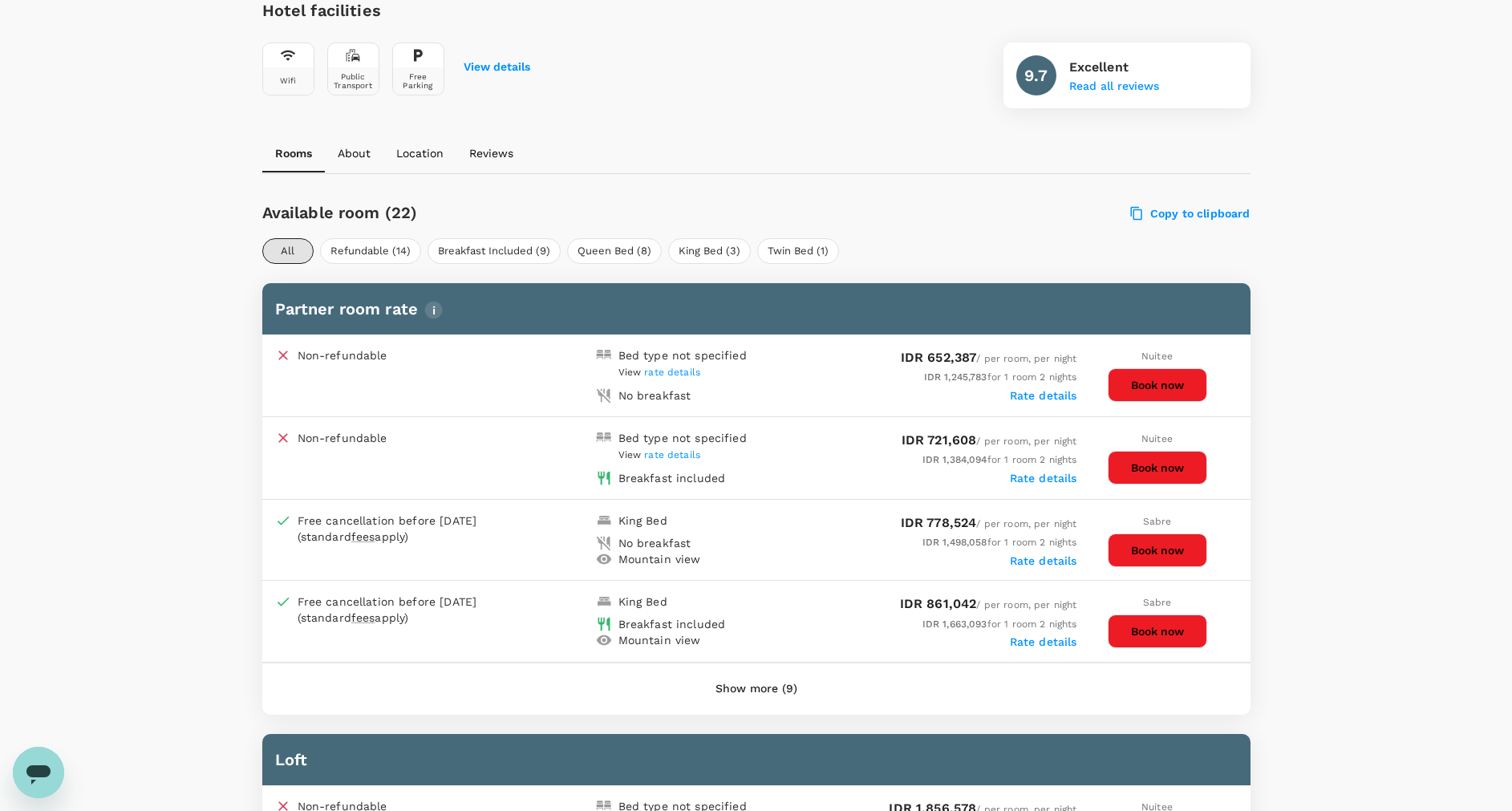
click at [743, 690] on button "Show more (9)" at bounding box center [756, 688] width 126 height 39
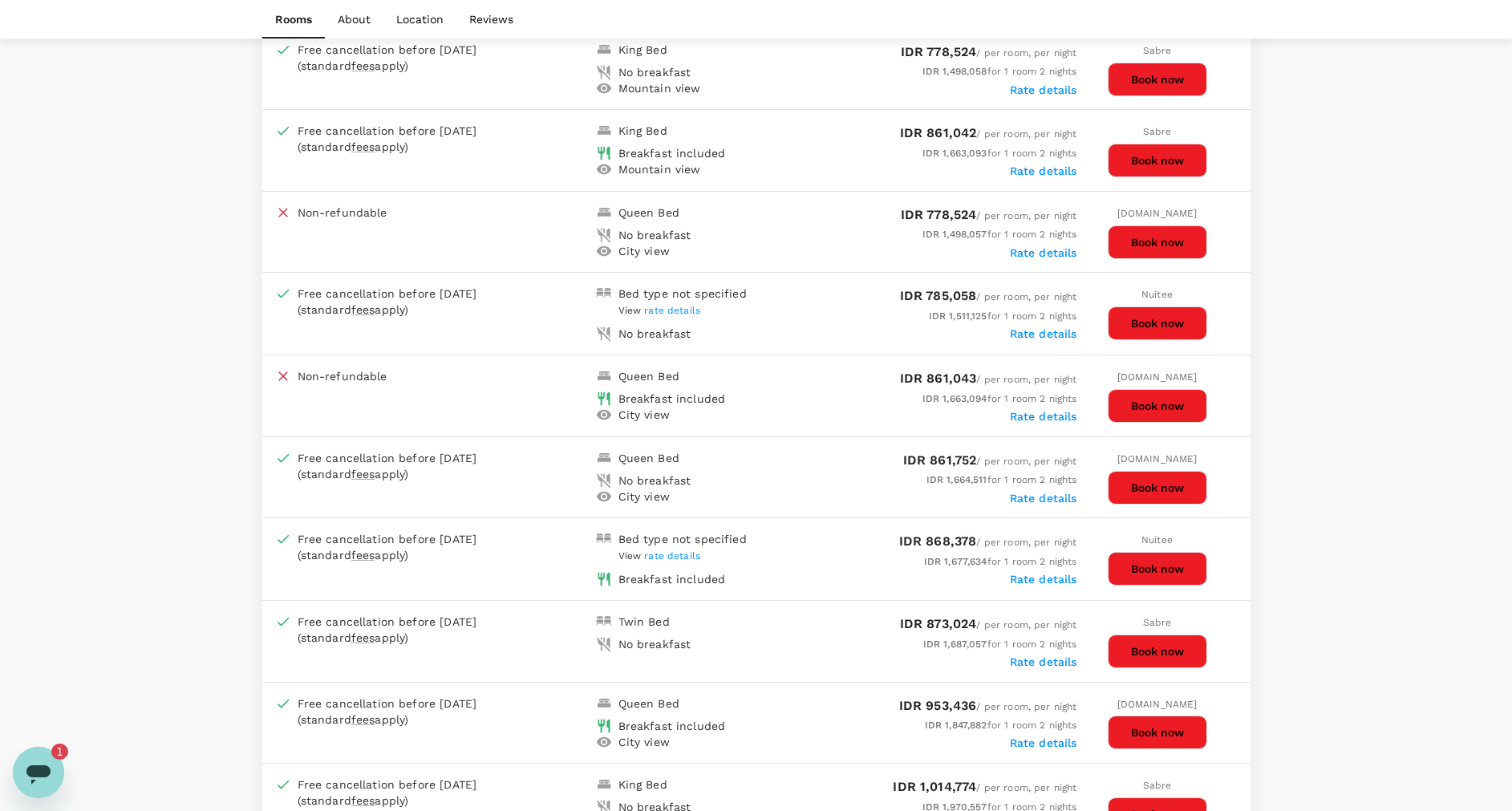
scroll to position [1197, 0]
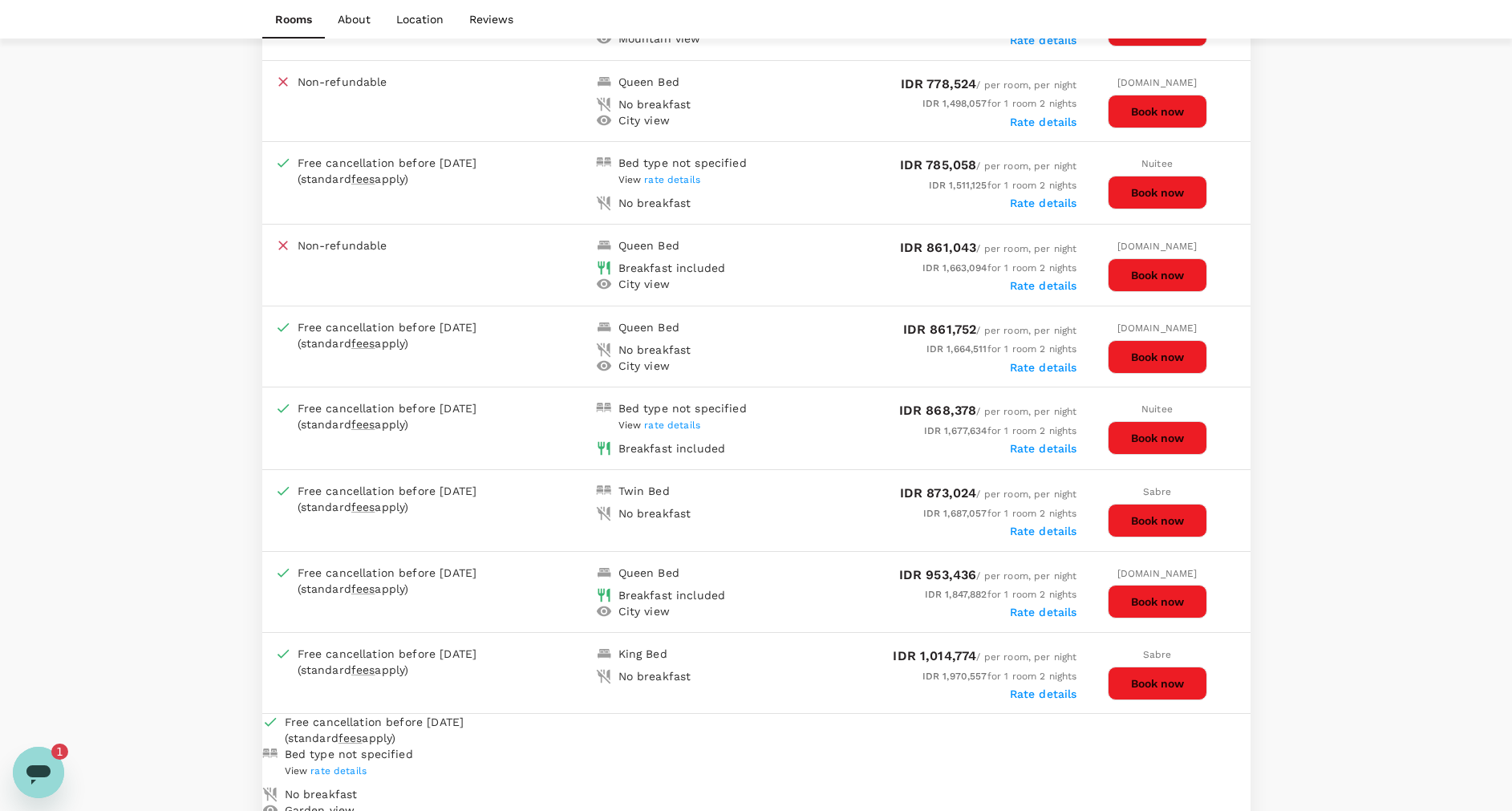
click at [41, 781] on icon "Open messaging window, 1 unread message" at bounding box center [39, 772] width 29 height 29
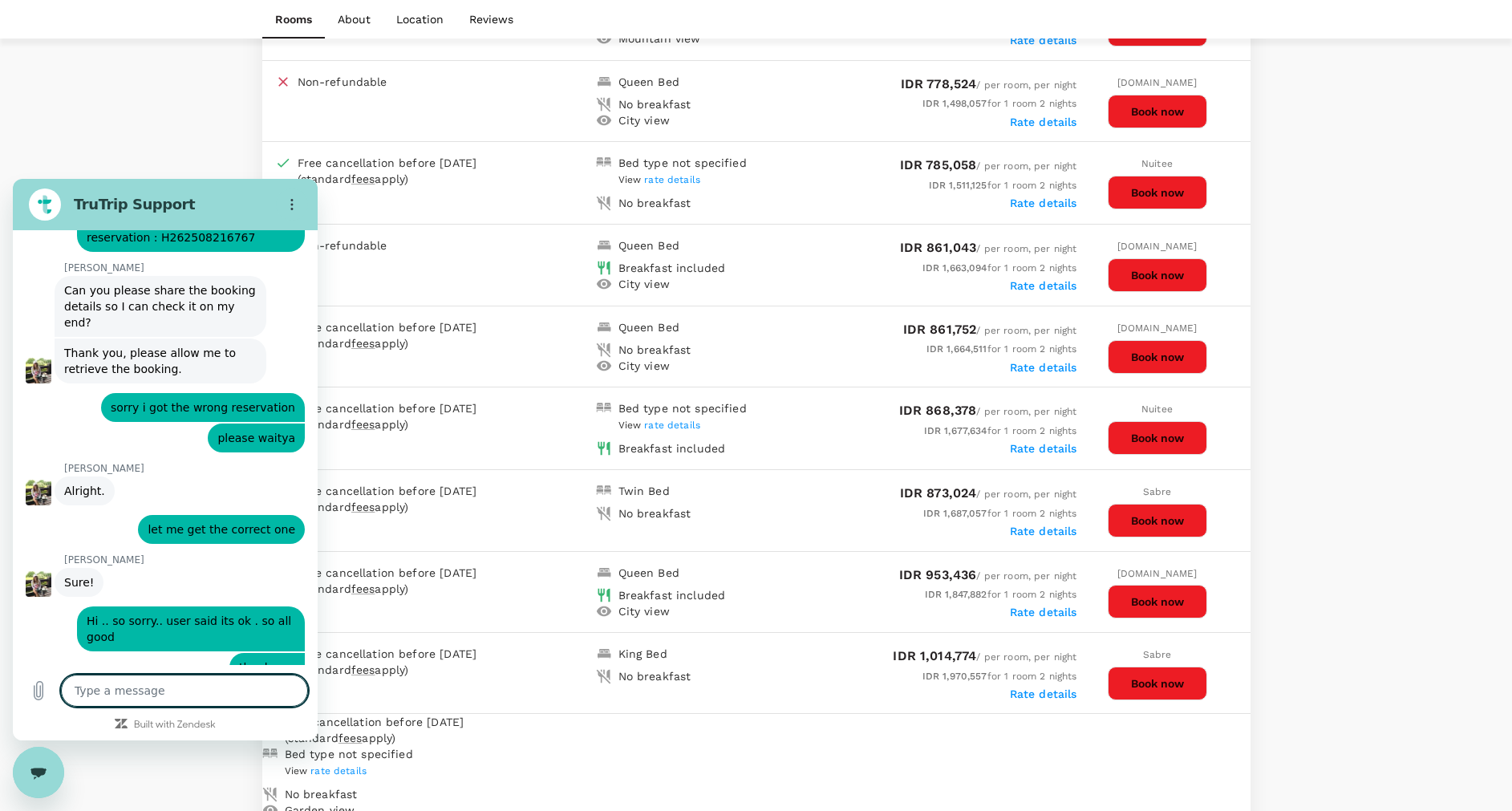
scroll to position [755, 0]
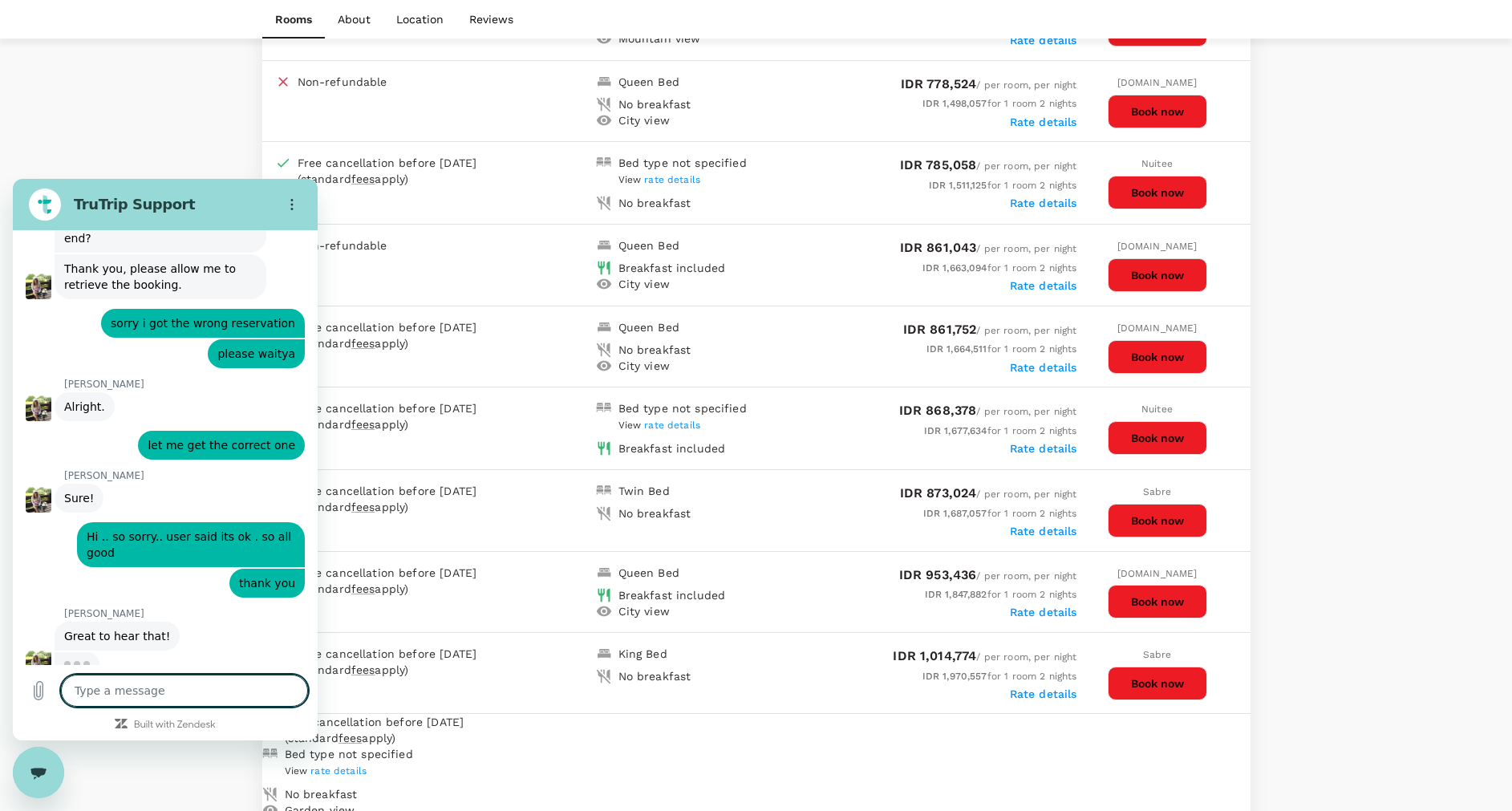
type textarea "x"
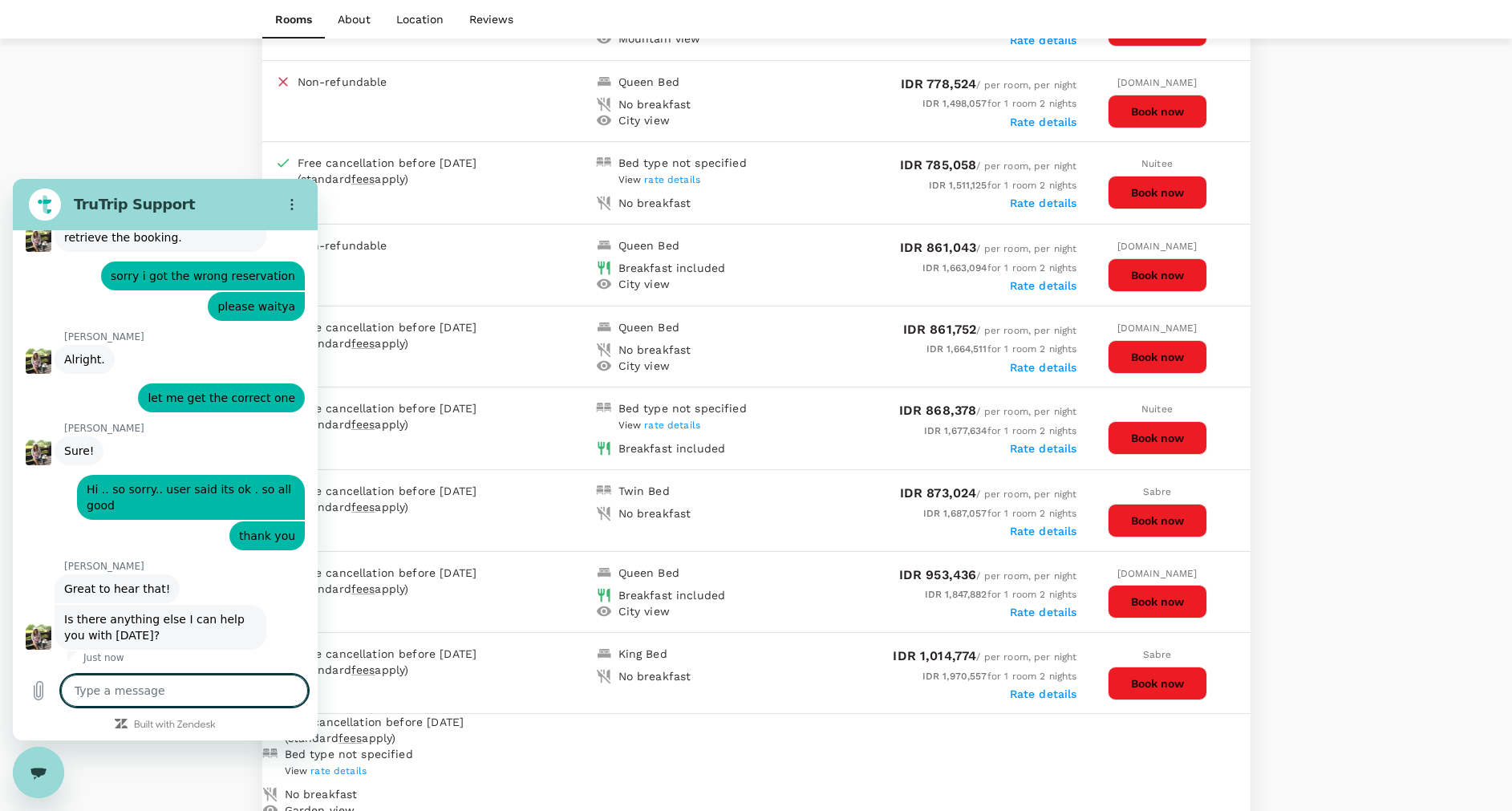
scroll to position [793, 0]
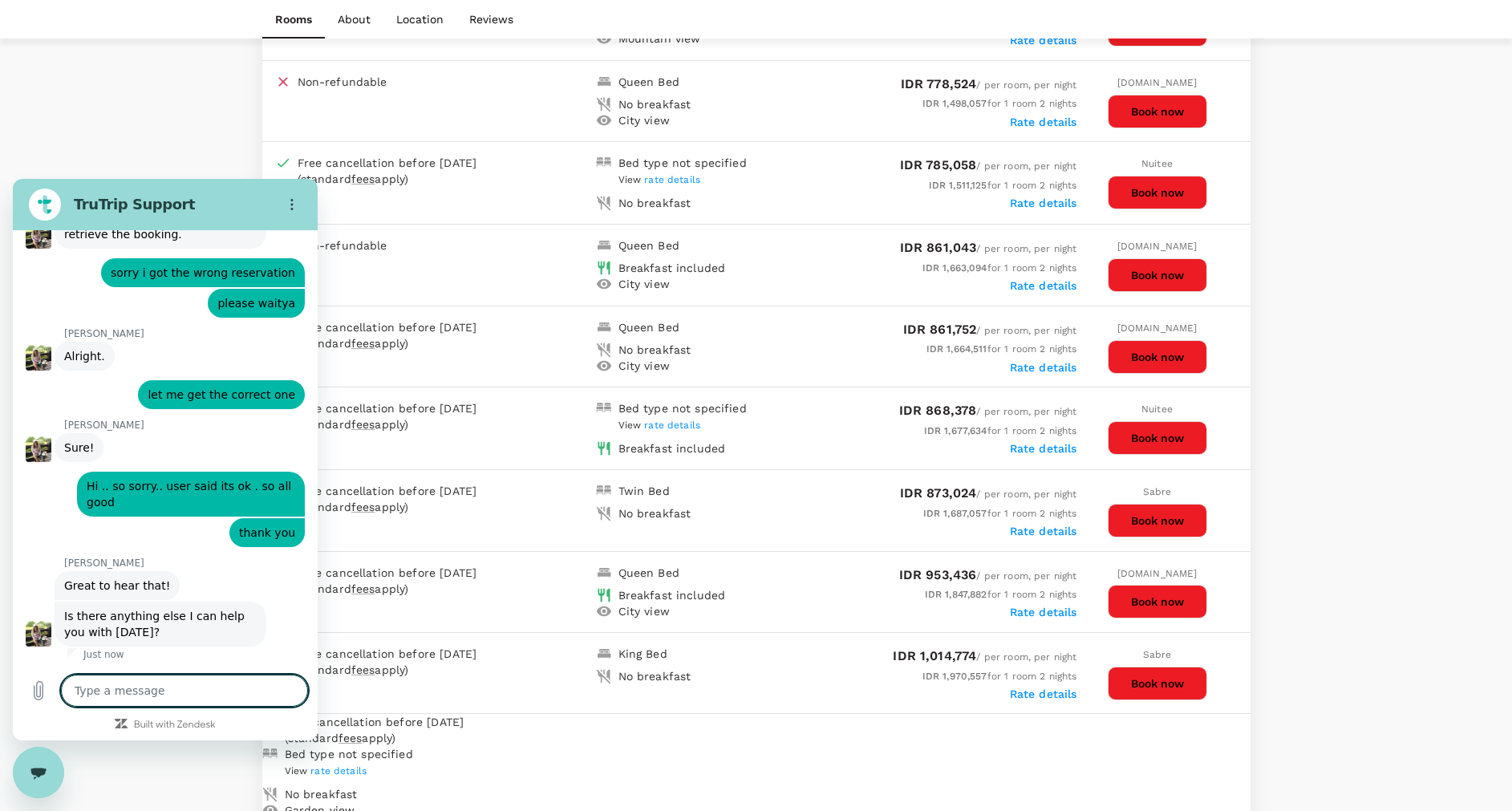
type textarea "t"
type textarea "x"
type textarea "th"
type textarea "x"
type textarea "tha"
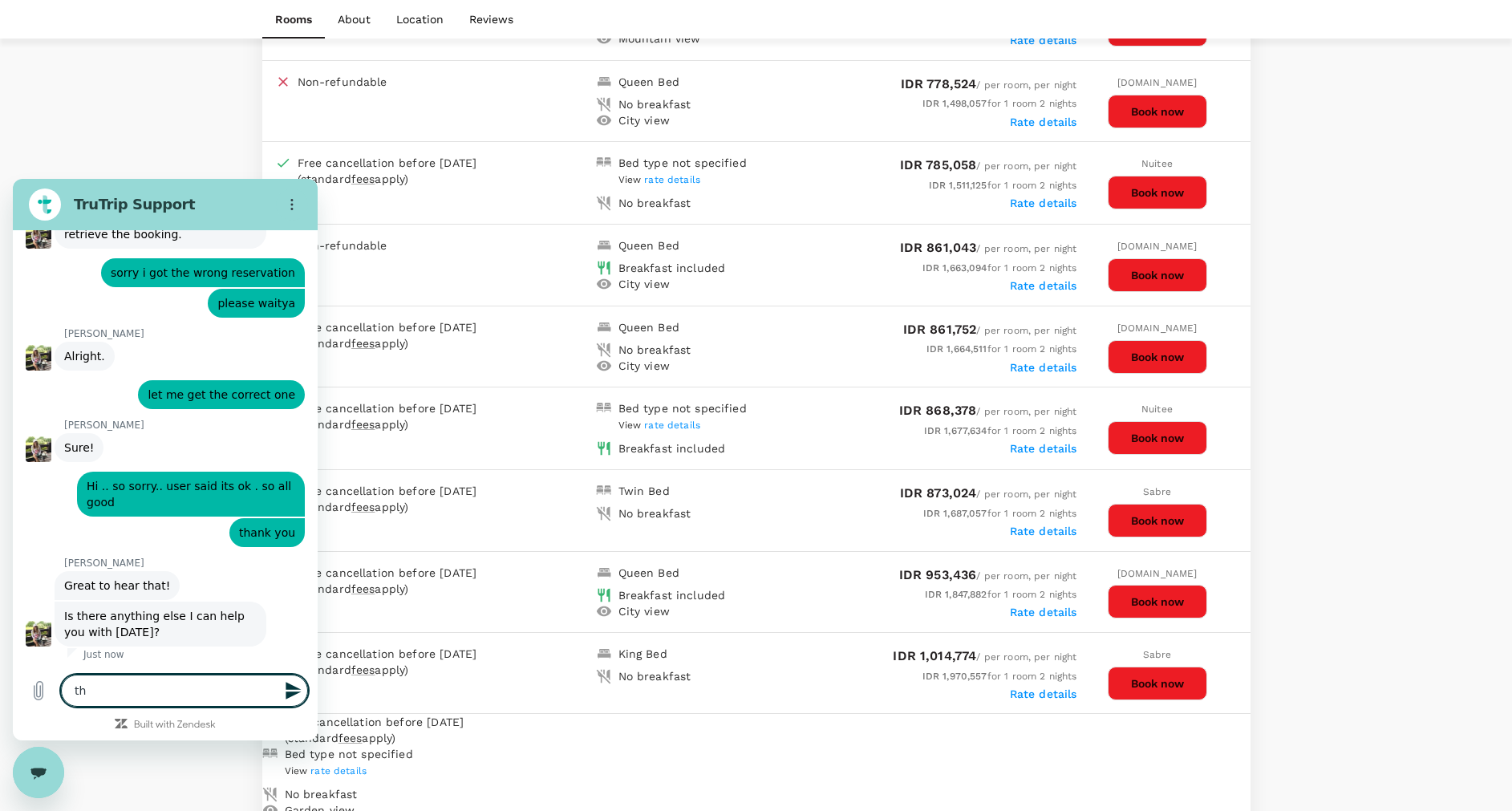
type textarea "x"
type textarea "than"
type textarea "x"
type textarea "thank"
type textarea "x"
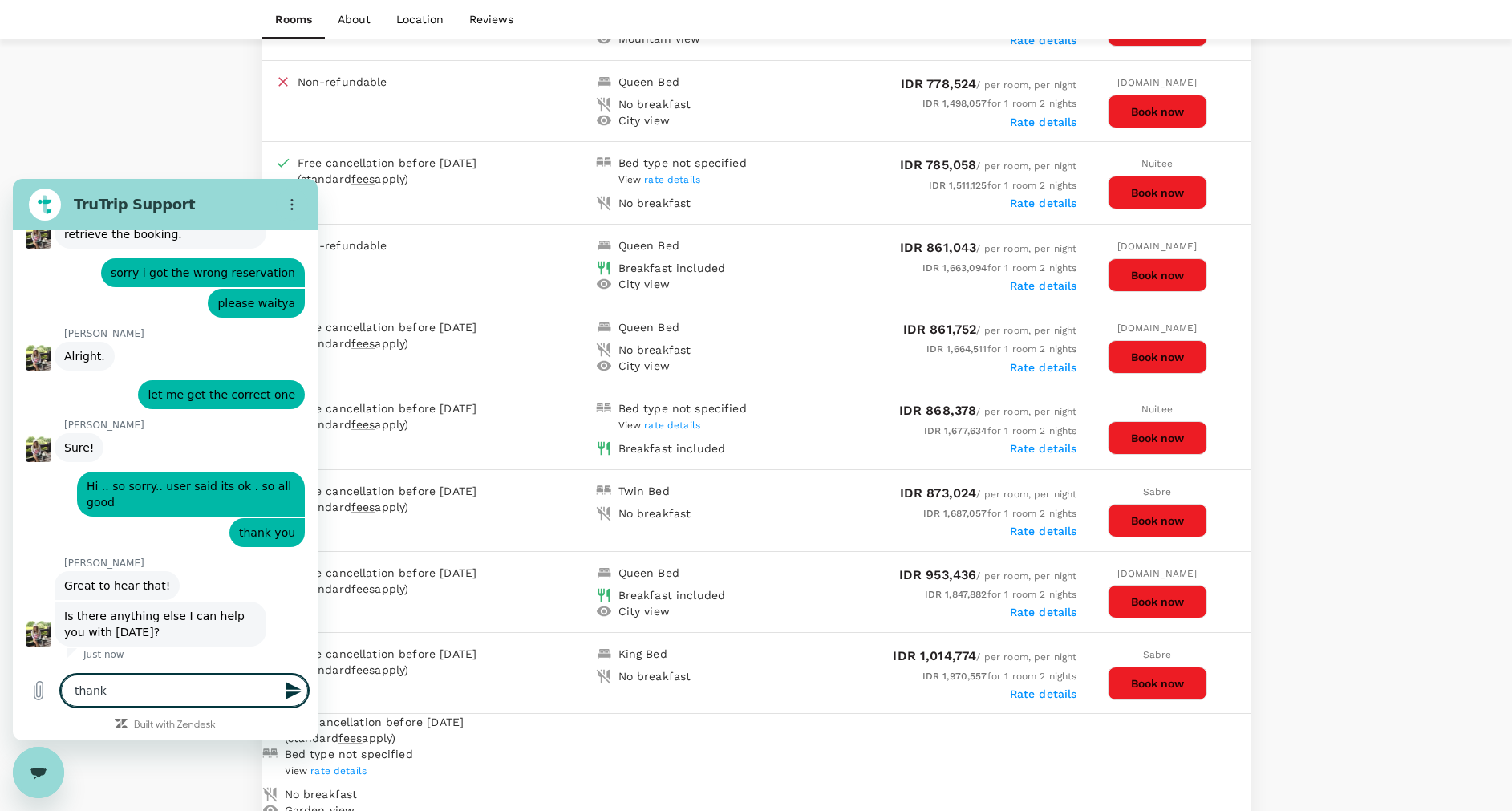
type textarea "thank"
type textarea "x"
type textarea "thank"
type textarea "x"
type textarea "than"
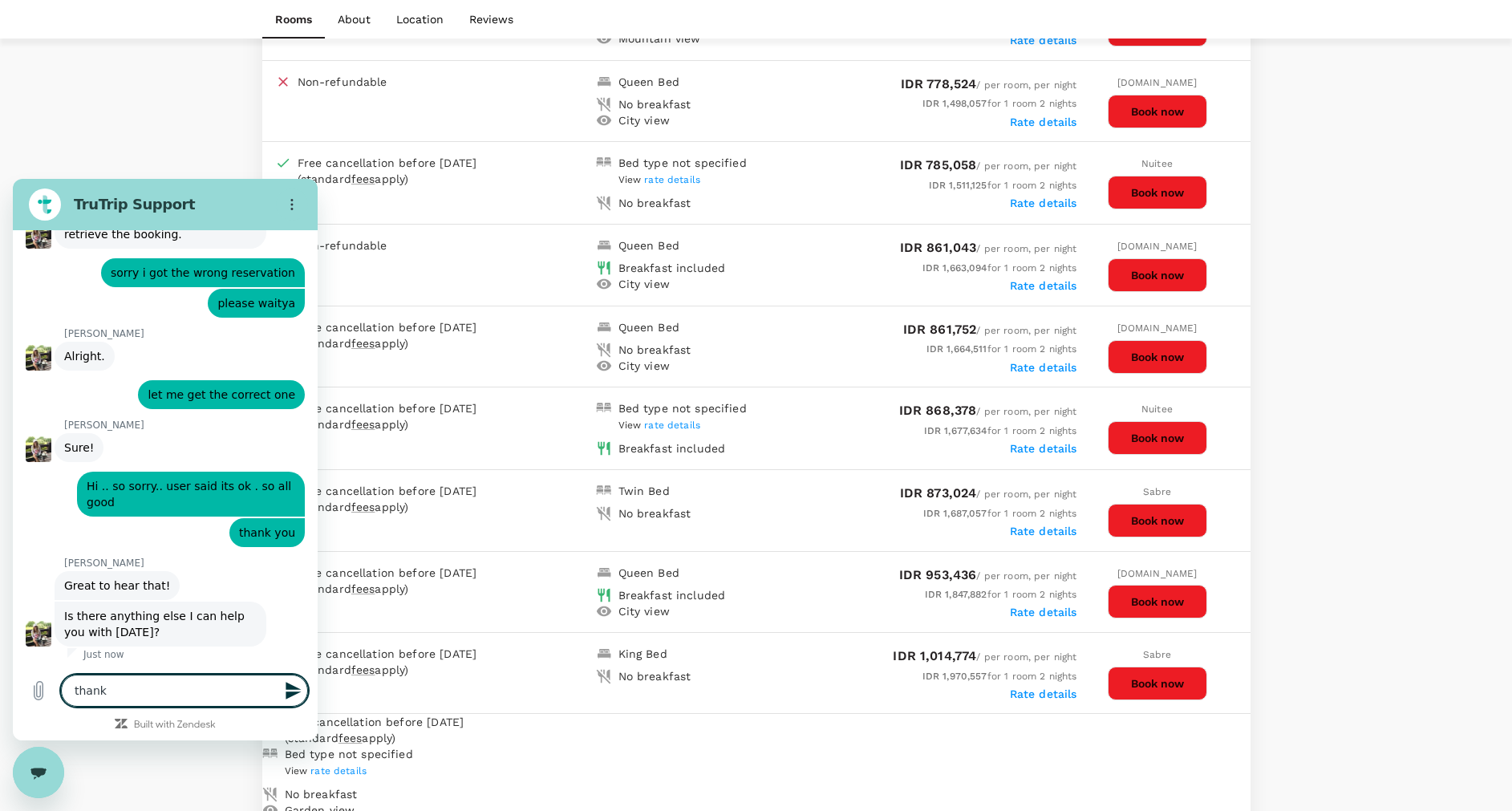
type textarea "x"
type textarea "tha"
type textarea "x"
type textarea "th"
type textarea "x"
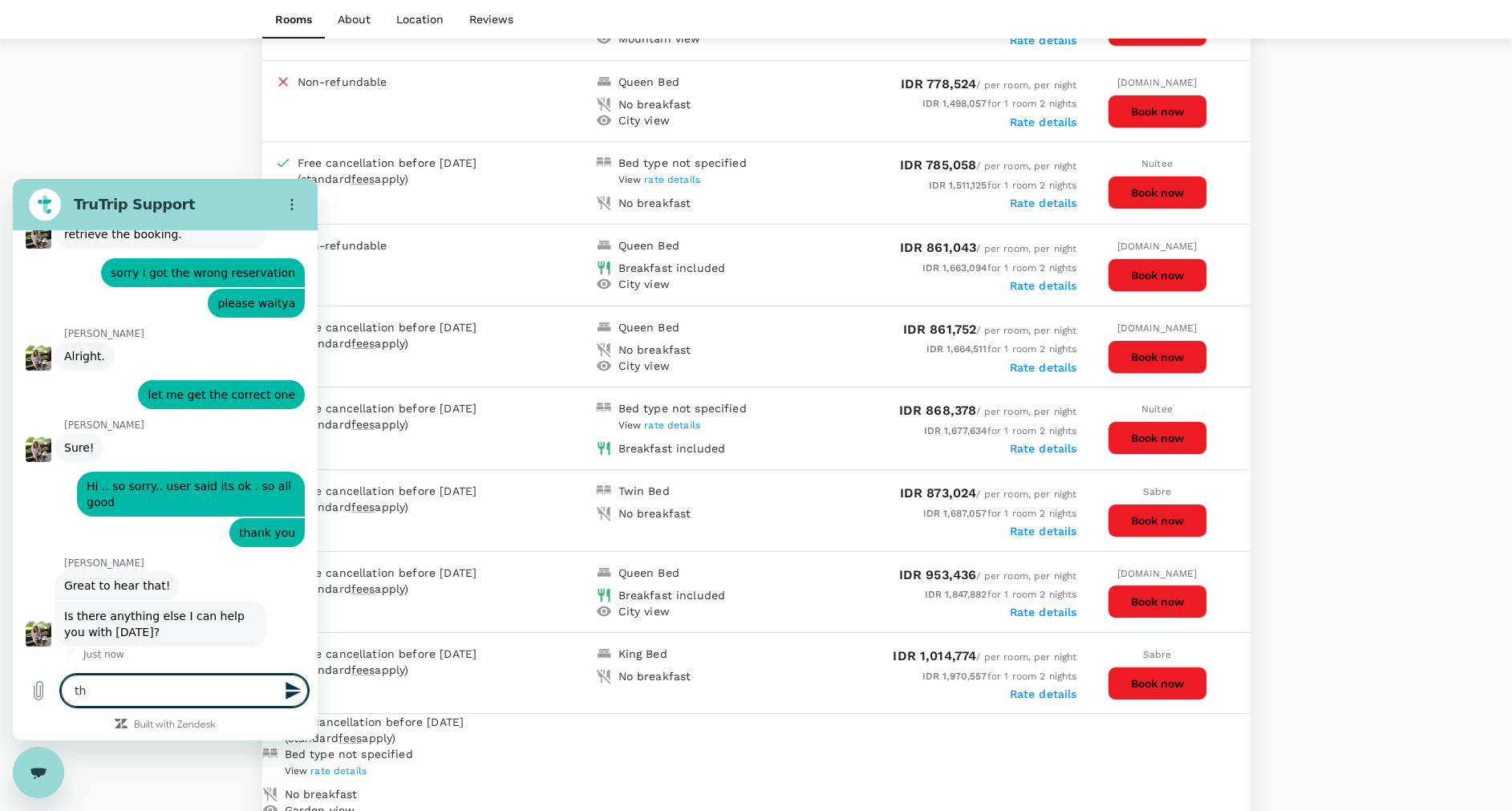
type textarea "t"
type textarea "x"
type textarea "t"
type textarea "x"
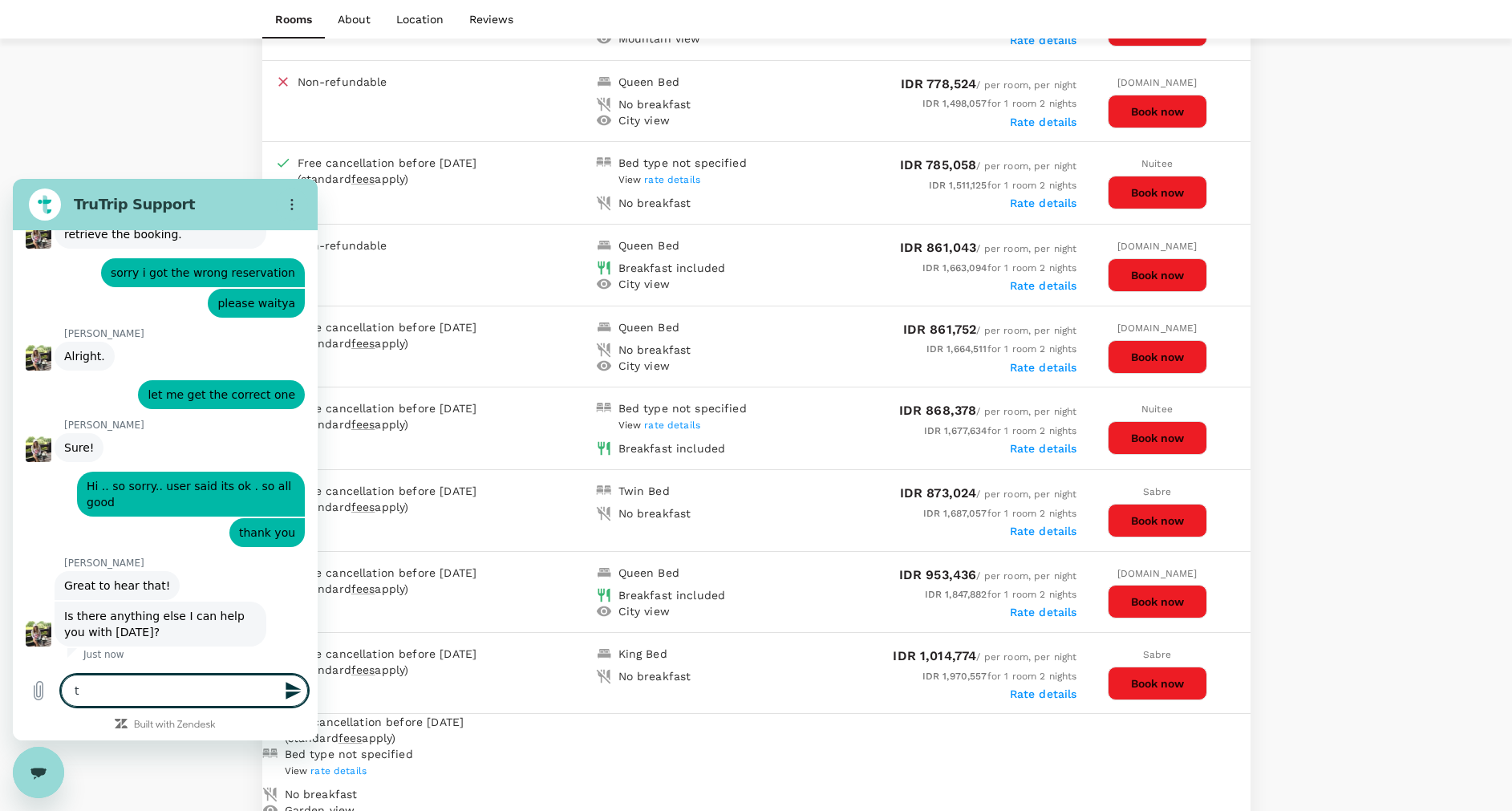
type textarea "th"
type textarea "x"
type textarea "tha"
type textarea "x"
type textarea "that"
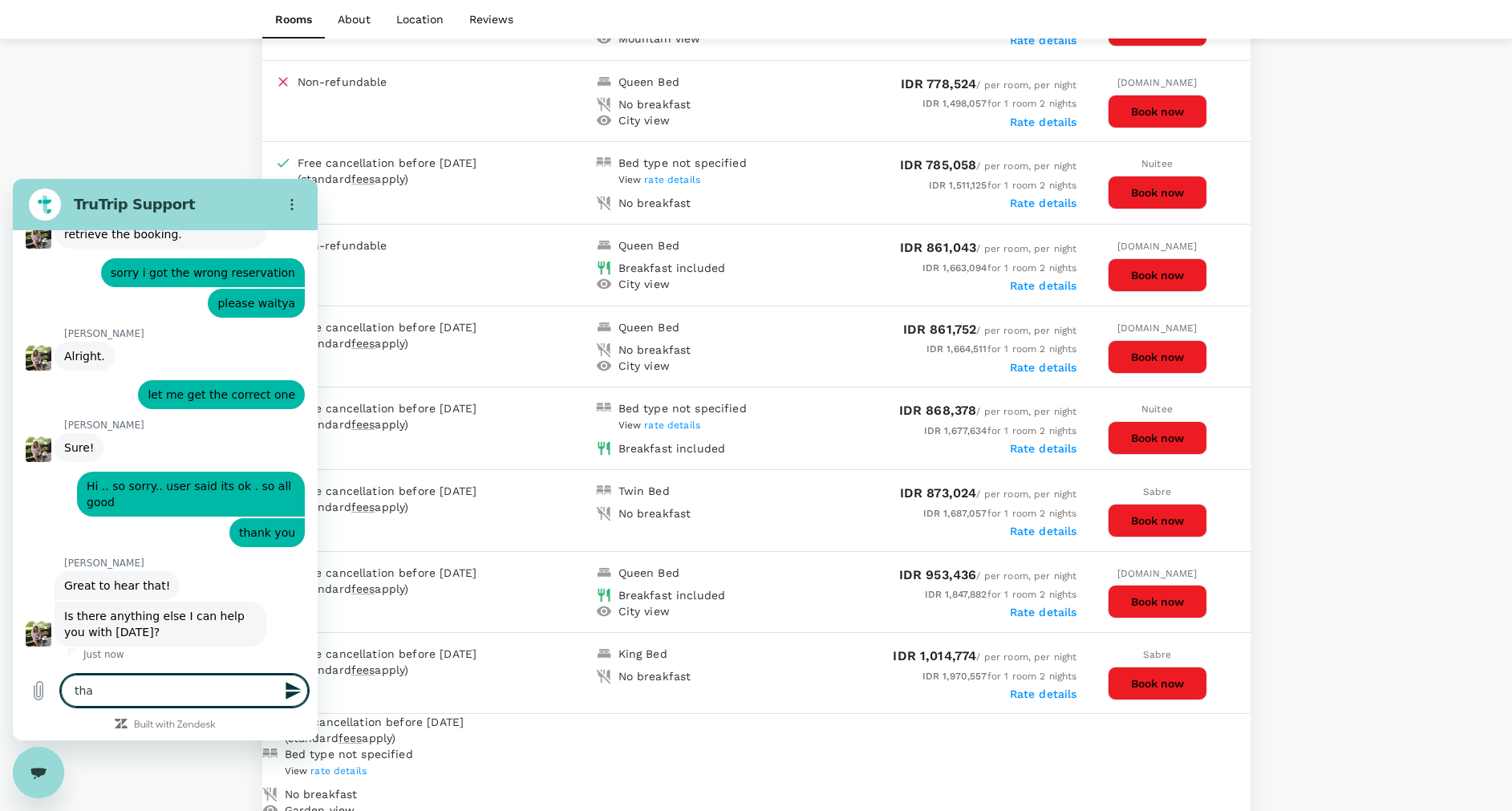
type textarea "x"
type textarea "that"
type textarea "x"
type textarea "that w"
type textarea "x"
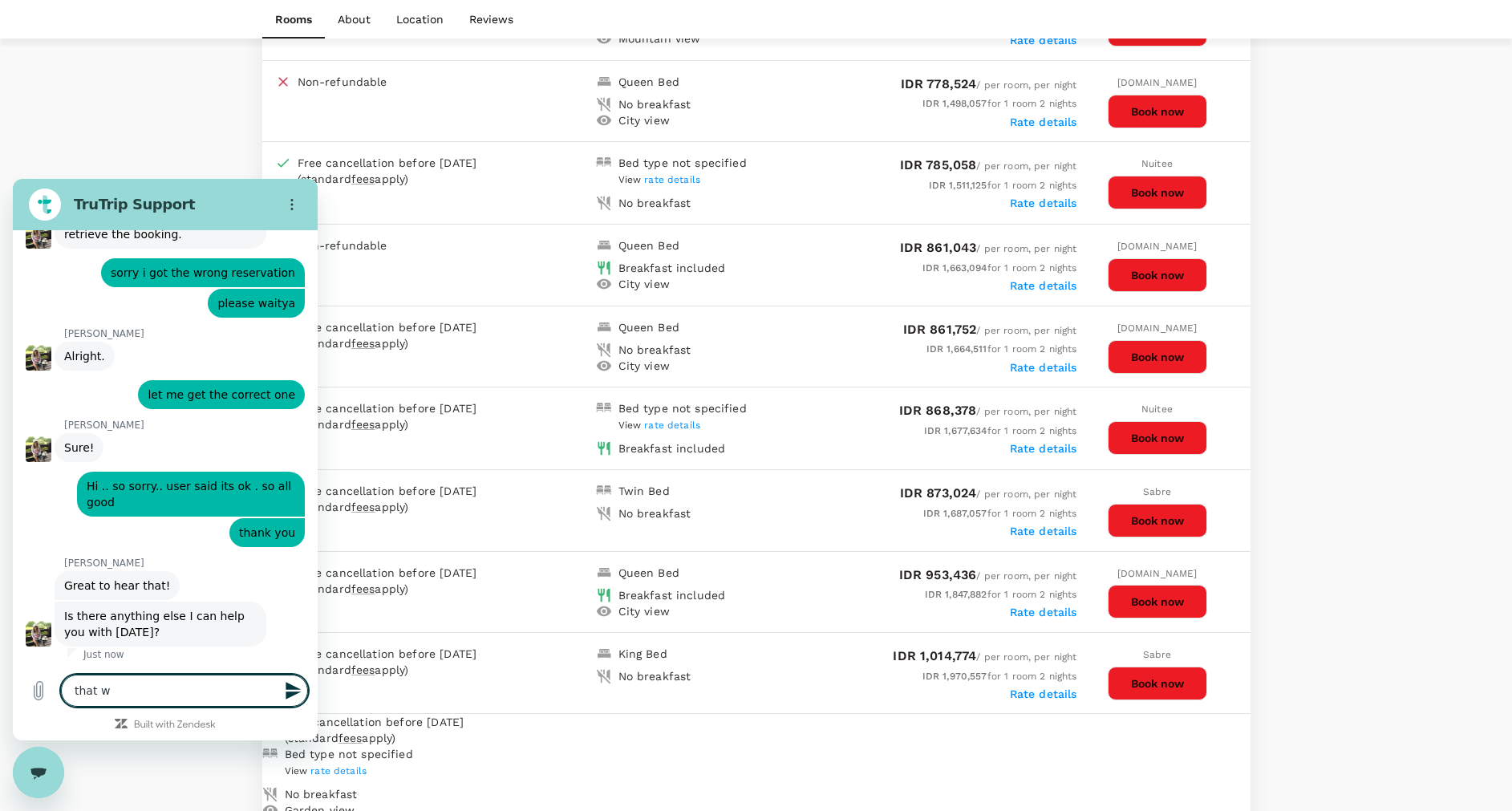
type textarea "that wi"
type textarea "x"
type textarea "that wil"
type textarea "x"
type textarea "that will"
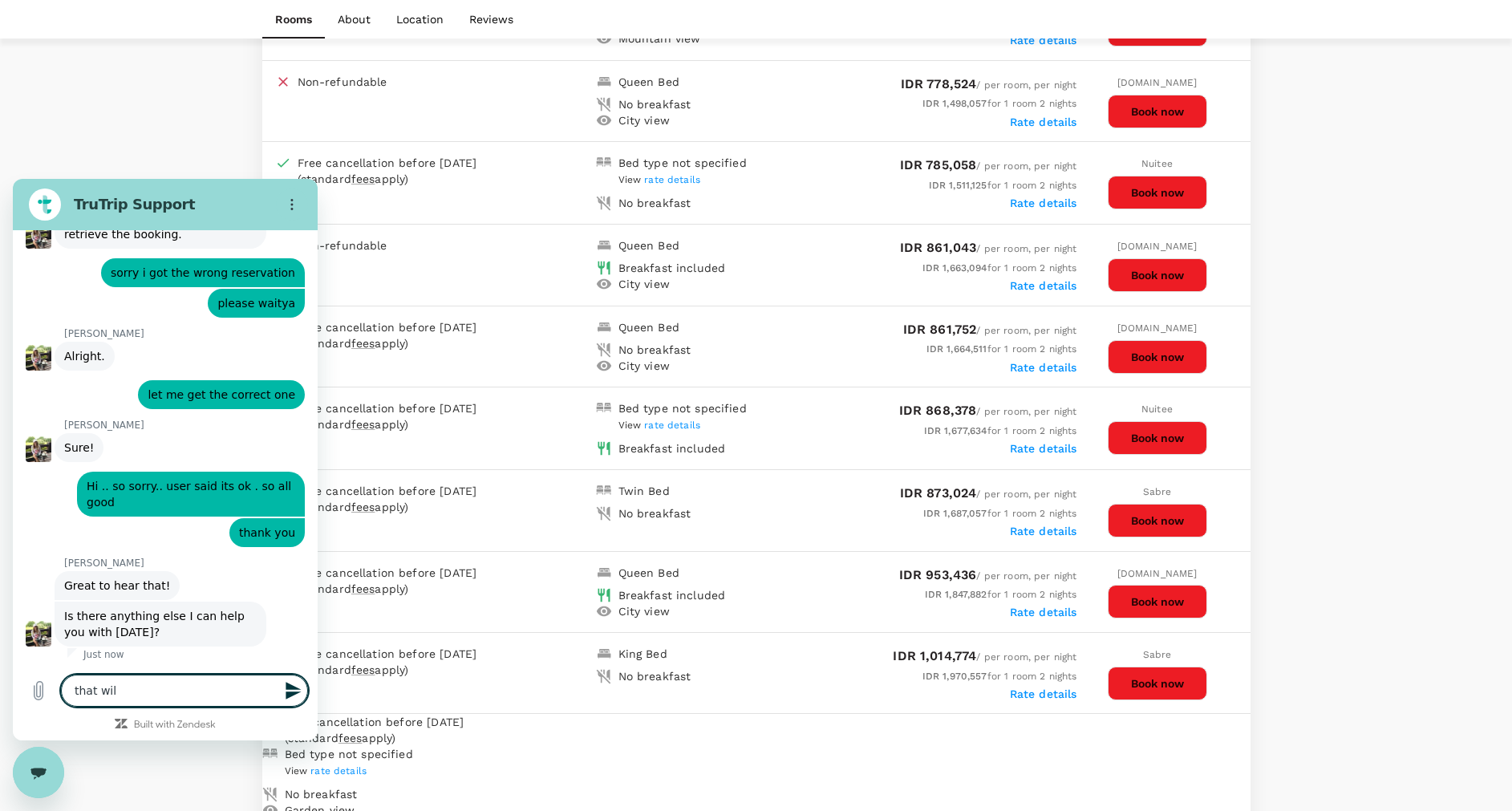
type textarea "x"
type textarea "that will"
type textarea "x"
type textarea "that will b"
type textarea "x"
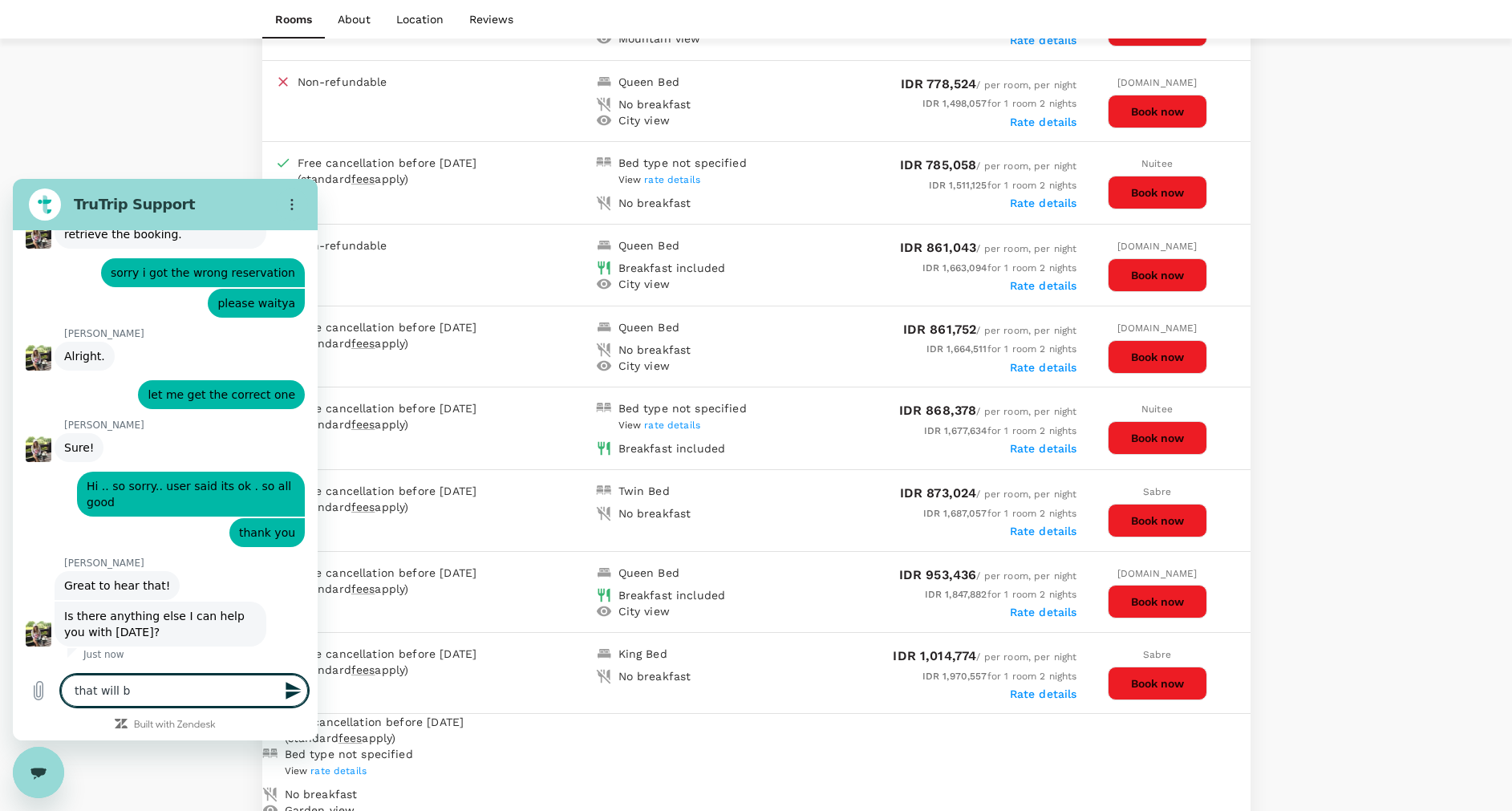
type textarea "that will be"
type textarea "x"
type textarea "that will be"
type textarea "x"
type textarea "that will be a"
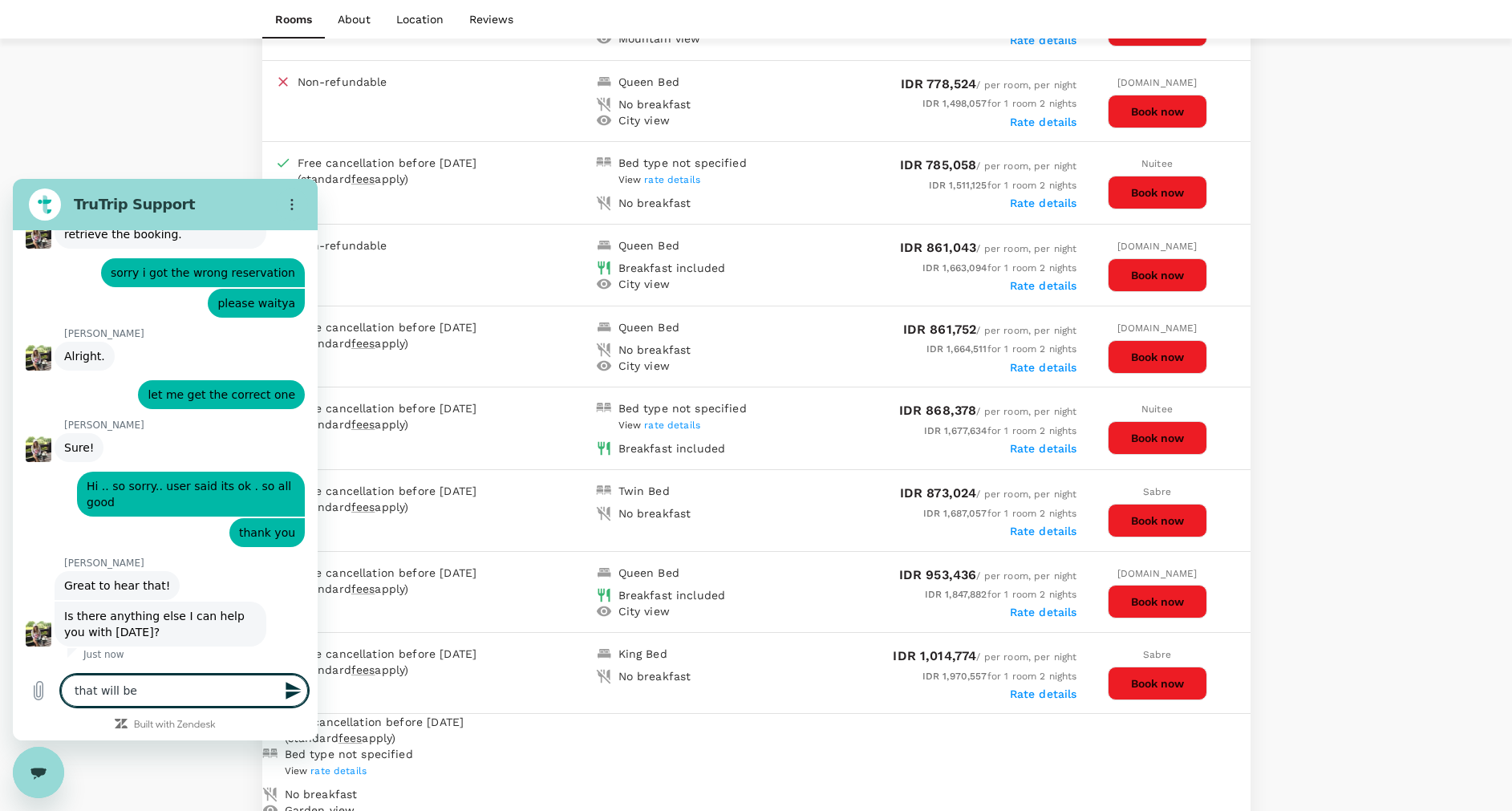
type textarea "x"
type textarea "that will be al"
type textarea "x"
type textarea "that will be all"
type textarea "x"
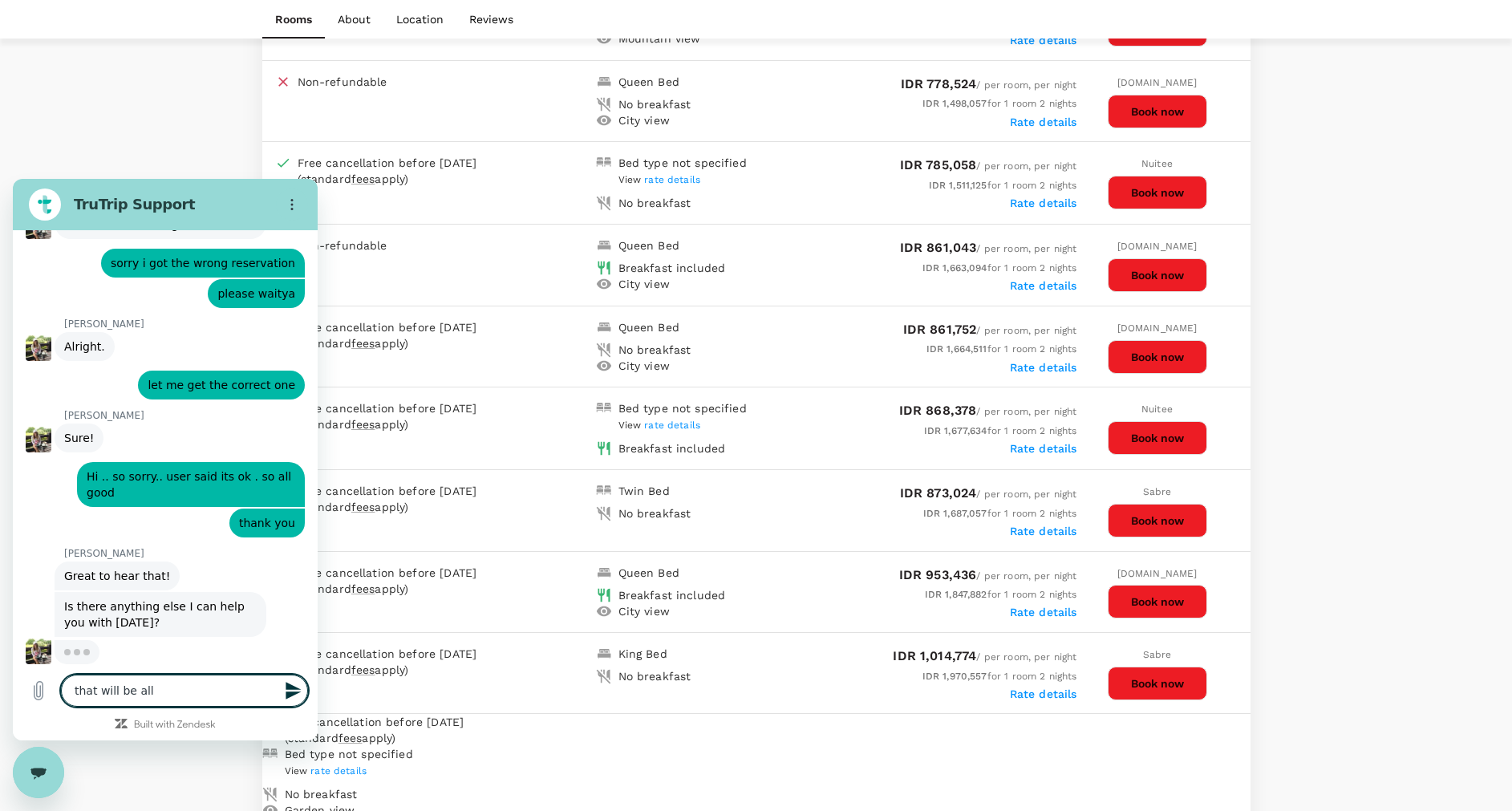
type textarea "that will be all."
type textarea "x"
type textarea "that will be all.."
type textarea "x"
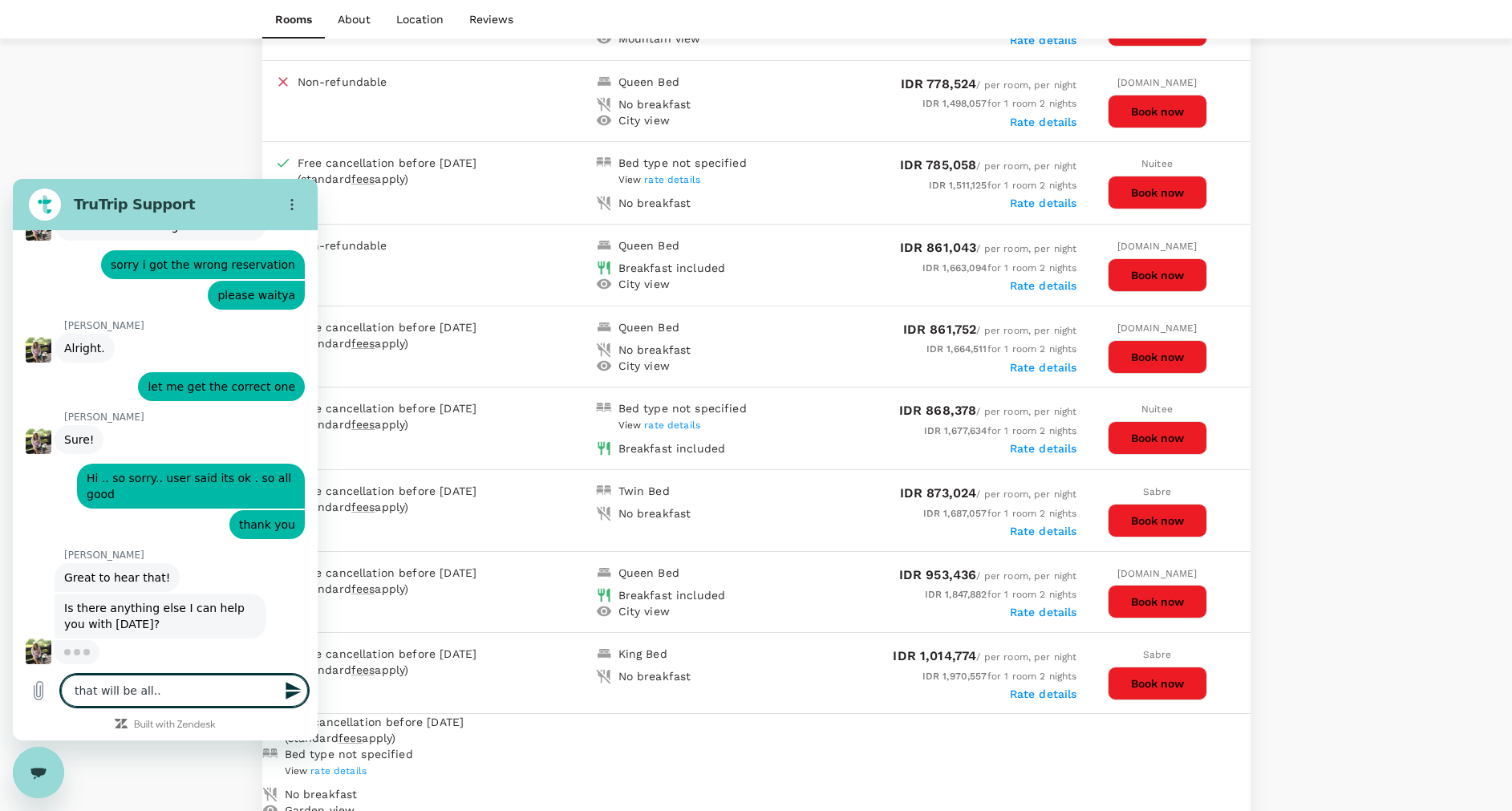
type textarea "that will be all.."
type textarea "x"
type textarea "that will be all.. t"
type textarea "x"
type textarea "that will be all.. th"
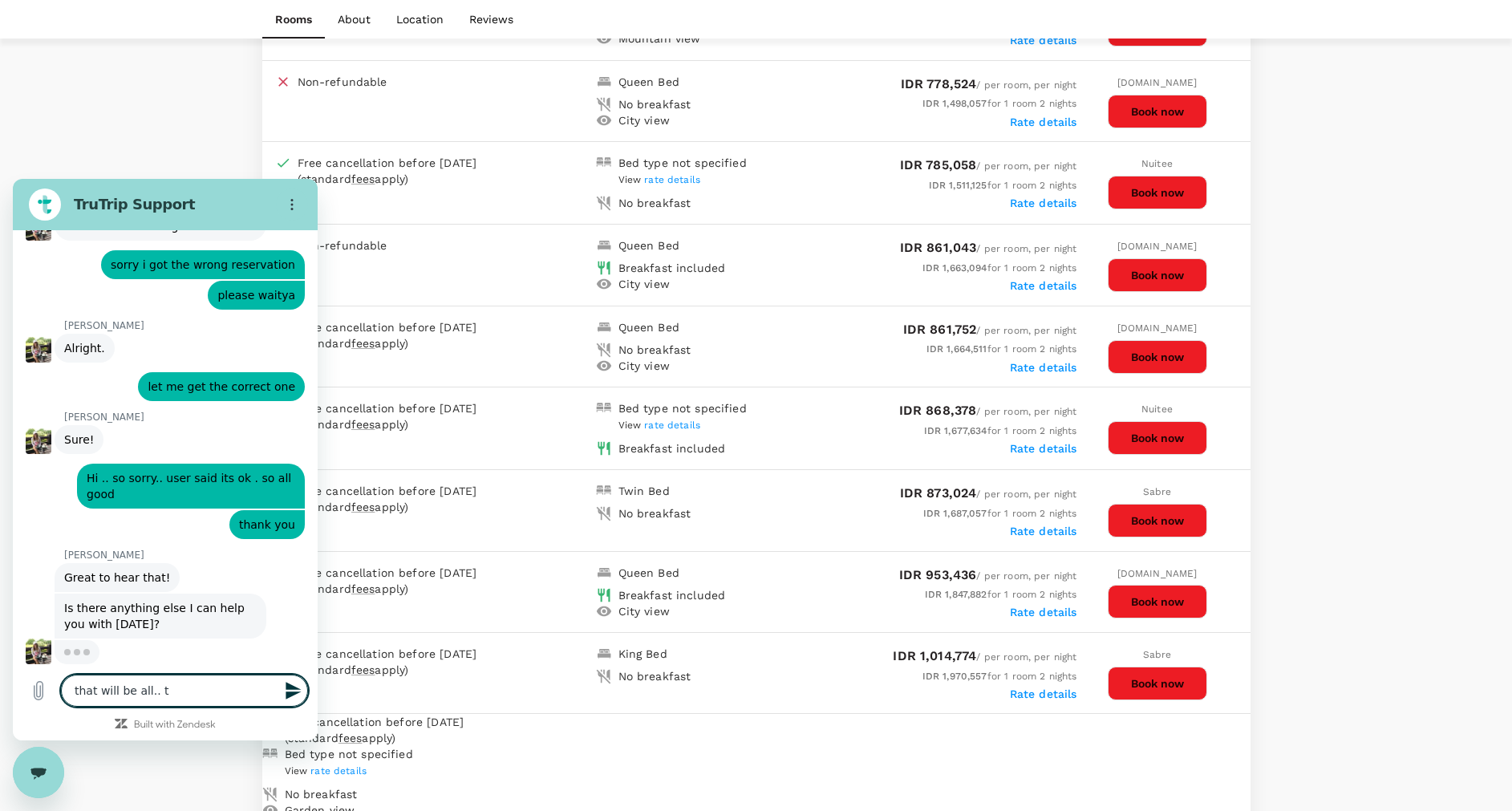
type textarea "x"
type textarea "that will be all.. tha"
type textarea "x"
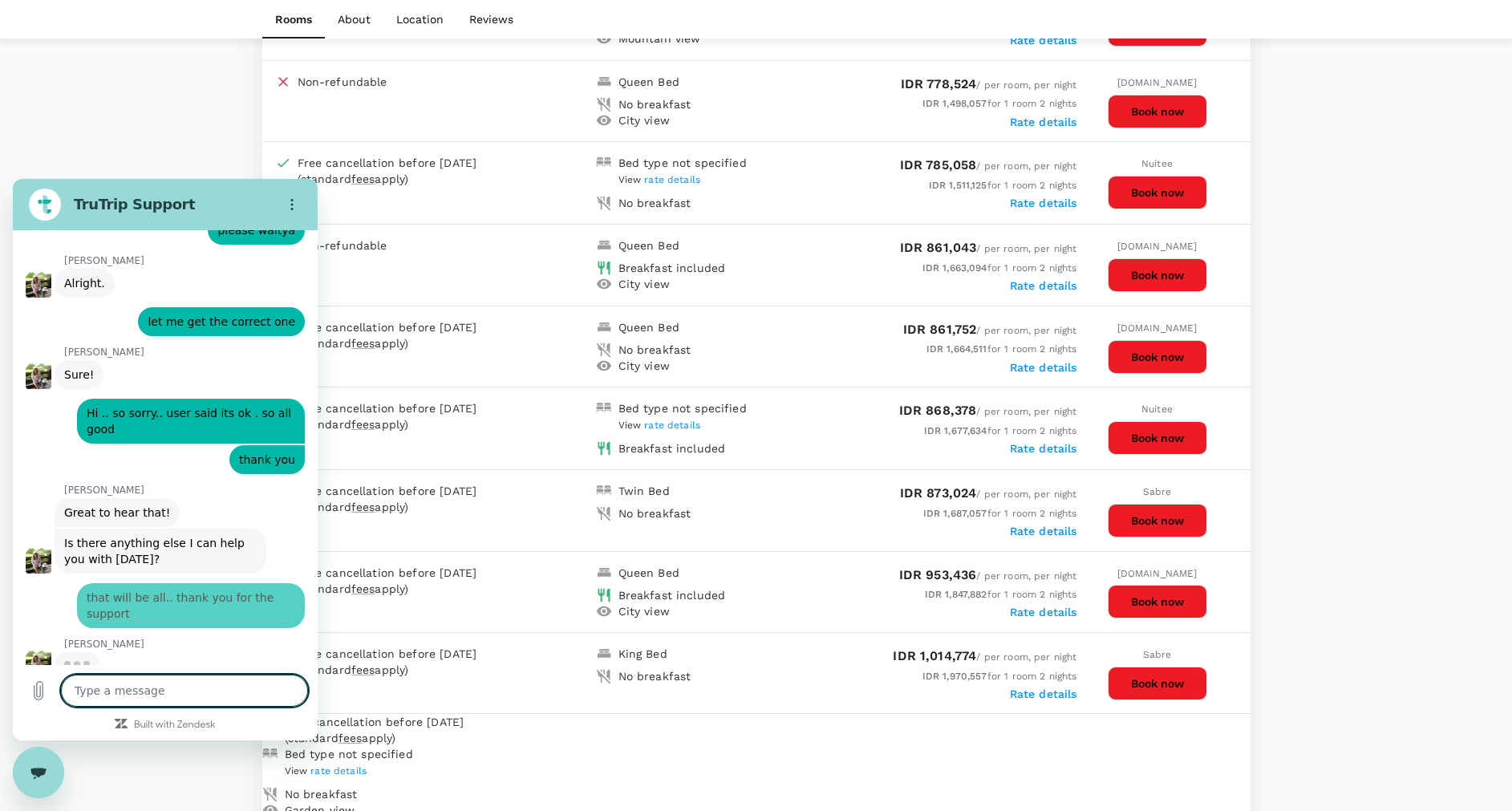
scroll to position [879, 0]
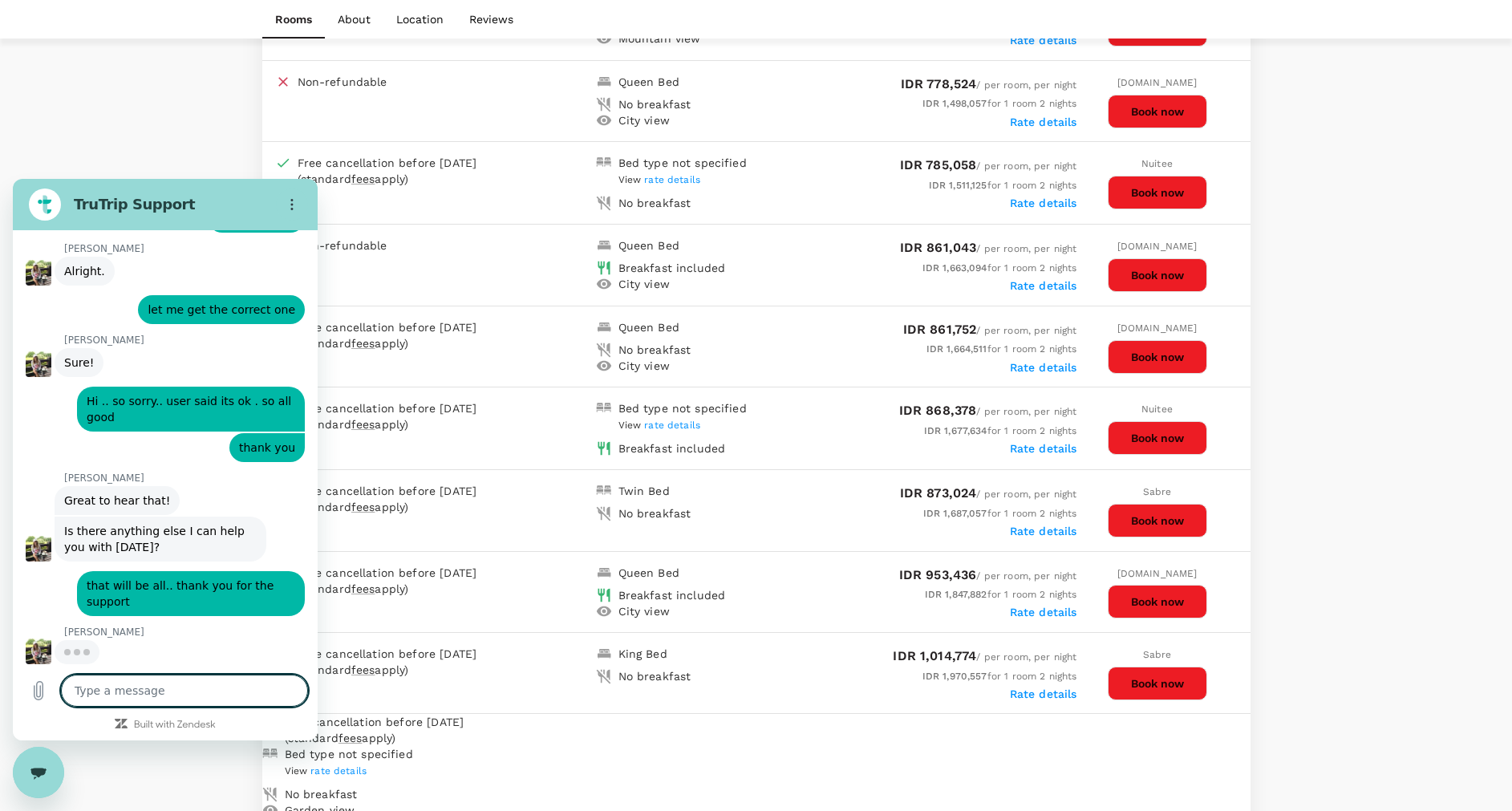
click at [41, 772] on icon "Close messaging window" at bounding box center [37, 771] width 16 height 8
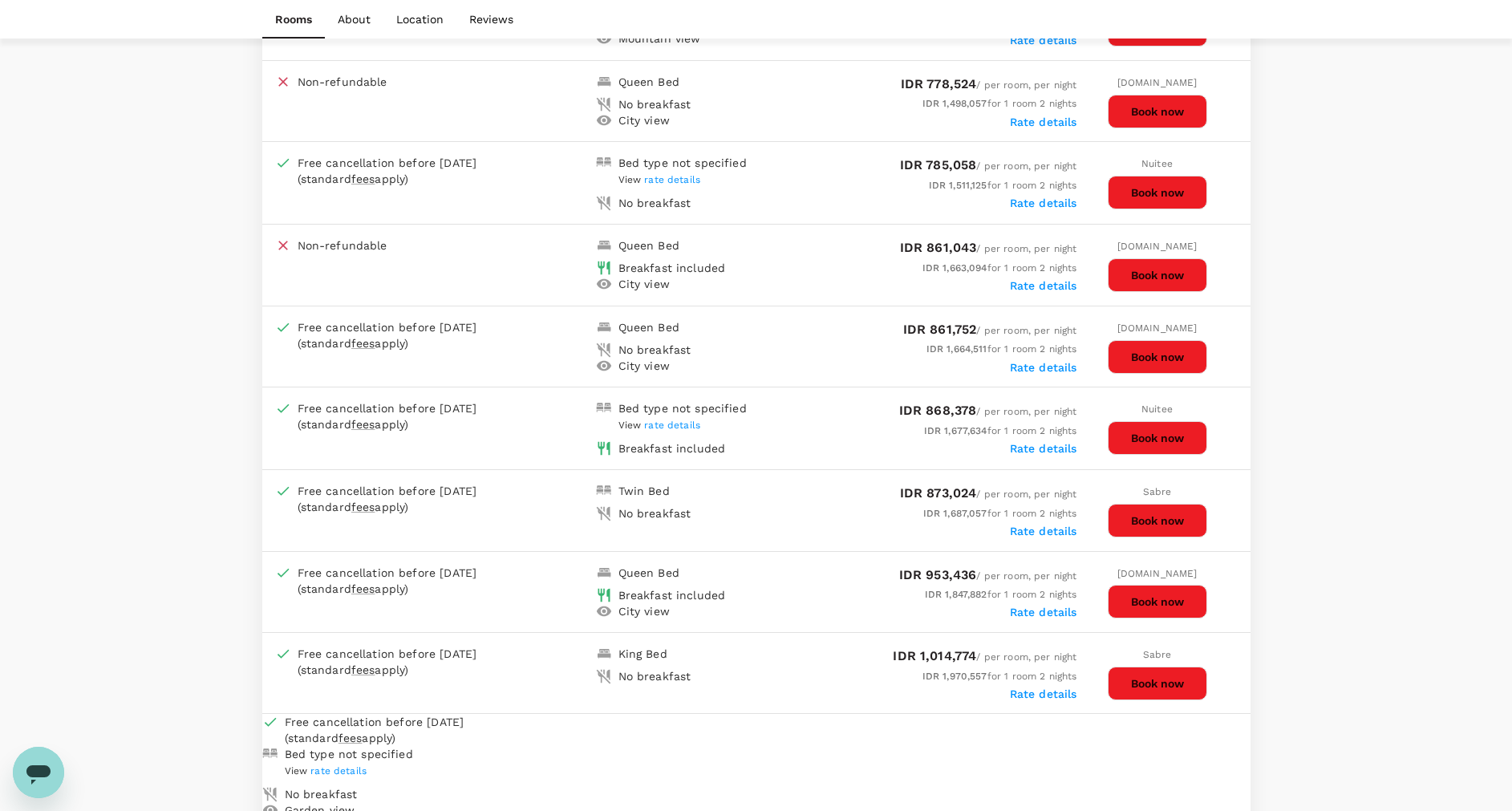
drag, startPoint x: 1147, startPoint y: 603, endPoint x: 1172, endPoint y: 619, distance: 29.7
click at [1147, 602] on button "Book now" at bounding box center [1157, 602] width 99 height 34
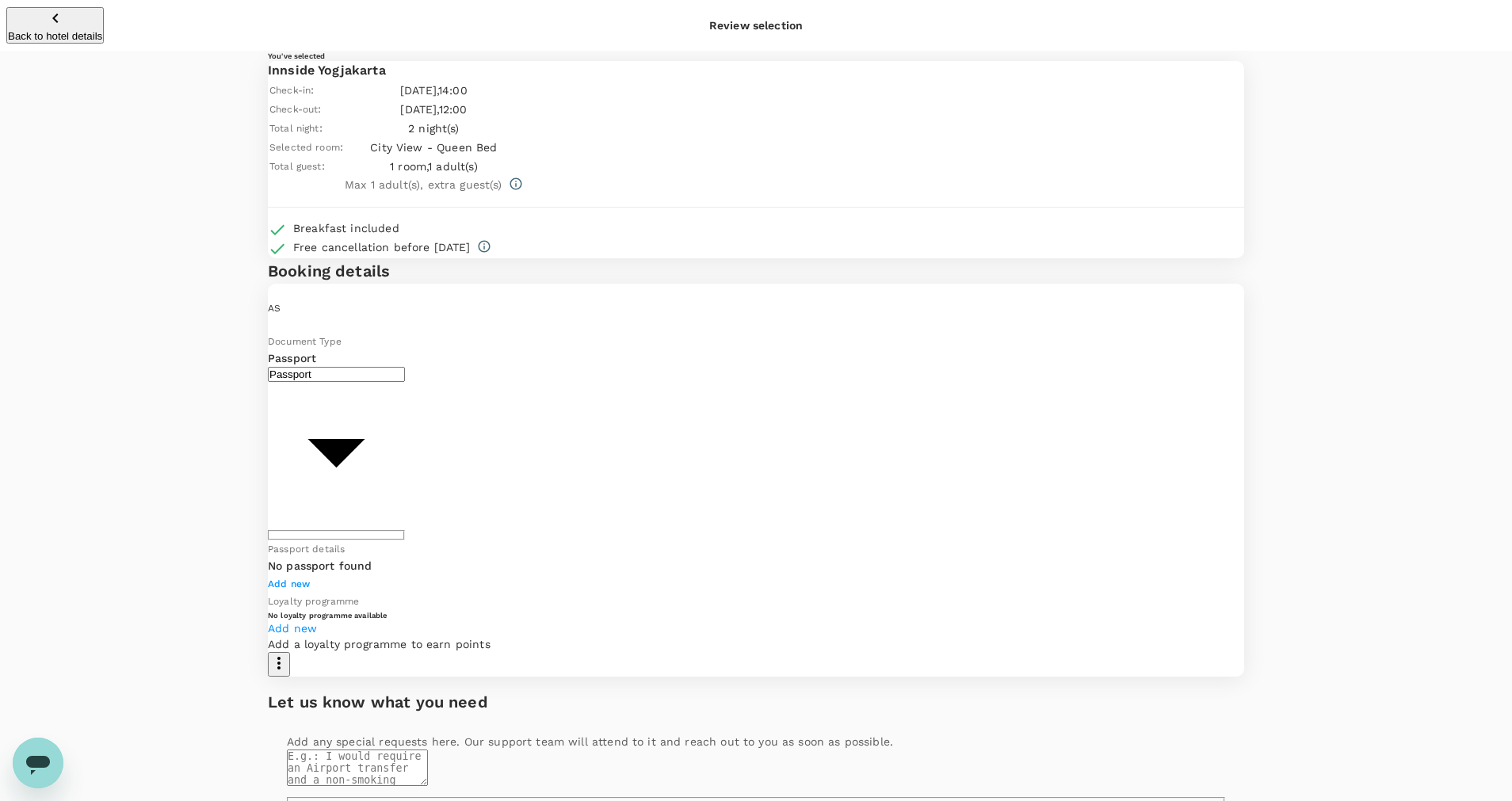
click at [511, 481] on body "Back to hotel details Review selection You've selected Innside Yogjakarta Check…" at bounding box center [756, 577] width 1512 height 1154
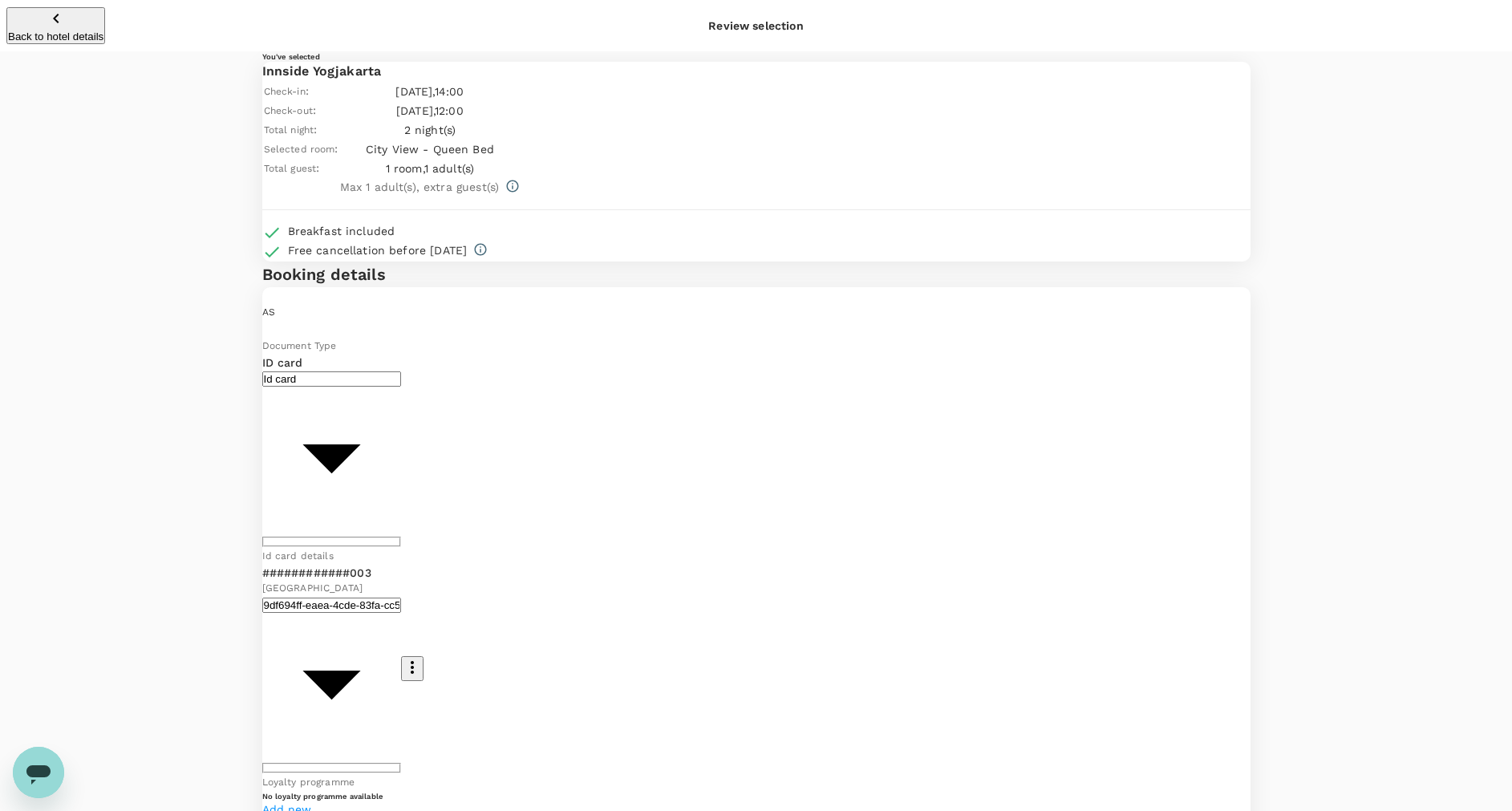
drag, startPoint x: 783, startPoint y: 378, endPoint x: 481, endPoint y: 365, distance: 302.3
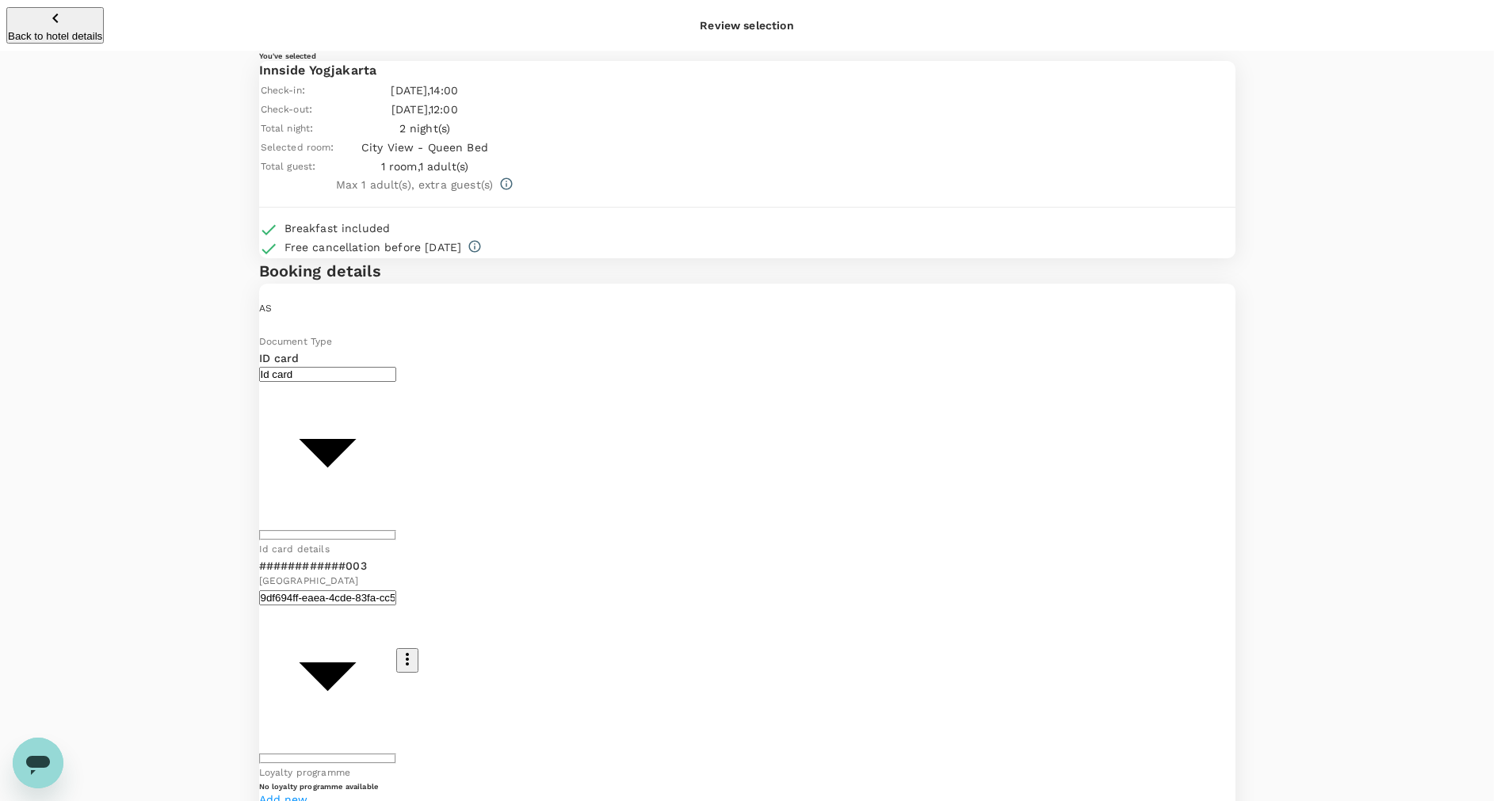
paste input "A. Subchan Hotel :"
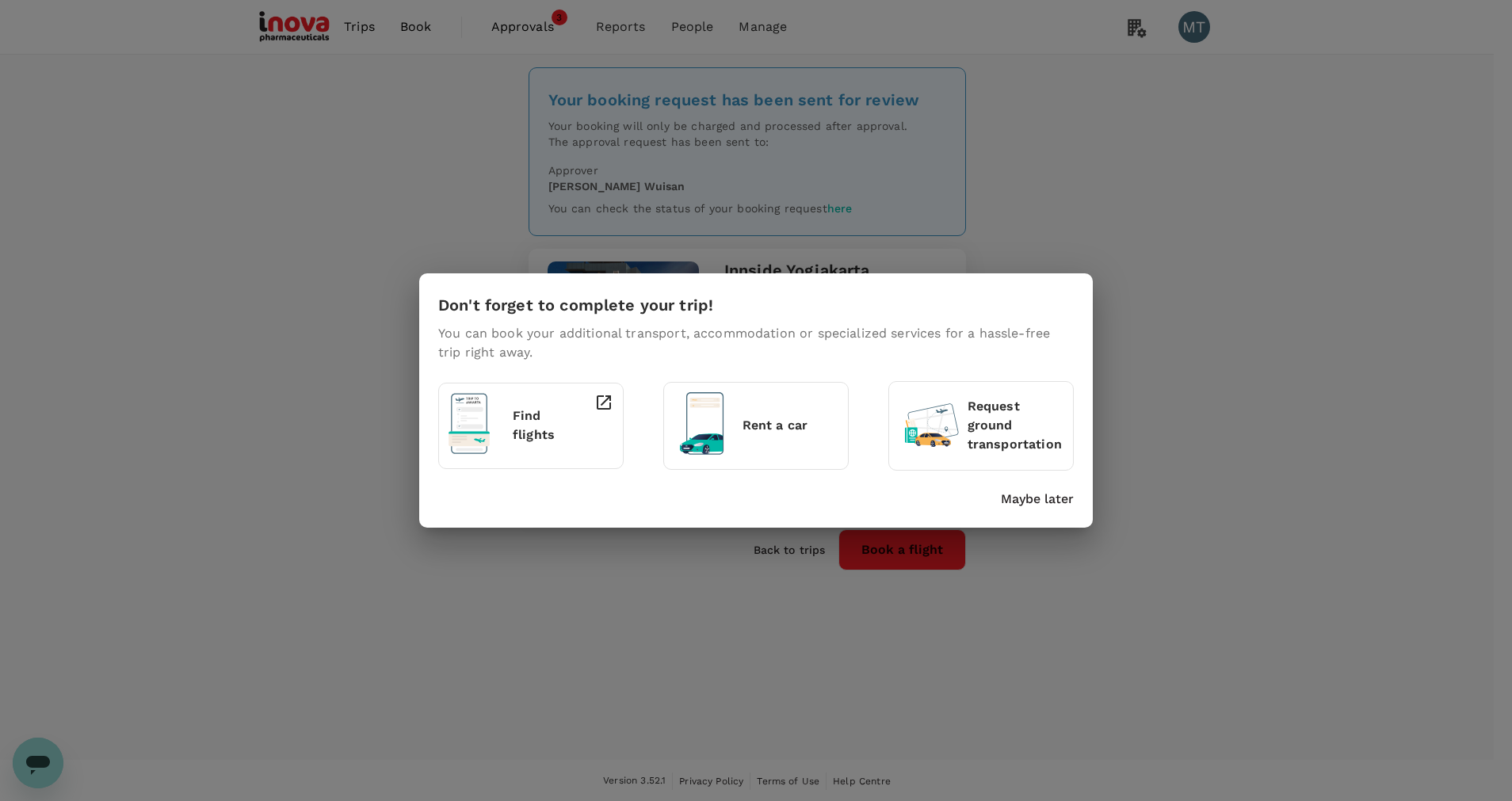
click at [1048, 507] on p "Maybe later" at bounding box center [1037, 499] width 73 height 19
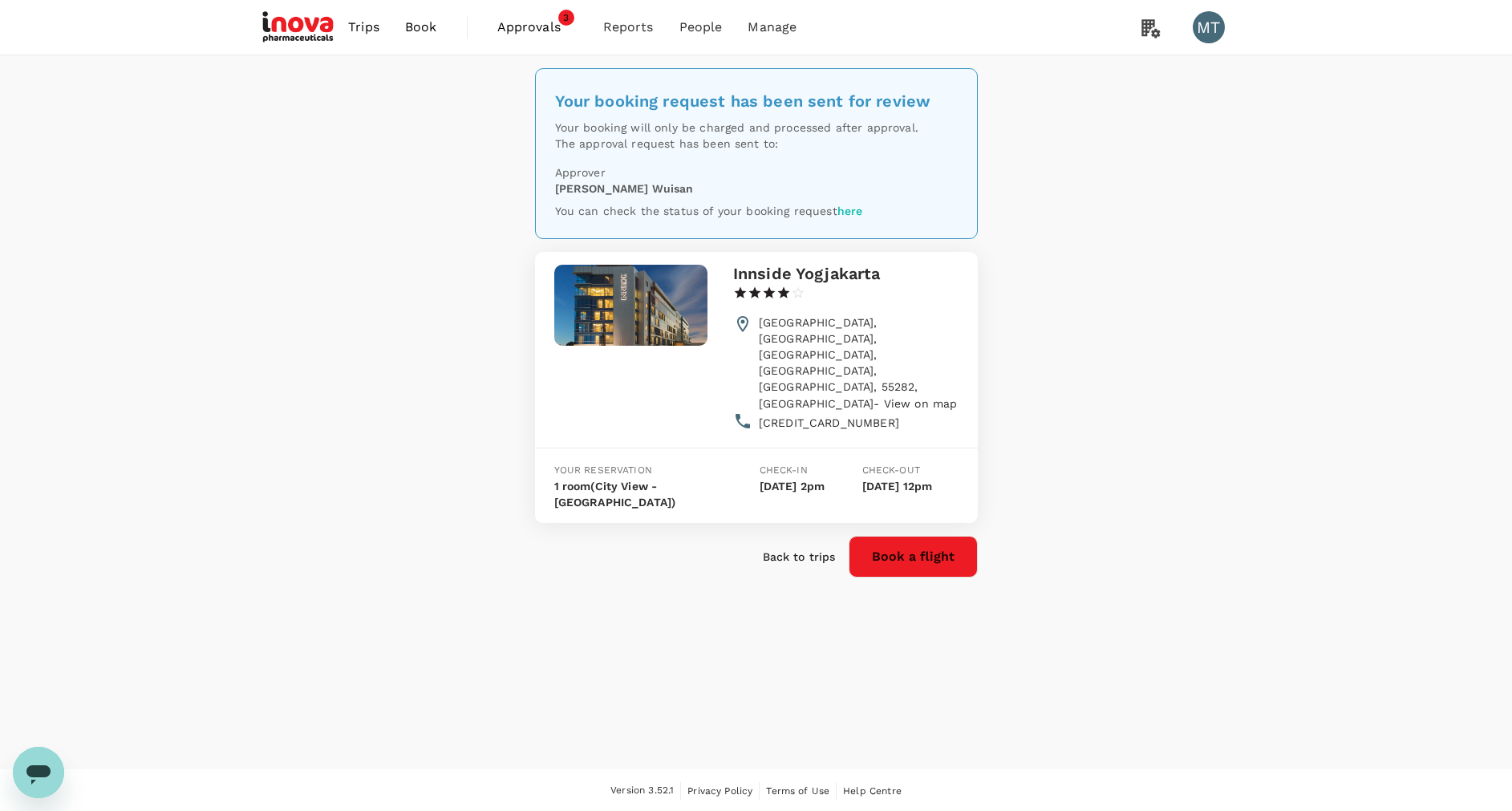
click at [533, 19] on span "Approvals" at bounding box center [536, 27] width 80 height 19
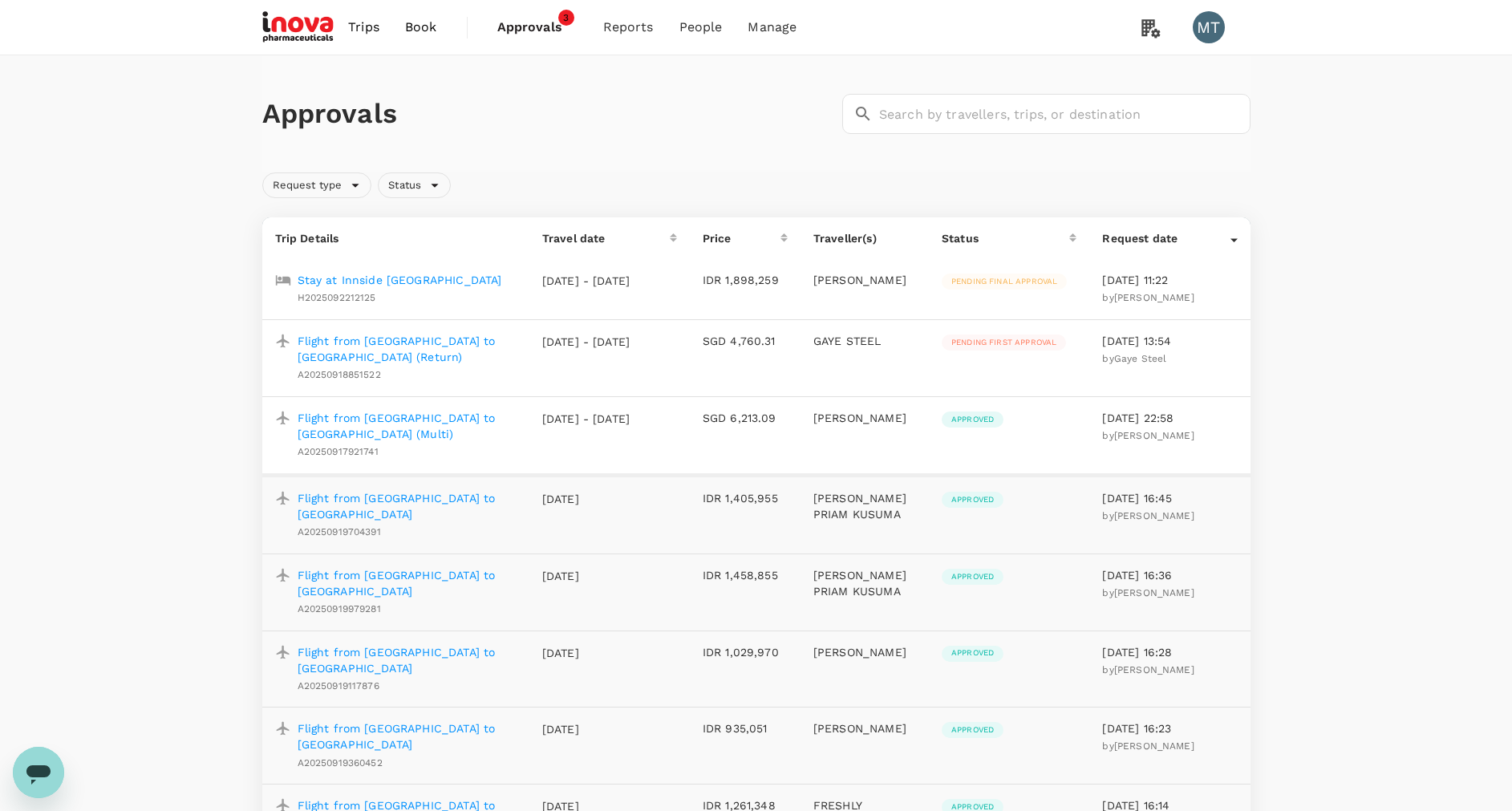
click at [345, 274] on p "Stay at Innside Yogjakarta" at bounding box center [400, 279] width 205 height 16
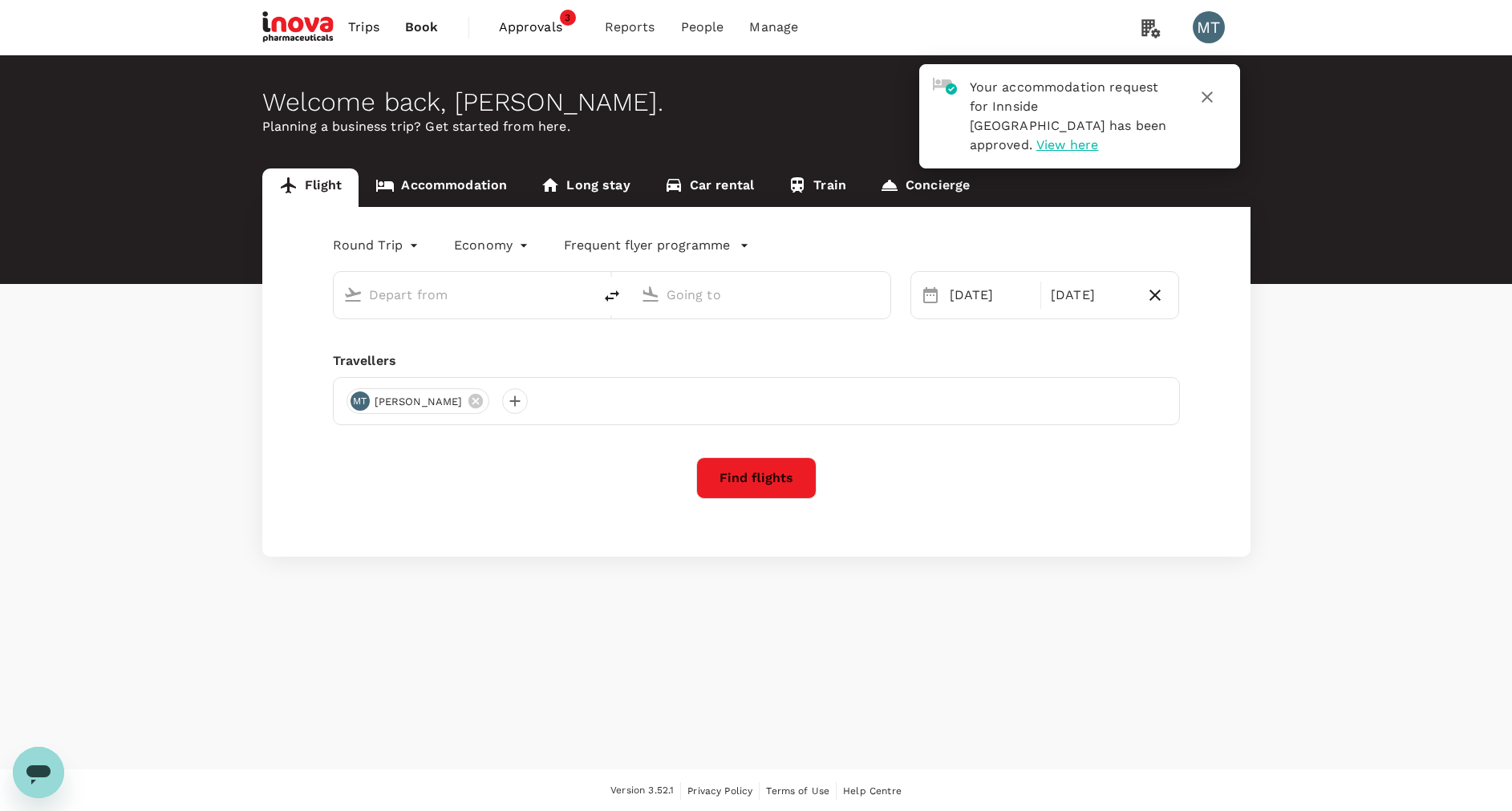
type input "oneway"
type input "Soekarno-Hatta Intl (CGK)"
type input "[PERSON_NAME] (SRG)"
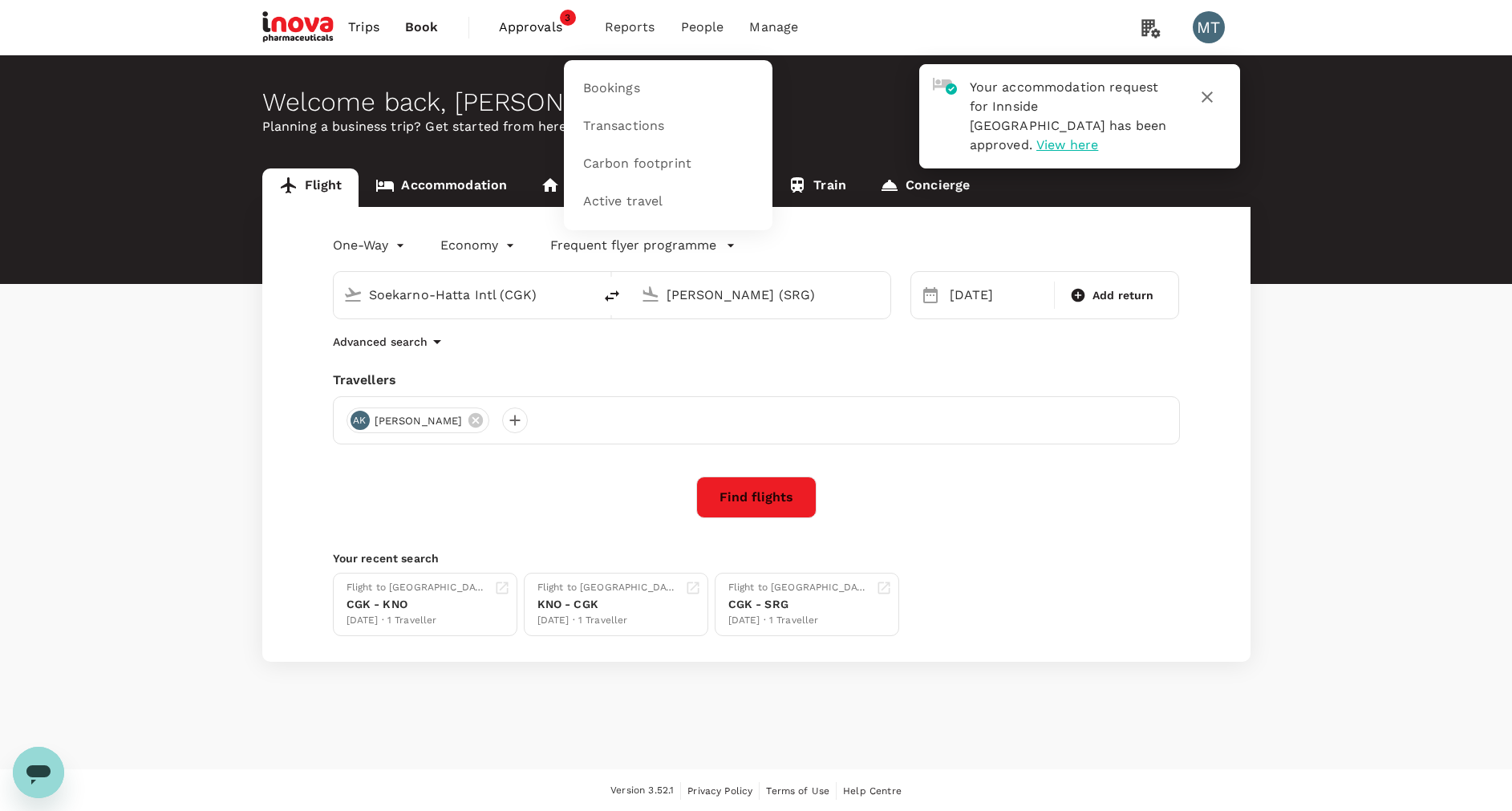
click at [626, 24] on span "Reports" at bounding box center [630, 27] width 51 height 19
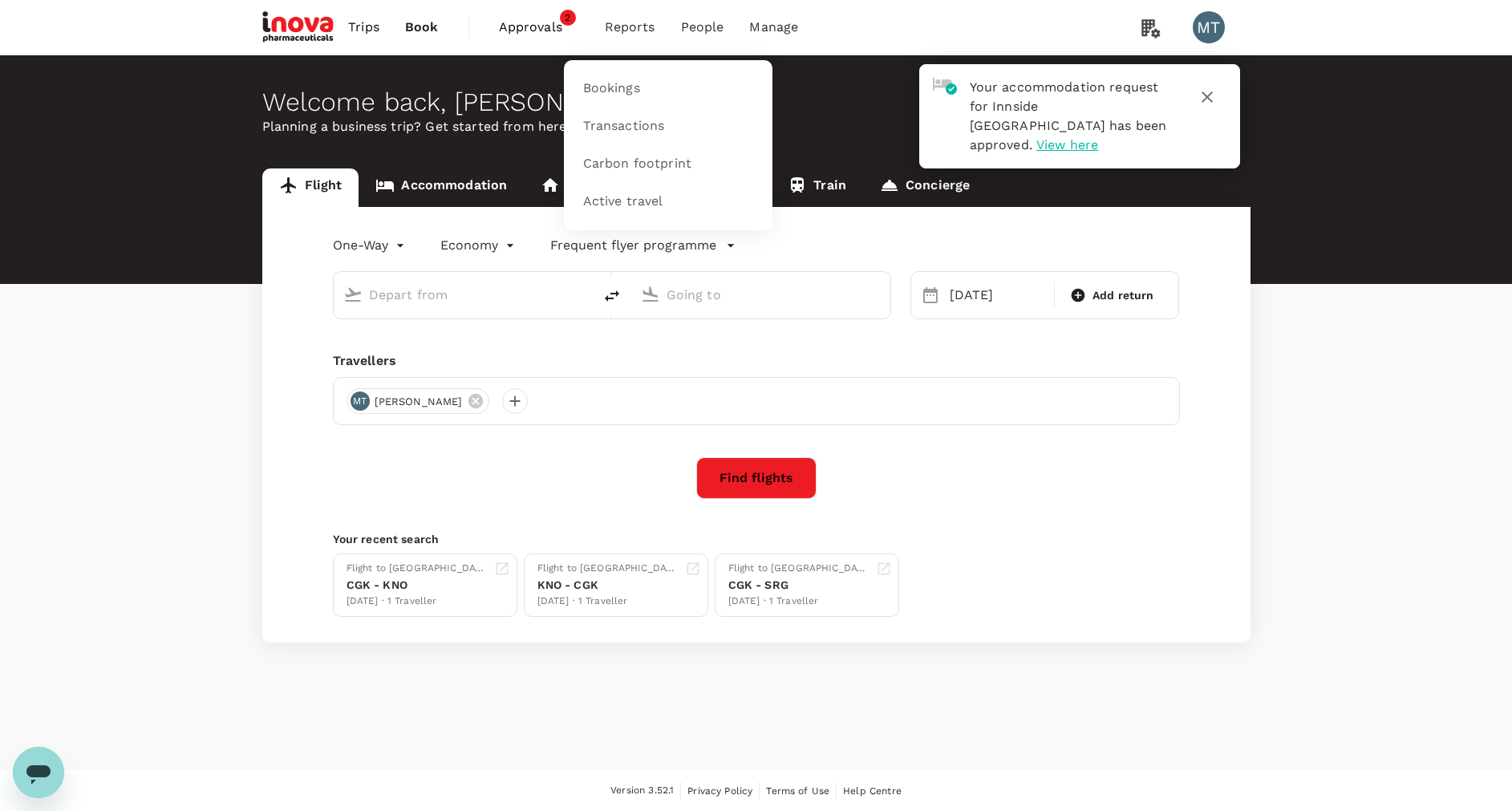
type input "Soekarno-Hatta Intl (CGK)"
type input "[PERSON_NAME] (SRG)"
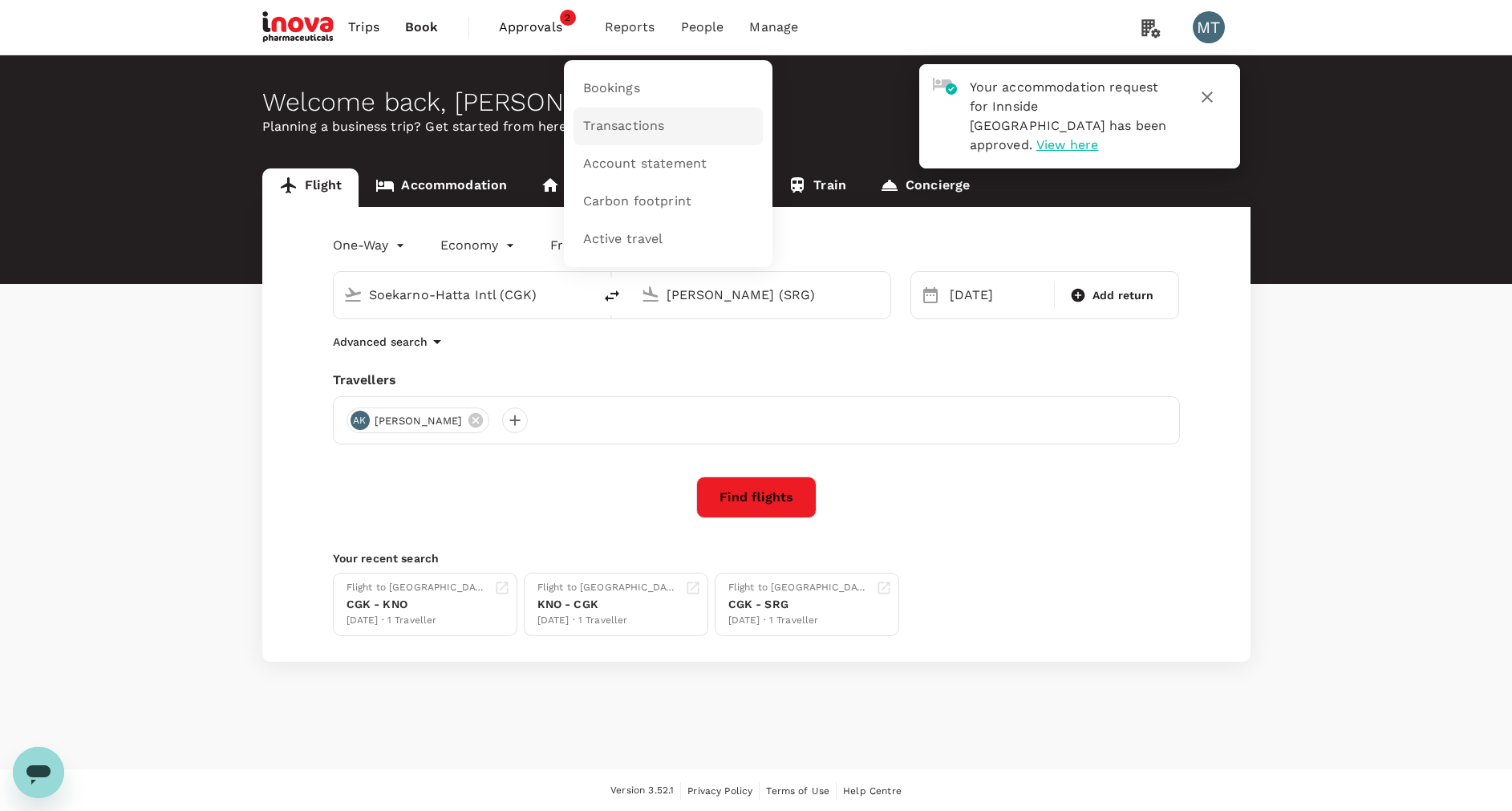
click at [617, 121] on span "Transactions" at bounding box center [623, 126] width 82 height 19
